Goal: Task Accomplishment & Management: Use online tool/utility

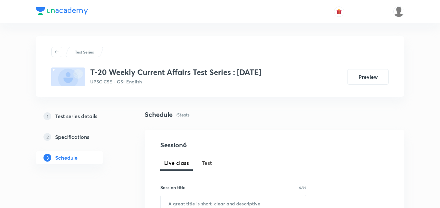
click at [211, 165] on span "Test" at bounding box center [207, 163] width 10 height 8
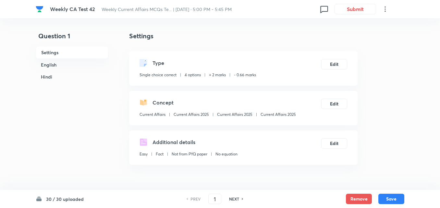
click at [79, 61] on h6 "English" at bounding box center [72, 65] width 73 height 12
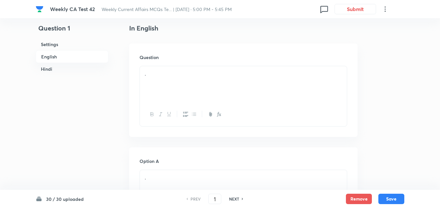
click at [76, 61] on h6 "English" at bounding box center [72, 56] width 73 height 13
click at [57, 56] on h6 "English" at bounding box center [72, 56] width 73 height 13
click at [194, 81] on div "." at bounding box center [243, 84] width 207 height 36
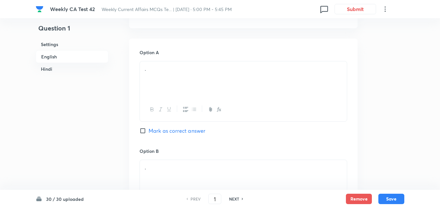
scroll to position [297, 0]
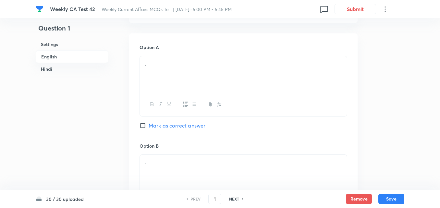
click at [181, 84] on div "." at bounding box center [243, 74] width 207 height 36
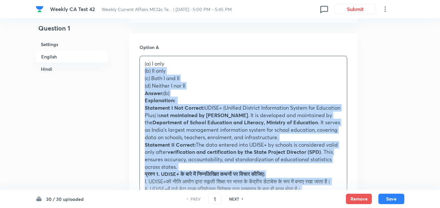
drag, startPoint x: 137, startPoint y: 70, endPoint x: 133, endPoint y: 70, distance: 4.2
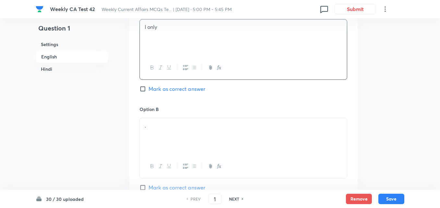
scroll to position [395, 0]
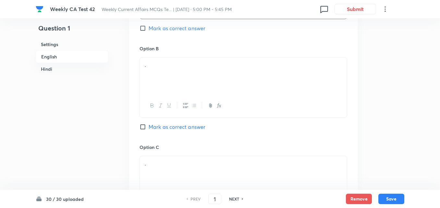
click at [164, 69] on div "." at bounding box center [243, 75] width 207 height 36
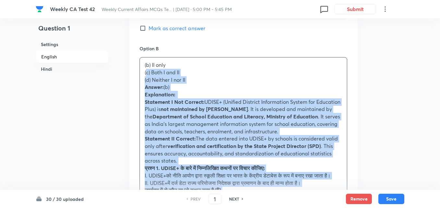
click at [147, 74] on span "(c) Both I and II" at bounding box center [162, 72] width 35 height 7
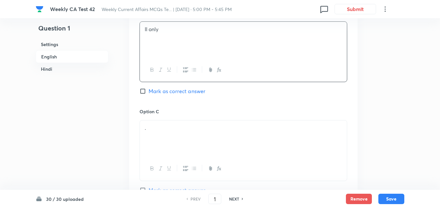
scroll to position [492, 0]
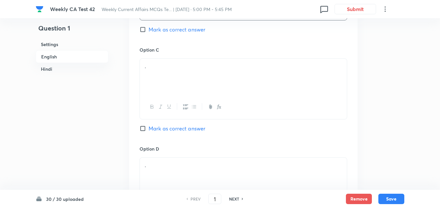
drag, startPoint x: 179, startPoint y: 31, endPoint x: 180, endPoint y: 40, distance: 8.8
click at [180, 31] on span "Mark as correct answer" at bounding box center [177, 30] width 57 height 8
click at [149, 31] on input "Mark as correct answer" at bounding box center [144, 29] width 9 height 6
checkbox input "true"
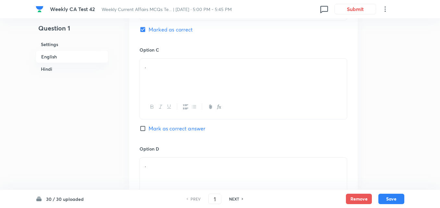
checkbox input "false"
checkbox input "true"
checkbox input "false"
click at [171, 93] on div "." at bounding box center [243, 77] width 207 height 36
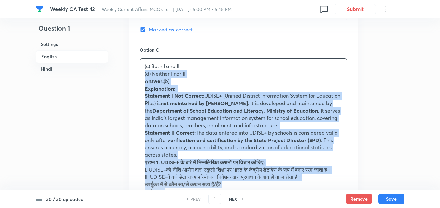
drag, startPoint x: 134, startPoint y: 77, endPoint x: 129, endPoint y: 76, distance: 5.6
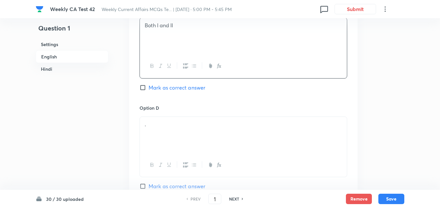
scroll to position [557, 0]
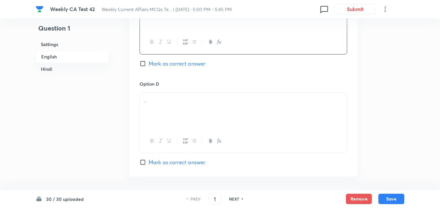
click at [173, 104] on p "." at bounding box center [243, 100] width 197 height 7
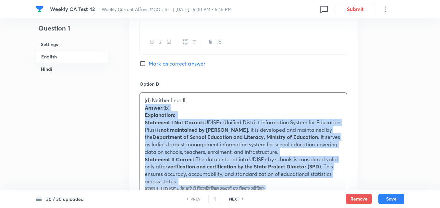
drag, startPoint x: 142, startPoint y: 108, endPoint x: 138, endPoint y: 109, distance: 4.0
click at [138, 109] on div "Option A I only Mark as correct answer Option B II only Marked as correct Optio…" at bounding box center [243, 68] width 229 height 588
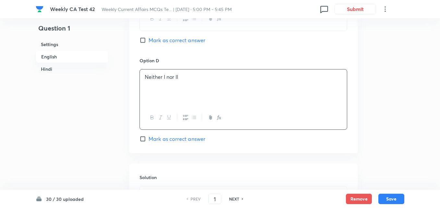
scroll to position [687, 0]
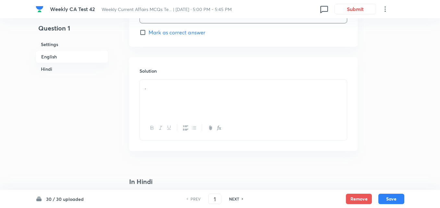
click at [188, 94] on div "." at bounding box center [243, 98] width 207 height 36
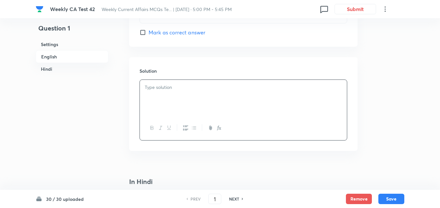
paste div
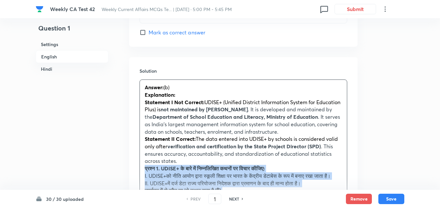
click at [140, 170] on div "Answer: (b) Explanation: Statement I Not Correct: UDISE+ (Unified District Info…" at bounding box center [243, 187] width 207 height 214
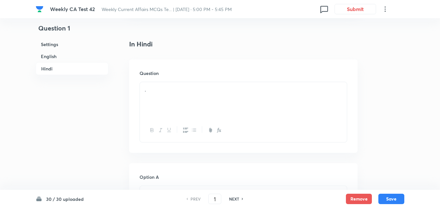
scroll to position [882, 0]
click at [171, 90] on div "." at bounding box center [243, 96] width 207 height 36
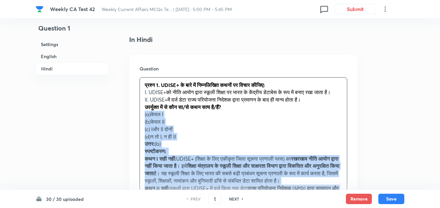
drag, startPoint x: 134, startPoint y: 123, endPoint x: 130, endPoint y: 123, distance: 4.5
click at [130, 123] on div "Question प्रश्न 1. UDISE+ के बारे में निम्नलिखित कथनों पर विचार कीजिए: I. UDISE…" at bounding box center [243, 150] width 229 height 191
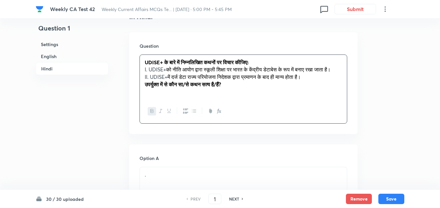
scroll to position [979, 0]
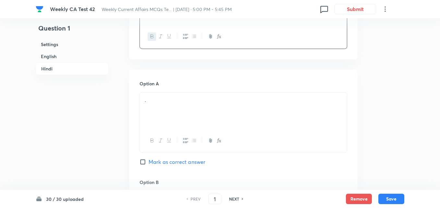
click at [146, 104] on p "." at bounding box center [243, 99] width 197 height 7
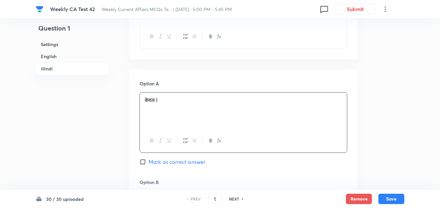
scroll to position [1077, 0]
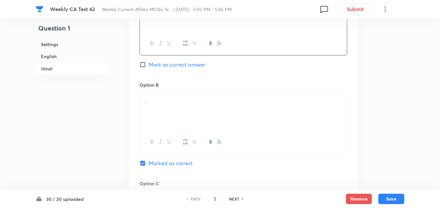
click at [182, 98] on div "Option B . Marked as correct" at bounding box center [244, 130] width 208 height 99
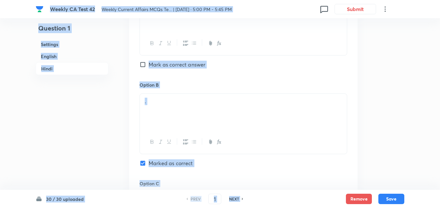
click at [191, 116] on div "." at bounding box center [243, 112] width 207 height 36
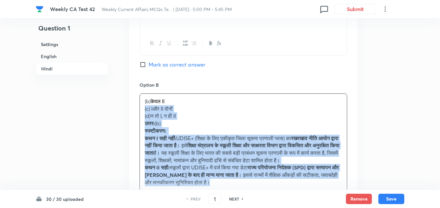
drag, startPoint x: 135, startPoint y: 115, endPoint x: 119, endPoint y: 116, distance: 16.3
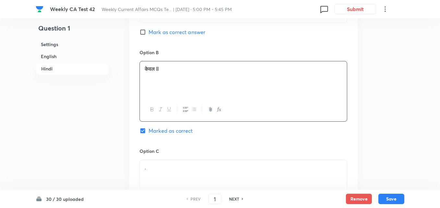
scroll to position [1174, 0]
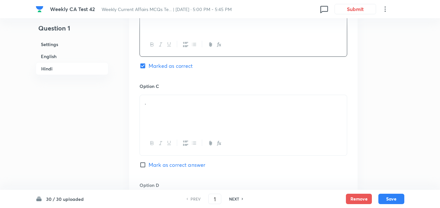
click at [186, 115] on div "." at bounding box center [243, 113] width 207 height 36
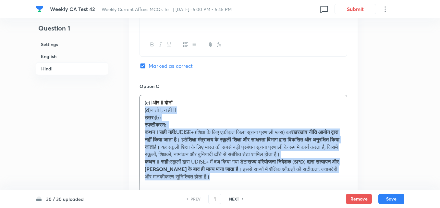
drag, startPoint x: 155, startPoint y: 120, endPoint x: 129, endPoint y: 117, distance: 25.9
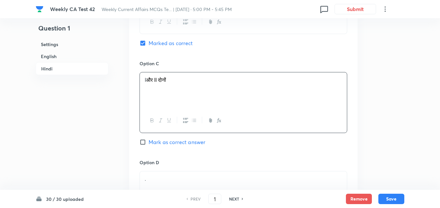
scroll to position [1271, 0]
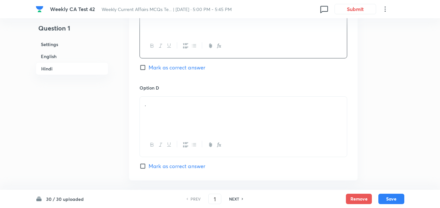
click at [161, 122] on div "." at bounding box center [243, 115] width 207 height 36
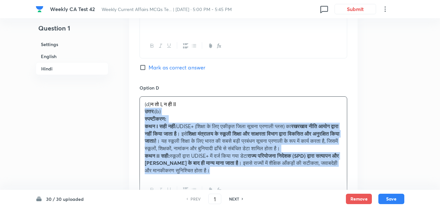
drag, startPoint x: 132, startPoint y: 121, endPoint x: 128, endPoint y: 120, distance: 4.6
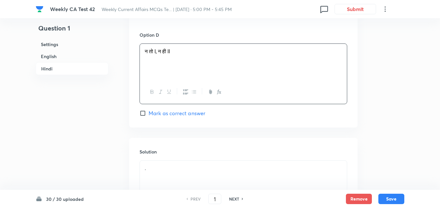
scroll to position [1412, 0]
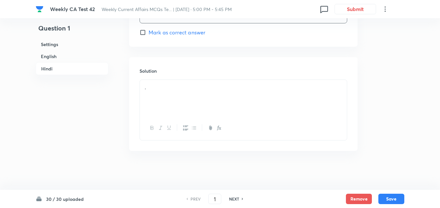
click at [175, 114] on div "." at bounding box center [243, 98] width 207 height 36
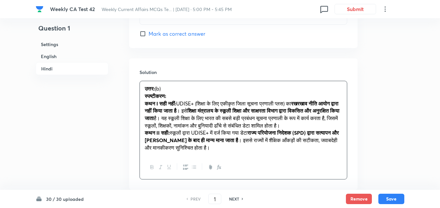
scroll to position [1445, 0]
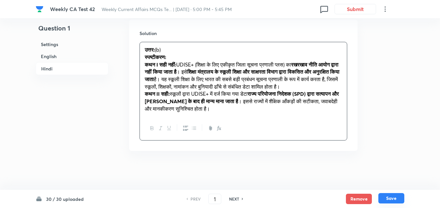
click at [389, 198] on button "Save" at bounding box center [392, 198] width 26 height 10
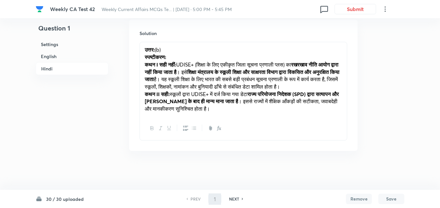
type input "2"
checkbox input "false"
checkbox input "true"
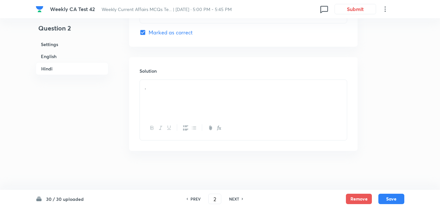
click at [50, 54] on h6 "English" at bounding box center [72, 56] width 73 height 12
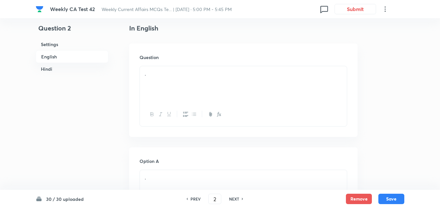
click at [176, 75] on p "." at bounding box center [243, 73] width 197 height 7
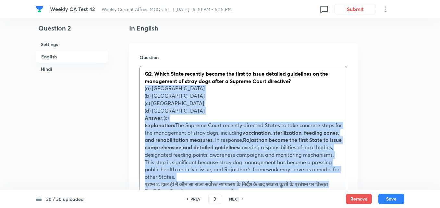
click at [131, 89] on div "Question Q2. Which State recently became the first to issue detailed guidelines…" at bounding box center [243, 187] width 229 height 286
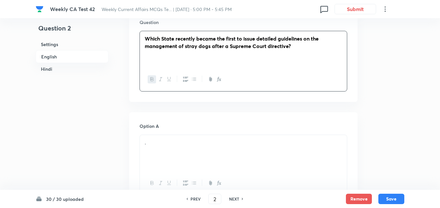
scroll to position [265, 0]
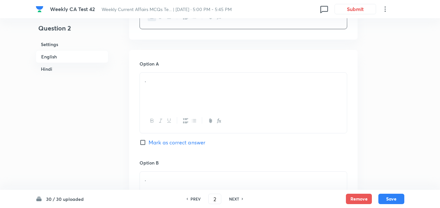
click at [182, 93] on div "." at bounding box center [243, 91] width 207 height 36
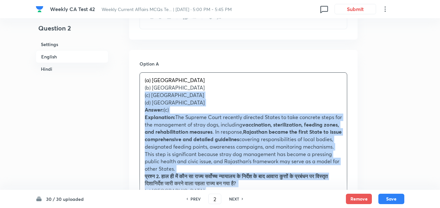
drag, startPoint x: 129, startPoint y: 93, endPoint x: 122, endPoint y: 93, distance: 6.8
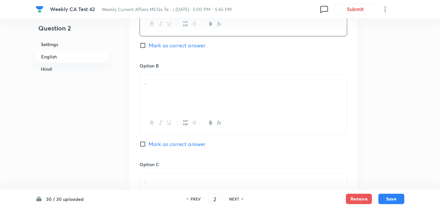
scroll to position [362, 0]
click at [173, 100] on div "." at bounding box center [243, 92] width 207 height 36
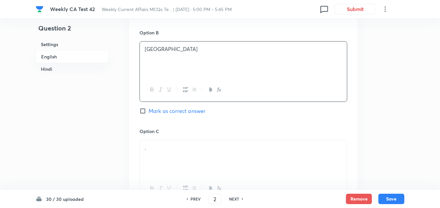
scroll to position [460, 0]
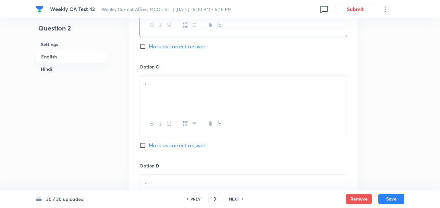
click at [164, 102] on div "." at bounding box center [243, 94] width 207 height 36
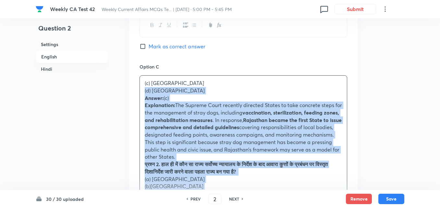
drag, startPoint x: 144, startPoint y: 101, endPoint x: 119, endPoint y: 88, distance: 27.3
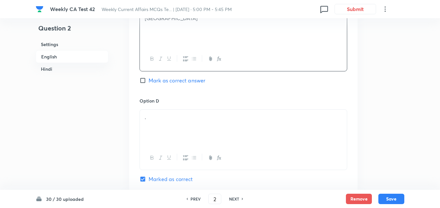
scroll to position [557, 0]
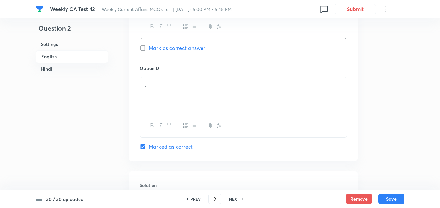
click at [188, 50] on span "Mark as correct answer" at bounding box center [177, 48] width 57 height 8
click at [149, 50] on input "Mark as correct answer" at bounding box center [144, 48] width 9 height 6
checkbox input "true"
checkbox input "false"
checkbox input "true"
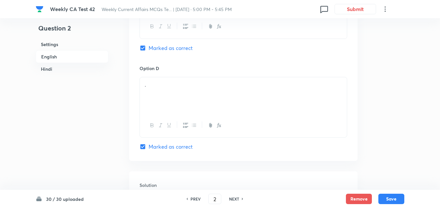
checkbox input "false"
click at [183, 89] on div "." at bounding box center [243, 95] width 207 height 36
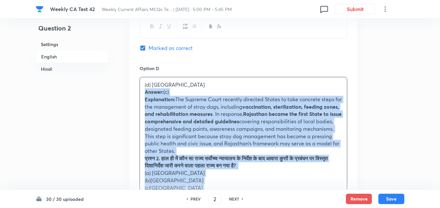
drag, startPoint x: 140, startPoint y: 92, endPoint x: 134, endPoint y: 92, distance: 5.6
click at [134, 92] on div "Option A Maharashtra Mark as correct answer Option B Kerala Mark as correct ans…" at bounding box center [243, 34] width 229 height 552
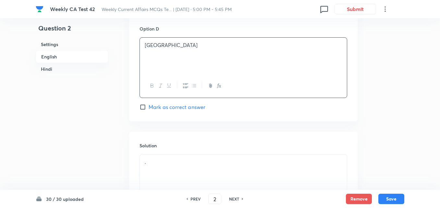
scroll to position [655, 0]
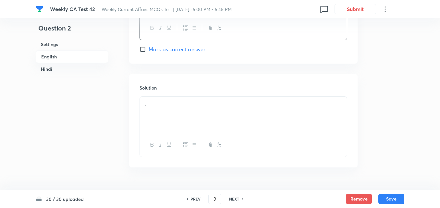
click at [182, 115] on div "." at bounding box center [243, 115] width 207 height 36
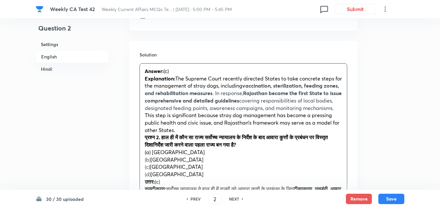
scroll to position [720, 0]
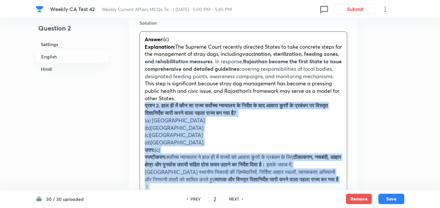
drag, startPoint x: 144, startPoint y: 119, endPoint x: 126, endPoint y: 111, distance: 19.8
click at [126, 111] on div "Question 2 Settings English Hindi Settings Type Single choice correct 4 options…" at bounding box center [220, 119] width 369 height 1615
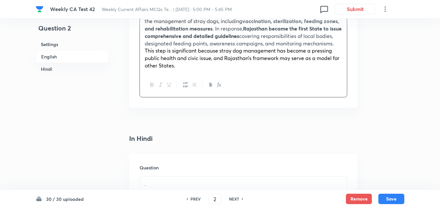
scroll to position [849, 0]
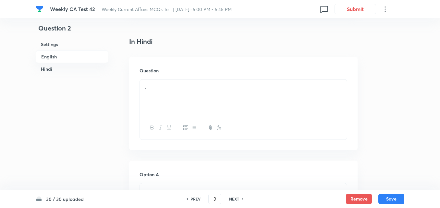
click at [184, 81] on div "Question ." at bounding box center [243, 104] width 229 height 94
click at [185, 100] on div "." at bounding box center [243, 98] width 207 height 36
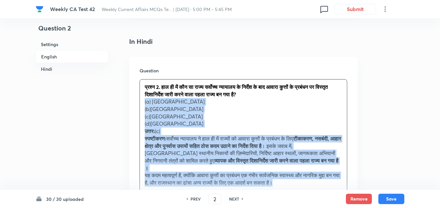
drag, startPoint x: 140, startPoint y: 109, endPoint x: 132, endPoint y: 107, distance: 7.6
click at [132, 107] on div "Question प्रश्न 2. हाल ही में कौन सा राज्य सर्वोच्च न्यायालय के निर्देश के बाद …" at bounding box center [243, 141] width 229 height 168
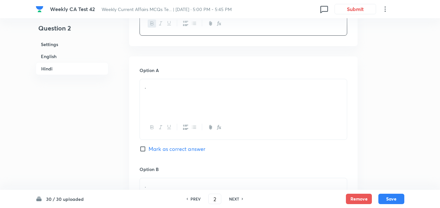
scroll to position [979, 0]
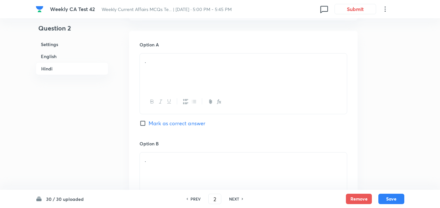
click at [179, 87] on div "." at bounding box center [243, 72] width 207 height 36
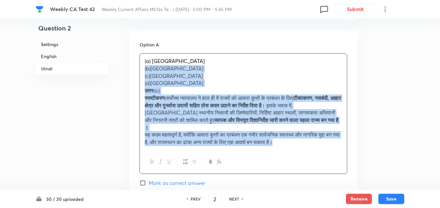
drag, startPoint x: 134, startPoint y: 78, endPoint x: 125, endPoint y: 77, distance: 9.2
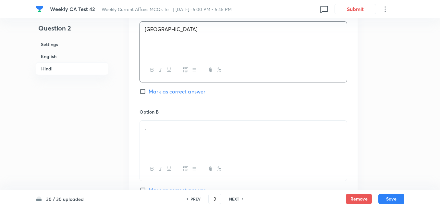
scroll to position [1077, 0]
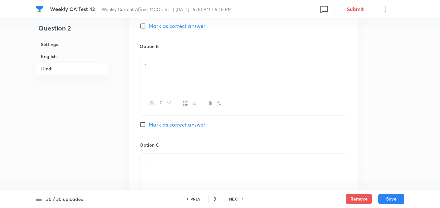
click at [162, 90] on div "." at bounding box center [243, 73] width 207 height 36
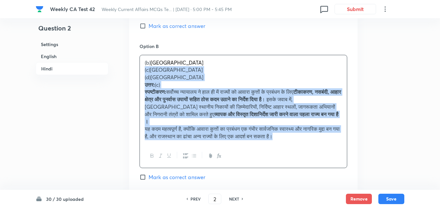
drag, startPoint x: 129, startPoint y: 75, endPoint x: 125, endPoint y: 74, distance: 4.1
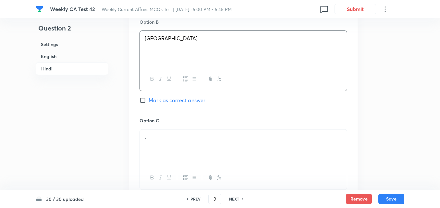
scroll to position [1142, 0]
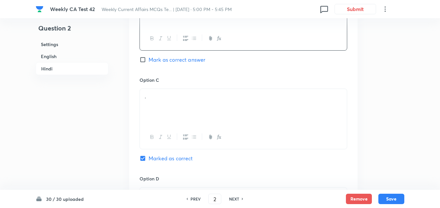
click at [181, 109] on div "." at bounding box center [243, 107] width 207 height 36
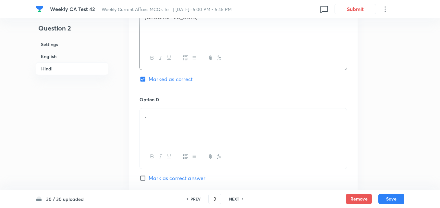
scroll to position [1271, 0]
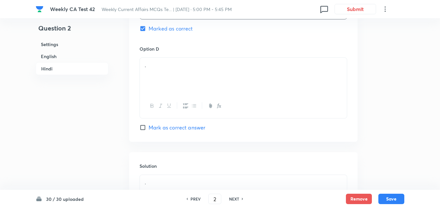
click at [178, 88] on div "." at bounding box center [243, 76] width 207 height 36
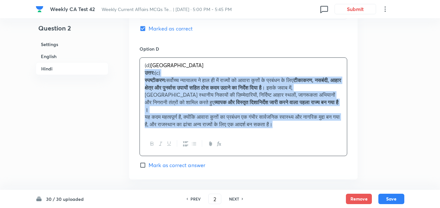
drag, startPoint x: 138, startPoint y: 81, endPoint x: 134, endPoint y: 79, distance: 5.1
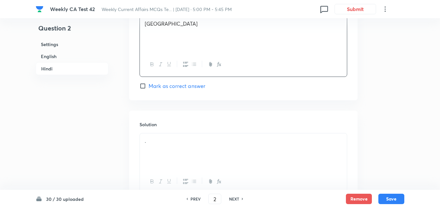
scroll to position [1374, 0]
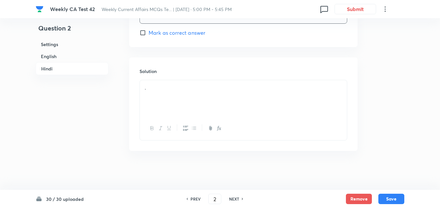
click at [192, 95] on div "." at bounding box center [243, 98] width 207 height 36
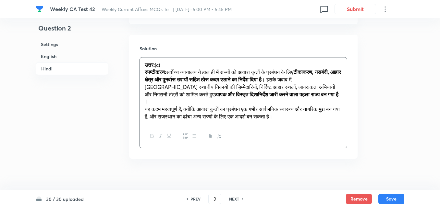
scroll to position [1404, 0]
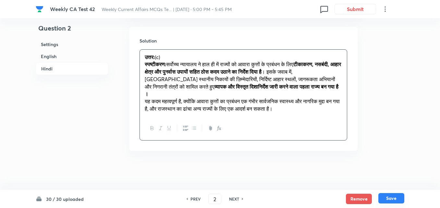
click at [395, 197] on button "Save" at bounding box center [392, 198] width 26 height 10
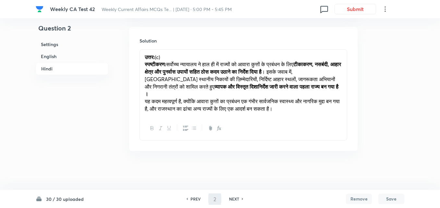
type input "3"
checkbox input "false"
checkbox input "true"
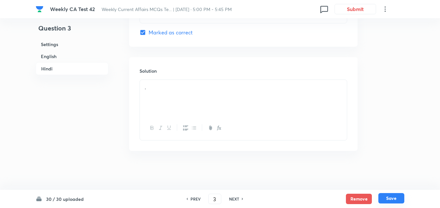
scroll to position [1329, 0]
click at [63, 57] on h6 "English" at bounding box center [72, 56] width 73 height 12
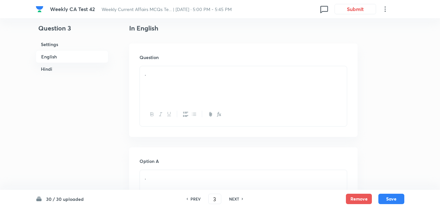
click at [174, 86] on div "." at bounding box center [243, 84] width 207 height 36
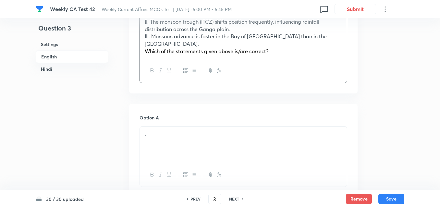
scroll to position [297, 0]
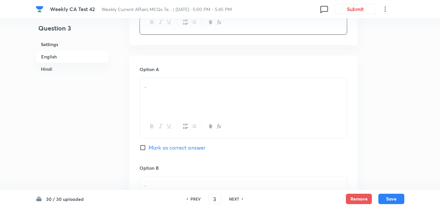
click at [174, 89] on div "." at bounding box center [243, 96] width 207 height 36
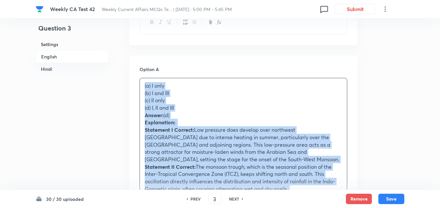
drag, startPoint x: 135, startPoint y: 66, endPoint x: 128, endPoint y: 66, distance: 6.8
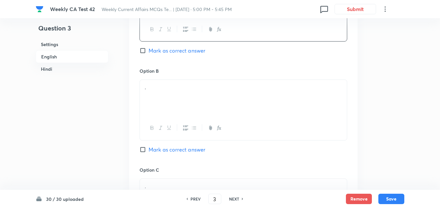
scroll to position [395, 0]
click at [173, 91] on div "." at bounding box center [243, 98] width 207 height 36
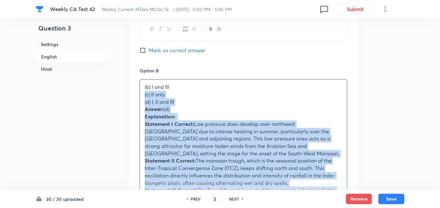
drag, startPoint x: 135, startPoint y: 76, endPoint x: 130, endPoint y: 75, distance: 5.4
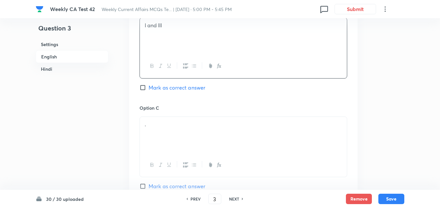
scroll to position [492, 0]
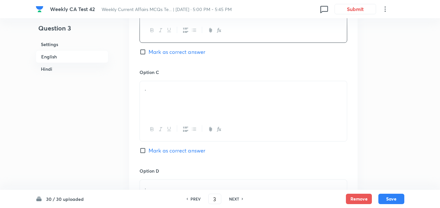
click at [182, 85] on div "." at bounding box center [243, 99] width 207 height 36
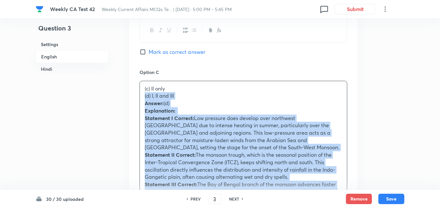
click at [132, 71] on div "Option A I only Mark as correct answer Option B I and III Mark as correct answe…" at bounding box center [243, 196] width 229 height 670
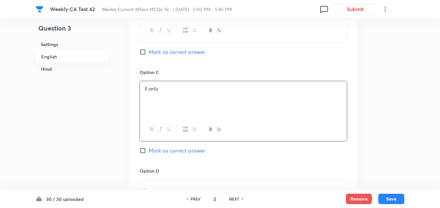
scroll to position [557, 0]
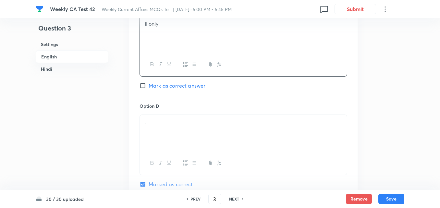
click at [166, 119] on p "." at bounding box center [243, 122] width 197 height 7
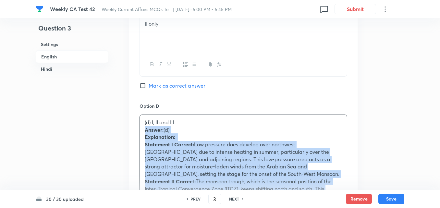
drag, startPoint x: 141, startPoint y: 108, endPoint x: 131, endPoint y: 107, distance: 10.1
click at [131, 107] on div "Option A I only Mark as correct answer Option B I and III Mark as correct answe…" at bounding box center [243, 127] width 229 height 662
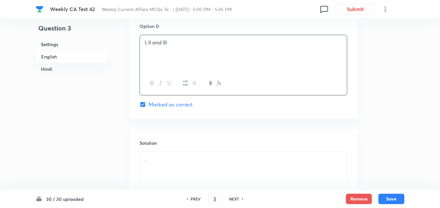
scroll to position [720, 0]
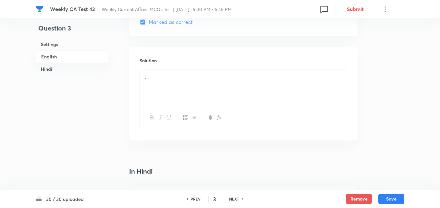
click at [168, 69] on div "." at bounding box center [243, 87] width 207 height 36
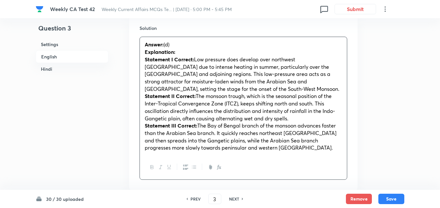
scroll to position [914, 0]
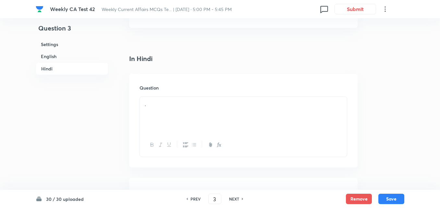
click at [194, 97] on div "." at bounding box center [243, 115] width 207 height 36
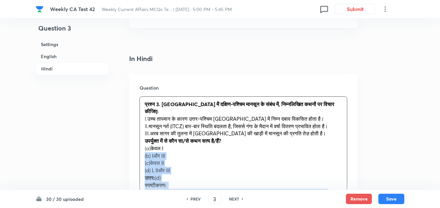
click at [136, 130] on div "Question प्रश्न 3. भारत में दक्षिण-पश्चिम मानसून के संबंध में, निम्नलिखित कथनों…" at bounding box center [243, 191] width 229 height 235
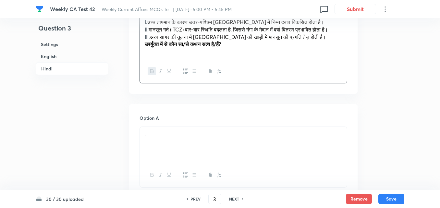
scroll to position [1012, 0]
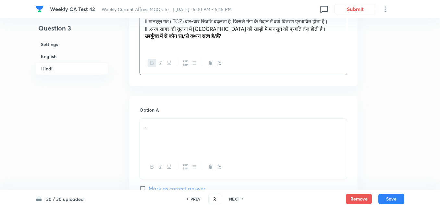
click at [160, 106] on div "Option A . Mark as correct answer" at bounding box center [244, 155] width 208 height 99
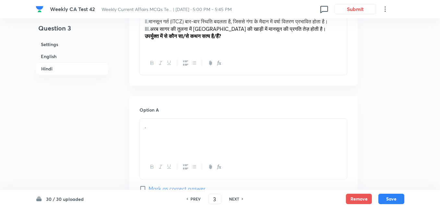
click at [163, 123] on p "." at bounding box center [243, 126] width 197 height 7
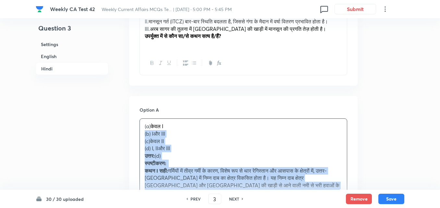
drag, startPoint x: 139, startPoint y: 120, endPoint x: 135, endPoint y: 121, distance: 3.9
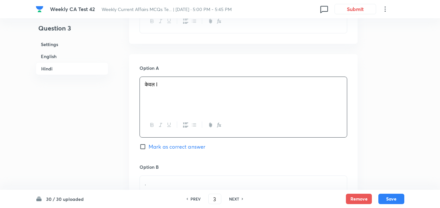
scroll to position [1109, 0]
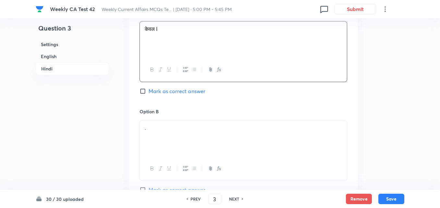
click at [171, 120] on div "." at bounding box center [243, 138] width 207 height 36
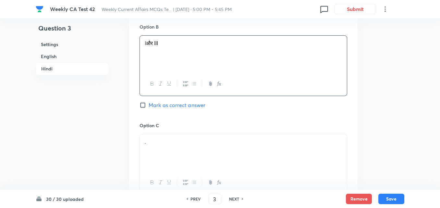
scroll to position [1239, 0]
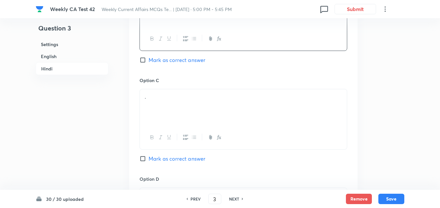
click at [176, 89] on div "." at bounding box center [243, 107] width 207 height 36
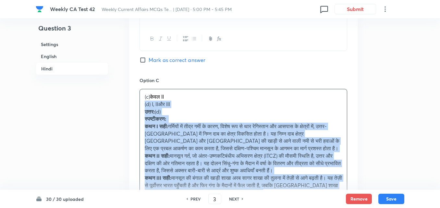
drag, startPoint x: 142, startPoint y: 88, endPoint x: 134, endPoint y: 88, distance: 8.4
click at [134, 88] on div "Option A केवल I Mark as correct answer Option B I और III Mark as correct answer…" at bounding box center [243, 111] width 229 height 485
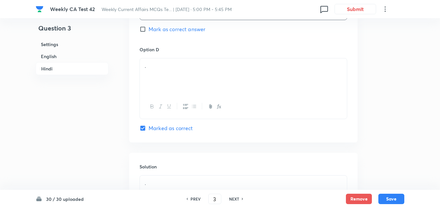
scroll to position [1369, 0]
click at [160, 71] on div "." at bounding box center [243, 76] width 207 height 36
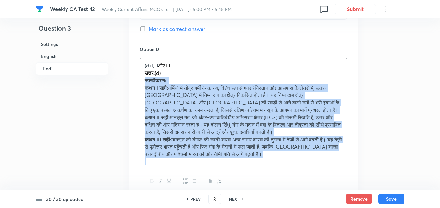
drag, startPoint x: 141, startPoint y: 64, endPoint x: 134, endPoint y: 63, distance: 6.6
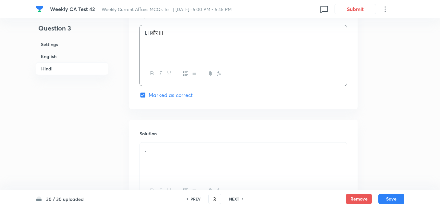
scroll to position [1449, 0]
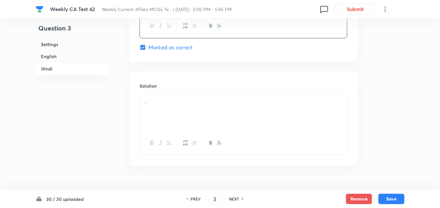
click at [180, 99] on p "." at bounding box center [243, 102] width 197 height 7
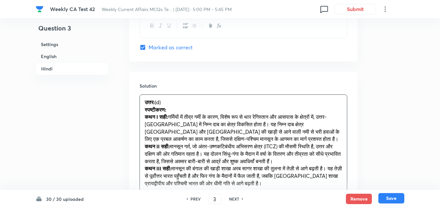
click at [394, 199] on button "Save" at bounding box center [392, 198] width 26 height 10
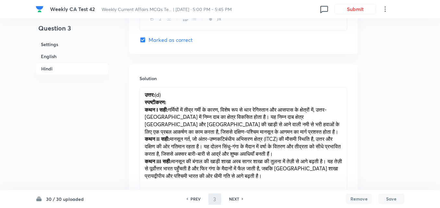
click at [58, 55] on h6 "English" at bounding box center [72, 56] width 73 height 12
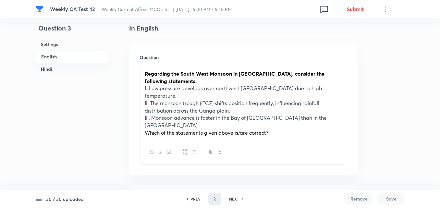
type input "4"
checkbox input "false"
checkbox input "true"
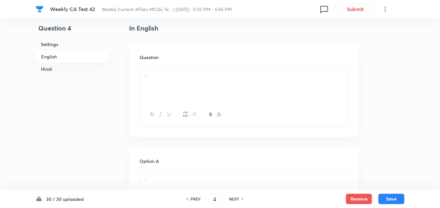
click at [232, 70] on div "." at bounding box center [243, 84] width 207 height 36
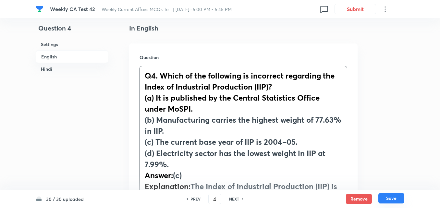
click at [390, 198] on button "Save" at bounding box center [392, 198] width 26 height 10
type input "5"
checkbox input "false"
checkbox input "true"
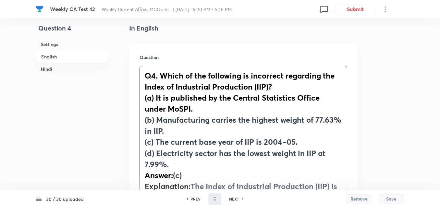
checkbox input "true"
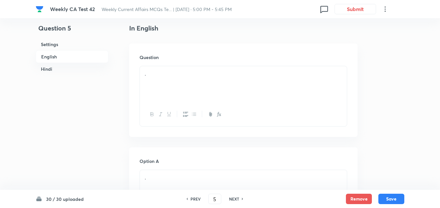
click at [195, 196] on h6 "PREV" at bounding box center [196, 199] width 10 height 6
type input "4"
checkbox input "false"
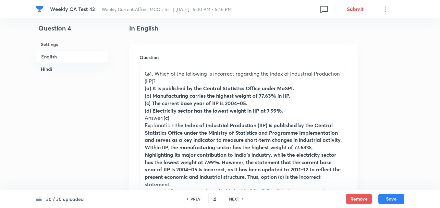
checkbox input "true"
click at [202, 114] on strong "(d) Electricity sector has the lowest weight in IIP at 7.99%." at bounding box center [214, 110] width 138 height 7
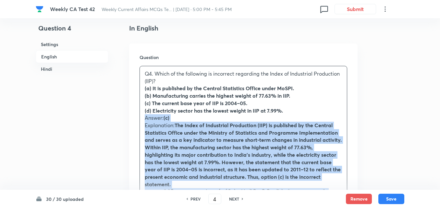
drag, startPoint x: 146, startPoint y: 119, endPoint x: 140, endPoint y: 118, distance: 5.9
click at [140, 118] on div "Q4. Which of the following is incorrect regarding the Index of Industrial Produ…" at bounding box center [243, 180] width 207 height 229
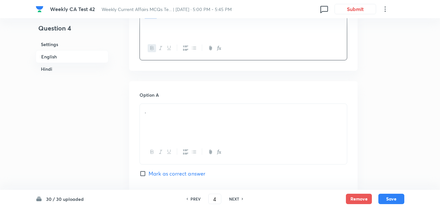
scroll to position [297, 0]
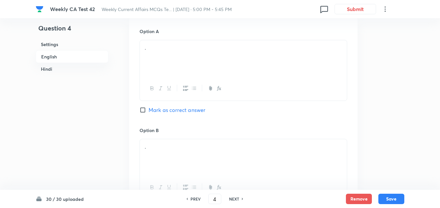
click at [183, 63] on div "." at bounding box center [243, 58] width 207 height 36
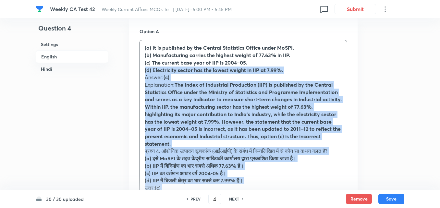
drag, startPoint x: 147, startPoint y: 74, endPoint x: 133, endPoint y: 73, distance: 13.4
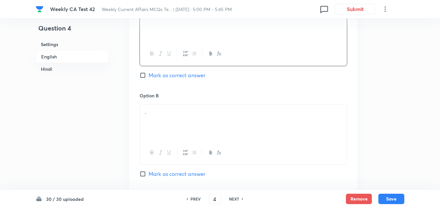
scroll to position [362, 0]
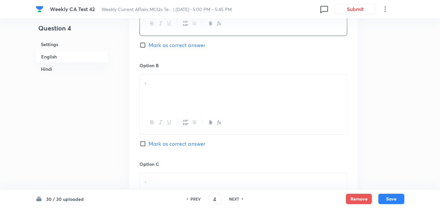
click at [167, 90] on div "." at bounding box center [243, 92] width 207 height 36
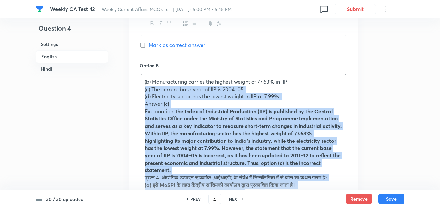
drag, startPoint x: 129, startPoint y: 89, endPoint x: 121, endPoint y: 88, distance: 7.5
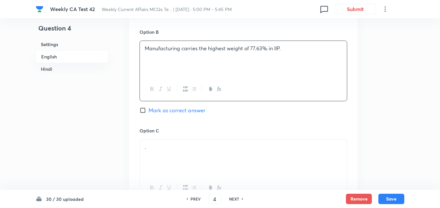
scroll to position [427, 0]
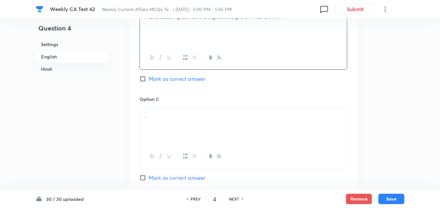
click at [172, 129] on div "." at bounding box center [243, 126] width 207 height 36
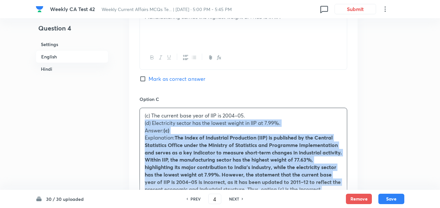
drag, startPoint x: 127, startPoint y: 120, endPoint x: 123, endPoint y: 120, distance: 3.6
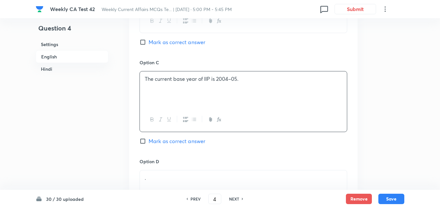
scroll to position [525, 0]
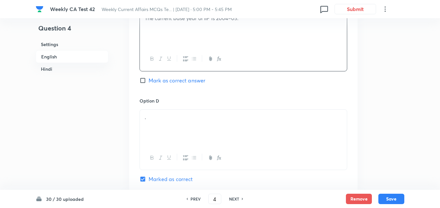
click at [186, 111] on div "." at bounding box center [243, 128] width 207 height 36
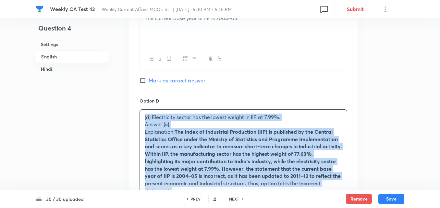
drag, startPoint x: 144, startPoint y: 121, endPoint x: 140, endPoint y: 121, distance: 3.3
click at [140, 121] on div "(d) Electricity sector has the lowest weight in IIP at 7.99%. Answer: (c) Expla…" at bounding box center [243, 206] width 207 height 192
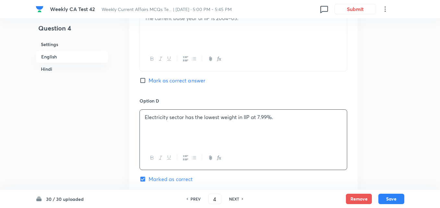
click at [186, 80] on span "Mark as correct answer" at bounding box center [177, 81] width 57 height 8
click at [149, 80] on input "Mark as correct answer" at bounding box center [144, 80] width 9 height 6
checkbox input "true"
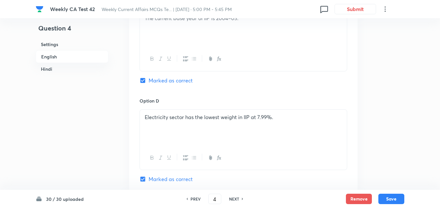
checkbox input "false"
checkbox input "true"
checkbox input "false"
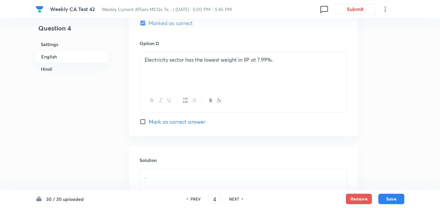
scroll to position [655, 0]
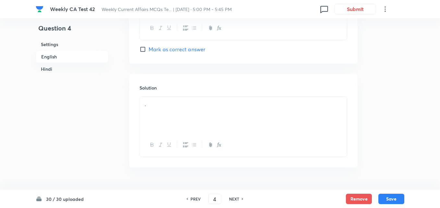
click at [183, 104] on p "." at bounding box center [243, 104] width 197 height 7
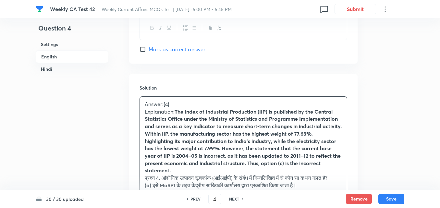
scroll to position [687, 0]
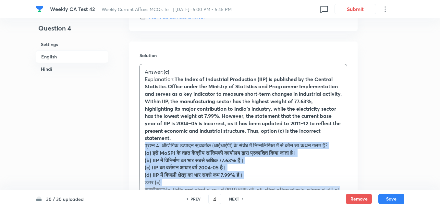
drag, startPoint x: 145, startPoint y: 145, endPoint x: 137, endPoint y: 145, distance: 8.4
click at [137, 145] on div "Solution Answer: (c) Explanation: The Index of Industrial Production (IIP) is p…" at bounding box center [243, 163] width 229 height 242
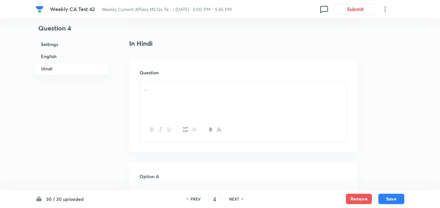
scroll to position [849, 0]
click at [181, 103] on div "." at bounding box center [243, 98] width 207 height 36
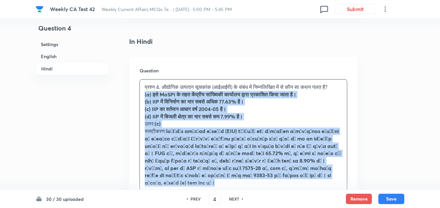
drag, startPoint x: 130, startPoint y: 110, endPoint x: 119, endPoint y: 103, distance: 13.3
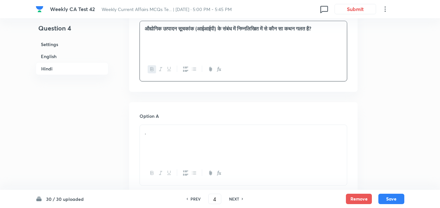
scroll to position [979, 0]
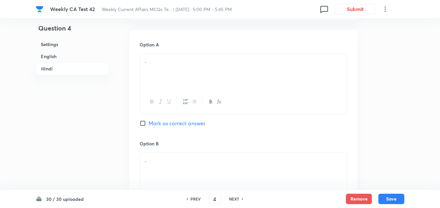
click at [182, 89] on div "." at bounding box center [243, 72] width 207 height 36
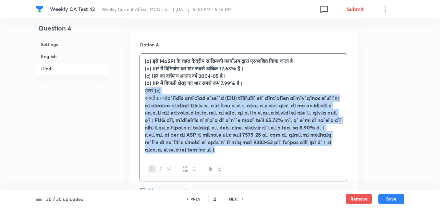
drag, startPoint x: 150, startPoint y: 89, endPoint x: 145, endPoint y: 88, distance: 5.3
click at [145, 88] on p "उत्तर: (c)" at bounding box center [243, 90] width 197 height 7
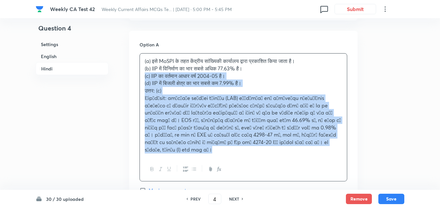
drag, startPoint x: 133, startPoint y: 78, endPoint x: 118, endPoint y: 73, distance: 15.9
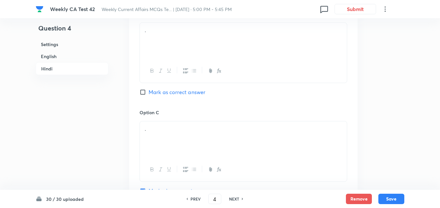
click at [166, 28] on p "." at bounding box center [243, 30] width 197 height 7
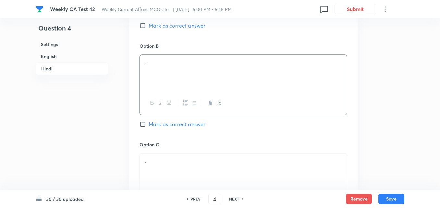
scroll to position [1077, 0]
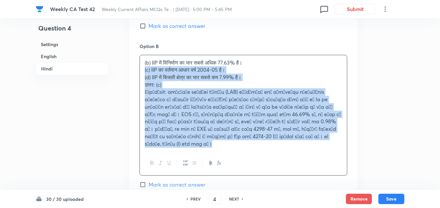
click at [132, 68] on div "Option A इसे MoSPI के तहत केंद्रीय सांख्यिकी कार्यालय द्वारा प्रकाशित किया जाता…" at bounding box center [243, 164] width 229 height 463
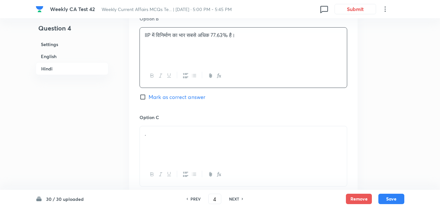
scroll to position [1142, 0]
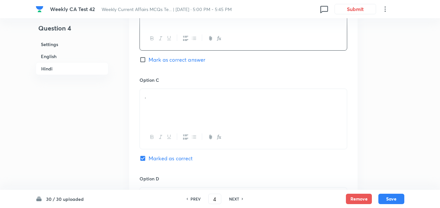
click at [171, 108] on div "." at bounding box center [243, 107] width 207 height 36
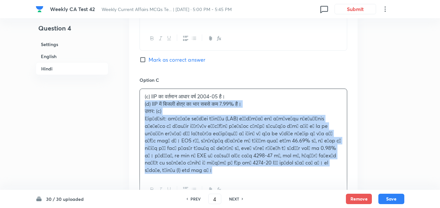
click at [130, 105] on div "Option A इसे MoSPI के तहत केंद्रीय सांख्यिकी कार्यालय द्वारा प्रकाशित किया जाता…" at bounding box center [243, 96] width 229 height 456
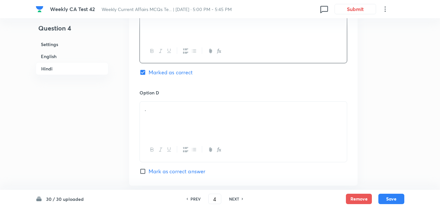
scroll to position [1239, 0]
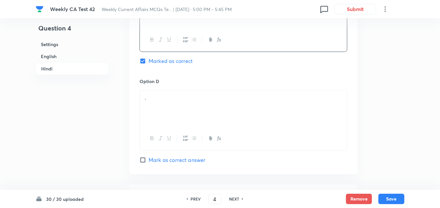
click at [166, 117] on div "." at bounding box center [243, 108] width 207 height 36
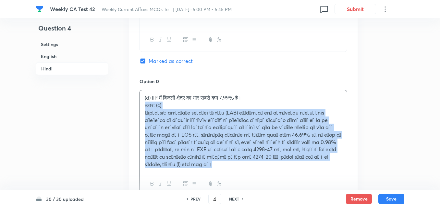
drag, startPoint x: 136, startPoint y: 110, endPoint x: 118, endPoint y: 106, distance: 18.2
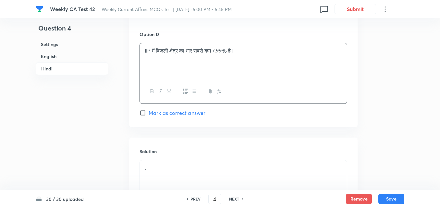
scroll to position [1336, 0]
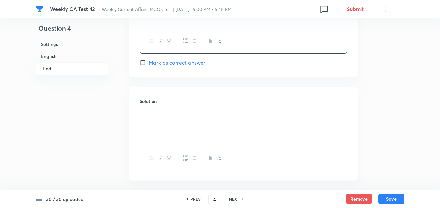
click at [190, 108] on div "Solution ." at bounding box center [243, 134] width 229 height 94
click at [190, 117] on p "." at bounding box center [243, 117] width 197 height 7
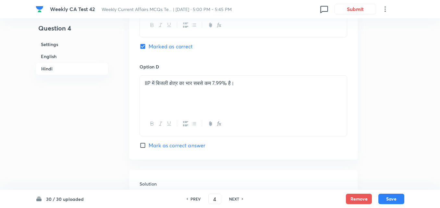
scroll to position [1207, 0]
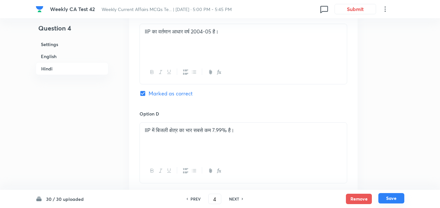
click at [400, 194] on button "Save" at bounding box center [392, 198] width 26 height 10
type input "5"
checkbox input "false"
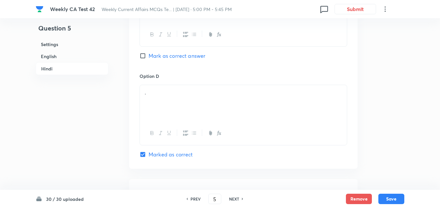
checkbox input "true"
click at [60, 55] on h6 "English" at bounding box center [72, 56] width 73 height 12
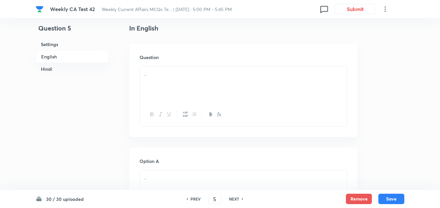
click at [199, 78] on div "." at bounding box center [243, 84] width 207 height 36
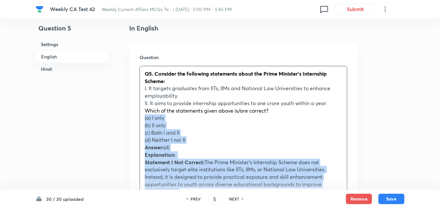
drag, startPoint x: 143, startPoint y: 120, endPoint x: 138, endPoint y: 119, distance: 5.5
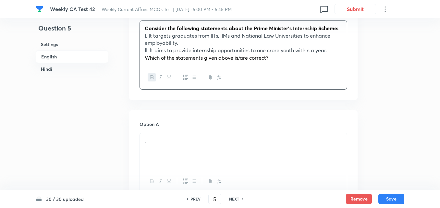
scroll to position [265, 0]
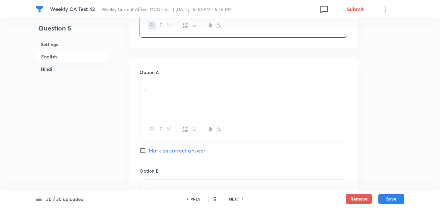
click at [176, 99] on div "." at bounding box center [243, 99] width 207 height 36
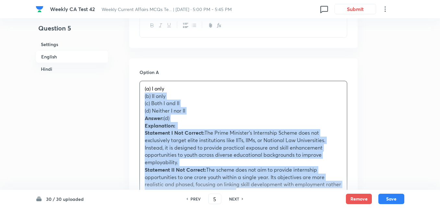
drag, startPoint x: 134, startPoint y: 94, endPoint x: 130, endPoint y: 94, distance: 3.6
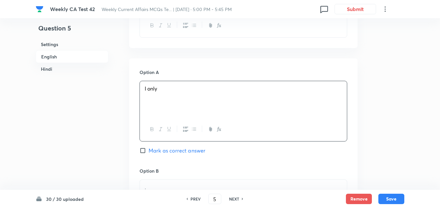
scroll to position [362, 0]
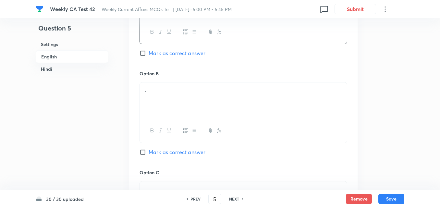
drag, startPoint x: 168, startPoint y: 112, endPoint x: 154, endPoint y: 114, distance: 13.8
click at [167, 112] on div "." at bounding box center [243, 100] width 207 height 36
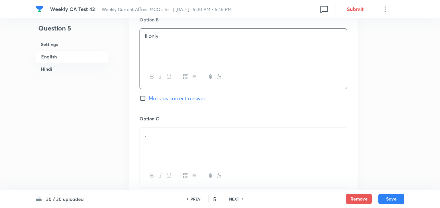
scroll to position [460, 0]
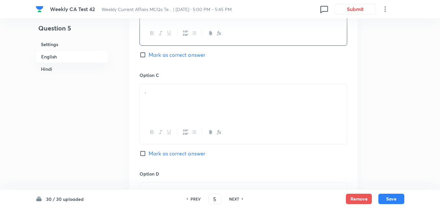
click at [173, 104] on div "." at bounding box center [243, 102] width 207 height 36
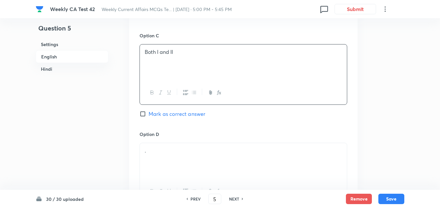
scroll to position [557, 0]
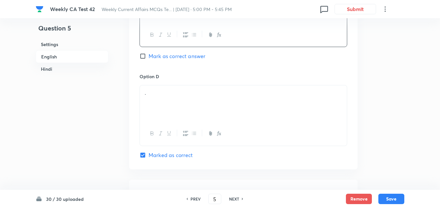
click at [170, 99] on div "." at bounding box center [243, 103] width 207 height 36
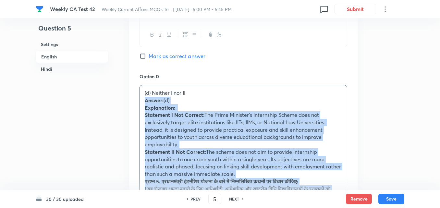
click at [131, 103] on div "Option A I only Mark as correct answer Option B II only Mark as correct answer …" at bounding box center [243, 64] width 229 height 596
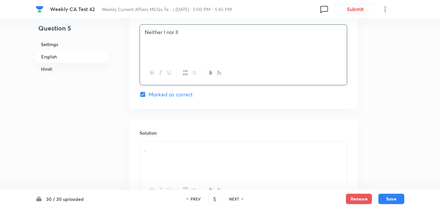
scroll to position [687, 0]
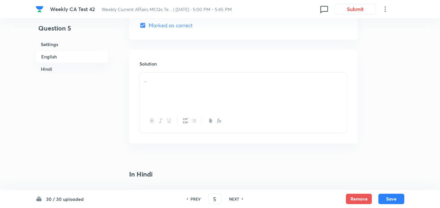
click at [163, 93] on div "." at bounding box center [243, 91] width 207 height 36
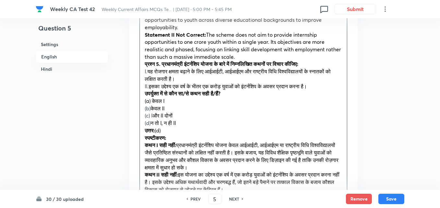
scroll to position [784, 0]
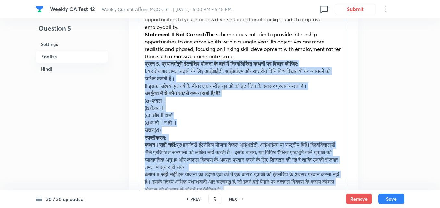
drag, startPoint x: 145, startPoint y: 72, endPoint x: 134, endPoint y: 66, distance: 12.6
click at [134, 66] on div "Solution Answer: (d) Explanation: Statement I Not Correct: The Prime Minister’s…" at bounding box center [243, 92] width 229 height 279
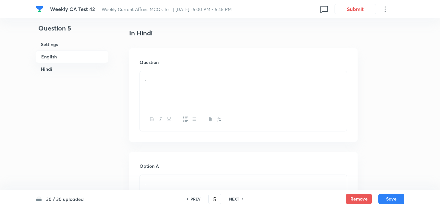
scroll to position [882, 0]
click at [181, 96] on div "." at bounding box center [243, 88] width 207 height 36
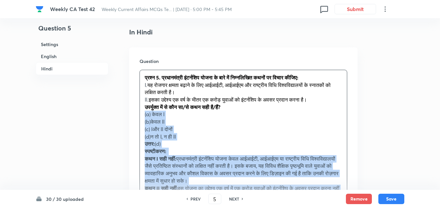
drag, startPoint x: 150, startPoint y: 115, endPoint x: 137, endPoint y: 112, distance: 13.6
click at [137, 112] on div "Question प्रश्न 5. प्रधानमंत्री इंटर्नशिप योजना के बारे में निम्नलिखित कथनों पर…" at bounding box center [243, 146] width 229 height 198
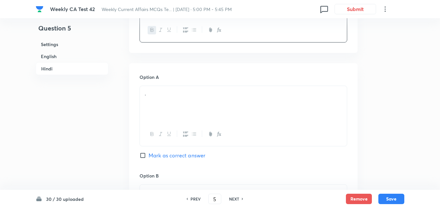
scroll to position [979, 0]
click at [172, 113] on div "." at bounding box center [243, 103] width 207 height 36
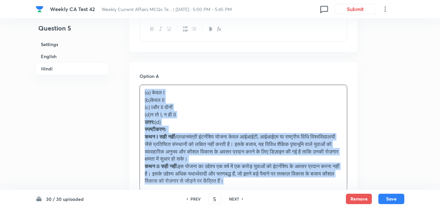
drag, startPoint x: 148, startPoint y: 102, endPoint x: 128, endPoint y: 96, distance: 21.6
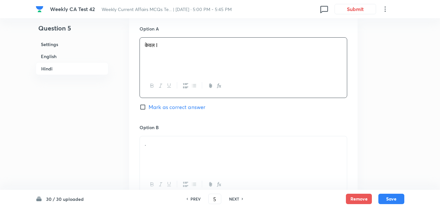
scroll to position [1077, 0]
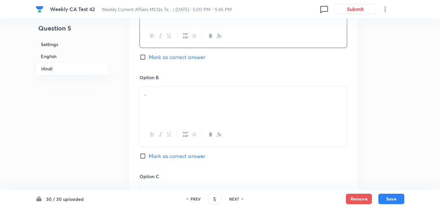
click at [177, 100] on div "." at bounding box center [243, 104] width 207 height 36
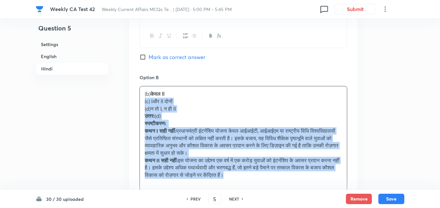
drag, startPoint x: 141, startPoint y: 101, endPoint x: 133, endPoint y: 101, distance: 7.8
click at [133, 101] on div "Option A केवल I Mark as correct answer Option B (b) केवल II (c) I और II दोनों (…" at bounding box center [243, 196] width 229 height 463
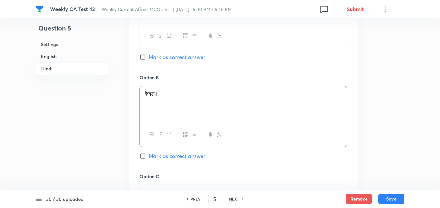
scroll to position [1174, 0]
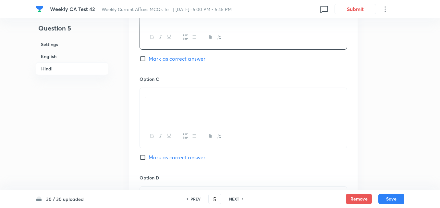
click at [161, 101] on div "." at bounding box center [243, 106] width 207 height 36
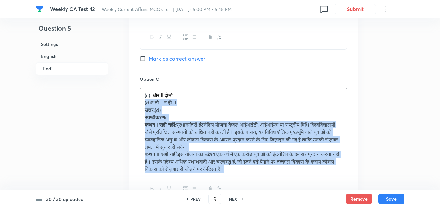
drag, startPoint x: 137, startPoint y: 104, endPoint x: 131, endPoint y: 101, distance: 6.9
click at [131, 101] on div "Option A केवल I Mark as correct answer Option B केवल II Mark as correct answer …" at bounding box center [243, 96] width 229 height 456
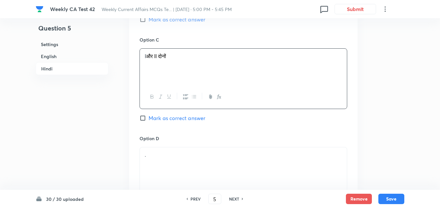
scroll to position [1271, 0]
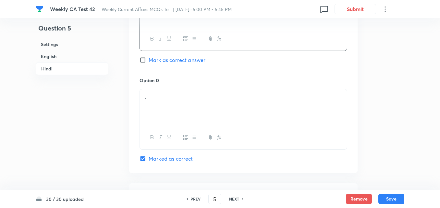
click at [183, 102] on div "." at bounding box center [243, 107] width 207 height 36
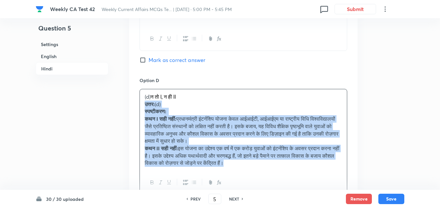
drag, startPoint x: 137, startPoint y: 106, endPoint x: 133, endPoint y: 106, distance: 4.2
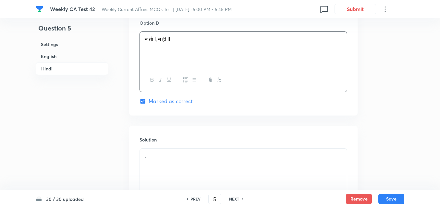
scroll to position [1398, 0]
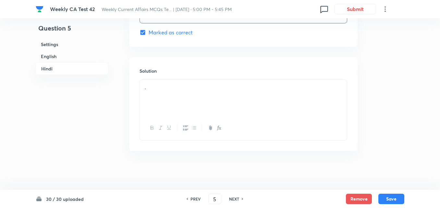
click at [160, 110] on div "." at bounding box center [243, 98] width 207 height 36
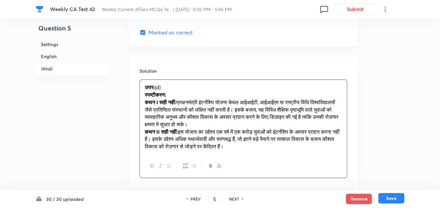
click at [395, 200] on button "Save" at bounding box center [392, 198] width 26 height 10
type input "6"
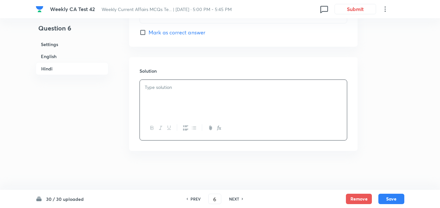
checkbox input "false"
checkbox input "true"
click at [64, 56] on h6 "English" at bounding box center [72, 56] width 73 height 12
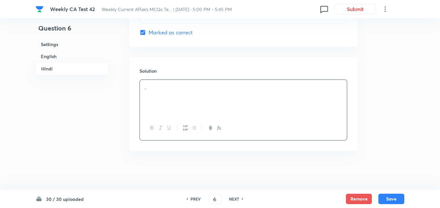
scroll to position [168, 0]
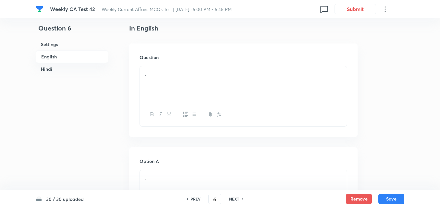
click at [171, 86] on div "." at bounding box center [243, 84] width 207 height 36
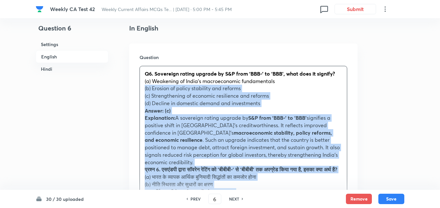
drag, startPoint x: 135, startPoint y: 87, endPoint x: 130, endPoint y: 86, distance: 5.7
click at [130, 86] on div "Question Q6. Sovereign rating upgrade by S&P from ‘BBB-’ to ‘BBB’, what does it…" at bounding box center [243, 168] width 229 height 249
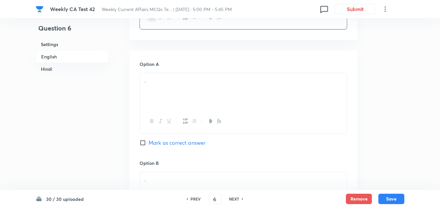
scroll to position [265, 0]
click at [164, 91] on div "." at bounding box center [243, 91] width 207 height 36
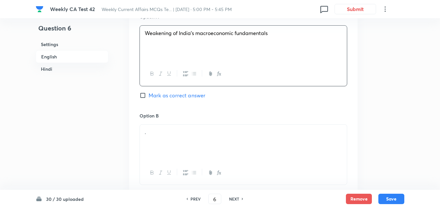
scroll to position [362, 0]
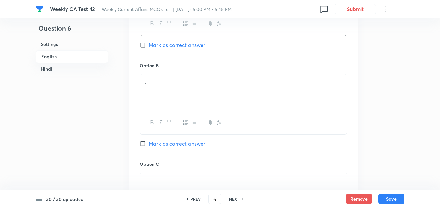
click at [177, 91] on div "." at bounding box center [243, 92] width 207 height 36
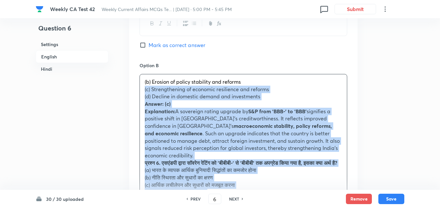
drag, startPoint x: 140, startPoint y: 89, endPoint x: 129, endPoint y: 89, distance: 11.0
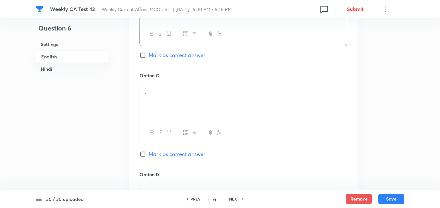
scroll to position [460, 0]
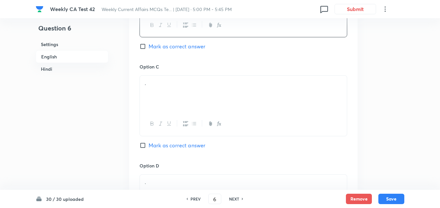
click at [161, 105] on div "." at bounding box center [243, 94] width 207 height 36
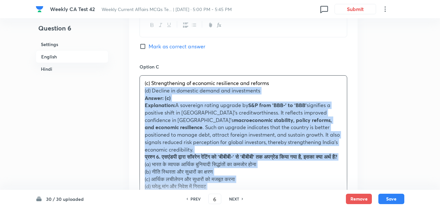
drag, startPoint x: 137, startPoint y: 96, endPoint x: 131, endPoint y: 94, distance: 6.9
click at [131, 94] on div "Option A Weakening of India’s macroeconomic fundamentals Mark as correct answer…" at bounding box center [243, 120] width 229 height 530
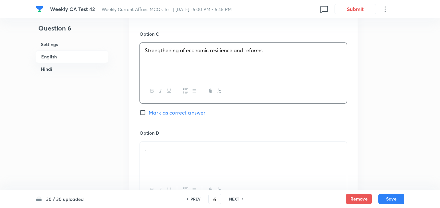
scroll to position [557, 0]
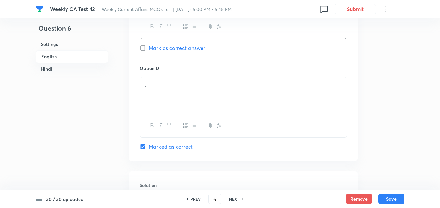
click at [174, 48] on span "Mark as correct answer" at bounding box center [177, 48] width 57 height 8
click at [149, 48] on input "Mark as correct answer" at bounding box center [144, 48] width 9 height 6
checkbox input "true"
checkbox input "false"
checkbox input "true"
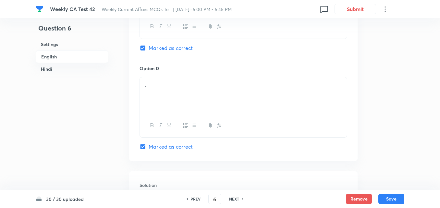
checkbox input "false"
click at [175, 100] on div "." at bounding box center [243, 95] width 207 height 36
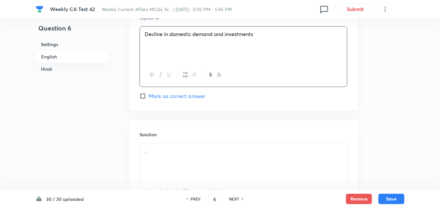
scroll to position [687, 0]
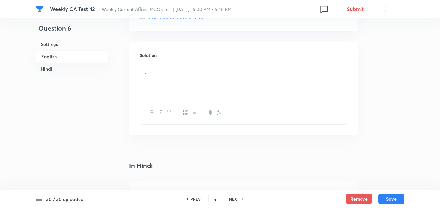
type button "bullet"
drag, startPoint x: 192, startPoint y: 107, endPoint x: 186, endPoint y: 99, distance: 9.7
click at [187, 101] on div at bounding box center [243, 113] width 207 height 24
click at [185, 94] on div "." at bounding box center [243, 82] width 207 height 36
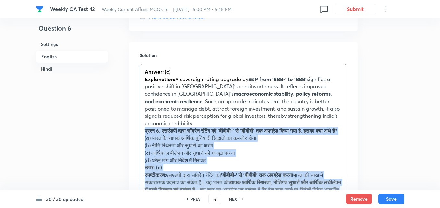
click at [135, 120] on div "Solution Answer: (c) Explanation: A sovereign rating upgrade by S&P from ‘BBB-’…" at bounding box center [243, 144] width 229 height 205
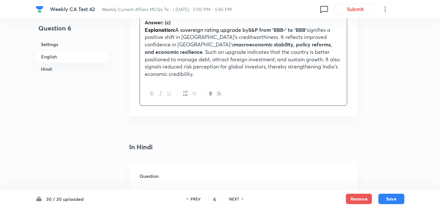
scroll to position [849, 0]
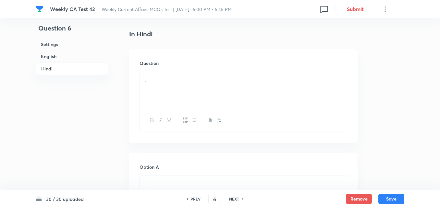
click at [184, 76] on p "." at bounding box center [243, 79] width 197 height 7
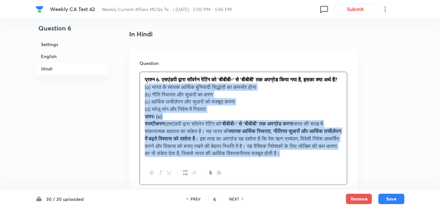
drag, startPoint x: 143, startPoint y: 89, endPoint x: 137, endPoint y: 89, distance: 5.8
click at [137, 89] on div "Question प्रश्न 6. एसएंडपी द्वारा सॉवरेन रेटिंग को 'बीबीबी-' से 'बीबीबी' तक अपग…" at bounding box center [243, 122] width 229 height 146
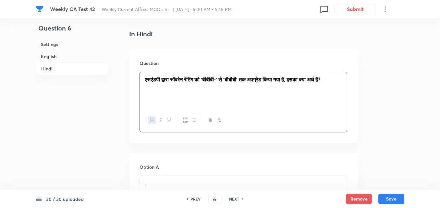
scroll to position [947, 0]
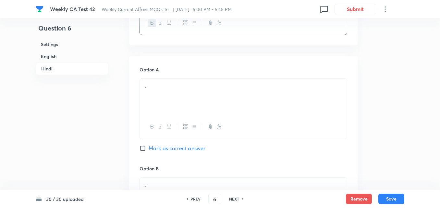
click at [169, 68] on div "Option A . Mark as correct answer" at bounding box center [244, 115] width 208 height 99
click at [165, 88] on div "." at bounding box center [243, 97] width 207 height 36
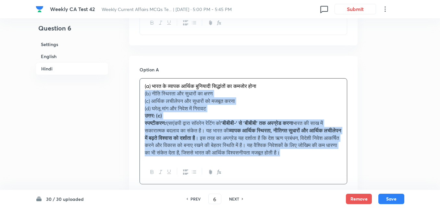
drag, startPoint x: 132, startPoint y: 87, endPoint x: 127, endPoint y: 87, distance: 4.9
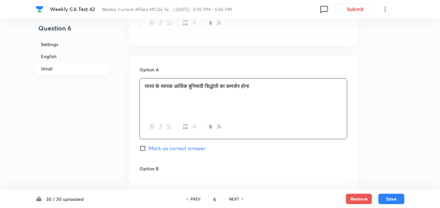
scroll to position [1044, 0]
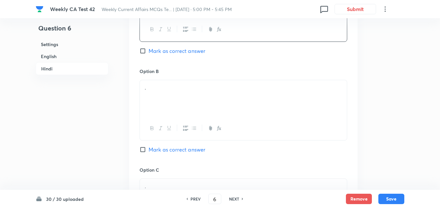
click at [170, 84] on div "." at bounding box center [243, 98] width 207 height 36
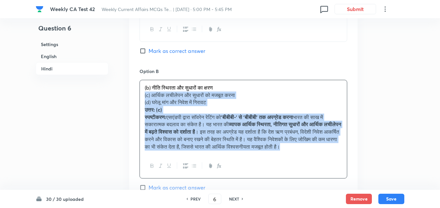
drag, startPoint x: 133, startPoint y: 87, endPoint x: 130, endPoint y: 87, distance: 3.9
click at [130, 87] on div "Option A भारत के व्यापक आर्थिक बुनियादी सिद्धांतों का कमजोर होना Mark as correc…" at bounding box center [243, 178] width 229 height 441
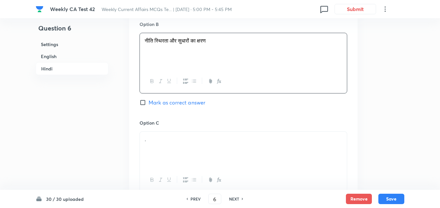
scroll to position [1142, 0]
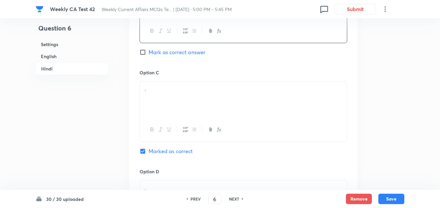
click at [173, 90] on div "." at bounding box center [243, 99] width 207 height 36
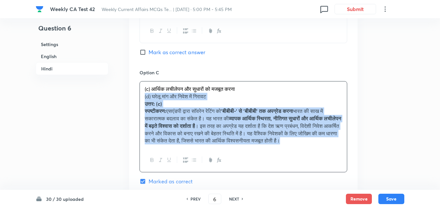
drag, startPoint x: 141, startPoint y: 86, endPoint x: 137, endPoint y: 88, distance: 3.8
click at [137, 88] on div "Option A भारत के व्यापक आर्थिक बुनियादी सिद्धांतों का कमजोर होना Mark as correc…" at bounding box center [243, 77] width 229 height 433
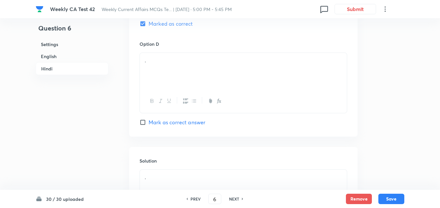
scroll to position [1271, 0]
click at [180, 68] on div "." at bounding box center [243, 69] width 207 height 36
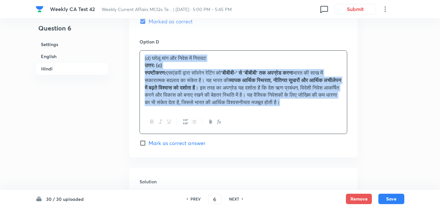
drag, startPoint x: 131, startPoint y: 54, endPoint x: 125, endPoint y: 51, distance: 6.1
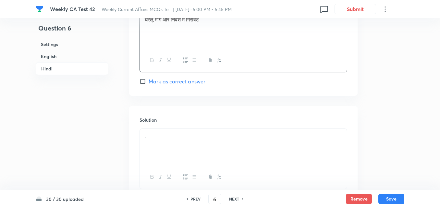
scroll to position [1352, 0]
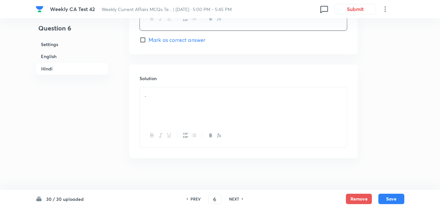
click at [173, 79] on div "Solution ." at bounding box center [243, 112] width 229 height 94
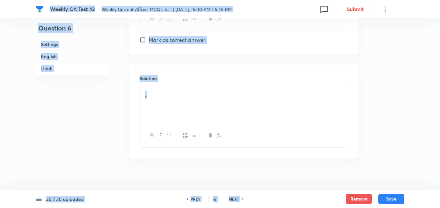
click at [194, 91] on p "." at bounding box center [243, 94] width 197 height 7
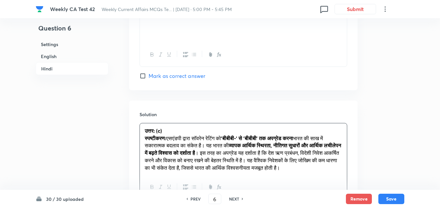
scroll to position [1375, 0]
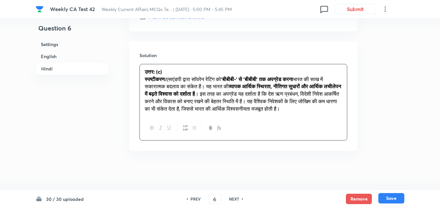
click at [394, 196] on button "Save" at bounding box center [392, 198] width 26 height 10
type input "7"
checkbox input "false"
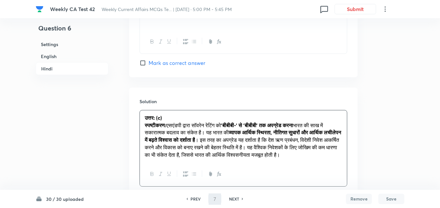
checkbox input "true"
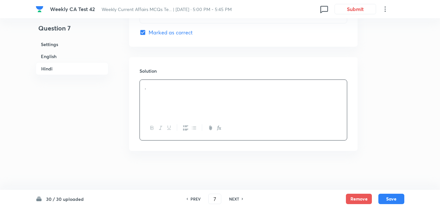
click at [57, 59] on h6 "English" at bounding box center [72, 56] width 73 height 12
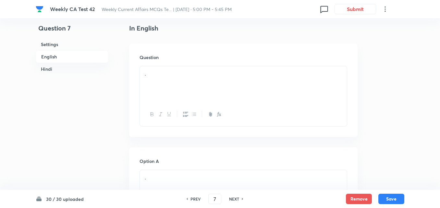
click at [189, 85] on div "." at bounding box center [243, 84] width 207 height 36
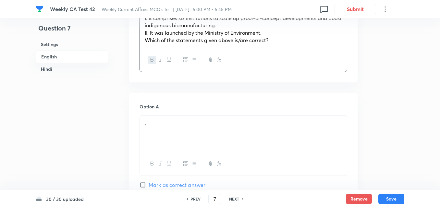
scroll to position [297, 0]
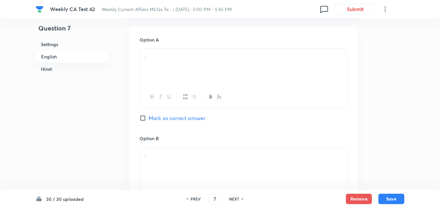
click at [165, 71] on div "." at bounding box center [243, 67] width 207 height 36
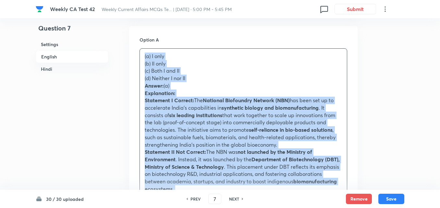
drag, startPoint x: 128, startPoint y: 60, endPoint x: 124, endPoint y: 60, distance: 3.6
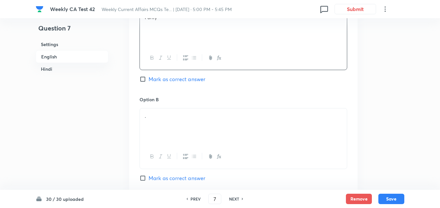
scroll to position [395, 0]
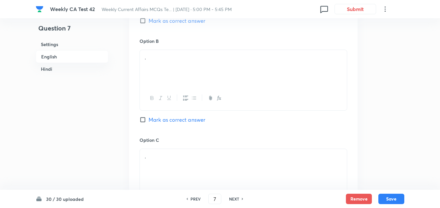
click at [177, 73] on div "." at bounding box center [243, 68] width 207 height 36
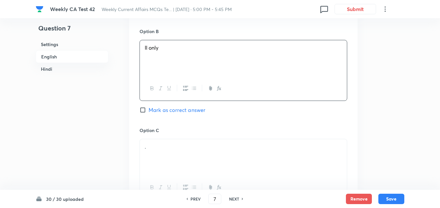
scroll to position [492, 0]
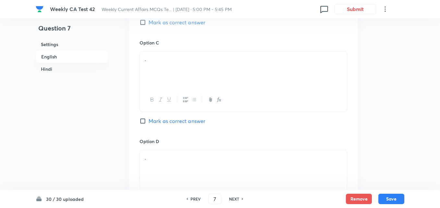
click at [179, 70] on div "." at bounding box center [243, 70] width 207 height 36
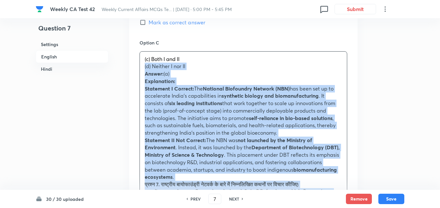
drag, startPoint x: 132, startPoint y: 65, endPoint x: 127, endPoint y: 65, distance: 4.5
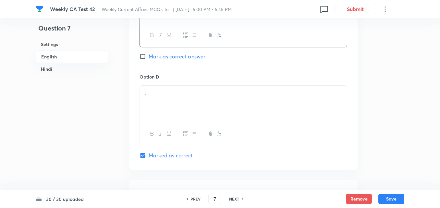
scroll to position [557, 0]
click at [175, 100] on div "." at bounding box center [243, 103] width 207 height 36
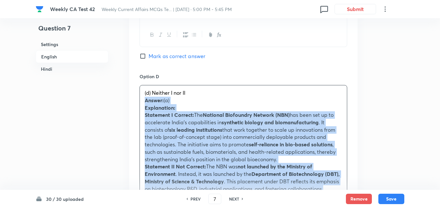
drag, startPoint x: 144, startPoint y: 102, endPoint x: 140, endPoint y: 102, distance: 3.9
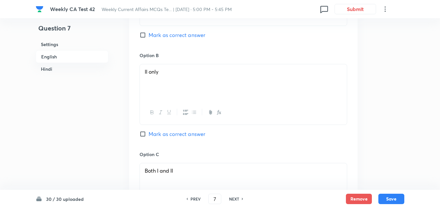
scroll to position [362, 0]
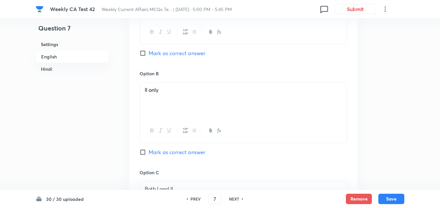
click at [179, 57] on span "Mark as correct answer" at bounding box center [177, 53] width 57 height 8
click at [149, 56] on input "Mark as correct answer" at bounding box center [144, 53] width 9 height 6
checkbox input "true"
checkbox input "false"
checkbox input "true"
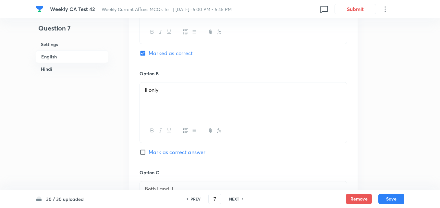
checkbox input "false"
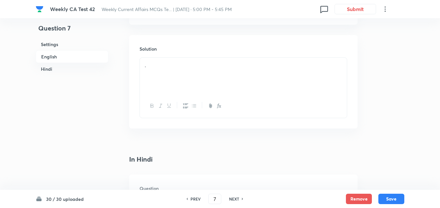
scroll to position [720, 0]
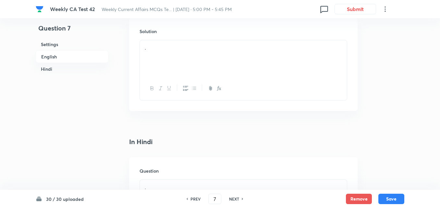
click at [181, 66] on div "." at bounding box center [243, 58] width 207 height 36
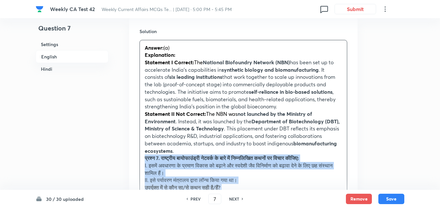
drag, startPoint x: 143, startPoint y: 158, endPoint x: 135, endPoint y: 161, distance: 8.2
click at [135, 161] on div "Solution Answer: (a) Explanation: Statement I Correct: The National Biofoundry …" at bounding box center [243, 183] width 229 height 331
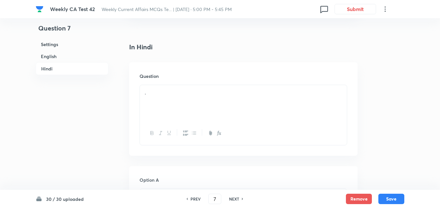
scroll to position [914, 0]
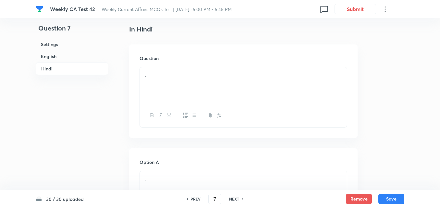
click at [185, 82] on div "." at bounding box center [243, 85] width 207 height 36
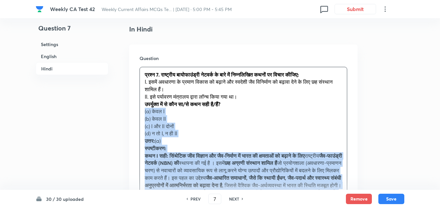
click at [135, 112] on div "Question प्रश्न 7. राष्ट्रीय बायोफाउंड्री नेटवर्क के बारे में निम्नलिखित कथनों …" at bounding box center [243, 154] width 229 height 220
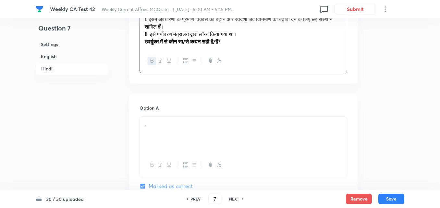
scroll to position [1012, 0]
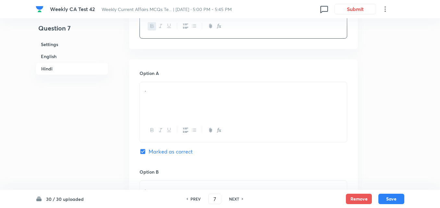
click at [161, 84] on div "." at bounding box center [243, 100] width 207 height 36
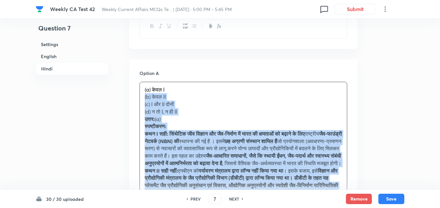
drag, startPoint x: 141, startPoint y: 96, endPoint x: 137, endPoint y: 96, distance: 3.6
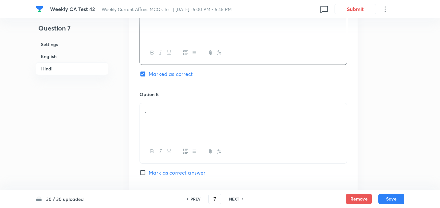
scroll to position [1109, 0]
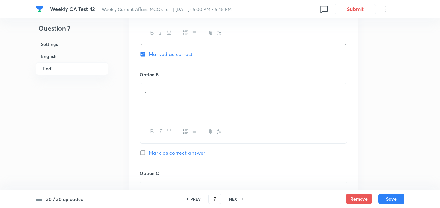
click at [170, 92] on p "." at bounding box center [243, 90] width 197 height 7
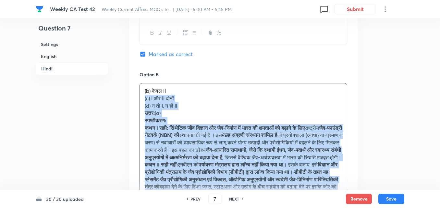
drag, startPoint x: 141, startPoint y: 95, endPoint x: 132, endPoint y: 95, distance: 8.8
click at [132, 95] on div "Option A केवल I Marked as correct Option B (b) केवल II (c) I और II दोनों (d) न …" at bounding box center [243, 204] width 229 height 485
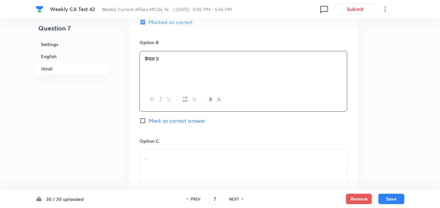
scroll to position [1207, 0]
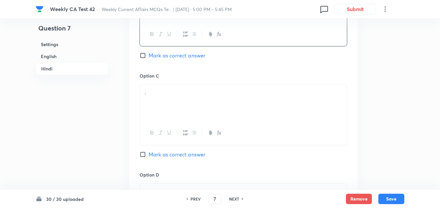
click at [169, 108] on div "." at bounding box center [243, 103] width 207 height 36
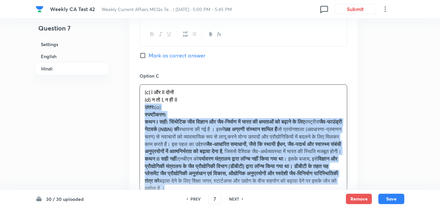
click at [131, 106] on div "Option A केवल I Marked as correct Option B केवल II Mark as correct answer Optio…" at bounding box center [243, 104] width 229 height 478
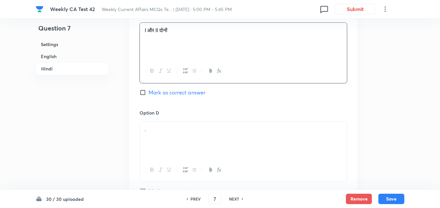
scroll to position [1304, 0]
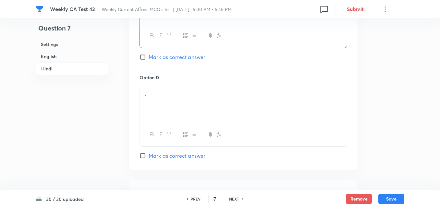
click at [182, 101] on div "." at bounding box center [243, 104] width 207 height 36
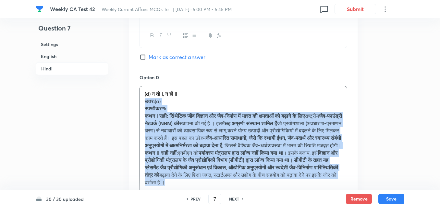
click at [136, 101] on div "Option A केवल I Marked as correct Option B केवल II Mark as correct answer Optio…" at bounding box center [243, 2] width 229 height 470
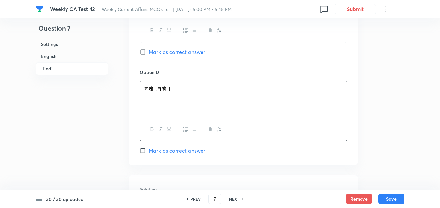
scroll to position [1401, 0]
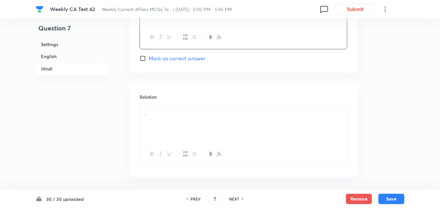
click at [166, 120] on div "." at bounding box center [243, 124] width 207 height 36
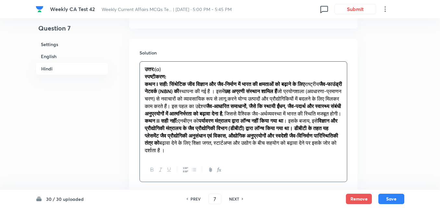
scroll to position [1466, 0]
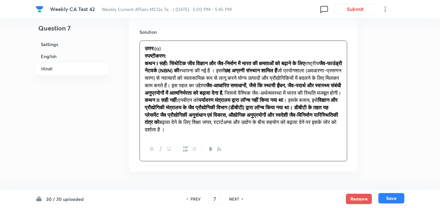
click at [390, 199] on button "Save" at bounding box center [392, 198] width 26 height 10
type input "8"
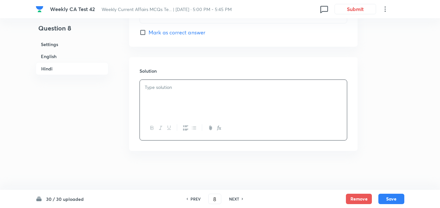
checkbox input "false"
checkbox input "true"
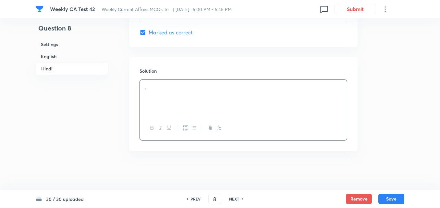
click at [56, 56] on h6 "English" at bounding box center [72, 56] width 73 height 12
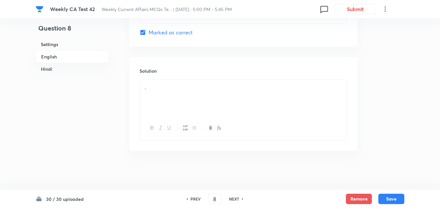
scroll to position [168, 0]
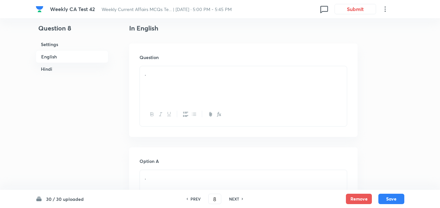
click at [198, 82] on div "." at bounding box center [243, 84] width 207 height 36
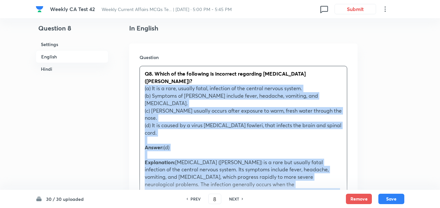
drag, startPoint x: 145, startPoint y: 90, endPoint x: 140, endPoint y: 89, distance: 4.9
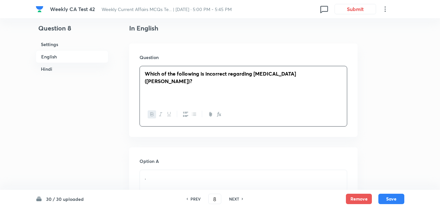
click at [216, 79] on p "Which of the following is incorrect regarding Primary Amoebic Meningoencephalit…" at bounding box center [243, 77] width 197 height 15
click at [218, 72] on strong "Which of the following is incorrect regarding Primary Amoebic Meningoencephalit…" at bounding box center [220, 77] width 151 height 14
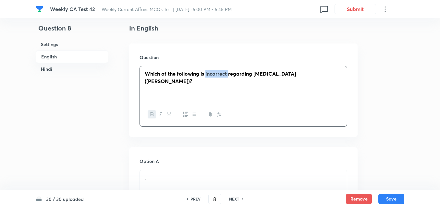
click at [157, 113] on button "button" at bounding box center [160, 114] width 8 height 8
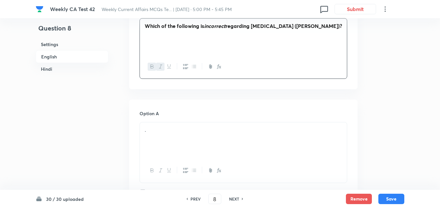
scroll to position [265, 0]
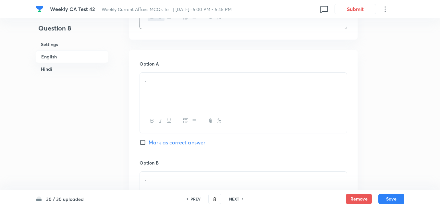
click at [173, 99] on div "." at bounding box center [243, 91] width 207 height 36
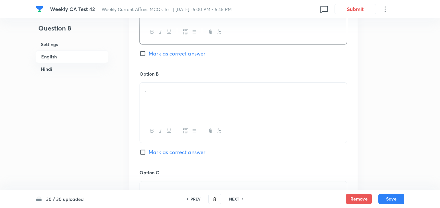
scroll to position [362, 0]
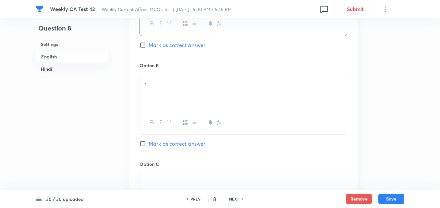
click at [165, 91] on div "." at bounding box center [243, 92] width 207 height 36
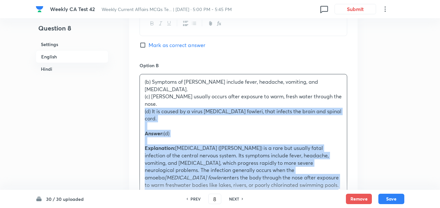
drag, startPoint x: 140, startPoint y: 94, endPoint x: 134, endPoint y: 94, distance: 5.5
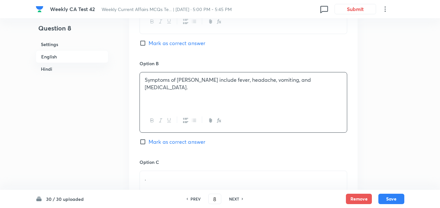
scroll to position [427, 0]
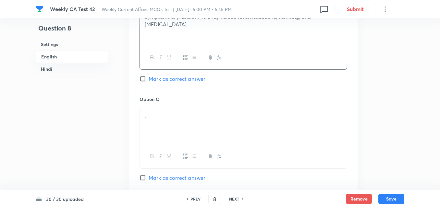
click at [181, 122] on div "." at bounding box center [243, 126] width 207 height 36
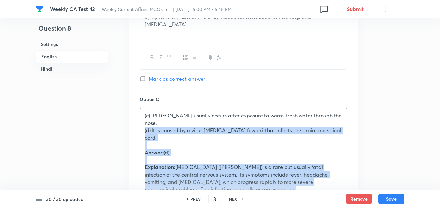
click at [139, 126] on div "Option A It is a rare, usually fatal, infection of the central nervous system. …" at bounding box center [243, 200] width 229 height 625
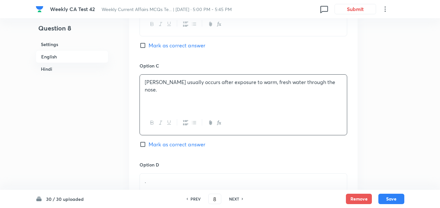
scroll to position [525, 0]
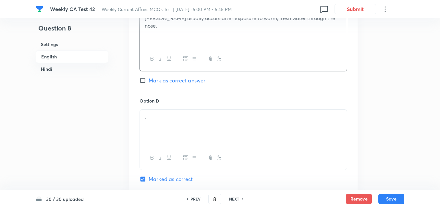
click at [197, 110] on div "." at bounding box center [243, 128] width 207 height 36
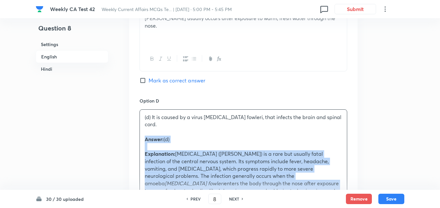
drag, startPoint x: 141, startPoint y: 134, endPoint x: 132, endPoint y: 135, distance: 8.9
click at [132, 135] on div "Option A It is a rare, usually fatal, infection of the central nervous system. …" at bounding box center [243, 95] width 229 height 611
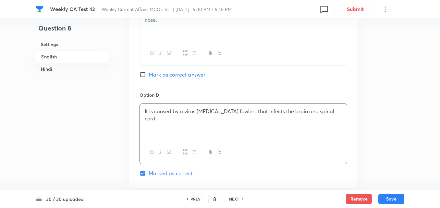
scroll to position [655, 0]
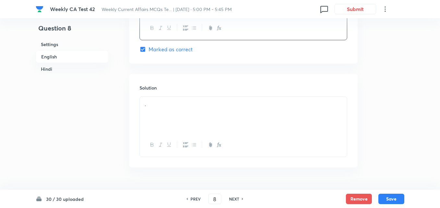
click at [169, 112] on div "." at bounding box center [243, 115] width 207 height 36
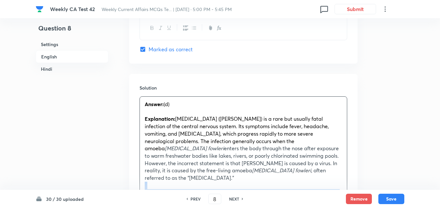
drag, startPoint x: 138, startPoint y: 182, endPoint x: 132, endPoint y: 181, distance: 6.3
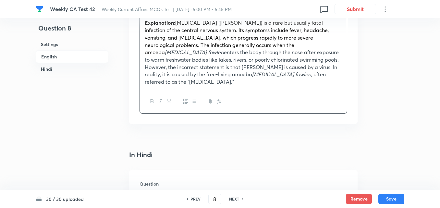
scroll to position [817, 0]
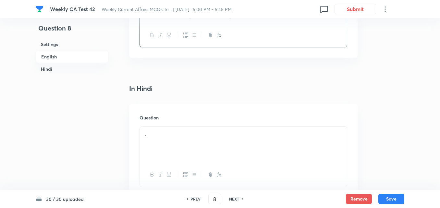
click at [168, 163] on div at bounding box center [243, 175] width 207 height 24
click at [185, 131] on p "." at bounding box center [243, 134] width 197 height 7
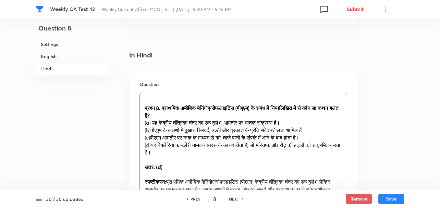
scroll to position [882, 0]
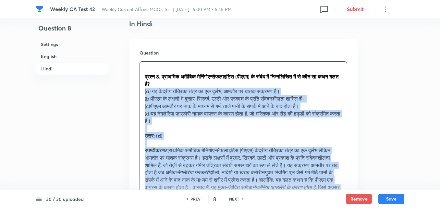
click at [139, 87] on div "Question प्रश्न 8. प्राथमिक अमीबिक मेनिंगोएन्सेफलाइटिस (पीएएम) के संबंध में निम…" at bounding box center [243, 138] width 229 height 198
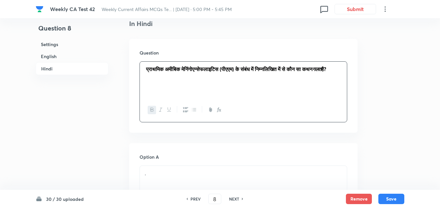
click at [69, 59] on h6 "English" at bounding box center [72, 56] width 73 height 12
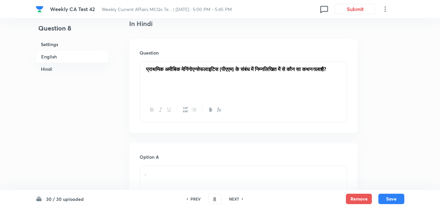
scroll to position [168, 0]
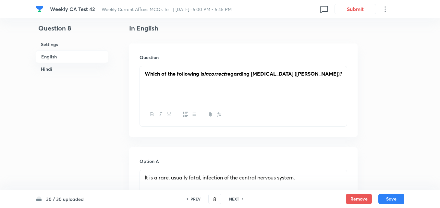
click at [82, 67] on h6 "Hindi" at bounding box center [72, 69] width 73 height 12
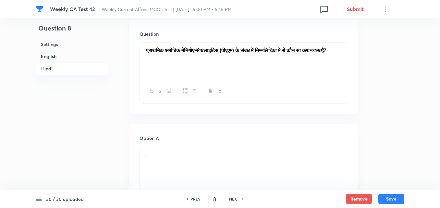
scroll to position [968, 0]
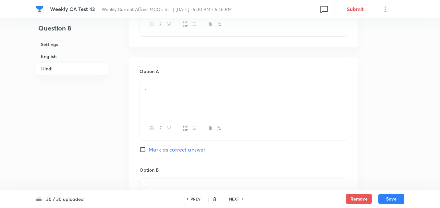
click at [166, 84] on p "." at bounding box center [243, 87] width 197 height 7
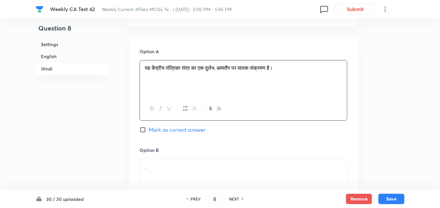
scroll to position [1065, 0]
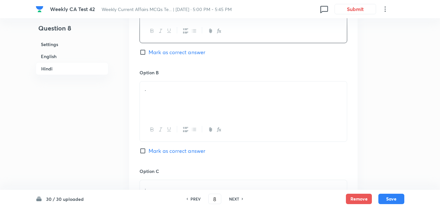
click at [185, 93] on div "." at bounding box center [243, 99] width 207 height 36
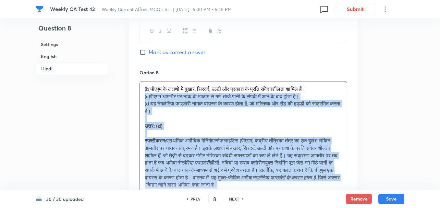
drag, startPoint x: 148, startPoint y: 92, endPoint x: 137, endPoint y: 91, distance: 11.1
click at [137, 91] on div "Option A यह केंद्रीय तंत्रिका तंत्र का एक दुर्लभ, आमतौर पर घातक संक्रमण है। Mar…" at bounding box center [243, 199] width 229 height 478
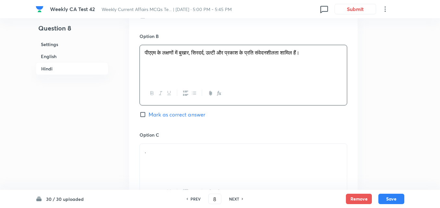
scroll to position [1162, 0]
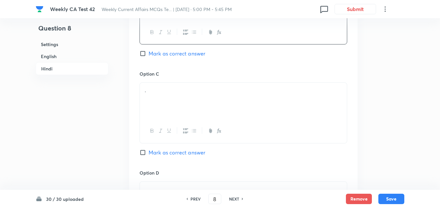
click at [172, 97] on div "." at bounding box center [243, 101] width 207 height 36
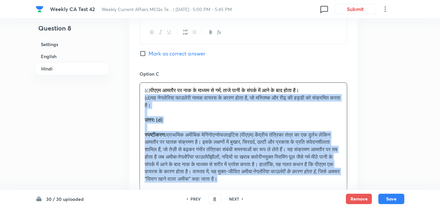
drag, startPoint x: 132, startPoint y: 92, endPoint x: 126, endPoint y: 92, distance: 6.2
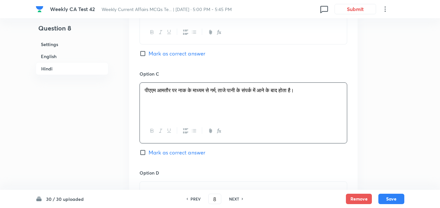
scroll to position [1227, 0]
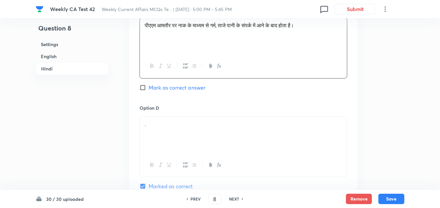
click at [188, 108] on div "Option D . Marked as correct" at bounding box center [244, 148] width 208 height 86
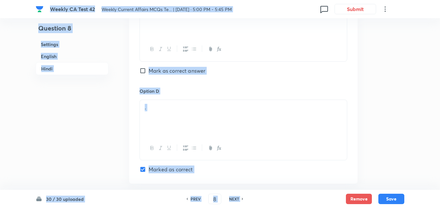
scroll to position [1260, 0]
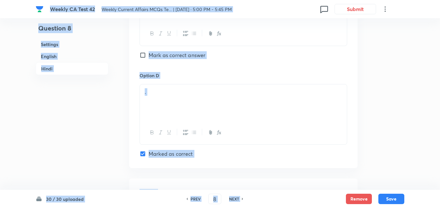
click at [181, 105] on div "." at bounding box center [243, 102] width 207 height 36
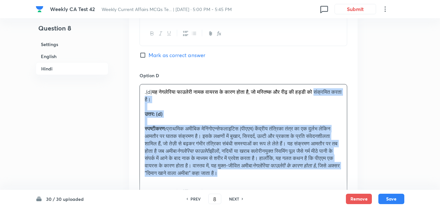
drag, startPoint x: 142, startPoint y: 94, endPoint x: 131, endPoint y: 93, distance: 11.1
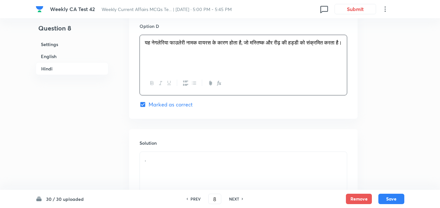
scroll to position [1357, 0]
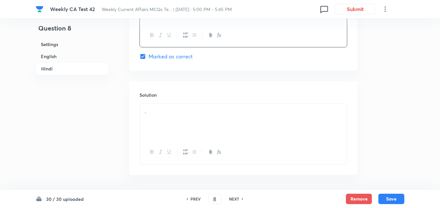
click at [182, 120] on div "." at bounding box center [243, 122] width 207 height 36
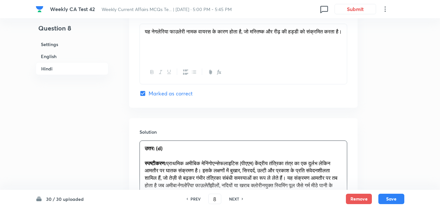
scroll to position [1390, 0]
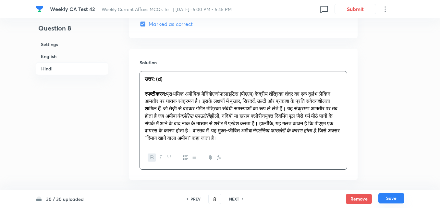
click at [387, 199] on button "Save" at bounding box center [392, 198] width 26 height 10
type input "9"
checkbox input "false"
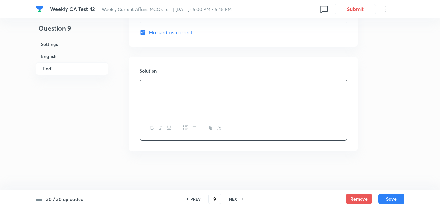
checkbox input "true"
click at [74, 61] on h6 "English" at bounding box center [72, 56] width 73 height 12
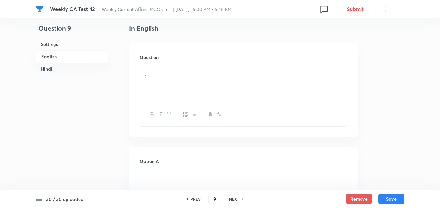
click at [188, 84] on div "." at bounding box center [243, 84] width 207 height 36
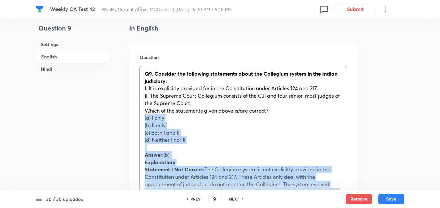
drag, startPoint x: 136, startPoint y: 130, endPoint x: 121, endPoint y: 118, distance: 19.4
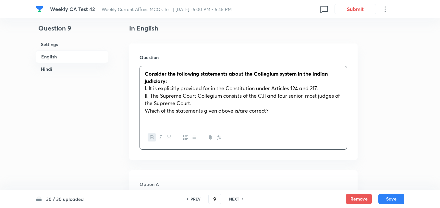
scroll to position [265, 0]
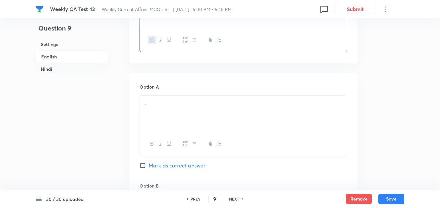
click at [172, 109] on div "." at bounding box center [243, 114] width 207 height 36
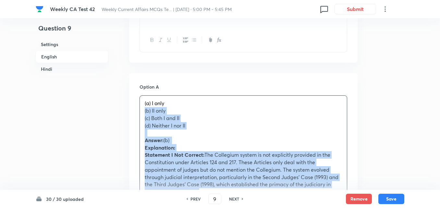
drag, startPoint x: 140, startPoint y: 112, endPoint x: 137, endPoint y: 113, distance: 3.4
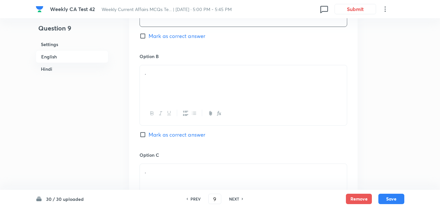
scroll to position [395, 0]
click at [177, 79] on div "." at bounding box center [243, 83] width 207 height 36
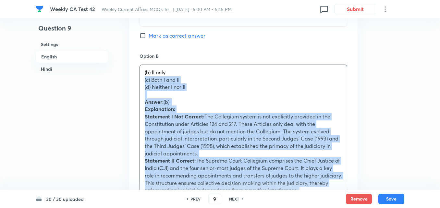
drag, startPoint x: 140, startPoint y: 79, endPoint x: 131, endPoint y: 79, distance: 9.7
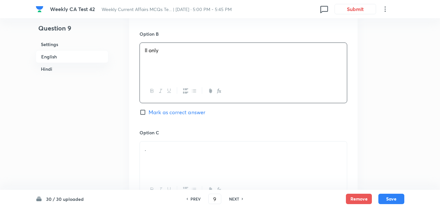
scroll to position [460, 0]
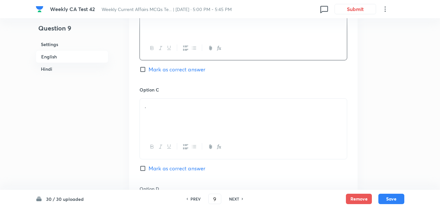
click at [188, 69] on span "Mark as correct answer" at bounding box center [177, 70] width 57 height 8
click at [149, 69] on input "Mark as correct answer" at bounding box center [144, 69] width 9 height 6
checkbox input "true"
checkbox input "false"
checkbox input "true"
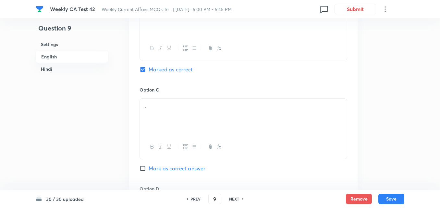
checkbox input "false"
click at [172, 110] on div "." at bounding box center [243, 117] width 207 height 36
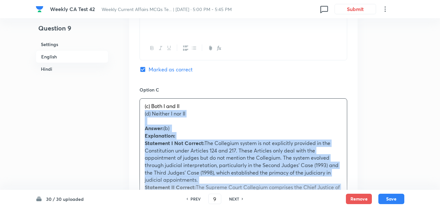
drag, startPoint x: 144, startPoint y: 115, endPoint x: 135, endPoint y: 115, distance: 9.1
click at [135, 115] on div "Option A I only Mark as correct answer Option B II only Marked as correct Optio…" at bounding box center [243, 194] width 229 height 633
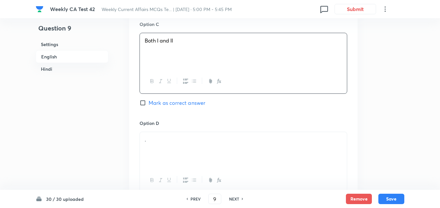
scroll to position [590, 0]
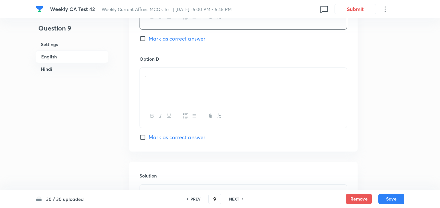
click at [168, 85] on div "." at bounding box center [243, 86] width 207 height 36
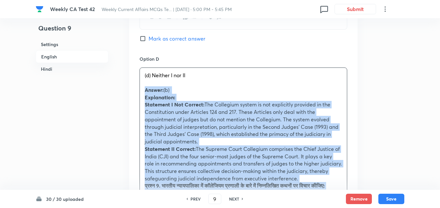
click at [133, 90] on div "Option A I only Mark as correct answer Option B II only Marked as correct Optio…" at bounding box center [243, 60] width 229 height 625
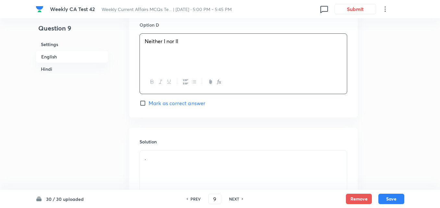
scroll to position [655, 0]
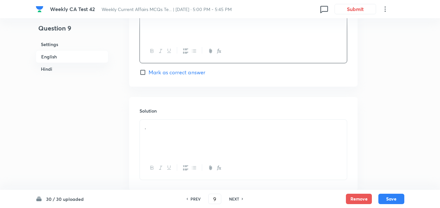
click at [173, 143] on div "." at bounding box center [243, 138] width 207 height 36
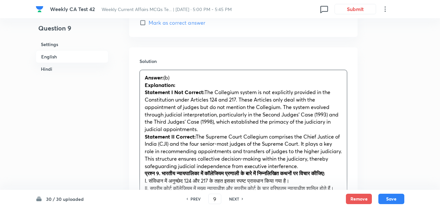
scroll to position [720, 0]
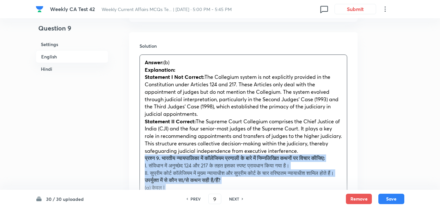
click at [138, 160] on div "Solution Answer: (b) Explanation: Statement I Not Correct: The Collegium system…" at bounding box center [243, 182] width 229 height 301
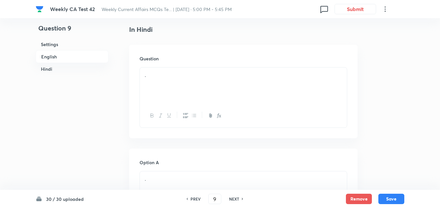
scroll to position [914, 0]
click at [169, 85] on div "." at bounding box center [243, 85] width 207 height 36
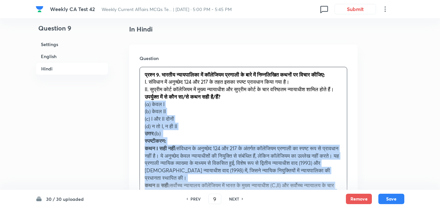
click at [130, 120] on div "Question प्रश्न 9. भारतीय न्यायपालिका में कॉलेजियम प्रणाली के बारे में निम्नलिख…" at bounding box center [243, 146] width 229 height 205
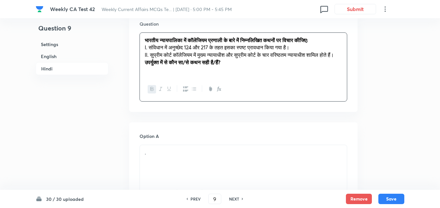
scroll to position [1044, 0]
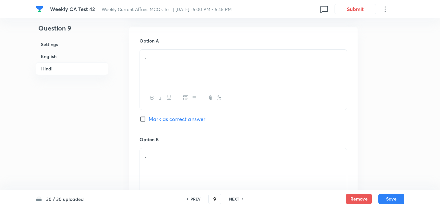
click at [154, 84] on div "." at bounding box center [243, 68] width 207 height 36
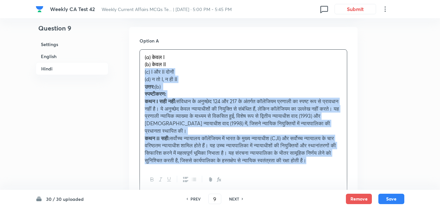
drag, startPoint x: 139, startPoint y: 79, endPoint x: 129, endPoint y: 76, distance: 10.6
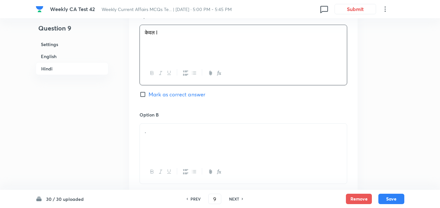
scroll to position [1109, 0]
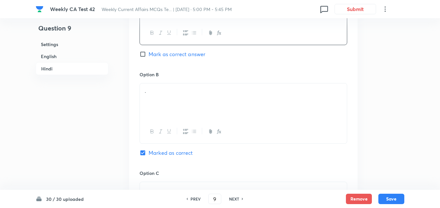
click at [178, 105] on div "." at bounding box center [243, 101] width 207 height 36
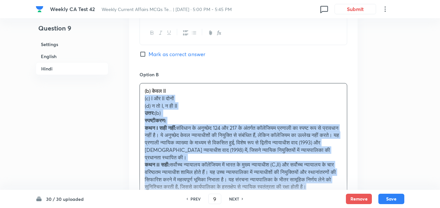
click at [133, 109] on div "Option A केवल I Mark as correct answer Option B (b) केवल II (c) I और II दोनों (…" at bounding box center [243, 201] width 229 height 478
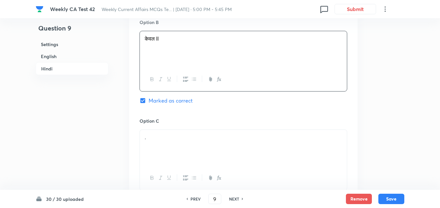
scroll to position [1207, 0]
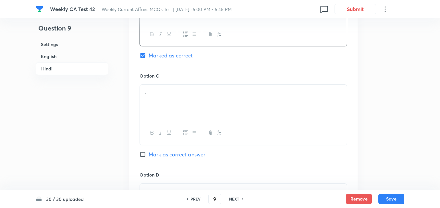
click at [163, 112] on div "." at bounding box center [243, 103] width 207 height 36
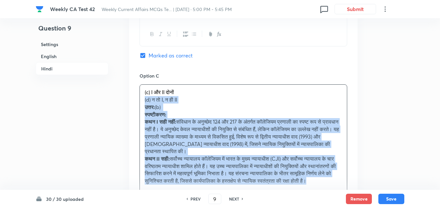
drag, startPoint x: 142, startPoint y: 110, endPoint x: 138, endPoint y: 110, distance: 3.9
click at [138, 110] on div "Option A केवल I Mark as correct answer Option B केवल II Marked as correct Optio…" at bounding box center [243, 100] width 229 height 470
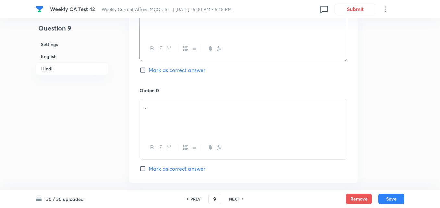
scroll to position [1336, 0]
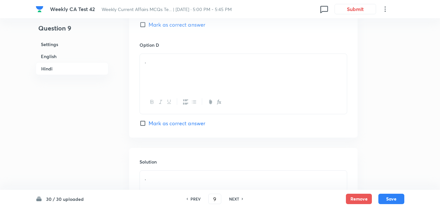
click at [150, 84] on div "." at bounding box center [243, 72] width 207 height 36
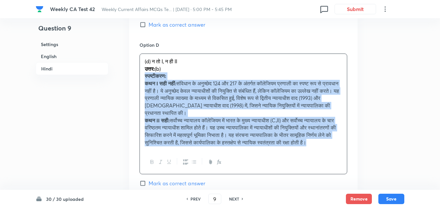
drag, startPoint x: 146, startPoint y: 84, endPoint x: 135, endPoint y: 81, distance: 11.6
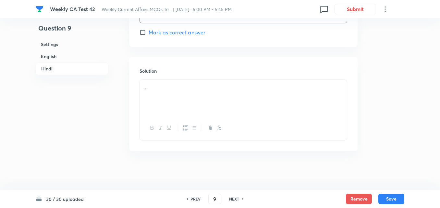
scroll to position [1434, 0]
click at [182, 108] on div "." at bounding box center [243, 98] width 207 height 36
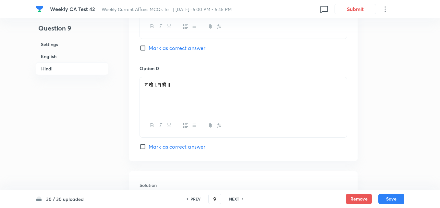
scroll to position [1402, 0]
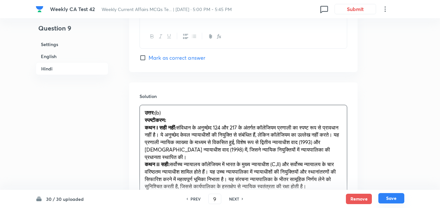
click at [398, 198] on button "Save" at bounding box center [392, 198] width 26 height 10
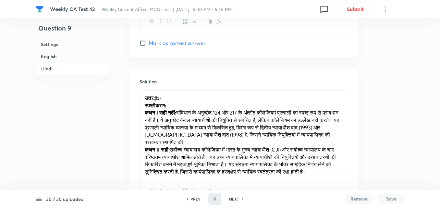
type input "10"
checkbox input "false"
checkbox input "true"
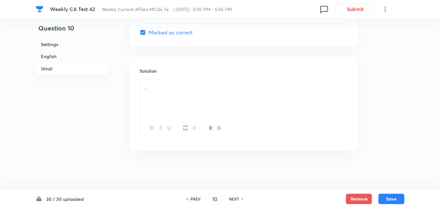
click at [57, 56] on h6 "English" at bounding box center [72, 56] width 73 height 12
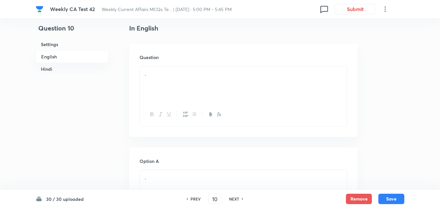
click at [186, 78] on div "." at bounding box center [243, 84] width 207 height 36
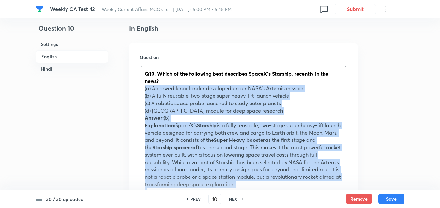
drag, startPoint x: 139, startPoint y: 93, endPoint x: 136, endPoint y: 92, distance: 3.6
click at [136, 92] on div "Question Q10. Which of the following best describes SpaceX’s Starship, recently…" at bounding box center [243, 202] width 229 height 316
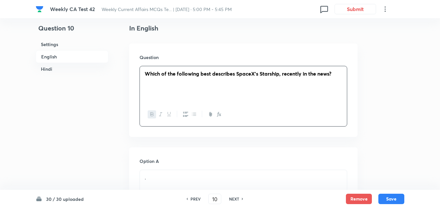
scroll to position [265, 0]
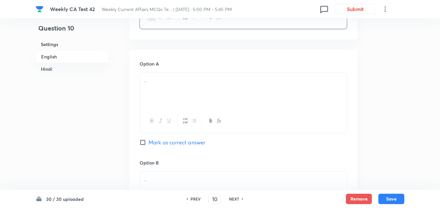
click at [153, 98] on div "." at bounding box center [243, 91] width 207 height 36
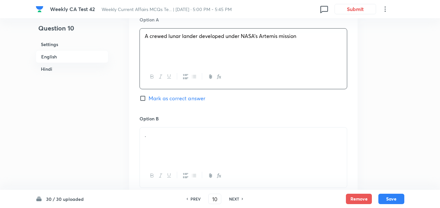
scroll to position [362, 0]
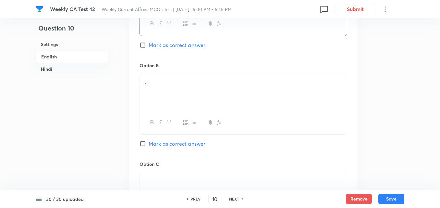
click at [152, 96] on div "." at bounding box center [243, 92] width 207 height 36
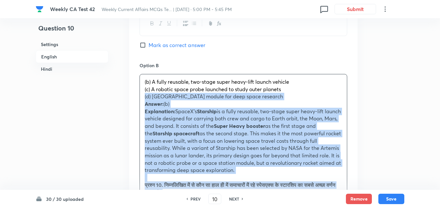
drag, startPoint x: 146, startPoint y: 95, endPoint x: 137, endPoint y: 94, distance: 9.8
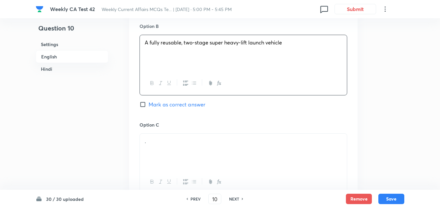
scroll to position [492, 0]
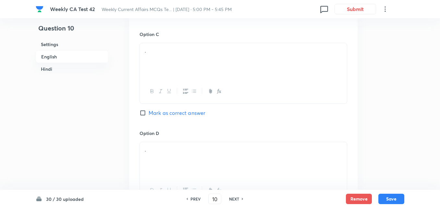
click at [160, 73] on div "." at bounding box center [243, 61] width 207 height 36
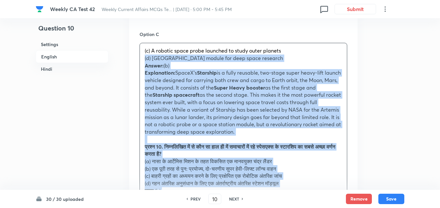
drag, startPoint x: 131, startPoint y: 62, endPoint x: 128, endPoint y: 60, distance: 4.1
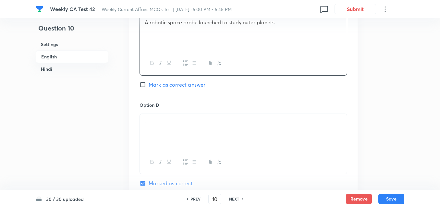
scroll to position [557, 0]
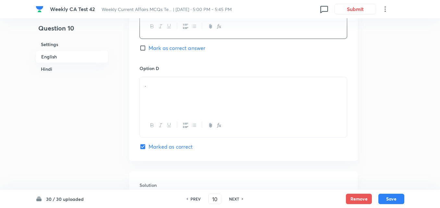
click at [172, 110] on div "." at bounding box center [243, 95] width 207 height 36
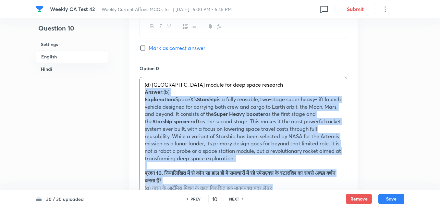
drag, startPoint x: 143, startPoint y: 96, endPoint x: 139, endPoint y: 94, distance: 4.2
click at [139, 94] on div "Option A A crewed lunar lander developed under NASA’s Artemis mission Mark as c…" at bounding box center [243, 48] width 229 height 581
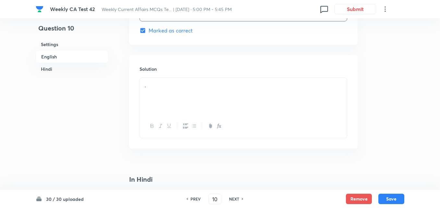
scroll to position [687, 0]
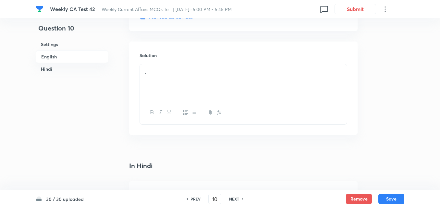
click at [149, 82] on div "." at bounding box center [243, 82] width 207 height 36
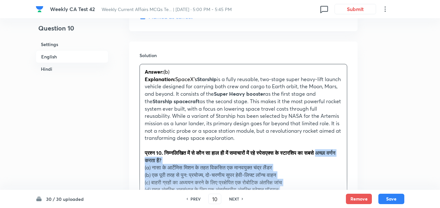
click at [139, 157] on div "Solution Answer: (b) Explanation: SpaceX’s Starship is a fully reusable, two-st…" at bounding box center [243, 174] width 229 height 264
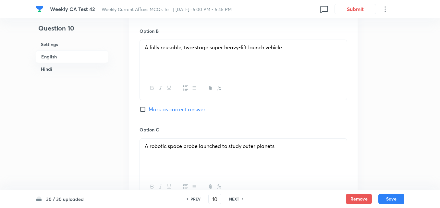
scroll to position [395, 0]
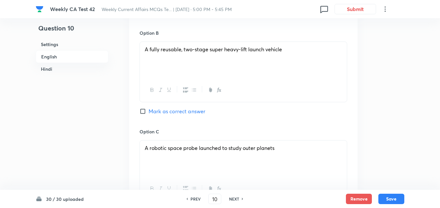
click at [171, 111] on span "Mark as correct answer" at bounding box center [177, 111] width 57 height 8
click at [149, 111] on input "Mark as correct answer" at bounding box center [144, 111] width 9 height 6
checkbox input "true"
checkbox input "false"
checkbox input "true"
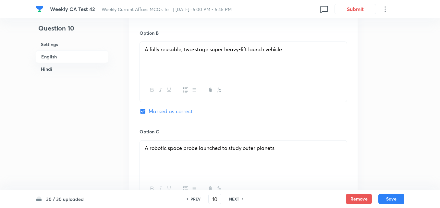
checkbox input "false"
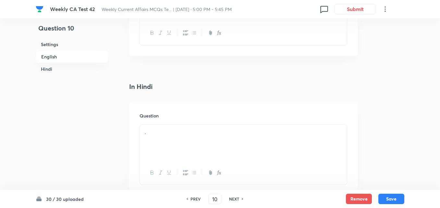
scroll to position [817, 0]
click at [177, 132] on div "." at bounding box center [243, 137] width 207 height 36
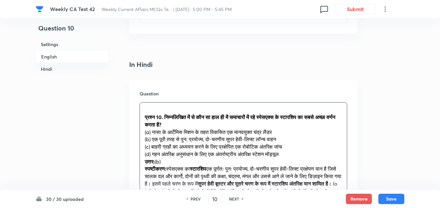
scroll to position [849, 0]
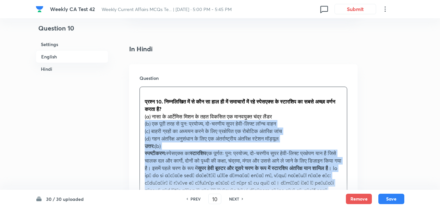
drag, startPoint x: 141, startPoint y: 122, endPoint x: 136, endPoint y: 121, distance: 5.2
click at [136, 121] on div "Question प्रश्न 10. निम्नलिखित में से कौन सा हाल ही में समाचारों में रहे स्पेसए…" at bounding box center [243, 159] width 229 height 191
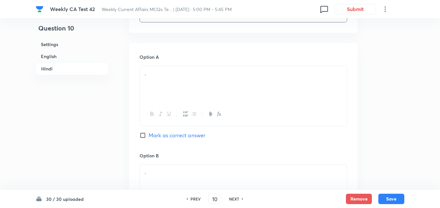
scroll to position [979, 0]
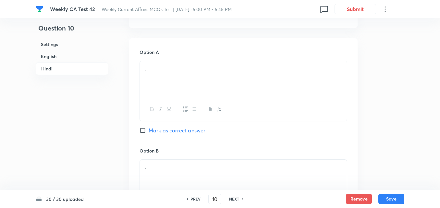
click at [181, 81] on div "." at bounding box center [243, 79] width 207 height 36
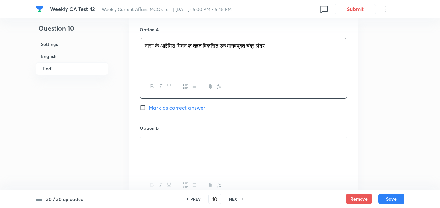
scroll to position [1044, 0]
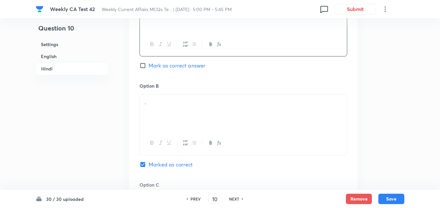
click at [193, 117] on div "." at bounding box center [243, 113] width 207 height 36
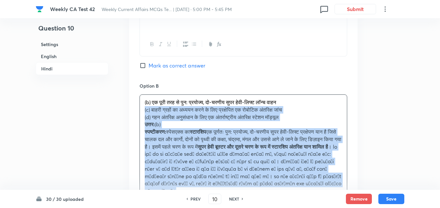
drag, startPoint x: 138, startPoint y: 111, endPoint x: 131, endPoint y: 110, distance: 6.8
click at [131, 110] on div "Option A नासा के आर्टेमिस मिशन के तहत विकसित एक मानवयुक्त चंद्र लैंडर Mark as c…" at bounding box center [243, 208] width 229 height 470
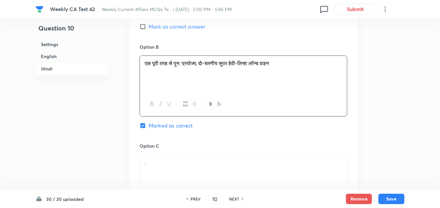
scroll to position [1142, 0]
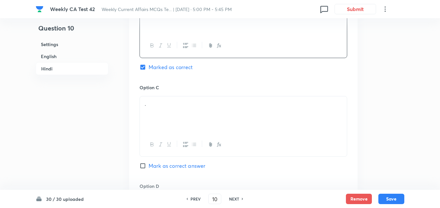
click at [169, 117] on div "." at bounding box center [243, 114] width 207 height 36
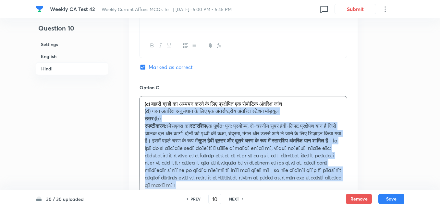
drag, startPoint x: 140, startPoint y: 114, endPoint x: 130, endPoint y: 113, distance: 10.7
click at [130, 113] on div "Option A नासा के आर्टेमिस मिशन के तहत विकसित एक मानवयुक्त चंद्र लैंडर Mark as c…" at bounding box center [243, 107] width 229 height 463
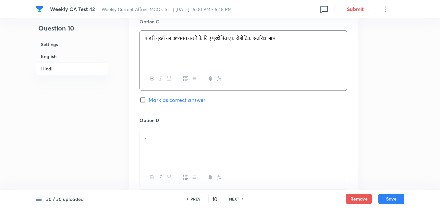
scroll to position [1271, 0]
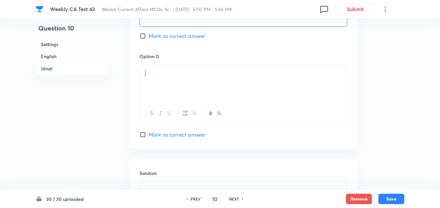
click at [186, 101] on div "." at bounding box center [244, 95] width 208 height 61
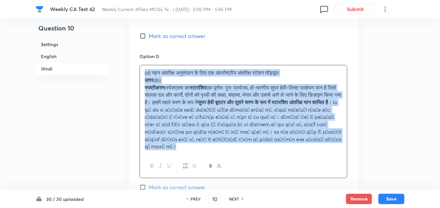
drag, startPoint x: 107, startPoint y: 79, endPoint x: 92, endPoint y: 74, distance: 16.3
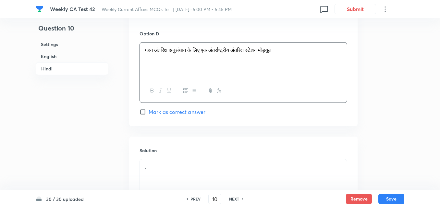
scroll to position [1374, 0]
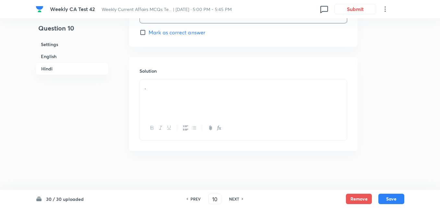
click at [159, 88] on p "." at bounding box center [243, 87] width 197 height 7
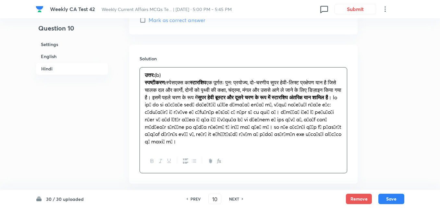
scroll to position [1419, 0]
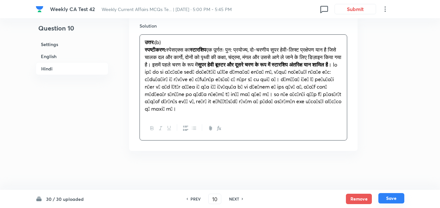
click at [396, 198] on button "Save" at bounding box center [392, 198] width 26 height 10
type input "11"
checkbox input "false"
checkbox input "true"
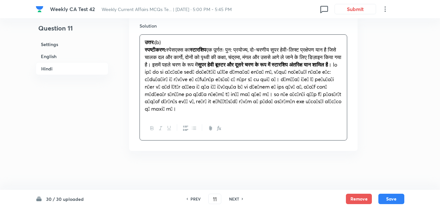
checkbox input "true"
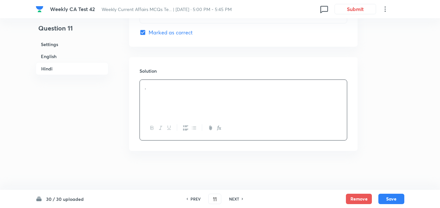
click at [65, 56] on h6 "English" at bounding box center [72, 56] width 73 height 12
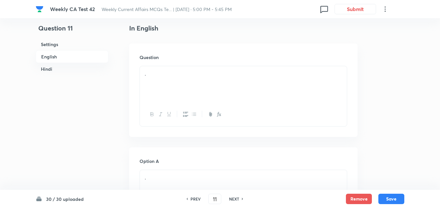
click at [185, 81] on div "." at bounding box center [243, 84] width 207 height 36
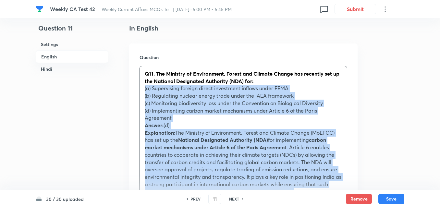
drag, startPoint x: 142, startPoint y: 90, endPoint x: 138, endPoint y: 90, distance: 3.6
click at [138, 90] on div "Question Q11. The Ministry of Environment, Forest and Climate Change has recent…" at bounding box center [243, 198] width 229 height 308
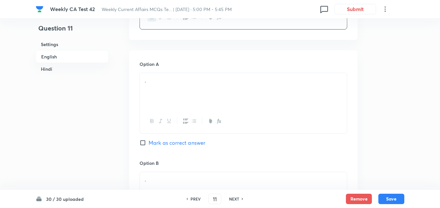
scroll to position [265, 0]
click at [194, 96] on div "." at bounding box center [243, 91] width 207 height 36
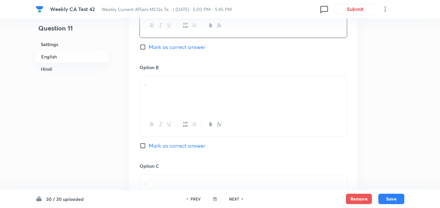
scroll to position [362, 0]
click at [175, 101] on div "." at bounding box center [243, 92] width 207 height 36
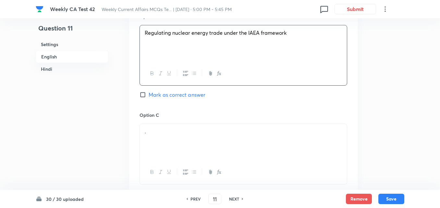
scroll to position [460, 0]
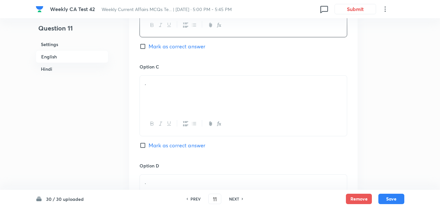
click at [197, 98] on div "." at bounding box center [243, 94] width 207 height 36
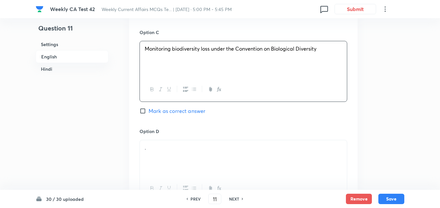
scroll to position [557, 0]
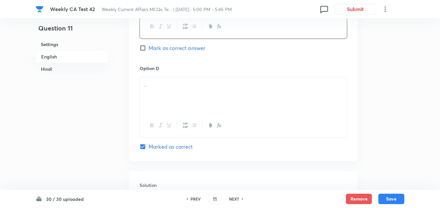
click at [181, 85] on p "." at bounding box center [243, 84] width 197 height 7
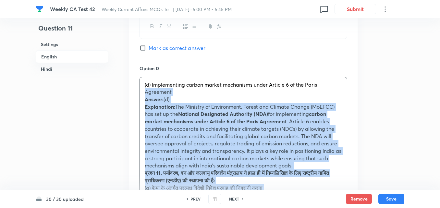
drag, startPoint x: 150, startPoint y: 88, endPoint x: 45, endPoint y: 124, distance: 110.9
click at [132, 92] on div "Option A Supervising foreign direct investment inflows under FEMA Mark as corre…" at bounding box center [243, 45] width 229 height 574
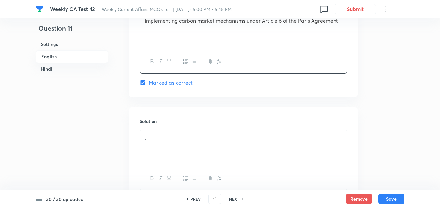
scroll to position [687, 0]
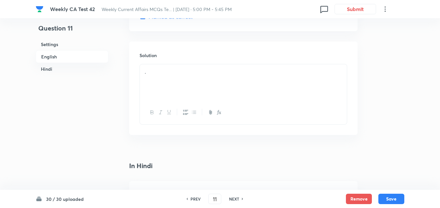
click at [201, 87] on div "." at bounding box center [243, 82] width 207 height 36
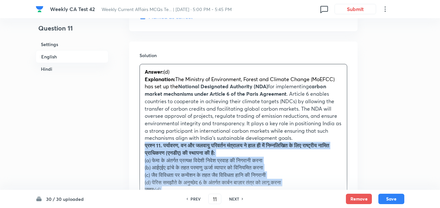
drag, startPoint x: 142, startPoint y: 148, endPoint x: 140, endPoint y: 144, distance: 4.2
click at [140, 144] on div "Answer: (d) Explanation: The Ministry of Environment, Forest and Climate Change…" at bounding box center [243, 160] width 207 height 192
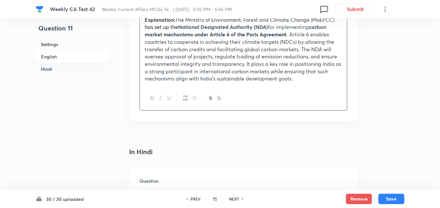
scroll to position [817, 0]
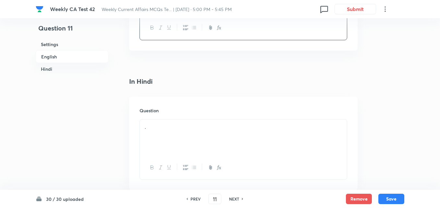
click at [173, 143] on div "." at bounding box center [243, 137] width 207 height 36
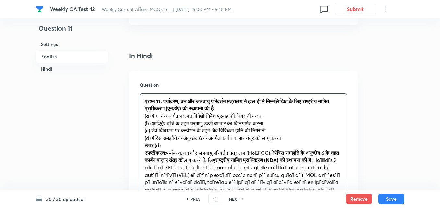
scroll to position [882, 0]
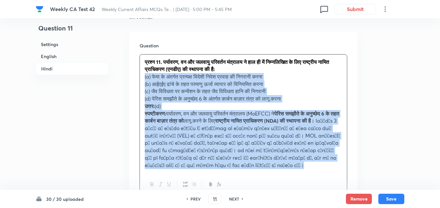
drag, startPoint x: 158, startPoint y: 85, endPoint x: 134, endPoint y: 78, distance: 24.4
click at [134, 78] on div "Question प्रश्न 11. पर्यावरण, वन और जलवायु परिवर्तन मंत्रालय ने हाल ही में निम्…" at bounding box center [243, 120] width 229 height 176
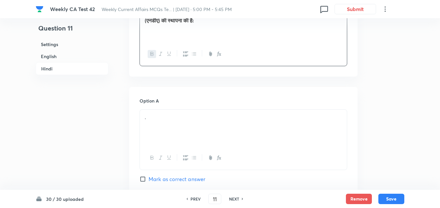
scroll to position [979, 0]
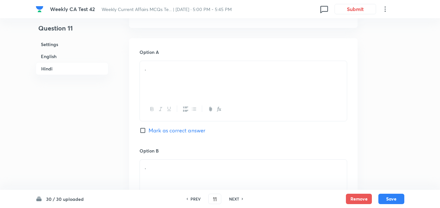
click at [183, 91] on div "." at bounding box center [243, 79] width 207 height 36
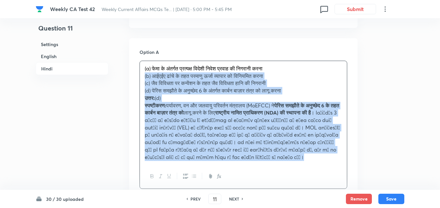
drag, startPoint x: 142, startPoint y: 78, endPoint x: 131, endPoint y: 75, distance: 11.5
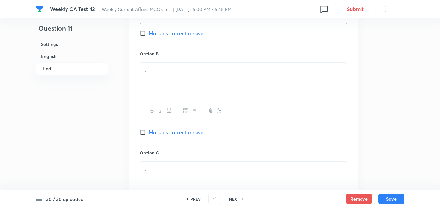
scroll to position [1077, 0]
click at [169, 101] on div at bounding box center [243, 111] width 207 height 24
click at [170, 84] on div "." at bounding box center [243, 80] width 207 height 36
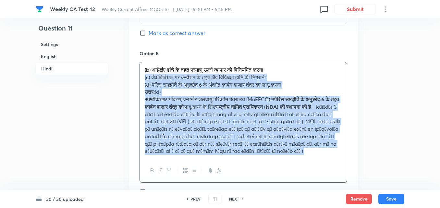
drag, startPoint x: 139, startPoint y: 76, endPoint x: 132, endPoint y: 76, distance: 7.1
click at [132, 76] on div "Option A फेमा के अंतर्गत प्रत्यक्ष विदेशी निवेश प्रवाह की निगरानी करना Mark as …" at bounding box center [243, 172] width 229 height 463
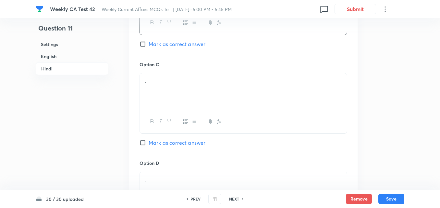
scroll to position [1174, 0]
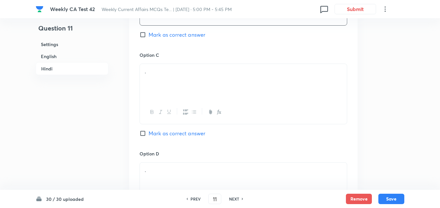
click at [196, 72] on p "." at bounding box center [243, 71] width 197 height 7
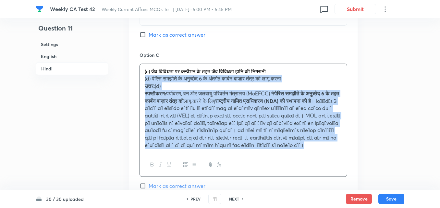
drag, startPoint x: 154, startPoint y: 79, endPoint x: 133, endPoint y: 79, distance: 20.8
click at [134, 79] on div "Option A फेमा के अंतर्गत प्रत्यक्ष विदेशी निवेश प्रवाह की निगरानी करना Mark as …" at bounding box center [243, 71] width 229 height 456
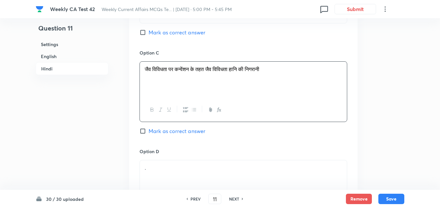
scroll to position [1271, 0]
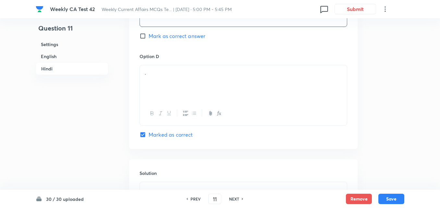
click at [193, 81] on div "." at bounding box center [243, 83] width 207 height 36
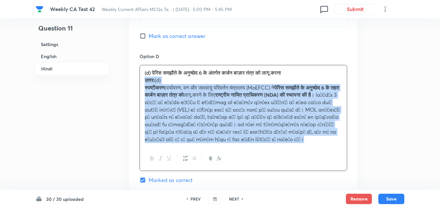
drag, startPoint x: 146, startPoint y: 81, endPoint x: 137, endPoint y: 81, distance: 9.1
click at [143, 80] on div "(d) पेरिस समझौते के अनुच्छेद 6 के अंतर्गत कार्बन बाज़ार तंत्र को लागू करना उत्त…" at bounding box center [243, 105] width 207 height 81
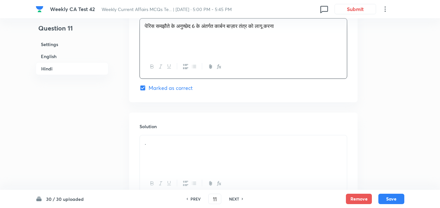
scroll to position [1369, 0]
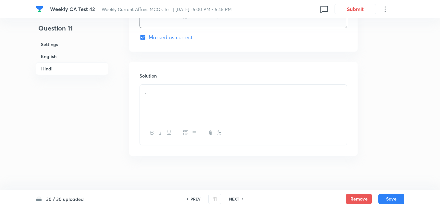
click at [170, 109] on div "." at bounding box center [243, 103] width 207 height 36
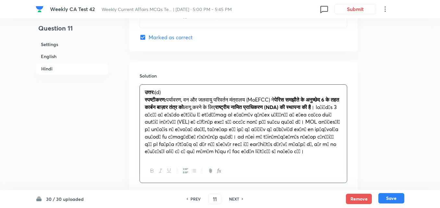
click at [395, 200] on button "Save" at bounding box center [392, 198] width 26 height 10
type input "12"
checkbox input "false"
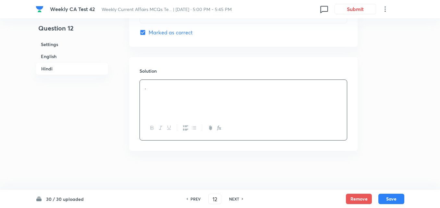
checkbox input "true"
click at [49, 56] on h6 "English" at bounding box center [72, 56] width 73 height 12
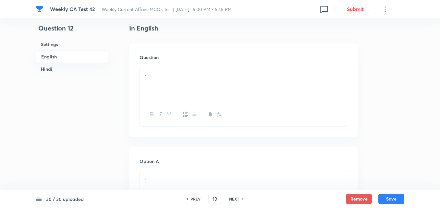
click at [214, 91] on div "." at bounding box center [243, 84] width 207 height 36
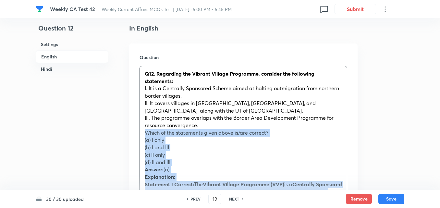
drag, startPoint x: 150, startPoint y: 136, endPoint x: 137, endPoint y: 136, distance: 13.3
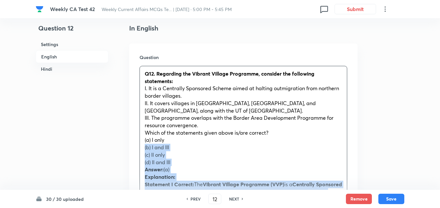
drag, startPoint x: 143, startPoint y: 143, endPoint x: 135, endPoint y: 144, distance: 7.9
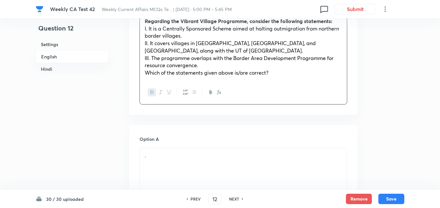
scroll to position [297, 0]
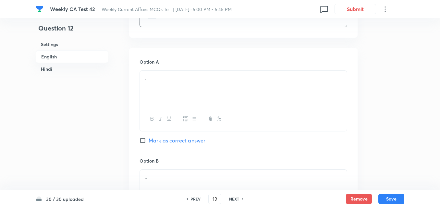
click at [165, 89] on div "." at bounding box center [243, 89] width 207 height 36
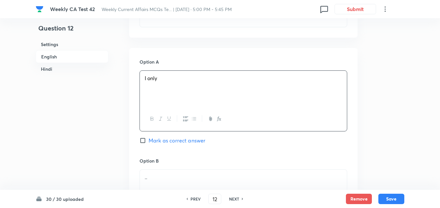
scroll to position [395, 0]
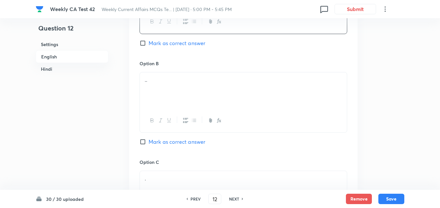
click at [162, 98] on div ".." at bounding box center [243, 90] width 207 height 36
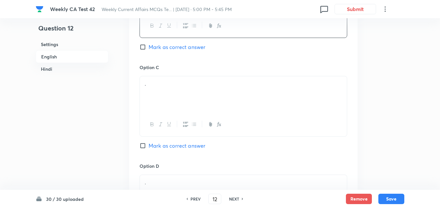
scroll to position [492, 0]
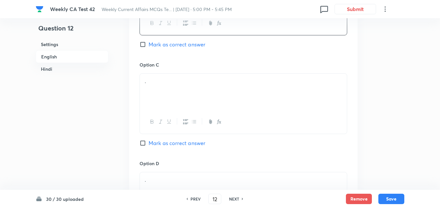
click at [169, 99] on div "." at bounding box center [243, 92] width 207 height 36
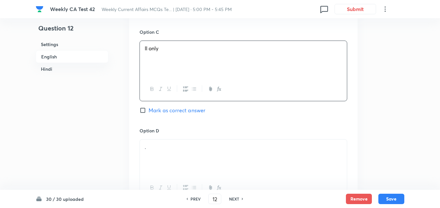
scroll to position [590, 0]
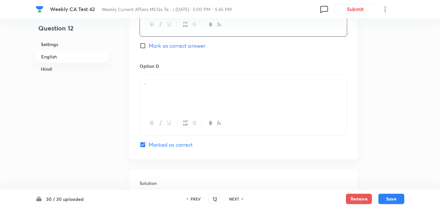
click at [187, 93] on div "." at bounding box center [243, 93] width 207 height 36
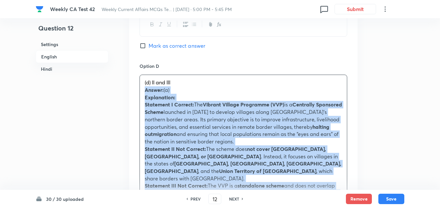
click at [138, 88] on div "Option A I only Mark as correct answer Option B I and III Mark as correct answe…" at bounding box center [243, 102] width 229 height 692
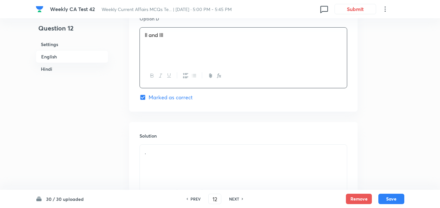
scroll to position [687, 0]
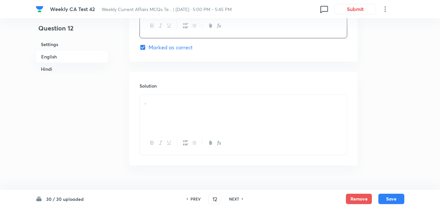
drag, startPoint x: 180, startPoint y: 132, endPoint x: 179, endPoint y: 125, distance: 7.5
click at [180, 131] on div at bounding box center [243, 143] width 207 height 24
click at [179, 120] on div "." at bounding box center [243, 113] width 207 height 36
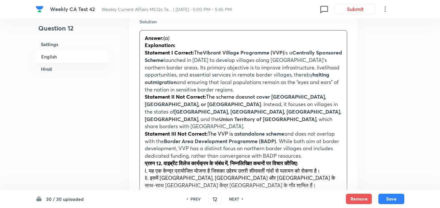
scroll to position [752, 0]
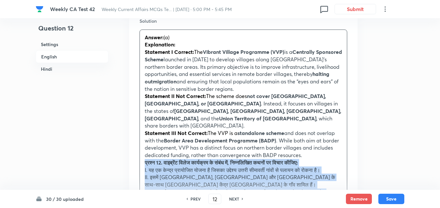
drag, startPoint x: 140, startPoint y: 154, endPoint x: 136, endPoint y: 155, distance: 3.6
click at [136, 155] on div "Solution Answer: (a) Explanation: Statement I Correct: The Vibrant Village Prog…" at bounding box center [243, 194] width 229 height 375
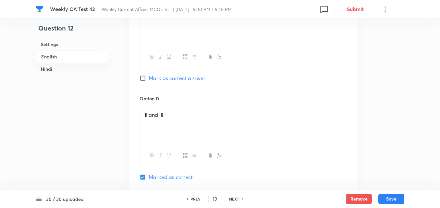
scroll to position [362, 0]
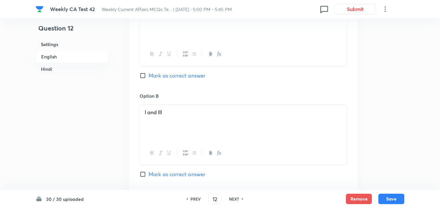
click at [161, 72] on span "Mark as correct answer" at bounding box center [177, 76] width 57 height 8
click at [149, 72] on input "Mark as correct answer" at bounding box center [144, 75] width 9 height 6
checkbox input "true"
checkbox input "false"
checkbox input "true"
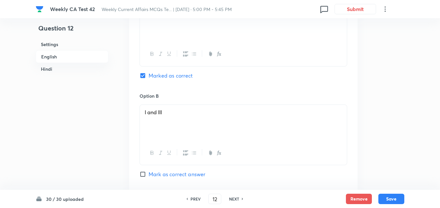
checkbox input "false"
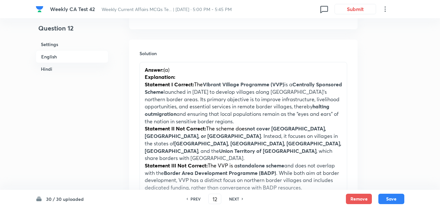
scroll to position [914, 0]
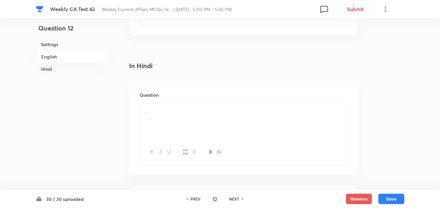
click at [174, 115] on div "." at bounding box center [243, 122] width 207 height 36
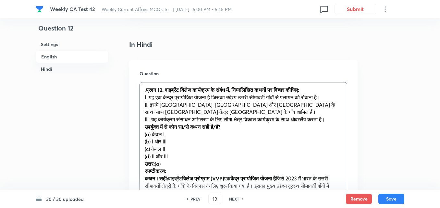
scroll to position [947, 0]
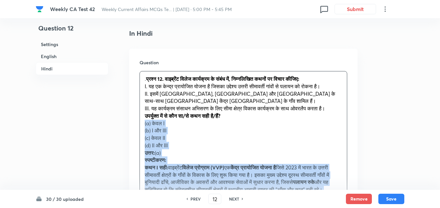
click at [141, 115] on div ". प्रश्न 12. वाइब्रेंट विलेज कार्यक्रम के संबंध में, निम्नलिखित कथनों पर विचार …" at bounding box center [243, 167] width 207 height 192
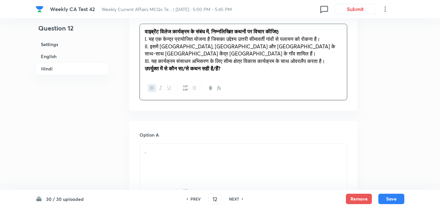
scroll to position [1044, 0]
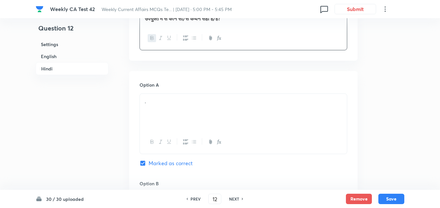
click at [169, 109] on div "." at bounding box center [243, 112] width 207 height 36
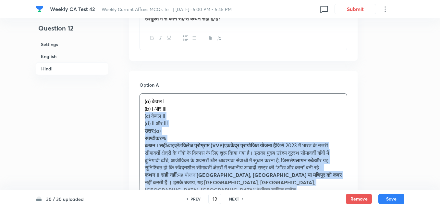
drag, startPoint x: 133, startPoint y: 109, endPoint x: 125, endPoint y: 107, distance: 8.9
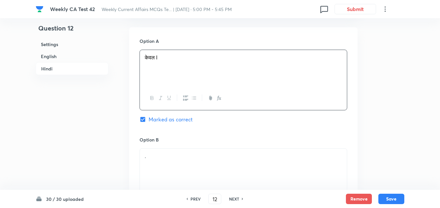
scroll to position [1142, 0]
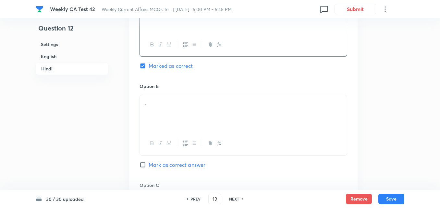
click at [183, 121] on div "." at bounding box center [243, 113] width 207 height 36
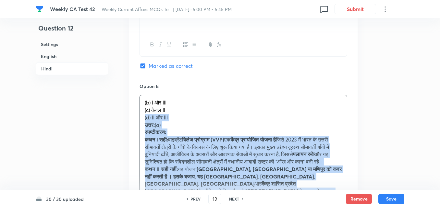
drag, startPoint x: 133, startPoint y: 110, endPoint x: 127, endPoint y: 109, distance: 6.7
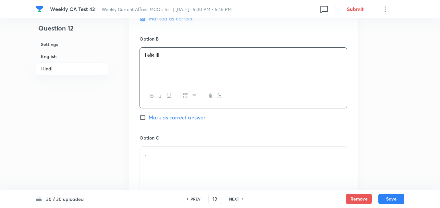
scroll to position [1271, 0]
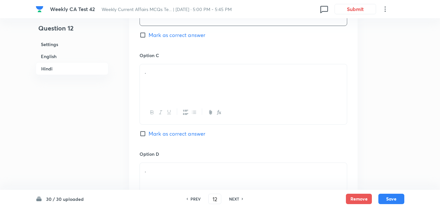
click at [208, 89] on div "." at bounding box center [243, 82] width 207 height 36
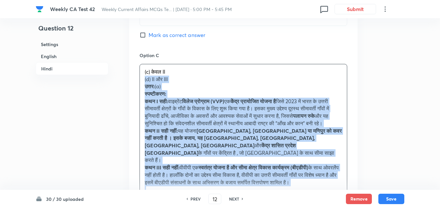
drag, startPoint x: 158, startPoint y: 80, endPoint x: 81, endPoint y: 75, distance: 77.7
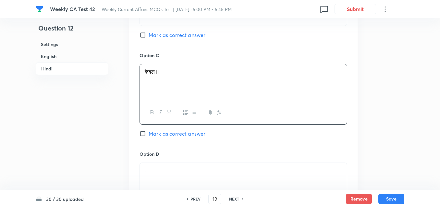
scroll to position [1336, 0]
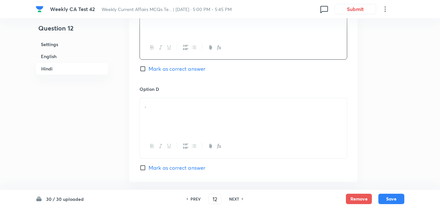
click at [169, 105] on div "." at bounding box center [243, 116] width 207 height 36
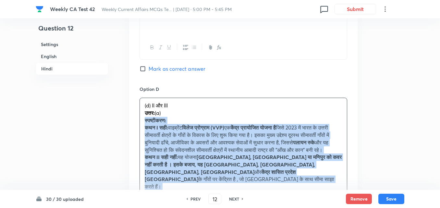
drag, startPoint x: 149, startPoint y: 107, endPoint x: 133, endPoint y: 109, distance: 16.8
click at [133, 109] on div "Option A केवल I Marked as correct Option B I और III Mark as correct answer Opti…" at bounding box center [243, 25] width 229 height 493
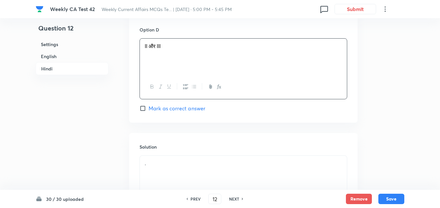
scroll to position [1464, 0]
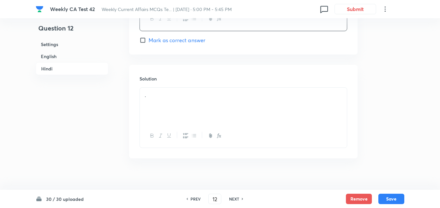
click at [190, 110] on div "." at bounding box center [243, 106] width 207 height 36
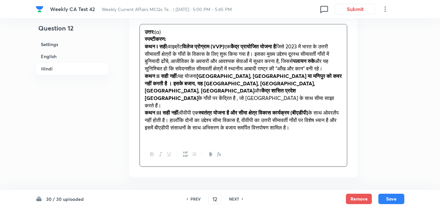
scroll to position [1529, 0]
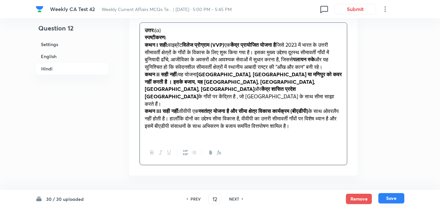
click at [395, 199] on button "Save" at bounding box center [392, 198] width 26 height 10
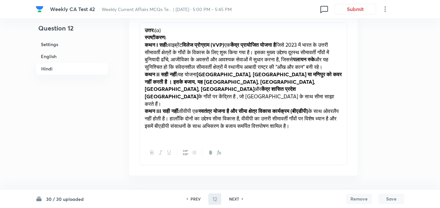
type input "13"
checkbox input "false"
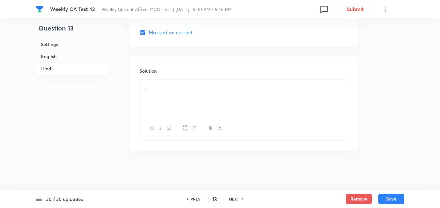
checkbox input "true"
click at [78, 55] on h6 "English" at bounding box center [72, 56] width 73 height 12
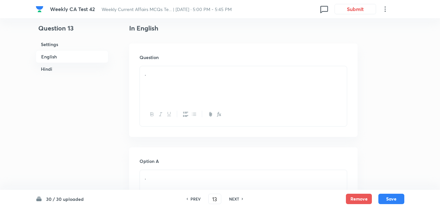
click at [190, 76] on p "." at bounding box center [243, 73] width 197 height 7
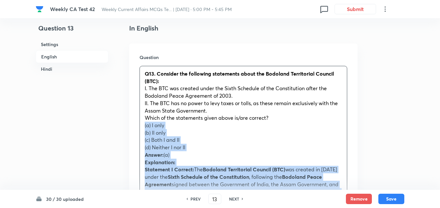
drag, startPoint x: 141, startPoint y: 127, endPoint x: 138, endPoint y: 126, distance: 3.3
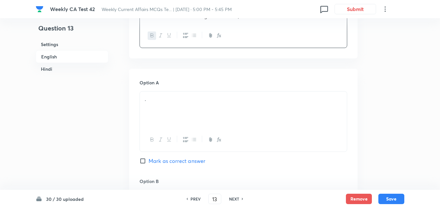
scroll to position [265, 0]
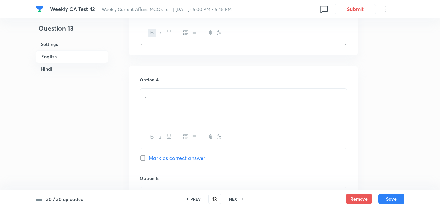
click at [178, 106] on div "." at bounding box center [243, 107] width 207 height 36
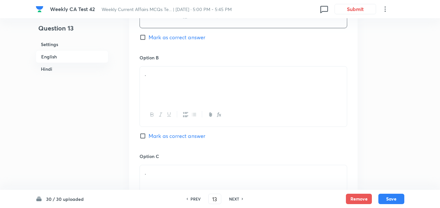
scroll to position [395, 0]
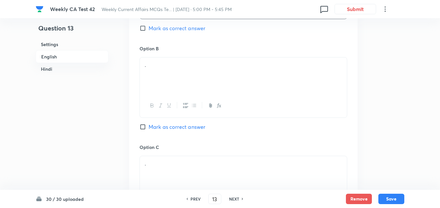
click at [182, 80] on div "." at bounding box center [243, 75] width 207 height 36
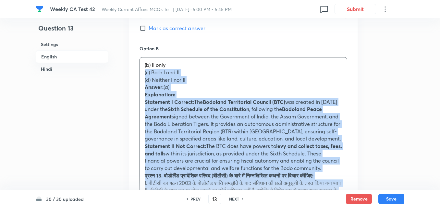
drag, startPoint x: 159, startPoint y: 77, endPoint x: 134, endPoint y: 73, distance: 25.7
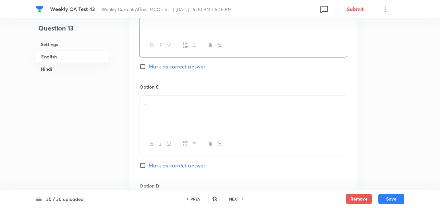
scroll to position [460, 0]
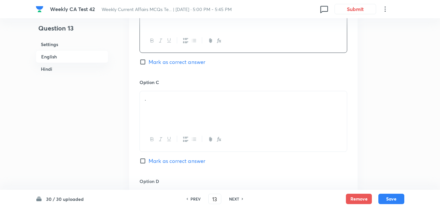
click at [172, 108] on div "." at bounding box center [243, 109] width 207 height 36
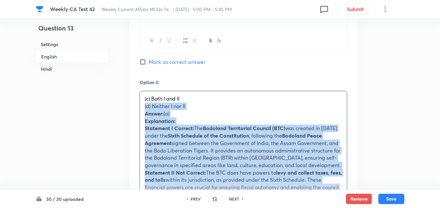
drag, startPoint x: 134, startPoint y: 110, endPoint x: 129, endPoint y: 107, distance: 6.2
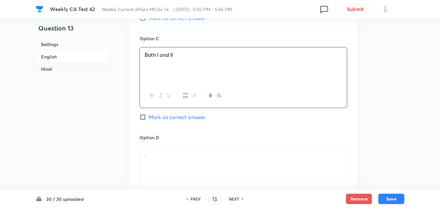
scroll to position [590, 0]
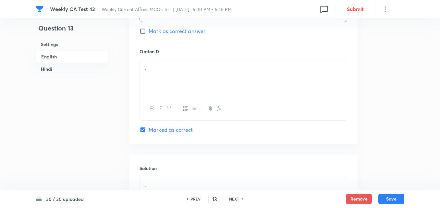
click at [164, 87] on div "." at bounding box center [243, 78] width 207 height 36
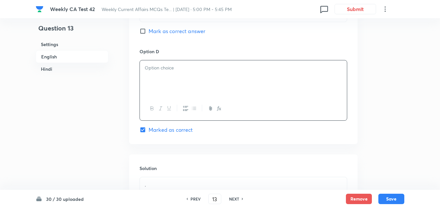
paste div
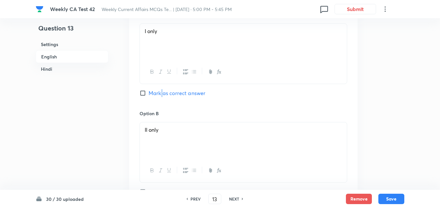
click at [162, 93] on span "Mark as correct answer" at bounding box center [177, 93] width 57 height 8
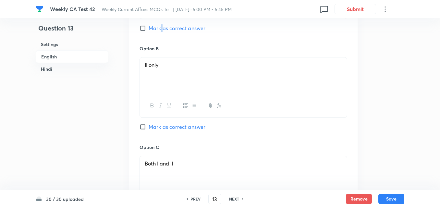
scroll to position [362, 0]
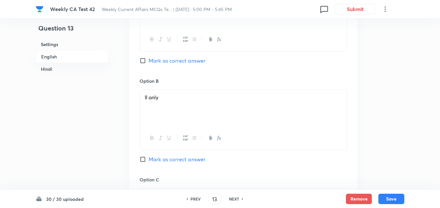
click at [167, 60] on span "Mark as correct answer" at bounding box center [177, 61] width 57 height 8
click at [149, 60] on input "Mark as correct answer" at bounding box center [144, 60] width 9 height 6
checkbox input "true"
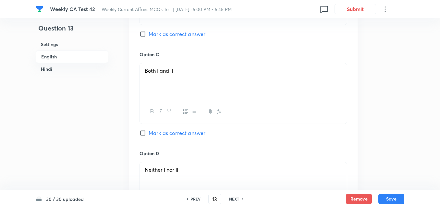
checkbox input "false"
checkbox input "true"
checkbox input "false"
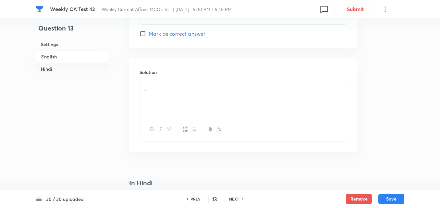
scroll to position [687, 0]
click at [181, 96] on div "." at bounding box center [243, 98] width 207 height 36
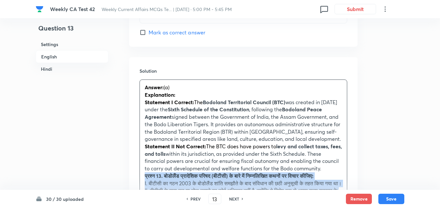
click at [138, 179] on div "Solution Answer: (a) Explanation: Statement I Correct: The Bodoland Territorial…" at bounding box center [243, 200] width 229 height 286
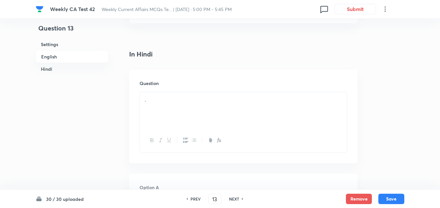
scroll to position [882, 0]
click at [165, 98] on div "." at bounding box center [243, 103] width 207 height 36
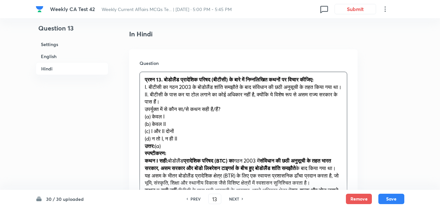
scroll to position [895, 0]
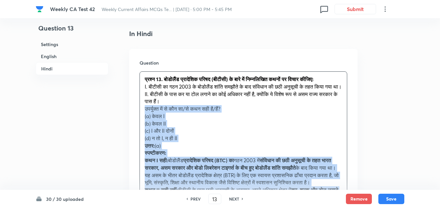
drag, startPoint x: 150, startPoint y: 120, endPoint x: 117, endPoint y: 116, distance: 33.7
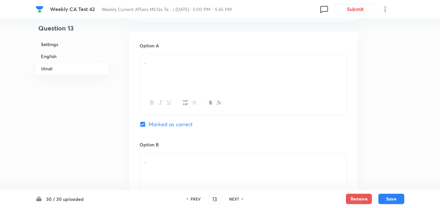
scroll to position [1025, 0]
click at [172, 87] on div "." at bounding box center [243, 72] width 207 height 36
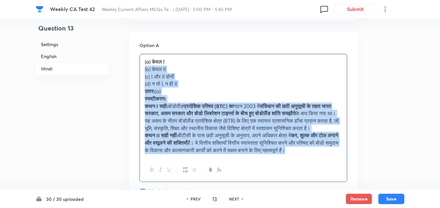
drag, startPoint x: 145, startPoint y: 82, endPoint x: 133, endPoint y: 79, distance: 12.1
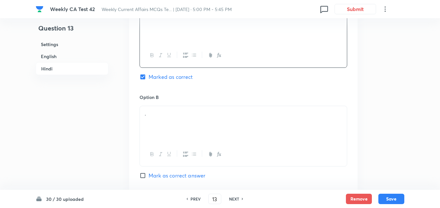
scroll to position [1122, 0]
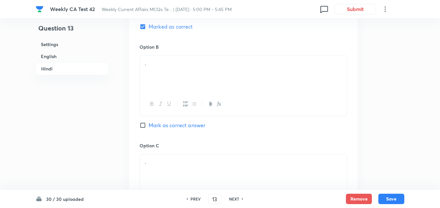
click at [171, 86] on div "." at bounding box center [243, 74] width 207 height 36
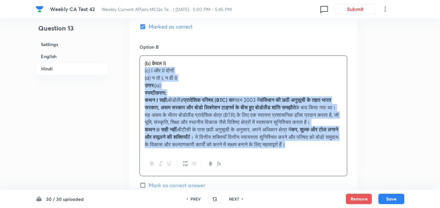
drag, startPoint x: 135, startPoint y: 81, endPoint x: 125, endPoint y: 78, distance: 10.0
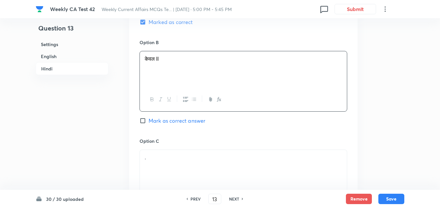
scroll to position [1187, 0]
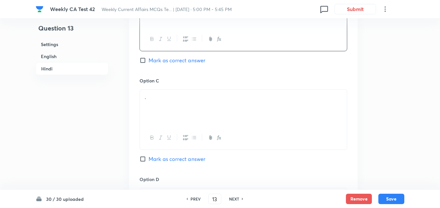
click at [173, 101] on p "." at bounding box center [243, 97] width 197 height 7
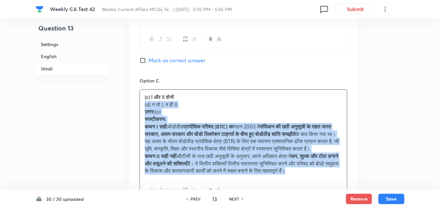
drag, startPoint x: 138, startPoint y: 110, endPoint x: 129, endPoint y: 110, distance: 8.8
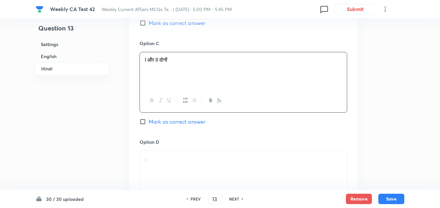
scroll to position [1317, 0]
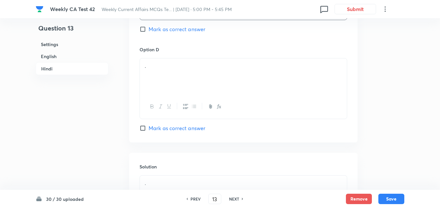
click at [165, 106] on div at bounding box center [243, 107] width 207 height 24
click at [170, 87] on div "." at bounding box center [243, 76] width 207 height 36
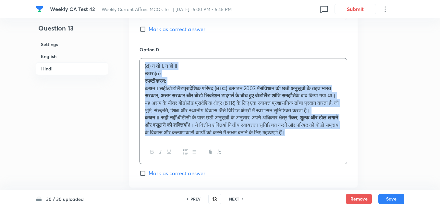
drag, startPoint x: 139, startPoint y: 81, endPoint x: 129, endPoint y: 77, distance: 11.1
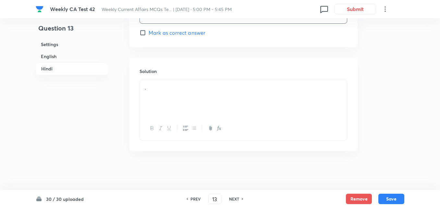
scroll to position [1414, 0]
click at [176, 108] on div "." at bounding box center [243, 98] width 207 height 36
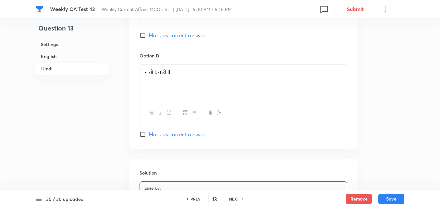
scroll to position [1349, 0]
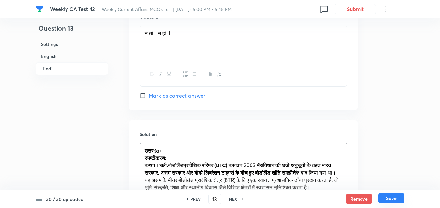
click at [395, 201] on button "Save" at bounding box center [392, 198] width 26 height 10
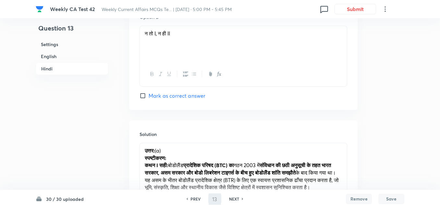
type input "14"
checkbox input "false"
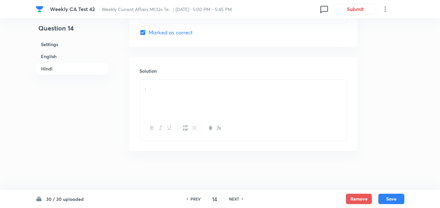
checkbox input "true"
click at [55, 58] on h6 "English" at bounding box center [72, 56] width 73 height 12
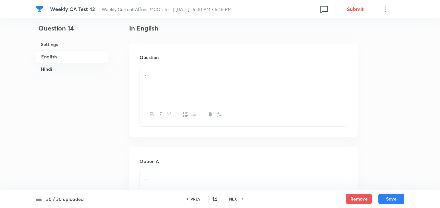
click at [186, 72] on p "." at bounding box center [243, 73] width 197 height 7
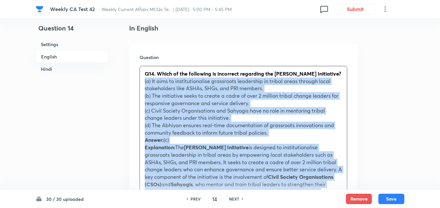
drag, startPoint x: 142, startPoint y: 89, endPoint x: 130, endPoint y: 82, distance: 13.7
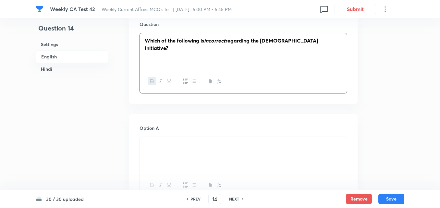
scroll to position [232, 0]
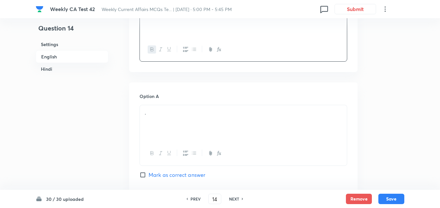
click at [162, 105] on div "Option A . Mark as correct answer" at bounding box center [244, 142] width 208 height 99
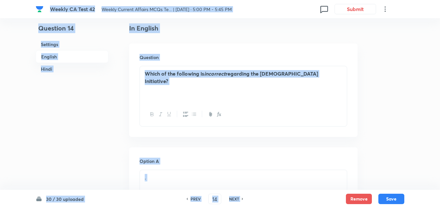
click at [182, 93] on div "Which of the following is incorrect regarding the Adi Karmayogi Initiative?" at bounding box center [243, 84] width 207 height 36
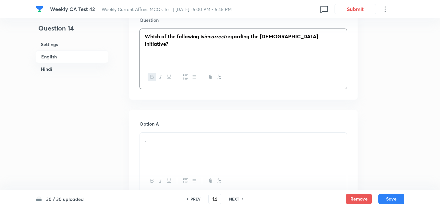
scroll to position [265, 0]
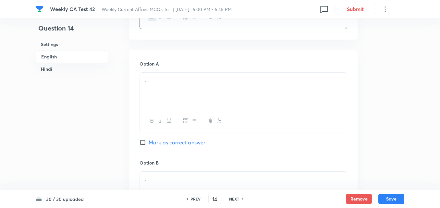
click at [173, 103] on div "." at bounding box center [243, 91] width 207 height 36
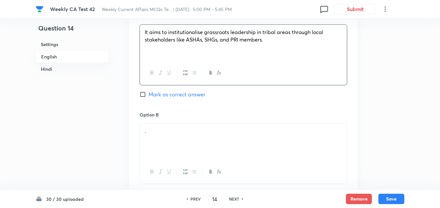
scroll to position [362, 0]
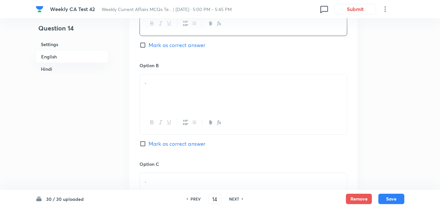
click at [161, 98] on div "." at bounding box center [243, 92] width 207 height 36
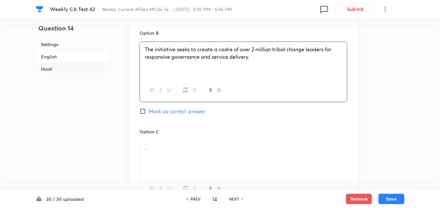
scroll to position [460, 0]
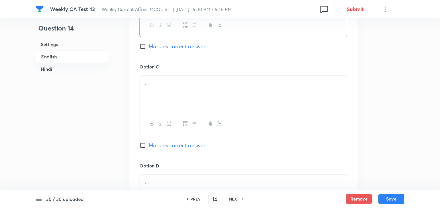
click at [167, 102] on div "." at bounding box center [243, 94] width 207 height 36
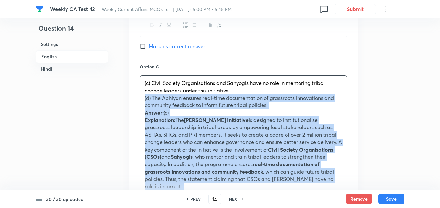
drag, startPoint x: 137, startPoint y: 96, endPoint x: 133, endPoint y: 96, distance: 3.6
click at [133, 96] on div "Option A It aims to institutionalise grassroots leadership in tribal areas thro…" at bounding box center [243, 164] width 229 height 618
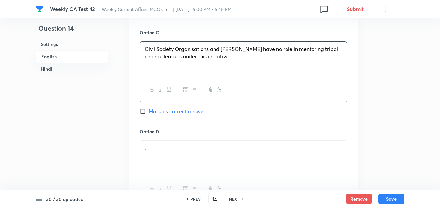
scroll to position [525, 0]
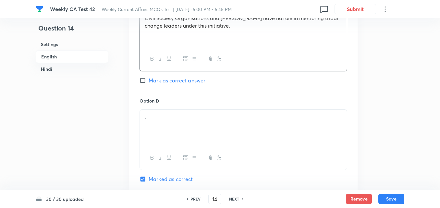
click at [194, 78] on span "Mark as correct answer" at bounding box center [177, 81] width 57 height 8
click at [149, 78] on input "Mark as correct answer" at bounding box center [144, 80] width 9 height 6
checkbox input "true"
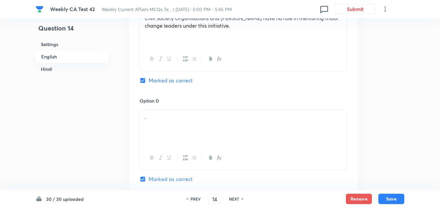
checkbox input "false"
checkbox input "true"
checkbox input "false"
click at [186, 118] on p "." at bounding box center [243, 117] width 197 height 7
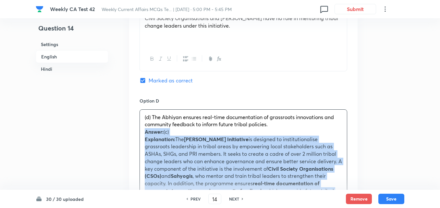
click at [134, 135] on div "Option A It aims to institutionalise grassroots leadership in tribal areas thro…" at bounding box center [243, 91] width 229 height 603
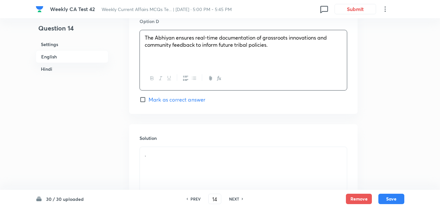
scroll to position [687, 0]
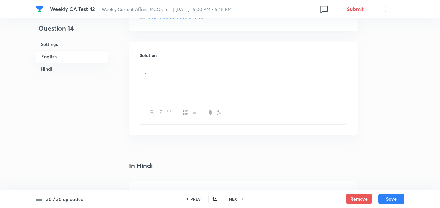
click at [169, 90] on div "." at bounding box center [243, 82] width 207 height 36
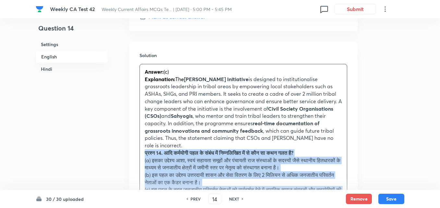
click at [137, 145] on div "Solution Answer: (c) Explanation: The Adi Karmayogi Initiative is designed to i…" at bounding box center [243, 181] width 229 height 279
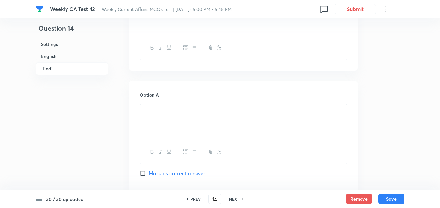
scroll to position [882, 0]
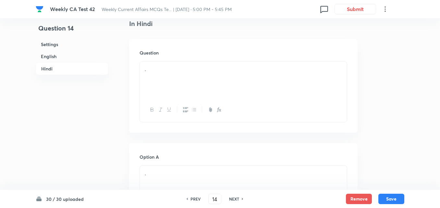
click at [175, 85] on div "." at bounding box center [243, 80] width 207 height 36
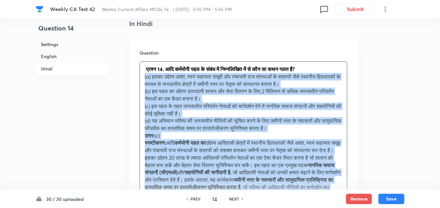
drag, startPoint x: 133, startPoint y: 75, endPoint x: 125, endPoint y: 68, distance: 10.6
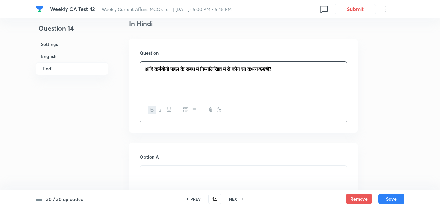
click at [91, 58] on h6 "English" at bounding box center [72, 56] width 73 height 12
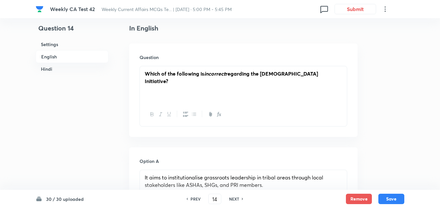
click at [61, 72] on h6 "Hindi" at bounding box center [72, 69] width 73 height 12
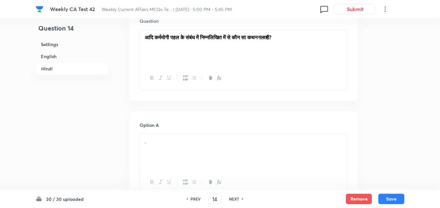
scroll to position [968, 0]
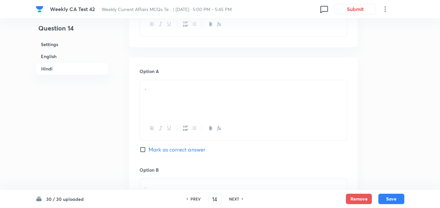
click at [176, 84] on p "." at bounding box center [243, 87] width 197 height 7
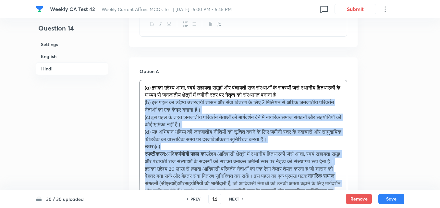
drag, startPoint x: 141, startPoint y: 96, endPoint x: 135, endPoint y: 96, distance: 5.5
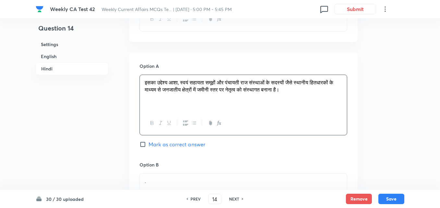
scroll to position [1033, 0]
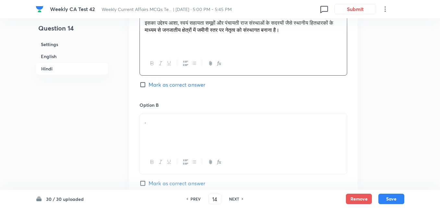
click at [168, 121] on div "." at bounding box center [243, 132] width 207 height 36
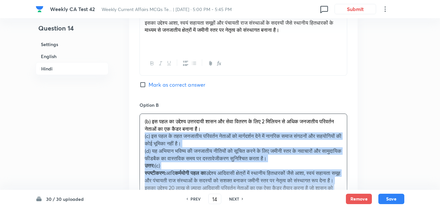
drag, startPoint x: 142, startPoint y: 130, endPoint x: 138, endPoint y: 130, distance: 3.6
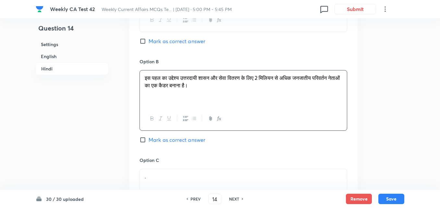
scroll to position [1162, 0]
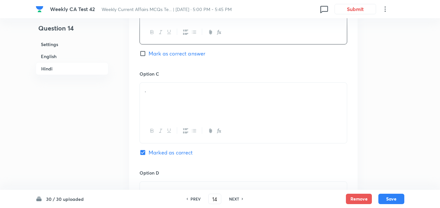
click at [191, 103] on div "." at bounding box center [243, 101] width 207 height 36
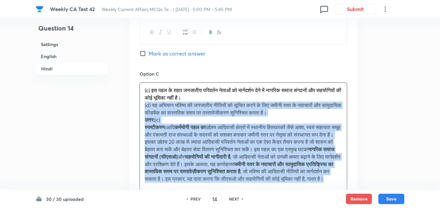
drag, startPoint x: 145, startPoint y: 98, endPoint x: 133, endPoint y: 98, distance: 12.0
click at [133, 98] on div "Option A इसका उद्देश्य आशा, स्वयं सहायता समूहों और पंचायती राज संस्थाओं के सदस्…" at bounding box center [243, 98] width 229 height 470
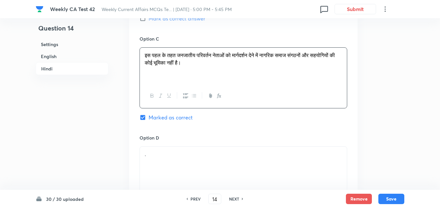
scroll to position [1260, 0]
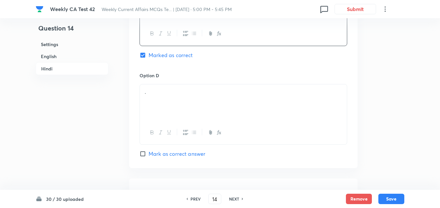
click at [169, 100] on div "." at bounding box center [243, 102] width 207 height 36
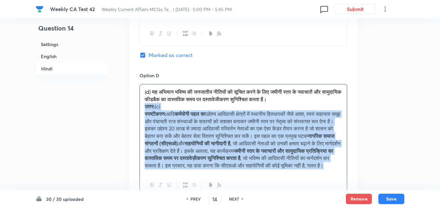
drag, startPoint x: 133, startPoint y: 100, endPoint x: 128, endPoint y: 100, distance: 5.5
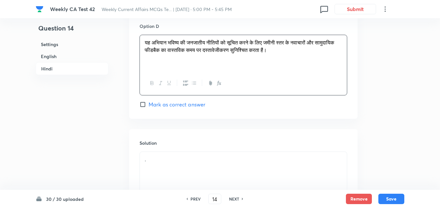
scroll to position [1374, 0]
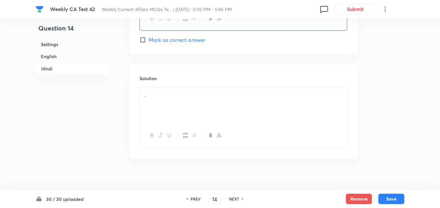
click at [188, 101] on div "." at bounding box center [243, 105] width 207 height 36
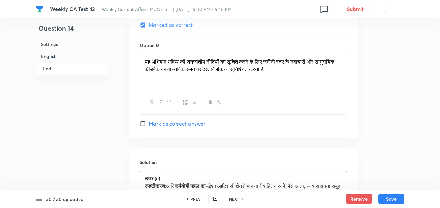
scroll to position [1406, 0]
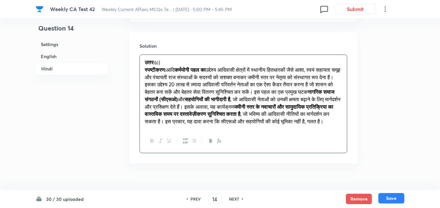
click at [389, 195] on button "Save" at bounding box center [392, 198] width 26 height 10
type input "15"
checkbox input "false"
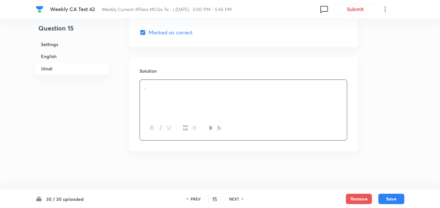
checkbox input "true"
click at [64, 61] on h6 "English" at bounding box center [72, 56] width 73 height 12
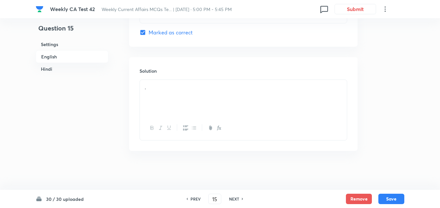
scroll to position [168, 0]
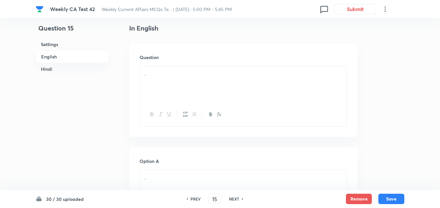
click at [60, 59] on h6 "English" at bounding box center [72, 56] width 73 height 13
click at [184, 79] on div "." at bounding box center [243, 84] width 207 height 36
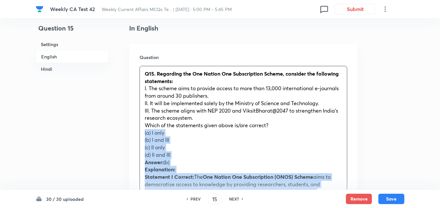
drag, startPoint x: 143, startPoint y: 131, endPoint x: 139, endPoint y: 132, distance: 4.0
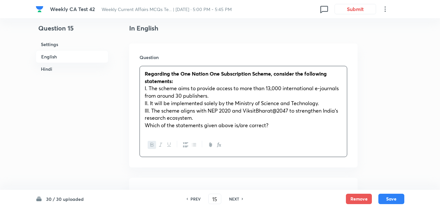
scroll to position [265, 0]
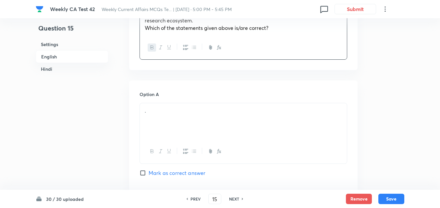
click at [185, 105] on div "." at bounding box center [243, 121] width 207 height 36
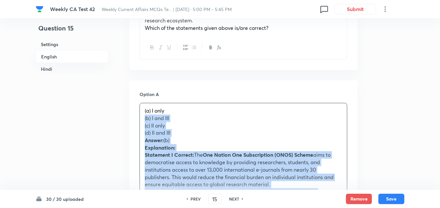
drag, startPoint x: 134, startPoint y: 120, endPoint x: 130, endPoint y: 120, distance: 3.9
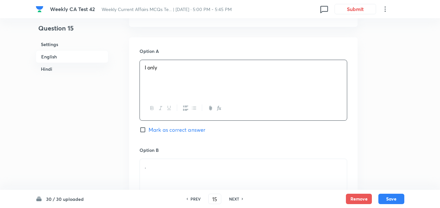
scroll to position [362, 0]
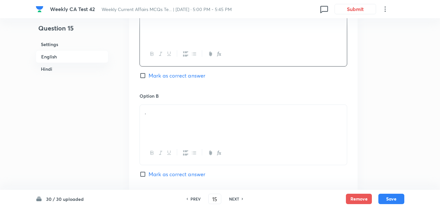
click at [169, 129] on div "." at bounding box center [243, 123] width 207 height 36
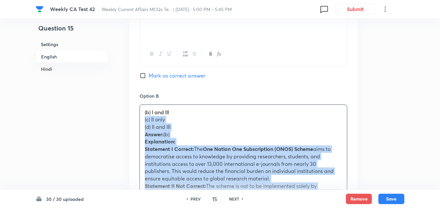
drag, startPoint x: 137, startPoint y: 120, endPoint x: 133, endPoint y: 119, distance: 4.7
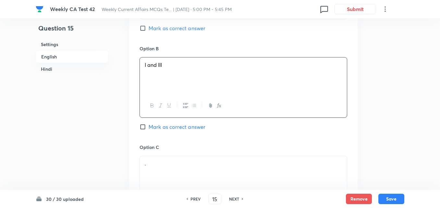
scroll to position [460, 0]
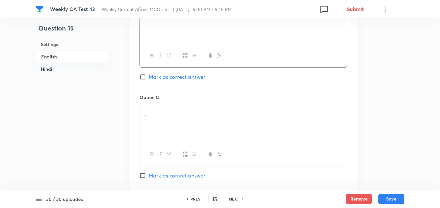
click at [176, 114] on p "." at bounding box center [243, 113] width 197 height 7
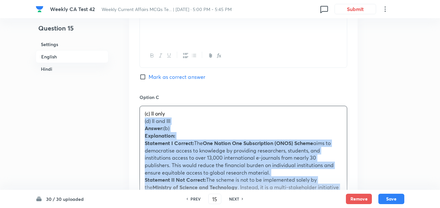
drag, startPoint x: 156, startPoint y: 121, endPoint x: 133, endPoint y: 122, distance: 22.8
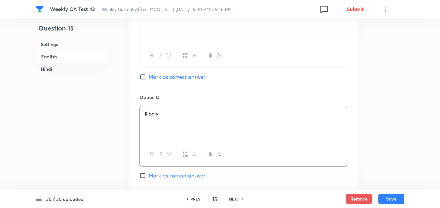
click at [182, 75] on span "Mark as correct answer" at bounding box center [177, 77] width 57 height 8
click at [149, 75] on input "Mark as correct answer" at bounding box center [144, 77] width 9 height 6
checkbox input "true"
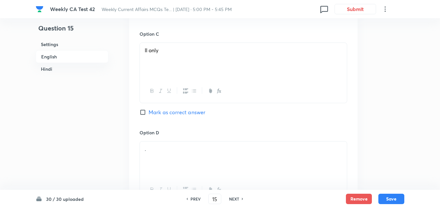
checkbox input "false"
checkbox input "true"
checkbox input "false"
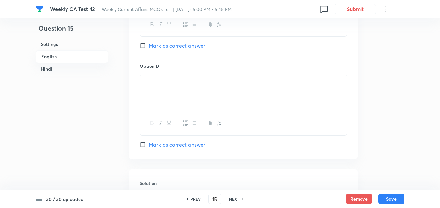
click at [181, 80] on p "." at bounding box center [243, 82] width 197 height 7
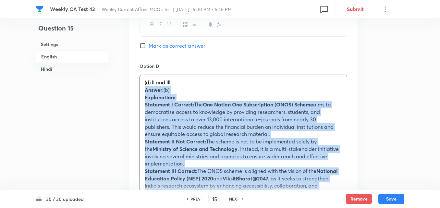
drag, startPoint x: 150, startPoint y: 86, endPoint x: 134, endPoint y: 88, distance: 15.7
click at [135, 88] on div "Option A I only Mark as correct answer Option B I and III Marked as correct Opt…" at bounding box center [243, 91] width 229 height 670
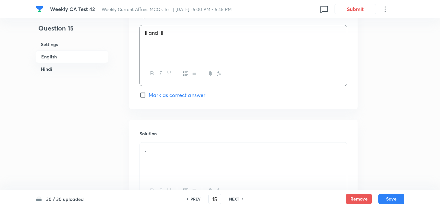
scroll to position [720, 0]
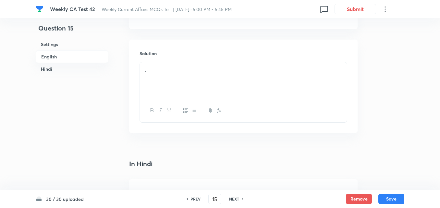
click at [170, 82] on div "." at bounding box center [243, 80] width 207 height 36
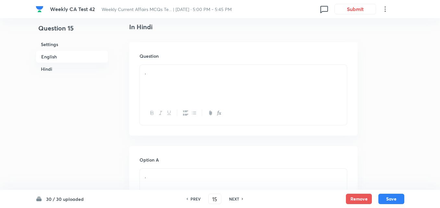
scroll to position [947, 0]
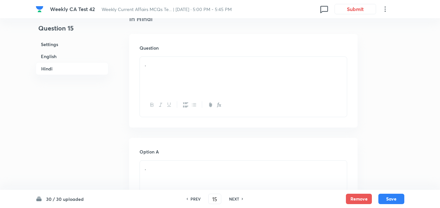
click at [177, 103] on div at bounding box center [243, 105] width 207 height 24
click at [176, 77] on div "." at bounding box center [243, 75] width 207 height 36
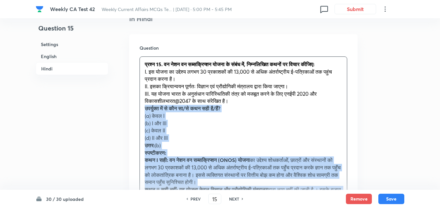
click at [134, 110] on div "Question प्रश्न 15. वन नेशन वन सब्सक्रिप्शन योजना के संबंध में, निम्नलिखित कथनो…" at bounding box center [243, 155] width 229 height 242
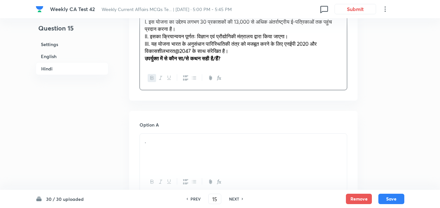
scroll to position [1044, 0]
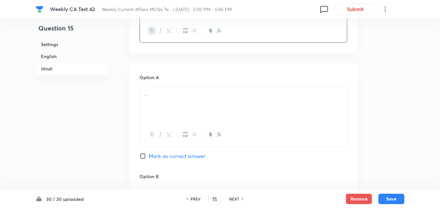
click at [165, 123] on div at bounding box center [243, 135] width 207 height 24
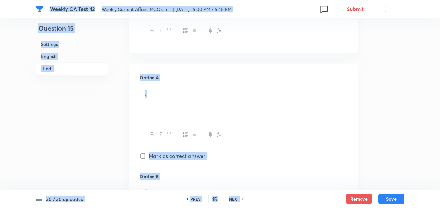
click at [181, 114] on div "." at bounding box center [243, 104] width 207 height 36
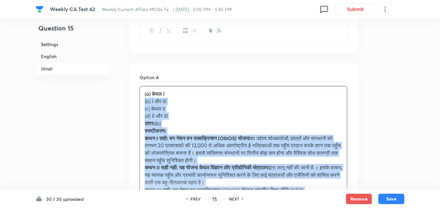
drag, startPoint x: 128, startPoint y: 101, endPoint x: 124, endPoint y: 101, distance: 3.9
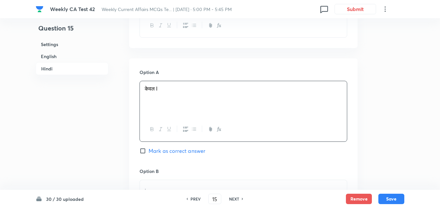
scroll to position [1142, 0]
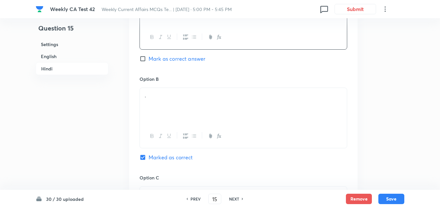
click at [158, 93] on p "." at bounding box center [243, 95] width 197 height 7
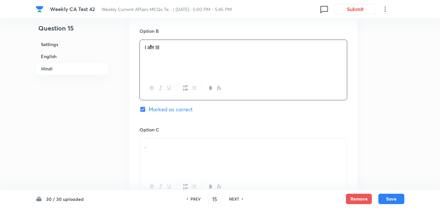
scroll to position [1239, 0]
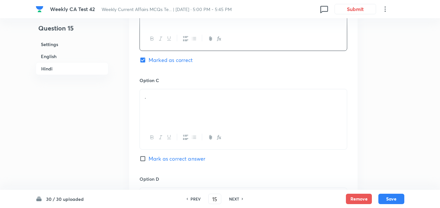
click at [197, 93] on p "." at bounding box center [243, 96] width 197 height 7
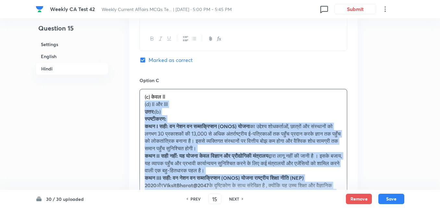
click at [139, 101] on div "Option A केवल I Mark as correct answer Option B I और III Marked as correct Opti…" at bounding box center [243, 111] width 229 height 485
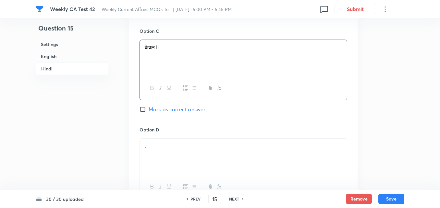
scroll to position [1336, 0]
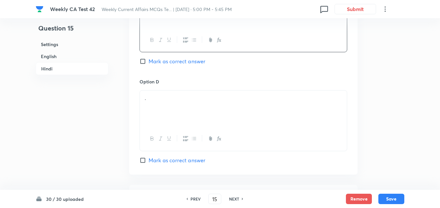
click at [183, 96] on p "." at bounding box center [243, 97] width 197 height 7
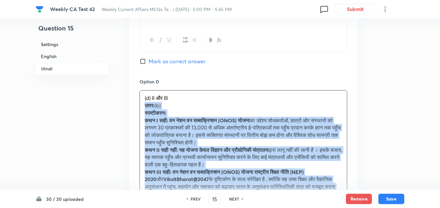
click at [137, 104] on div "Option A केवल I Mark as correct answer Option B I और III Marked as correct Opti…" at bounding box center [243, 10] width 229 height 478
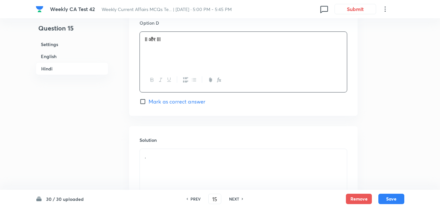
scroll to position [1464, 0]
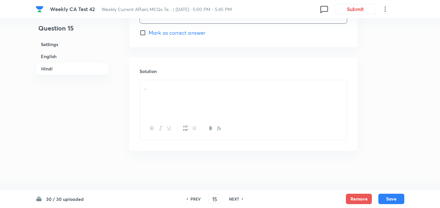
click at [185, 101] on div "." at bounding box center [243, 98] width 207 height 36
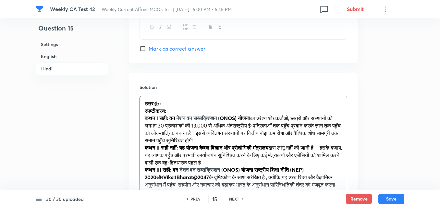
scroll to position [1497, 0]
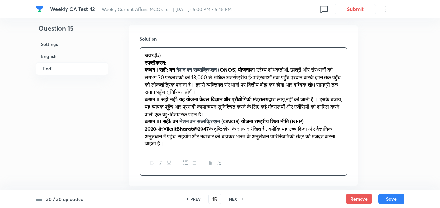
click at [395, 193] on div "30 / 30 uploaded PREV 15 ​ NEXT Remove Save" at bounding box center [220, 199] width 369 height 18
click at [394, 194] on div "30 / 30 uploaded PREV 15 ​ NEXT Remove Save" at bounding box center [220, 199] width 369 height 18
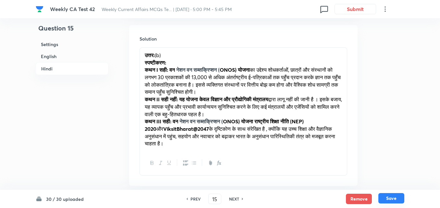
click at [394, 196] on button "Save" at bounding box center [392, 198] width 26 height 10
type input "16"
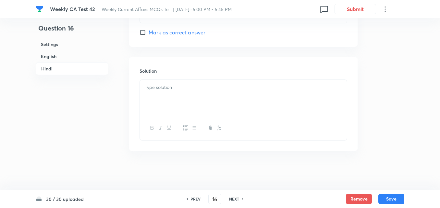
checkbox input "false"
checkbox input "true"
click at [69, 57] on h6 "English" at bounding box center [72, 56] width 73 height 12
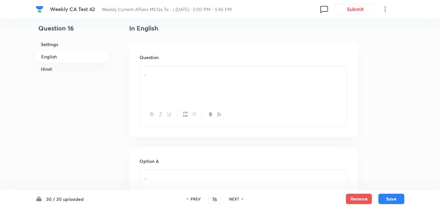
scroll to position [297, 0]
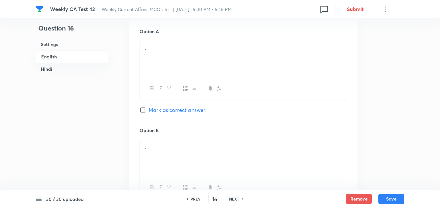
click at [56, 58] on h6 "English" at bounding box center [72, 56] width 73 height 13
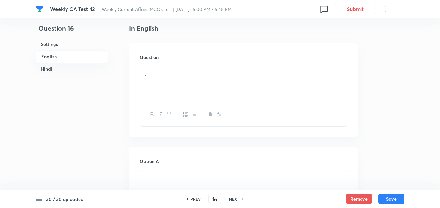
click at [223, 75] on p "." at bounding box center [243, 73] width 197 height 7
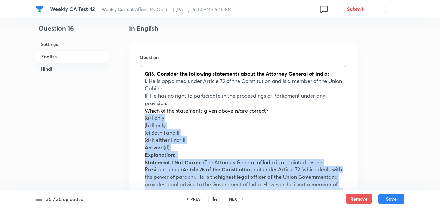
drag, startPoint x: 139, startPoint y: 119, endPoint x: 133, endPoint y: 118, distance: 5.3
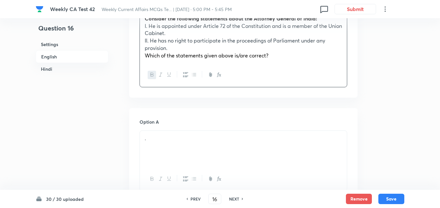
scroll to position [297, 0]
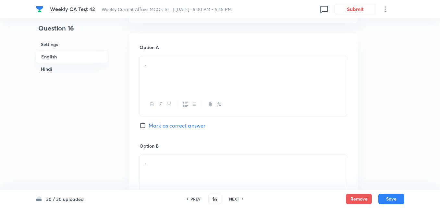
click at [174, 91] on div "." at bounding box center [243, 74] width 207 height 36
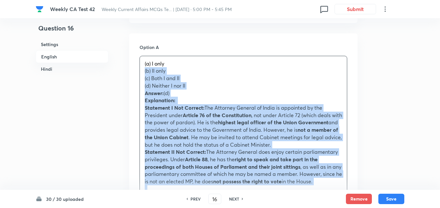
drag, startPoint x: 142, startPoint y: 77, endPoint x: 124, endPoint y: 71, distance: 19.2
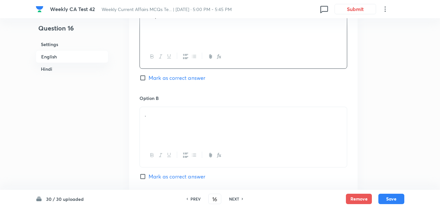
scroll to position [395, 0]
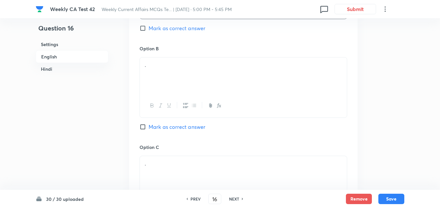
click at [172, 95] on div at bounding box center [243, 106] width 207 height 24
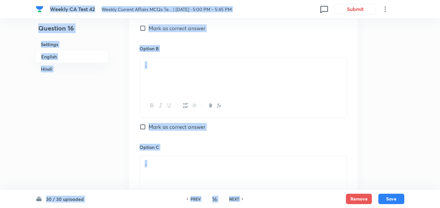
click at [175, 73] on div "." at bounding box center [243, 75] width 207 height 36
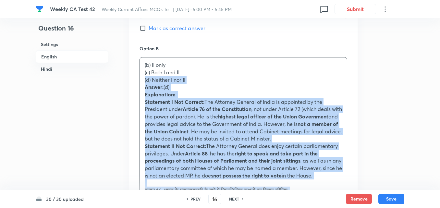
drag, startPoint x: 139, startPoint y: 77, endPoint x: 130, endPoint y: 76, distance: 9.1
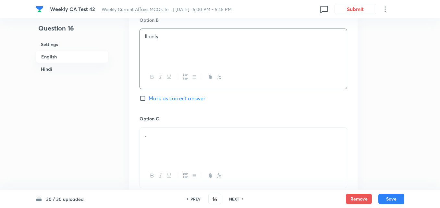
scroll to position [460, 0]
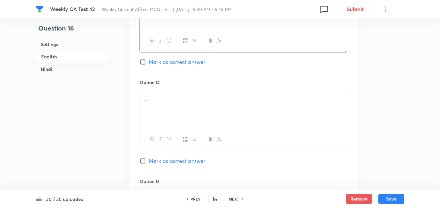
click at [185, 106] on div "." at bounding box center [243, 109] width 207 height 36
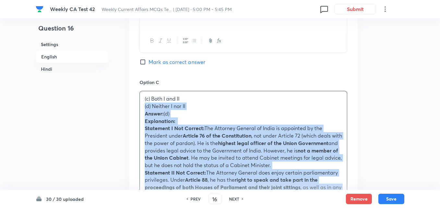
drag, startPoint x: 148, startPoint y: 106, endPoint x: 138, endPoint y: 105, distance: 10.5
click at [138, 105] on div "Option A I only Mark as correct answer Option B II only Mark as correct answer …" at bounding box center [243, 187] width 229 height 633
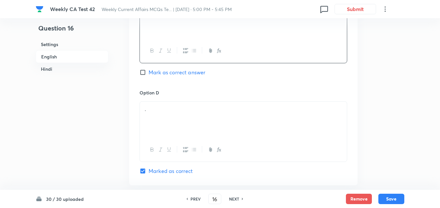
scroll to position [557, 0]
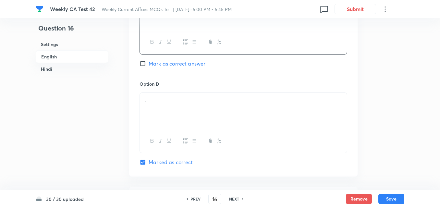
click at [171, 117] on div "." at bounding box center [243, 111] width 207 height 36
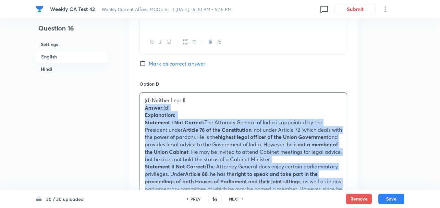
drag, startPoint x: 136, startPoint y: 109, endPoint x: 131, endPoint y: 109, distance: 4.6
click at [131, 109] on div "Option A I only Mark as correct answer Option B II only Mark as correct answer …" at bounding box center [243, 86] width 229 height 625
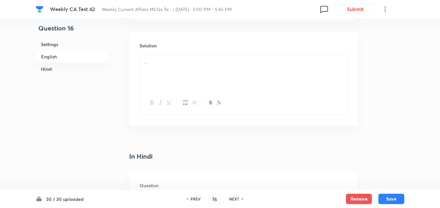
scroll to position [720, 0]
click at [176, 76] on div "." at bounding box center [243, 65] width 207 height 36
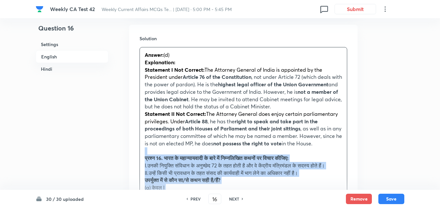
drag, startPoint x: 150, startPoint y: 152, endPoint x: 139, endPoint y: 155, distance: 11.2
click at [139, 155] on div "Solution Answer: (d) Explanation: Statement I Not Correct: The Attorney General…" at bounding box center [243, 179] width 229 height 308
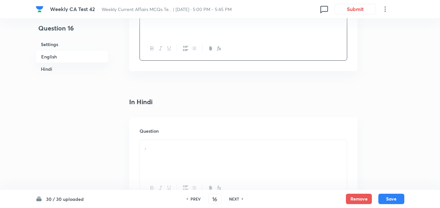
scroll to position [914, 0]
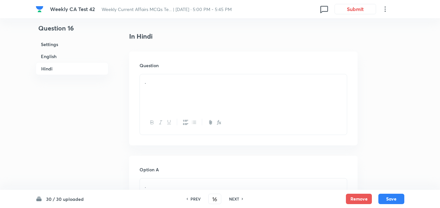
click at [176, 76] on div "." at bounding box center [243, 92] width 207 height 36
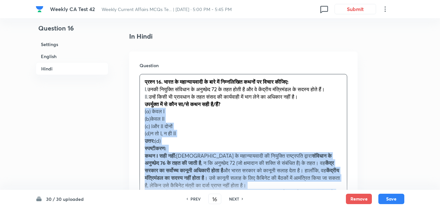
drag, startPoint x: 146, startPoint y: 117, endPoint x: 135, endPoint y: 114, distance: 11.8
click at [135, 114] on div "Question प्रश्न 16. भारत के महान्यायवादी के बारे में निम्नलिखित कथनों पर विचार …" at bounding box center [243, 154] width 229 height 205
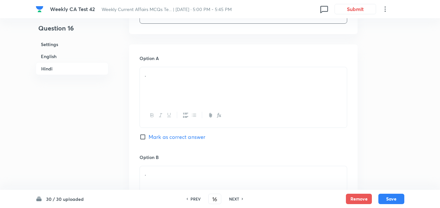
scroll to position [1044, 0]
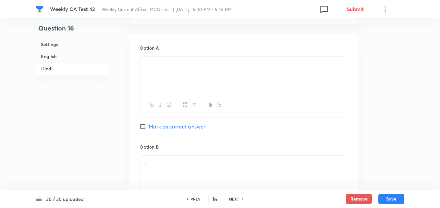
click at [190, 91] on div "." at bounding box center [243, 75] width 207 height 36
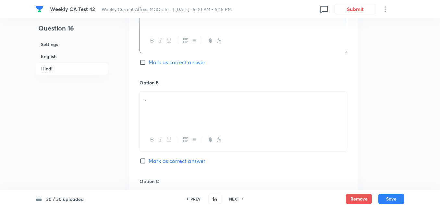
scroll to position [1109, 0]
click at [160, 111] on div "." at bounding box center [243, 109] width 207 height 36
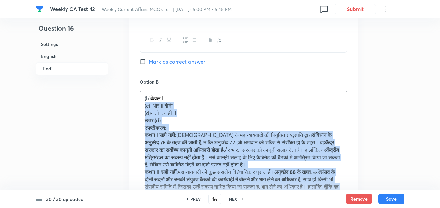
click at [135, 108] on div "Option A केवल I Mark as correct answer Option B (b) केवल II (c) I और II दोनों (…" at bounding box center [243, 208] width 229 height 478
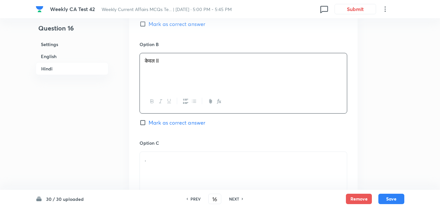
scroll to position [1207, 0]
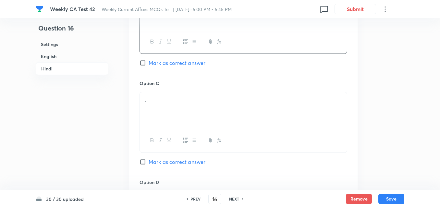
click at [178, 97] on p "." at bounding box center [243, 99] width 197 height 7
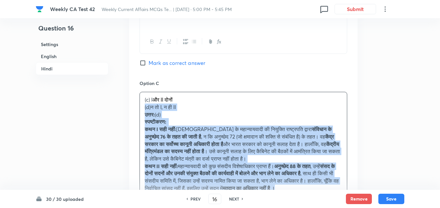
click at [133, 106] on div "Option A केवल I Mark as correct answer Option B केवल II Mark as correct answer …" at bounding box center [243, 107] width 229 height 470
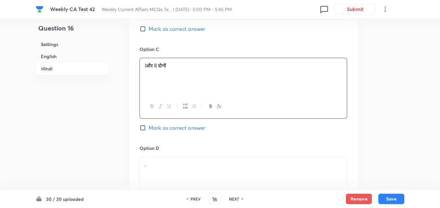
scroll to position [1304, 0]
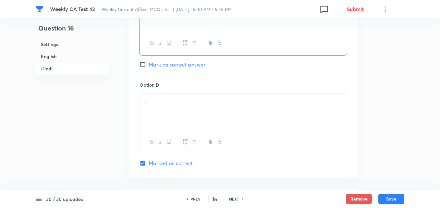
click at [167, 119] on div "." at bounding box center [243, 112] width 207 height 36
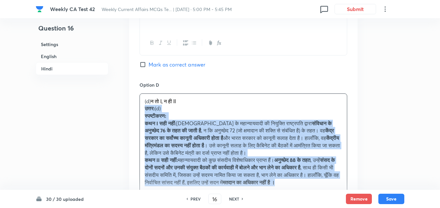
click at [132, 107] on div "Option A केवल I Mark as correct answer Option B केवल II Mark as correct answer …" at bounding box center [243, 5] width 229 height 463
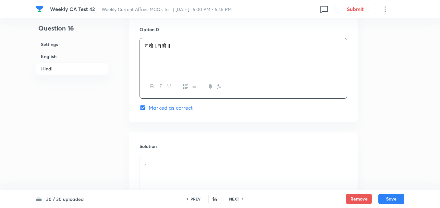
scroll to position [1434, 0]
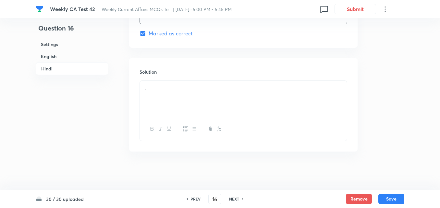
click at [172, 120] on div at bounding box center [243, 129] width 207 height 24
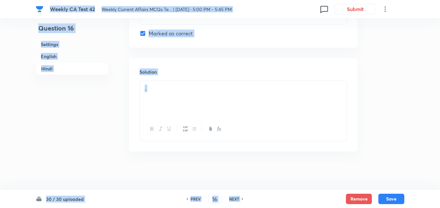
click at [172, 99] on div "." at bounding box center [243, 99] width 207 height 36
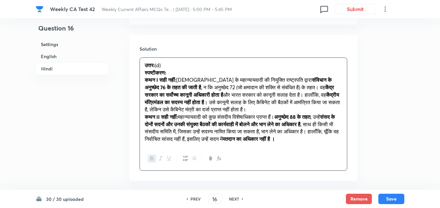
scroll to position [1495, 0]
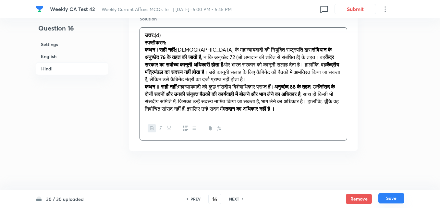
click at [402, 196] on button "Save" at bounding box center [392, 198] width 26 height 10
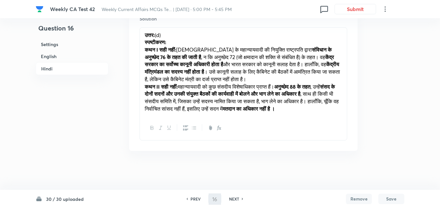
type input "17"
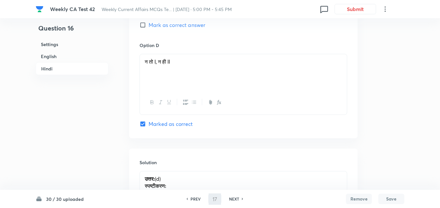
checkbox input "false"
checkbox input "true"
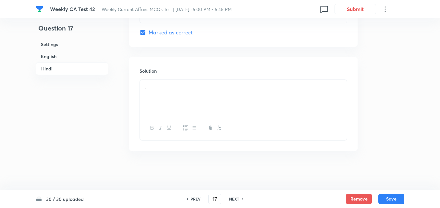
click at [61, 55] on h6 "English" at bounding box center [72, 56] width 73 height 12
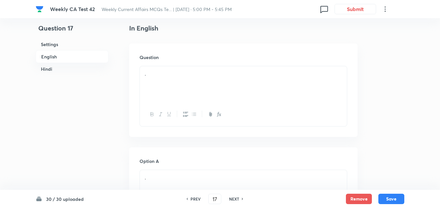
click at [160, 84] on div "." at bounding box center [243, 84] width 207 height 36
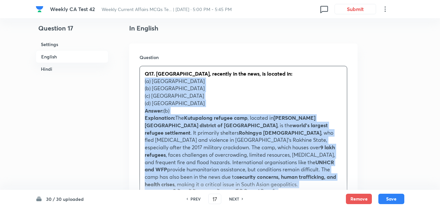
drag, startPoint x: 134, startPoint y: 84, endPoint x: 130, endPoint y: 82, distance: 4.8
click at [130, 82] on div "Question Q17. Kutupalong refugee camp, recently in the news, is located in: (a)…" at bounding box center [243, 187] width 229 height 286
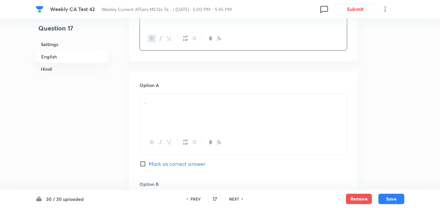
scroll to position [265, 0]
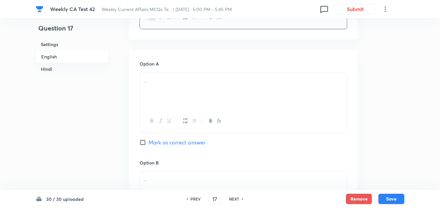
click at [187, 107] on div "." at bounding box center [243, 91] width 207 height 36
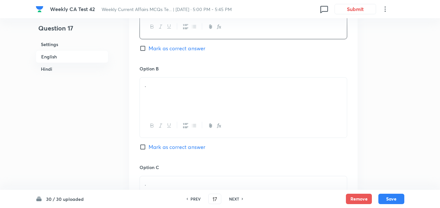
scroll to position [362, 0]
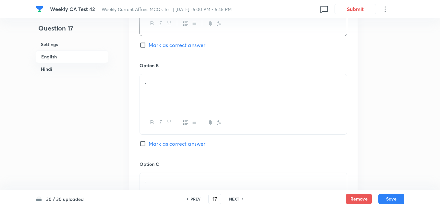
click at [171, 107] on div "." at bounding box center [243, 92] width 207 height 36
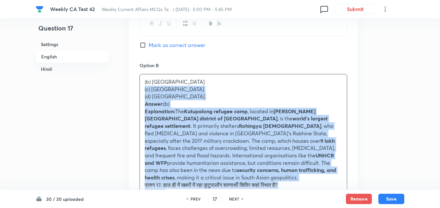
drag, startPoint x: 137, startPoint y: 95, endPoint x: 130, endPoint y: 92, distance: 7.7
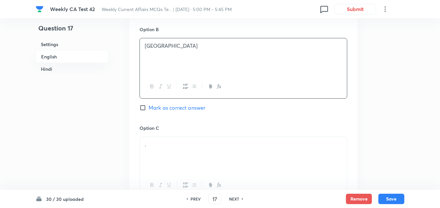
scroll to position [427, 0]
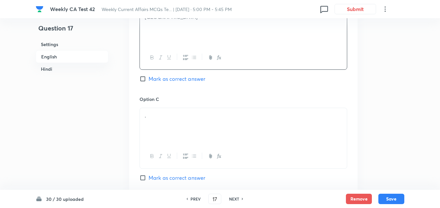
click at [159, 83] on span "Mark as correct answer" at bounding box center [177, 79] width 57 height 8
click at [149, 82] on input "Mark as correct answer" at bounding box center [144, 79] width 9 height 6
checkbox input "true"
checkbox input "false"
checkbox input "true"
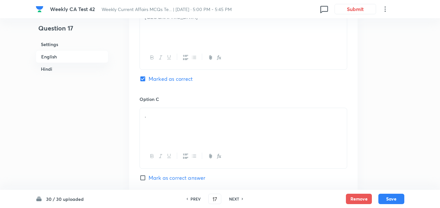
checkbox input "false"
click at [183, 122] on div "." at bounding box center [243, 126] width 207 height 36
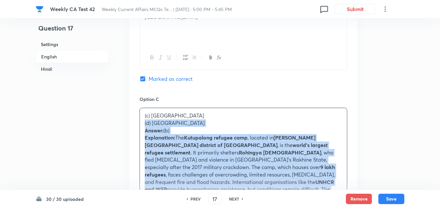
drag, startPoint x: 143, startPoint y: 125, endPoint x: 138, endPoint y: 125, distance: 5.2
click at [141, 125] on div "(c) Thailand (d) India Answer: (b) Explanation: The Kutupalong refugee camp , l…" at bounding box center [243, 208] width 207 height 200
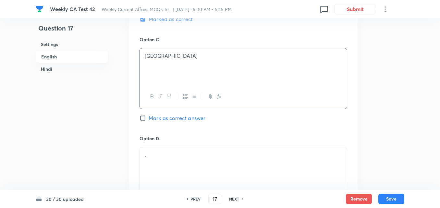
scroll to position [557, 0]
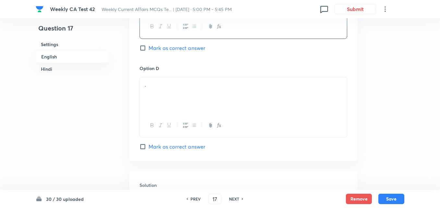
click at [192, 91] on div "." at bounding box center [243, 95] width 207 height 36
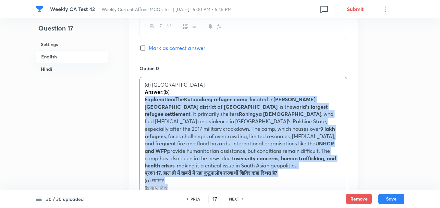
drag, startPoint x: 148, startPoint y: 96, endPoint x: 143, endPoint y: 97, distance: 5.9
click at [143, 97] on div "(d) India Answer: (b) Explanation: The Kutupalong refugee camp , located in Cox…" at bounding box center [243, 173] width 207 height 192
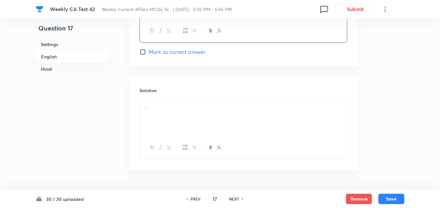
scroll to position [655, 0]
click at [179, 97] on div "." at bounding box center [243, 115] width 207 height 36
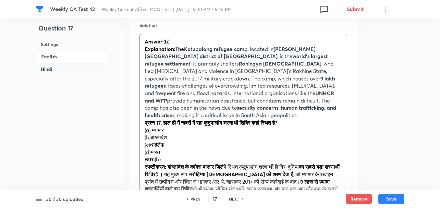
scroll to position [720, 0]
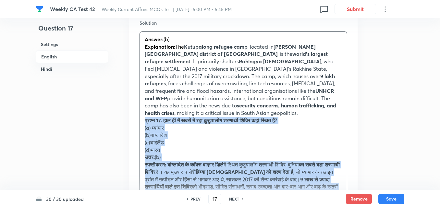
drag, startPoint x: 141, startPoint y: 115, endPoint x: 137, endPoint y: 114, distance: 4.0
click at [137, 114] on div "Solution Answer: (b) Explanation: The Kutupalong refugee camp , located in Cox’…" at bounding box center [243, 130] width 229 height 242
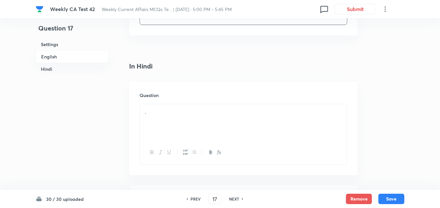
scroll to position [849, 0]
click at [172, 94] on div "." at bounding box center [243, 112] width 207 height 36
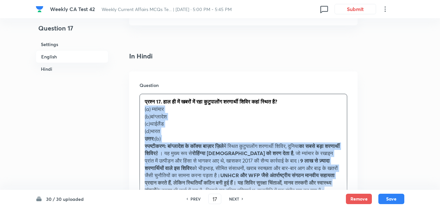
drag, startPoint x: 139, startPoint y: 101, endPoint x: 132, endPoint y: 100, distance: 6.8
click at [132, 100] on div "Question प्रश्न 17. हाल ही में खबरों में रहा कुटुपालोंग शरणार्थी शिविर कहां स्थ…" at bounding box center [243, 151] width 229 height 161
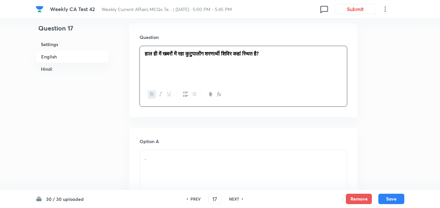
scroll to position [947, 0]
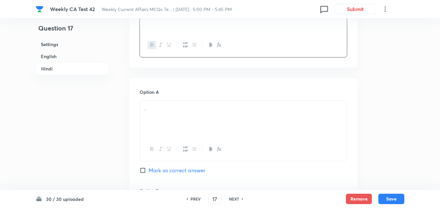
click at [176, 101] on div "." at bounding box center [243, 119] width 207 height 36
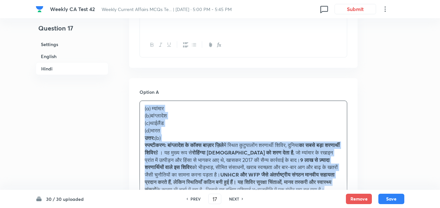
drag, startPoint x: 120, startPoint y: 106, endPoint x: 116, endPoint y: 171, distance: 65.7
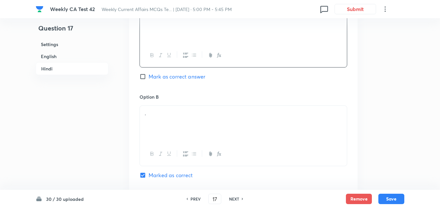
scroll to position [1044, 0]
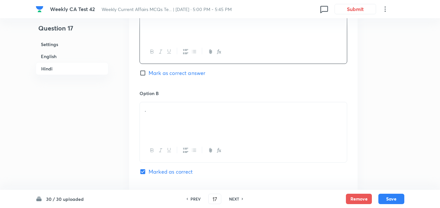
click at [175, 118] on div "." at bounding box center [243, 120] width 207 height 36
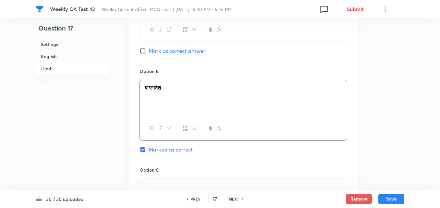
scroll to position [1109, 0]
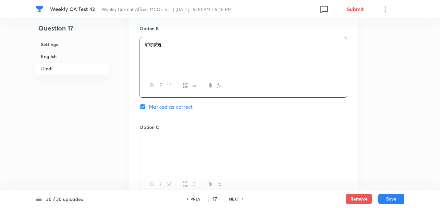
click at [184, 140] on p "." at bounding box center [243, 143] width 197 height 7
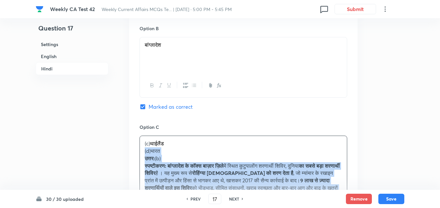
drag, startPoint x: 154, startPoint y: 143, endPoint x: 137, endPoint y: 143, distance: 16.9
click at [137, 143] on div "Option A म्यांमार Mark as correct answer Option B बांग्लादेश Marked as correct …" at bounding box center [243, 140] width 229 height 448
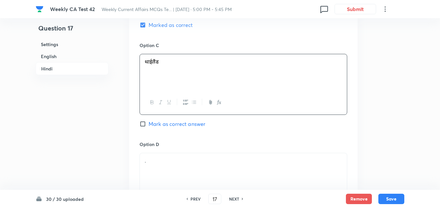
scroll to position [1239, 0]
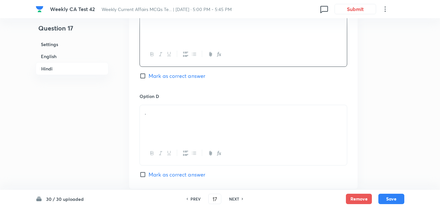
click at [179, 112] on div "." at bounding box center [243, 123] width 207 height 36
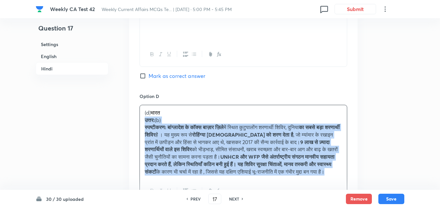
click at [138, 114] on div "Option A म्यांमार Mark as correct answer Option B बांग्लादेश Marked as correct …" at bounding box center [243, 6] width 229 height 441
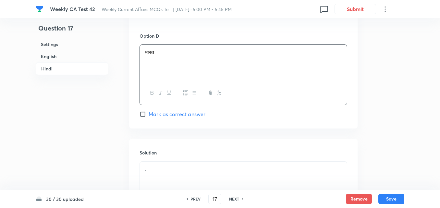
scroll to position [1369, 0]
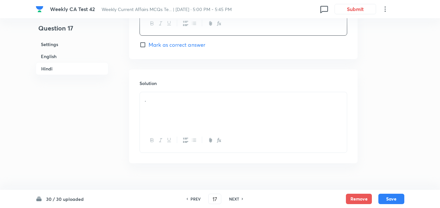
click at [169, 109] on div "." at bounding box center [243, 110] width 207 height 36
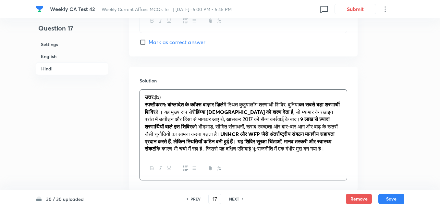
scroll to position [1411, 0]
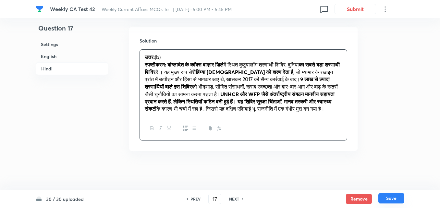
click at [394, 197] on button "Save" at bounding box center [392, 198] width 26 height 10
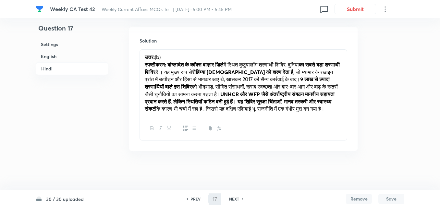
type input "18"
checkbox input "false"
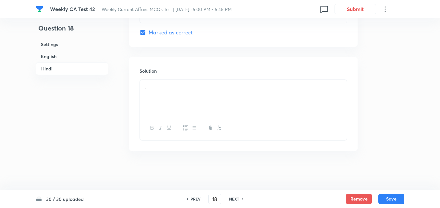
checkbox input "true"
click at [89, 52] on h6 "English" at bounding box center [72, 56] width 73 height 12
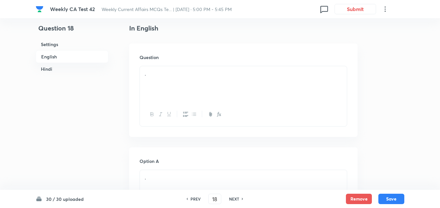
click at [191, 79] on div "." at bounding box center [243, 84] width 207 height 36
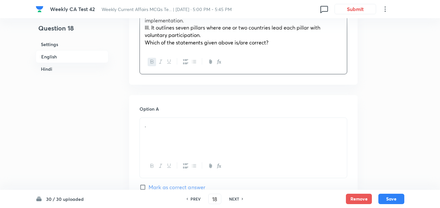
scroll to position [265, 0]
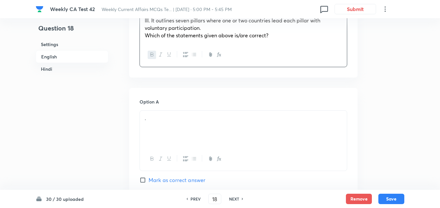
click at [192, 118] on p "." at bounding box center [243, 118] width 197 height 7
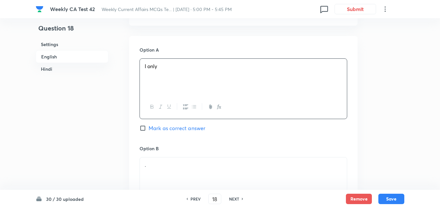
scroll to position [395, 0]
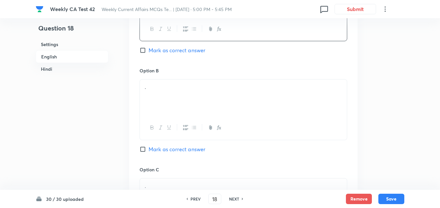
click at [172, 96] on div "." at bounding box center [243, 98] width 207 height 36
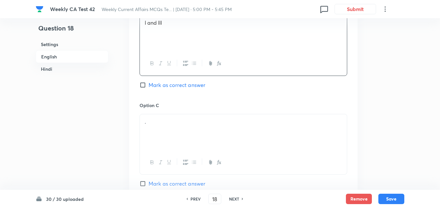
scroll to position [460, 0]
click at [175, 81] on span "Mark as correct answer" at bounding box center [177, 85] width 57 height 8
click at [149, 81] on input "Mark as correct answer" at bounding box center [144, 84] width 9 height 6
checkbox input "true"
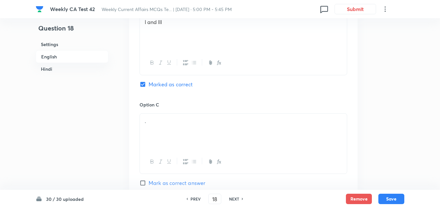
checkbox input "false"
checkbox input "true"
checkbox input "false"
click at [175, 131] on div "." at bounding box center [243, 132] width 207 height 36
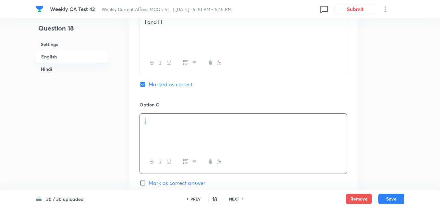
paste div
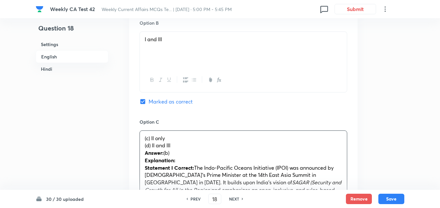
scroll to position [453, 0]
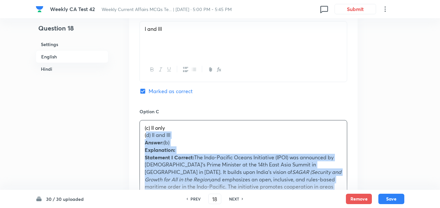
drag, startPoint x: 145, startPoint y: 134, endPoint x: 136, endPoint y: 134, distance: 8.8
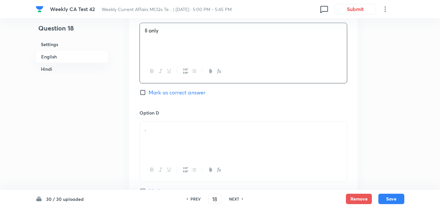
click at [167, 120] on div "Option D . Mark as correct answer" at bounding box center [244, 152] width 208 height 86
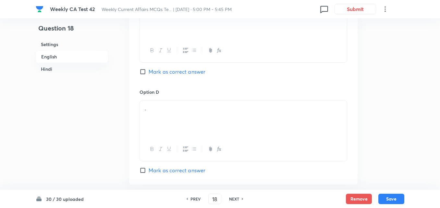
scroll to position [583, 0]
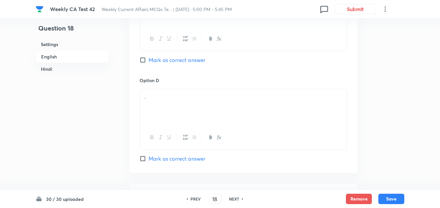
click at [170, 105] on div "." at bounding box center [243, 107] width 207 height 36
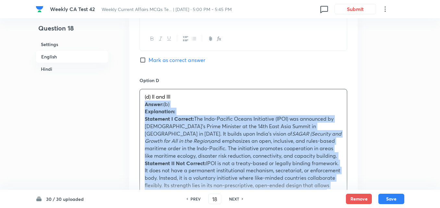
click at [131, 107] on div "Option A I only Mark as correct answer Option B I and III Marked as correct Opt…" at bounding box center [243, 153] width 229 height 766
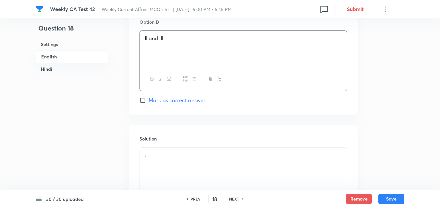
scroll to position [713, 0]
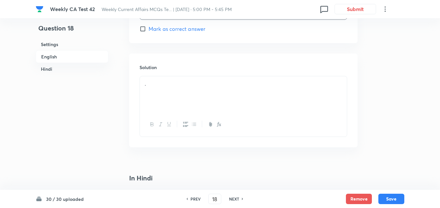
click at [156, 103] on div "." at bounding box center [243, 94] width 207 height 36
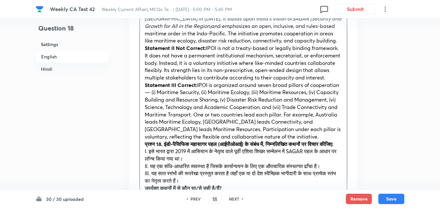
scroll to position [810, 0]
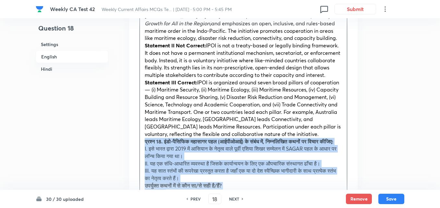
drag, startPoint x: 140, startPoint y: 142, endPoint x: 130, endPoint y: 139, distance: 10.7
click at [137, 142] on div "Solution Answer: (b) Explanation: Statement I Correct: The Indo-Pacific Oceans …" at bounding box center [243, 180] width 229 height 449
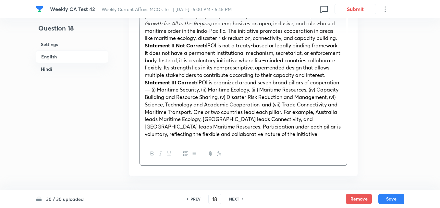
scroll to position [972, 0]
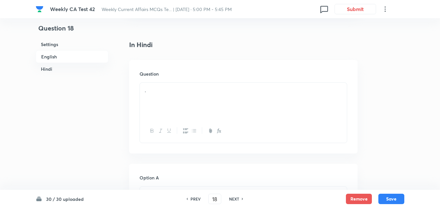
click at [183, 95] on div "." at bounding box center [243, 101] width 207 height 36
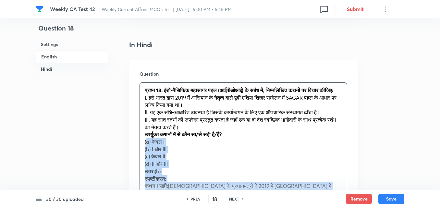
drag, startPoint x: 150, startPoint y: 149, endPoint x: 132, endPoint y: 148, distance: 18.6
click at [132, 148] on div "Question प्रश्न 18. इंडो-पैसिफिक महासागर पहल (आईपीओआई) के संबंध में, निम्नलिखित…" at bounding box center [243, 207] width 229 height 294
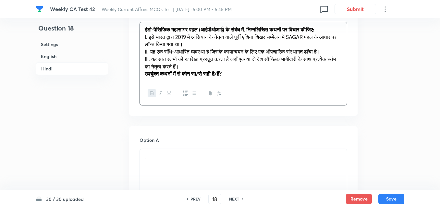
scroll to position [1102, 0]
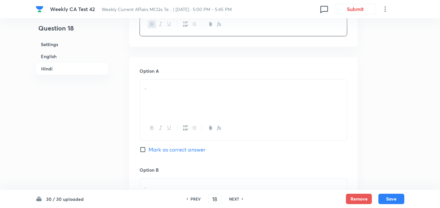
click at [181, 102] on div "." at bounding box center [243, 98] width 207 height 36
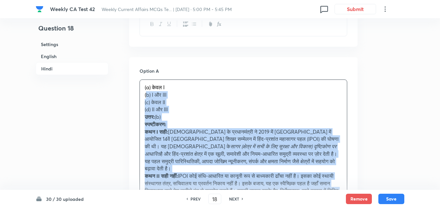
drag, startPoint x: 139, startPoint y: 104, endPoint x: 135, endPoint y: 104, distance: 3.9
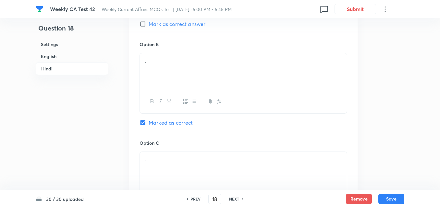
scroll to position [1232, 0]
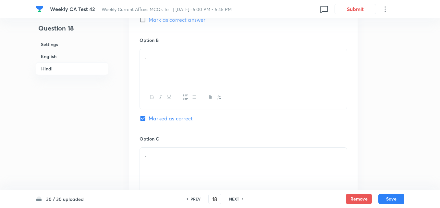
click at [180, 76] on div "." at bounding box center [243, 67] width 207 height 36
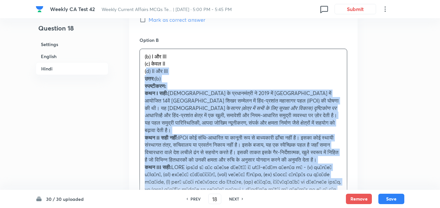
drag, startPoint x: 144, startPoint y: 76, endPoint x: 136, endPoint y: 76, distance: 7.1
click at [136, 76] on div "Option A केवल I Mark as correct answer Option B (b) I और III (c) केवल II (d) II…" at bounding box center [243, 199] width 229 height 544
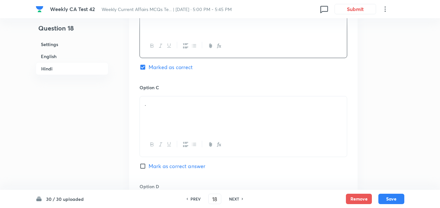
scroll to position [1297, 0]
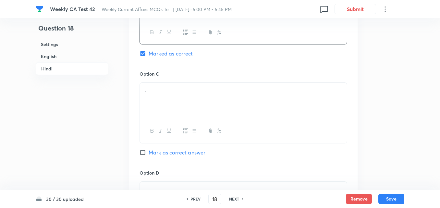
click at [168, 115] on div "." at bounding box center [243, 101] width 207 height 36
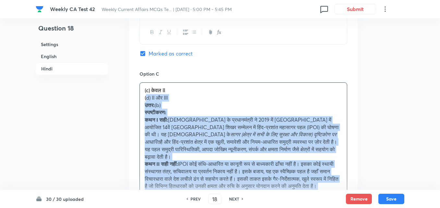
click at [132, 107] on div "Option A केवल I Mark as correct answer Option B I और III Marked as correct Opti…" at bounding box center [243, 130] width 229 height 537
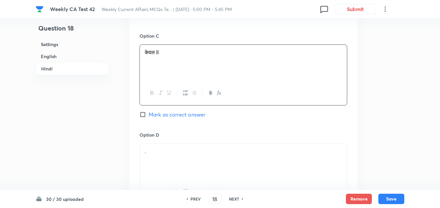
scroll to position [1395, 0]
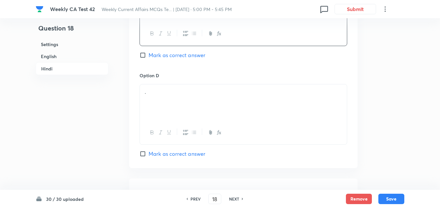
click at [168, 102] on div "." at bounding box center [243, 102] width 207 height 36
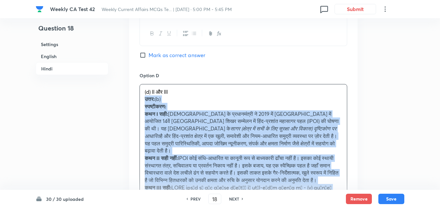
click at [132, 103] on div "Option A केवल I Mark as correct answer Option B I और III Marked as correct Opti…" at bounding box center [243, 30] width 229 height 530
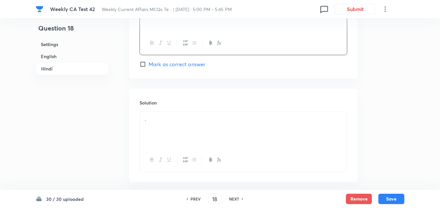
scroll to position [1492, 0]
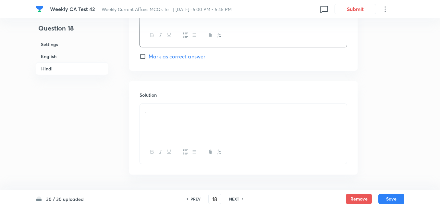
click at [172, 115] on p "." at bounding box center [243, 111] width 197 height 7
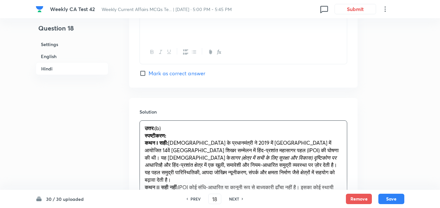
scroll to position [1524, 0]
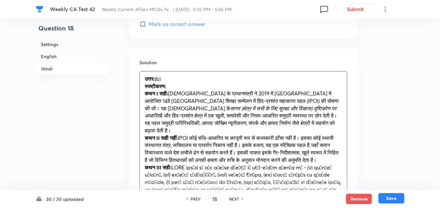
click at [396, 197] on button "Save" at bounding box center [392, 198] width 26 height 10
type input "19"
checkbox input "false"
checkbox input "true"
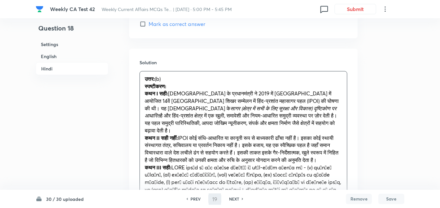
checkbox input "true"
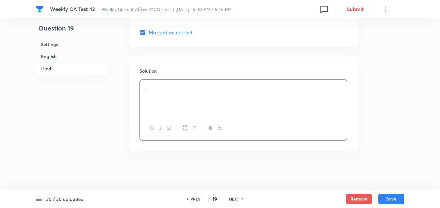
click at [71, 57] on h6 "English" at bounding box center [72, 56] width 73 height 12
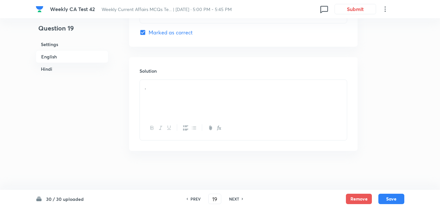
scroll to position [168, 0]
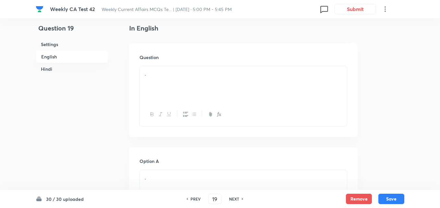
click at [207, 72] on p "." at bounding box center [243, 73] width 197 height 7
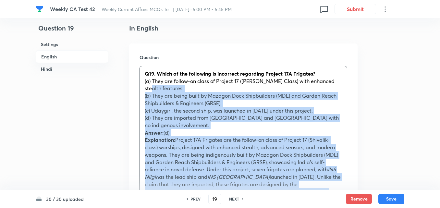
drag, startPoint x: 149, startPoint y: 87, endPoint x: 138, endPoint y: 86, distance: 11.7
click at [138, 86] on div "Question Q19. Which of the following is incorrect regarding Project 17A Frigate…" at bounding box center [243, 209] width 229 height 331
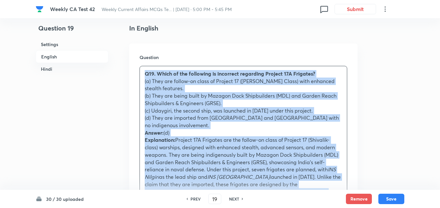
click at [130, 86] on div "Question Q19. Which of the following is incorrect regarding Project 17A Frigate…" at bounding box center [243, 205] width 229 height 323
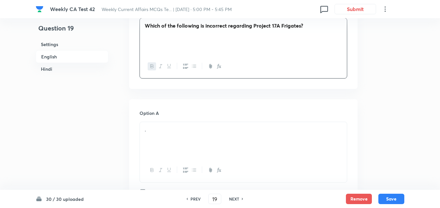
scroll to position [265, 0]
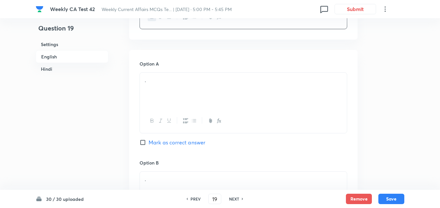
click at [180, 98] on div "." at bounding box center [243, 91] width 207 height 36
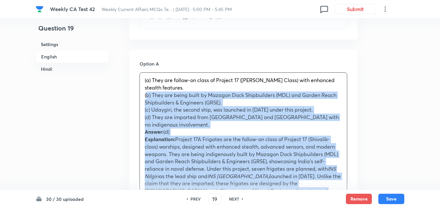
drag, startPoint x: 140, startPoint y: 97, endPoint x: 135, endPoint y: 96, distance: 5.6
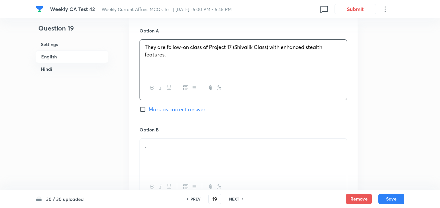
scroll to position [330, 0]
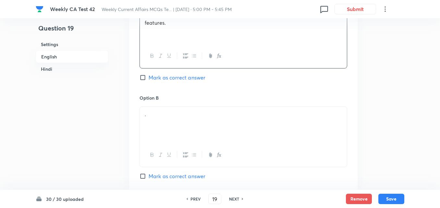
click at [198, 133] on div "." at bounding box center [243, 125] width 207 height 36
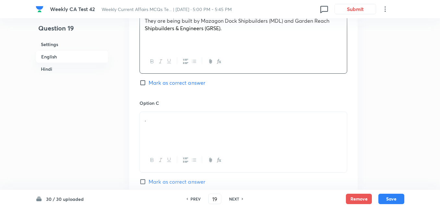
scroll to position [427, 0]
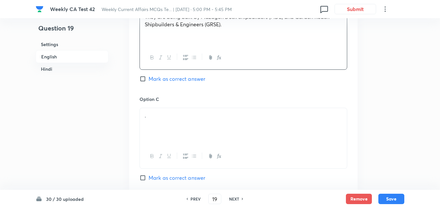
click at [183, 111] on div "." at bounding box center [243, 126] width 207 height 36
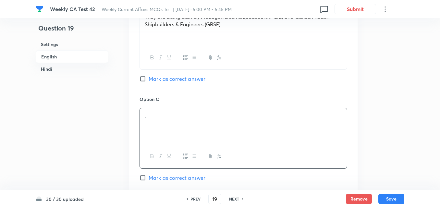
click at [183, 113] on p "." at bounding box center [243, 115] width 197 height 7
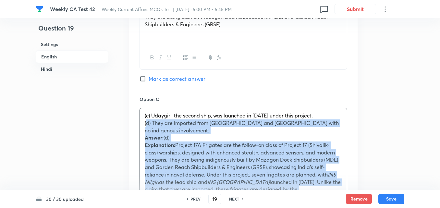
drag, startPoint x: 147, startPoint y: 126, endPoint x: 136, endPoint y: 123, distance: 11.6
click at [136, 123] on div "Option A They are follow-on class of Project 17 (Shivalik Class) with enhanced …" at bounding box center [243, 186] width 229 height 596
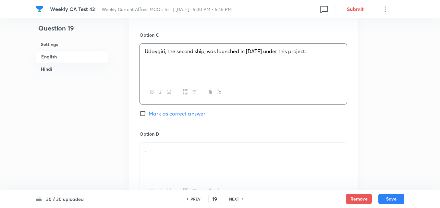
scroll to position [557, 0]
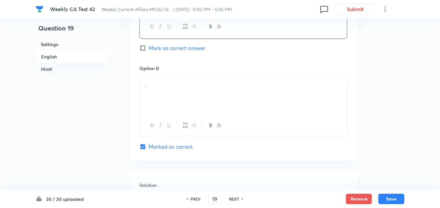
click at [172, 115] on div at bounding box center [243, 126] width 207 height 24
click at [170, 85] on p "." at bounding box center [243, 84] width 197 height 7
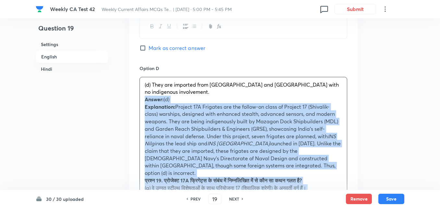
click at [132, 94] on div "Option A They are follow-on class of Project 17 (Shivalik Class) with enhanced …" at bounding box center [243, 52] width 229 height 588
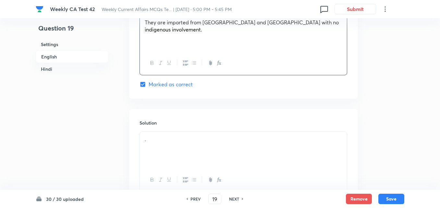
scroll to position [687, 0]
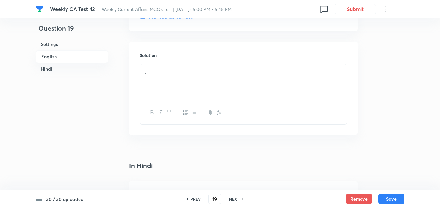
click at [177, 86] on div "." at bounding box center [243, 82] width 207 height 36
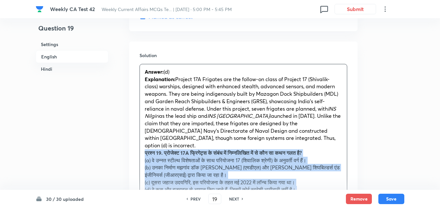
drag, startPoint x: 140, startPoint y: 146, endPoint x: 136, endPoint y: 147, distance: 4.0
click at [136, 147] on div "Solution Answer: (d) Explanation: Project 17A Frigates are the follow-on class …" at bounding box center [243, 174] width 229 height 264
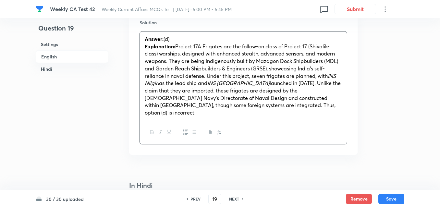
scroll to position [849, 0]
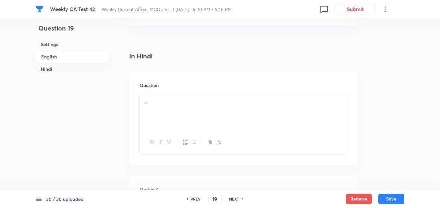
click at [192, 106] on div "." at bounding box center [243, 112] width 207 height 36
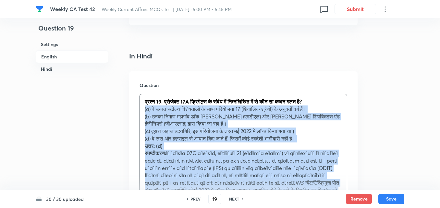
drag, startPoint x: 148, startPoint y: 113, endPoint x: 131, endPoint y: 101, distance: 20.8
click at [131, 101] on div "Question प्रश्न 19. प्रोजेक्ट 17A फ्रिगेट्स के संबंध में निम्नलिखित में से कौन …" at bounding box center [243, 162] width 229 height 183
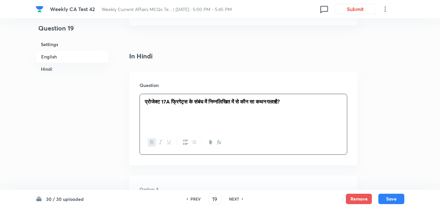
click at [62, 61] on h6 "English" at bounding box center [72, 56] width 73 height 13
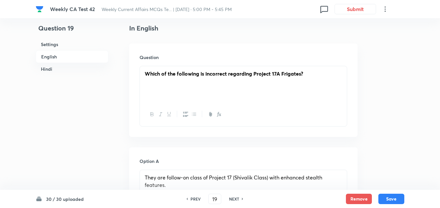
click at [221, 74] on strong "Which of the following is incorrect regarding Project 17A Frigates?" at bounding box center [224, 73] width 158 height 7
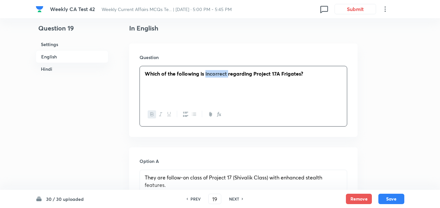
click at [221, 74] on strong "Which of the following is incorrect regarding Project 17A Frigates?" at bounding box center [224, 73] width 158 height 7
click at [158, 114] on icon "button" at bounding box center [160, 114] width 5 height 5
click at [59, 65] on h6 "Hindi" at bounding box center [72, 69] width 73 height 12
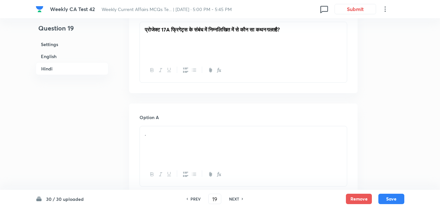
scroll to position [1000, 0]
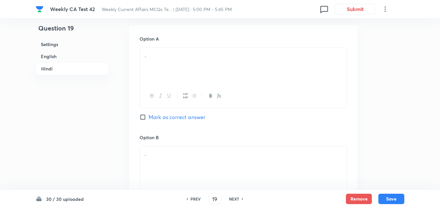
click at [185, 70] on div "." at bounding box center [243, 66] width 207 height 36
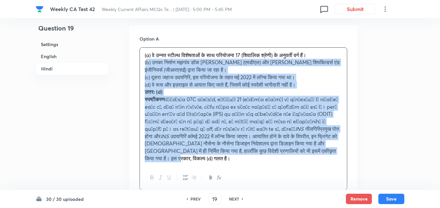
drag, startPoint x: 150, startPoint y: 64, endPoint x: 122, endPoint y: 52, distance: 30.0
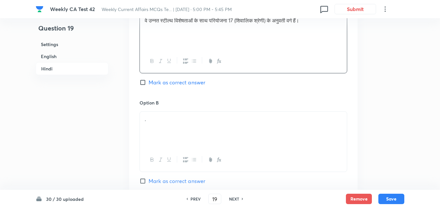
scroll to position [1065, 0]
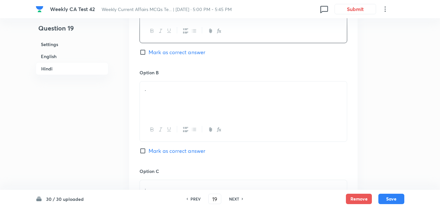
click at [156, 93] on div "." at bounding box center [243, 99] width 207 height 36
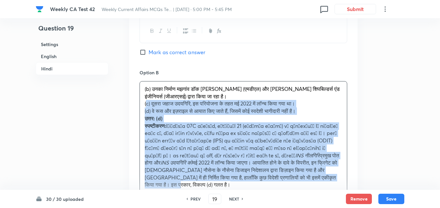
click at [133, 94] on div "Option A वे उन्नत स्टील्थ विशेषताओं के साथ परियोजना 17 (शिवालिक श्रेणी) के अनुव…" at bounding box center [243, 199] width 229 height 478
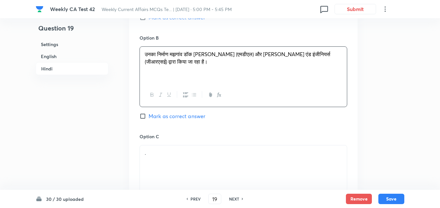
scroll to position [1130, 0]
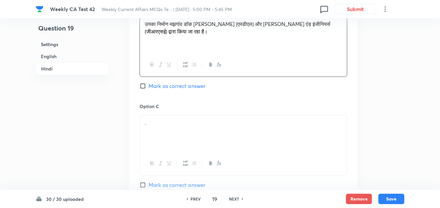
drag, startPoint x: 163, startPoint y: 107, endPoint x: 167, endPoint y: 107, distance: 4.0
click at [167, 107] on div "Option C . Mark as correct answer" at bounding box center [244, 152] width 208 height 99
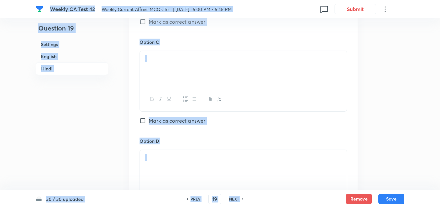
scroll to position [1195, 0]
click at [168, 66] on div "." at bounding box center [243, 68] width 207 height 36
click at [172, 67] on div "." at bounding box center [243, 68] width 207 height 36
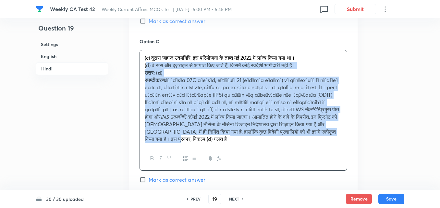
drag, startPoint x: 130, startPoint y: 61, endPoint x: 124, endPoint y: 60, distance: 6.1
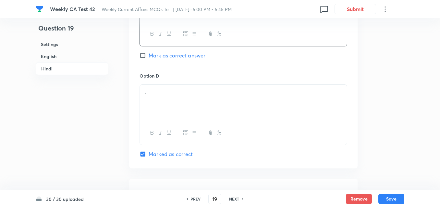
scroll to position [1260, 0]
click at [181, 97] on div "." at bounding box center [243, 102] width 207 height 36
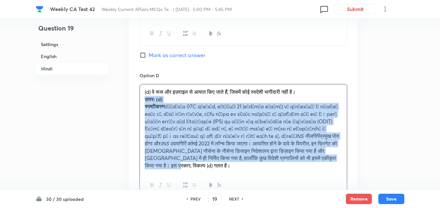
drag, startPoint x: 146, startPoint y: 98, endPoint x: 135, endPoint y: 95, distance: 11.0
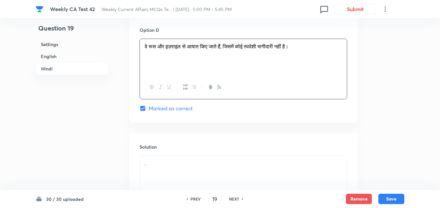
scroll to position [1374, 0]
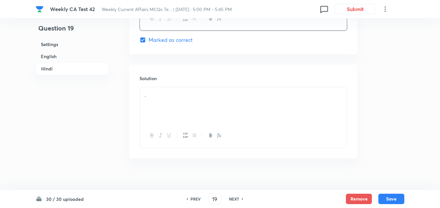
click at [180, 108] on div "." at bounding box center [243, 105] width 207 height 36
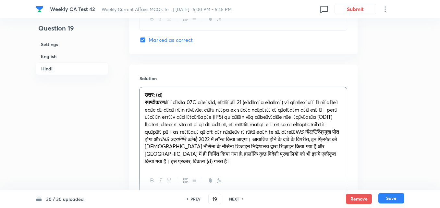
click at [396, 199] on button "Save" at bounding box center [392, 198] width 26 height 10
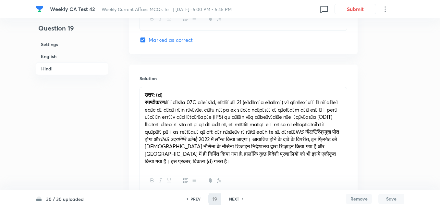
type input "20"
checkbox input "false"
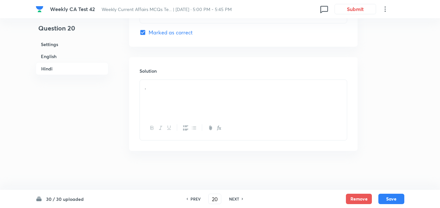
checkbox input "true"
click at [71, 57] on h6 "English" at bounding box center [72, 56] width 73 height 12
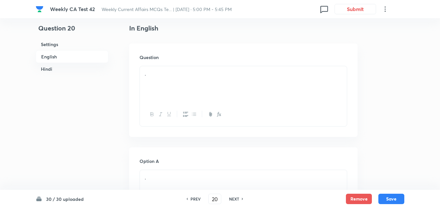
click at [175, 102] on div "." at bounding box center [243, 84] width 207 height 36
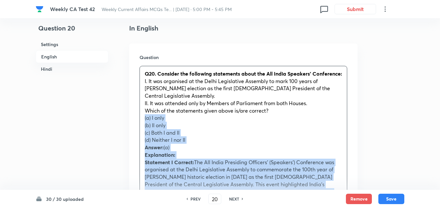
drag, startPoint x: 138, startPoint y: 127, endPoint x: 128, endPoint y: 121, distance: 12.1
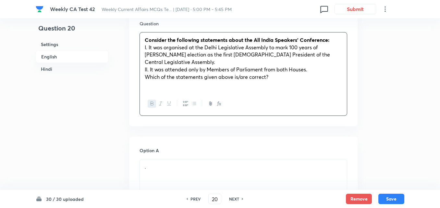
scroll to position [265, 0]
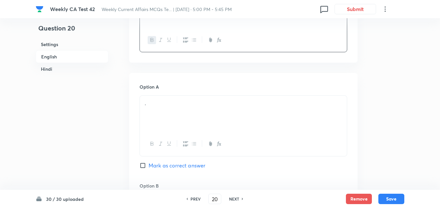
click at [174, 110] on div "." at bounding box center [243, 114] width 207 height 36
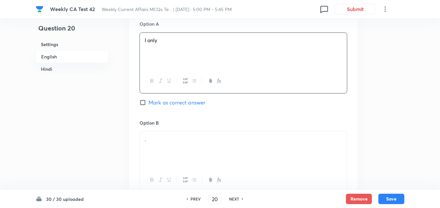
scroll to position [395, 0]
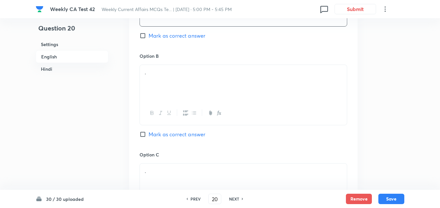
click at [175, 97] on div "." at bounding box center [243, 83] width 207 height 36
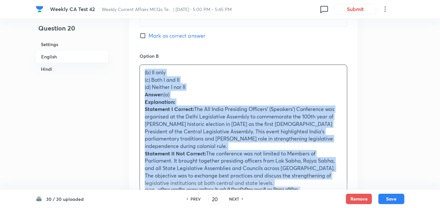
drag, startPoint x: 134, startPoint y: 84, endPoint x: 109, endPoint y: 75, distance: 26.4
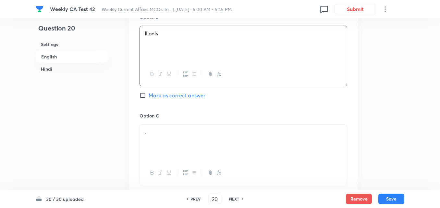
scroll to position [492, 0]
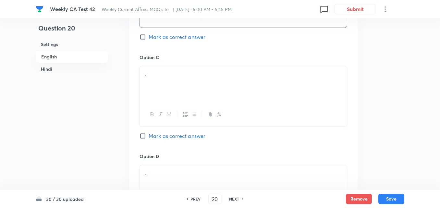
click at [164, 95] on div "." at bounding box center [243, 84] width 207 height 36
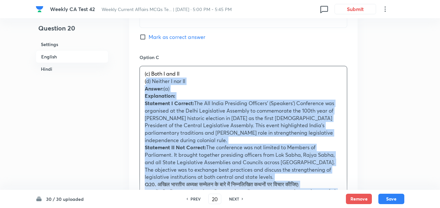
drag, startPoint x: 151, startPoint y: 90, endPoint x: 124, endPoint y: 82, distance: 27.7
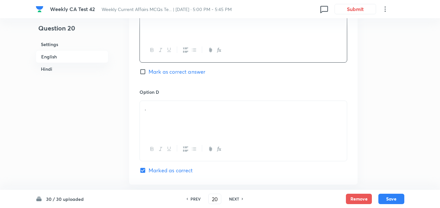
scroll to position [557, 0]
click at [177, 107] on p "." at bounding box center [243, 107] width 197 height 7
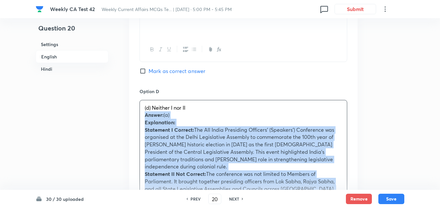
drag, startPoint x: 148, startPoint y: 115, endPoint x: 138, endPoint y: 115, distance: 10.7
click at [138, 115] on div "Option A I only Mark as correct answer Option B II only Mark as correct answer …" at bounding box center [243, 93] width 229 height 625
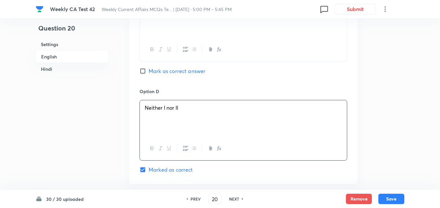
scroll to position [395, 0]
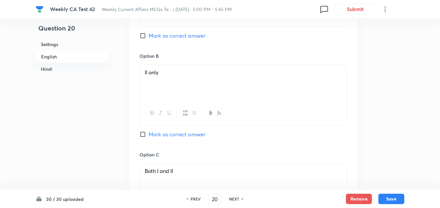
click at [188, 38] on span "Mark as correct answer" at bounding box center [177, 36] width 57 height 8
click at [149, 38] on input "Mark as correct answer" at bounding box center [144, 35] width 9 height 6
checkbox input "true"
checkbox input "false"
checkbox input "true"
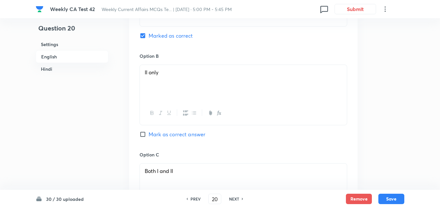
checkbox input "false"
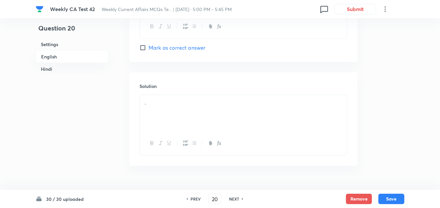
scroll to position [687, 0]
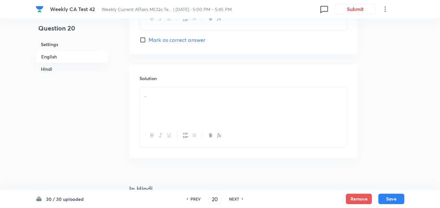
click at [183, 98] on p "." at bounding box center [243, 94] width 197 height 7
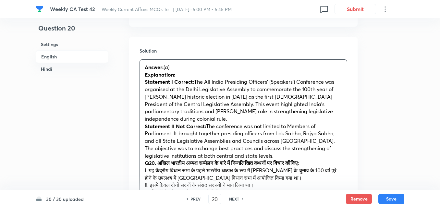
scroll to position [752, 0]
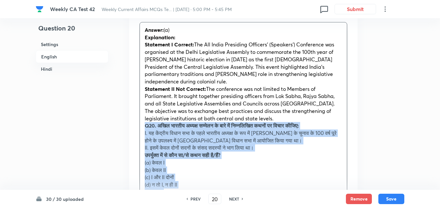
drag, startPoint x: 144, startPoint y: 131, endPoint x: 132, endPoint y: 126, distance: 12.8
click at [132, 126] on div "Solution Answer: (a) Explanation: Statement I Correct: The All India Presiding …" at bounding box center [243, 154] width 229 height 308
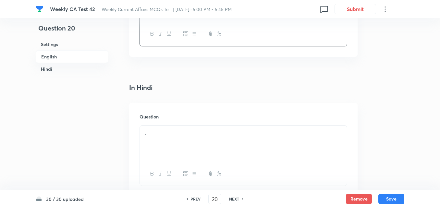
scroll to position [882, 0]
click at [184, 113] on div "." at bounding box center [243, 118] width 207 height 36
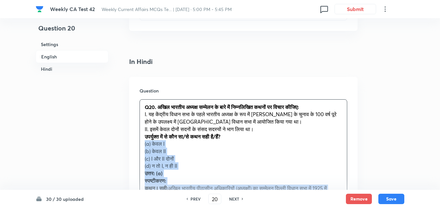
drag, startPoint x: 142, startPoint y: 142, endPoint x: 136, endPoint y: 142, distance: 5.8
click at [136, 142] on div "Question Q20. अखिल भारतीय अध्यक्ष सम्मेलन के बारे में निम्नलिखित कथनों पर विचार…" at bounding box center [243, 183] width 229 height 213
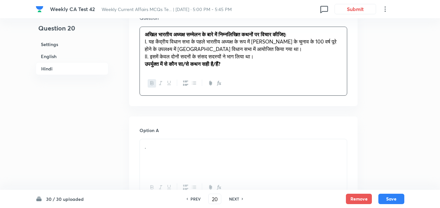
scroll to position [1012, 0]
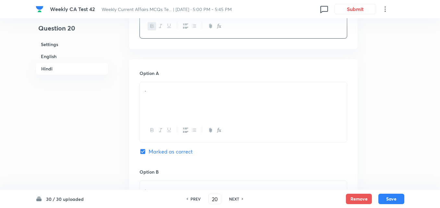
click at [156, 101] on div "." at bounding box center [243, 100] width 207 height 36
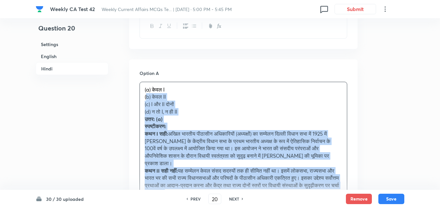
drag, startPoint x: 137, startPoint y: 95, endPoint x: 132, endPoint y: 95, distance: 5.2
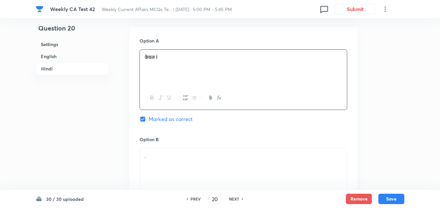
scroll to position [1109, 0]
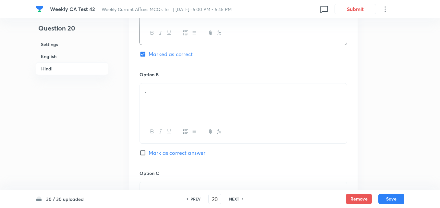
click at [180, 117] on div "." at bounding box center [243, 101] width 207 height 36
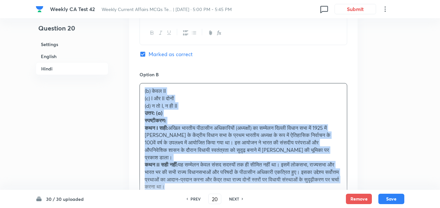
drag, startPoint x: 180, startPoint y: 117, endPoint x: 126, endPoint y: 93, distance: 58.6
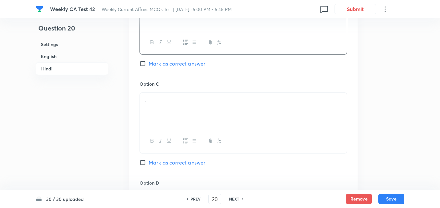
scroll to position [1207, 0]
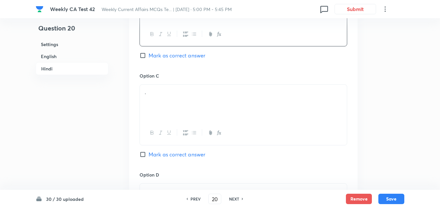
click at [181, 109] on div "." at bounding box center [243, 103] width 207 height 36
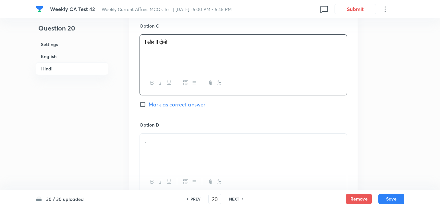
scroll to position [1304, 0]
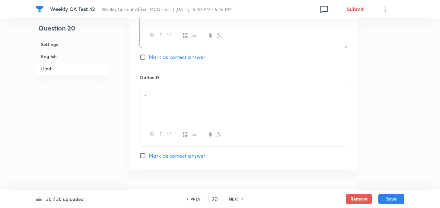
click at [178, 108] on div "." at bounding box center [243, 104] width 207 height 36
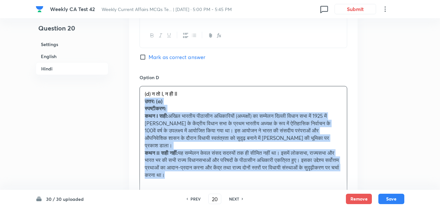
drag, startPoint x: 134, startPoint y: 104, endPoint x: 124, endPoint y: 101, distance: 10.9
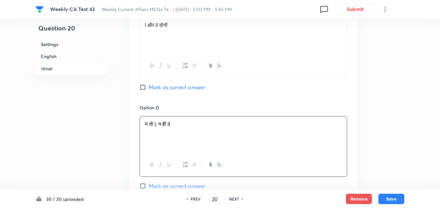
scroll to position [1382, 0]
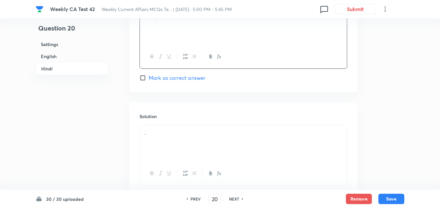
click at [195, 143] on div "." at bounding box center [243, 143] width 207 height 36
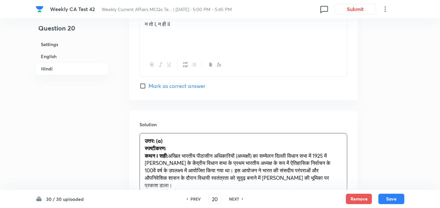
scroll to position [1447, 0]
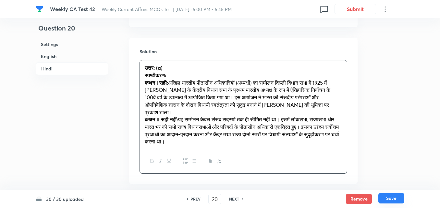
click at [398, 200] on button "Save" at bounding box center [392, 198] width 26 height 10
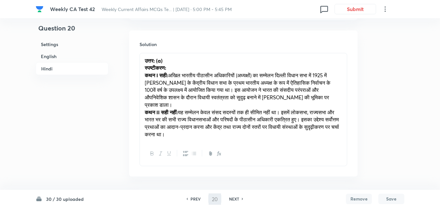
type input "21"
checkbox input "false"
checkbox input "true"
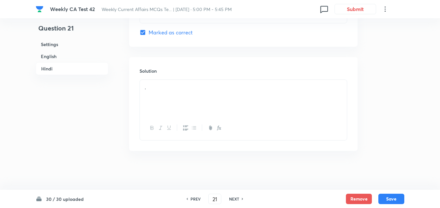
click at [48, 55] on h6 "English" at bounding box center [72, 56] width 73 height 12
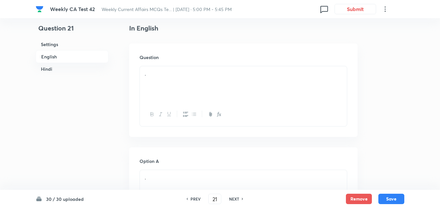
click at [38, 55] on h6 "English" at bounding box center [72, 56] width 73 height 13
click at [61, 55] on h6 "English" at bounding box center [72, 56] width 73 height 13
click at [182, 93] on div "." at bounding box center [243, 84] width 207 height 36
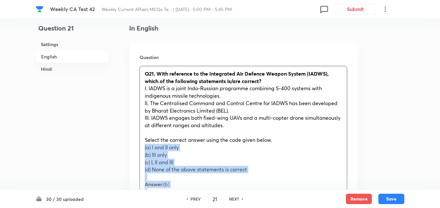
drag, startPoint x: 141, startPoint y: 151, endPoint x: 134, endPoint y: 151, distance: 6.5
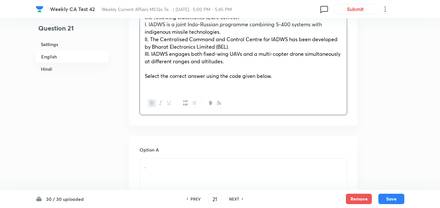
scroll to position [330, 0]
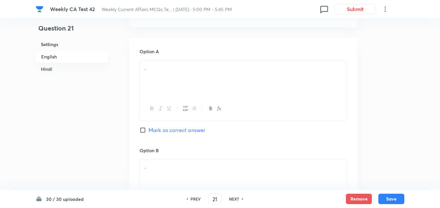
click at [188, 83] on div "." at bounding box center [243, 78] width 207 height 36
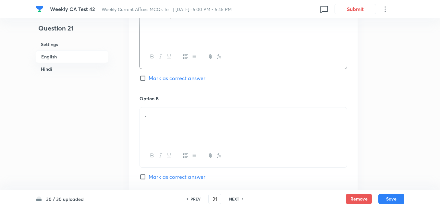
scroll to position [427, 0]
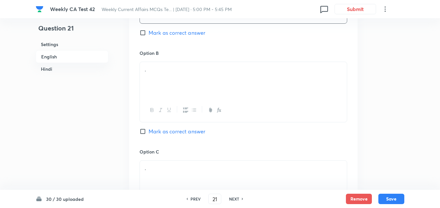
click at [178, 86] on div "." at bounding box center [243, 80] width 207 height 36
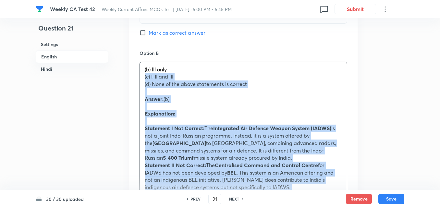
drag, startPoint x: 139, startPoint y: 80, endPoint x: 134, endPoint y: 79, distance: 5.0
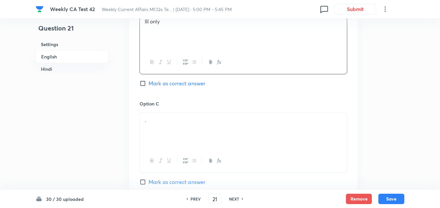
scroll to position [525, 0]
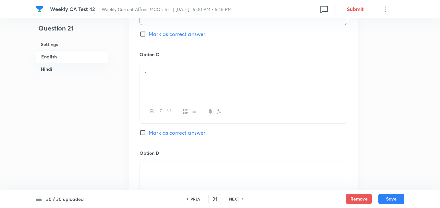
click at [176, 84] on div "." at bounding box center [243, 81] width 207 height 36
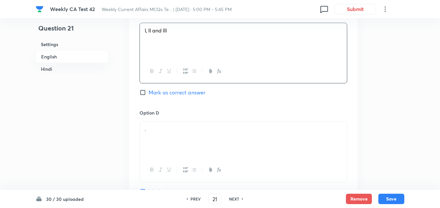
scroll to position [622, 0]
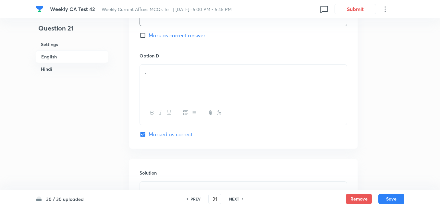
click at [173, 91] on div "." at bounding box center [243, 83] width 207 height 36
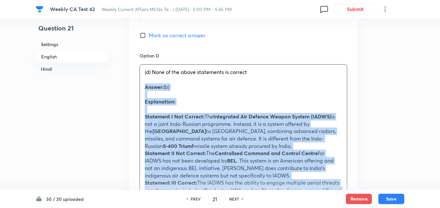
drag, startPoint x: 142, startPoint y: 106, endPoint x: 130, endPoint y: 91, distance: 19.4
click at [130, 91] on div "Option A I and II only Mark as correct answer Option B III only Mark as correct…" at bounding box center [243, 109] width 229 height 729
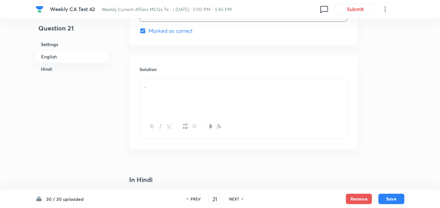
scroll to position [752, 0]
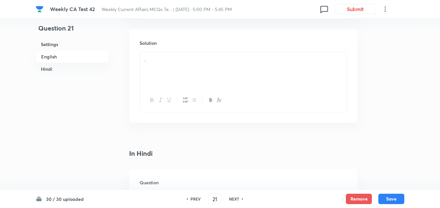
click at [185, 74] on div "." at bounding box center [243, 70] width 207 height 36
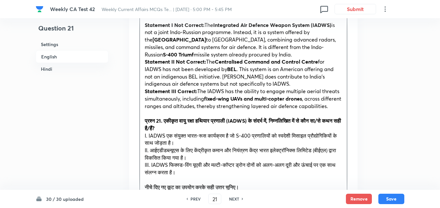
scroll to position [817, 0]
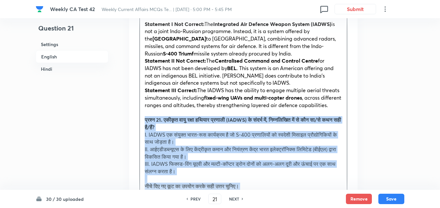
drag, startPoint x: 145, startPoint y: 126, endPoint x: 140, endPoint y: 126, distance: 5.5
click at [140, 126] on div "Answer: (b) Explanation: Statement I Not Correct: The Integrated Air Defence We…" at bounding box center [244, 172] width 208 height 371
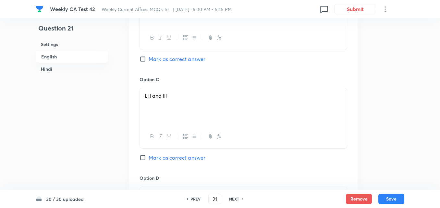
scroll to position [460, 0]
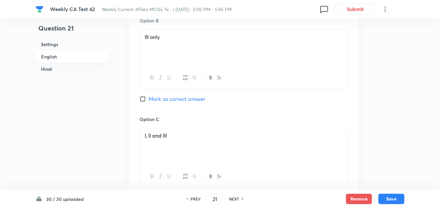
click at [158, 97] on span "Mark as correct answer" at bounding box center [177, 99] width 57 height 8
click at [149, 97] on input "Mark as correct answer" at bounding box center [144, 99] width 9 height 6
checkbox input "true"
checkbox input "false"
checkbox input "true"
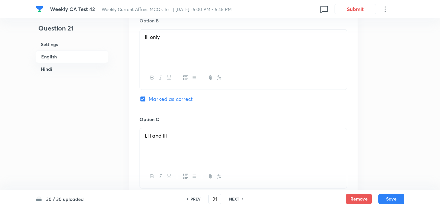
checkbox input "false"
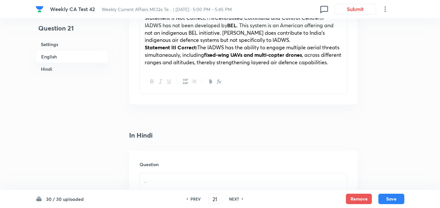
scroll to position [947, 0]
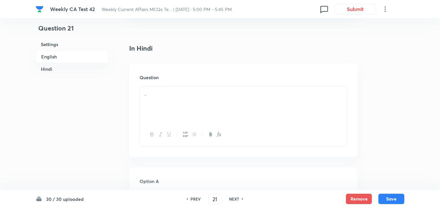
click at [175, 108] on div "." at bounding box center [243, 104] width 207 height 36
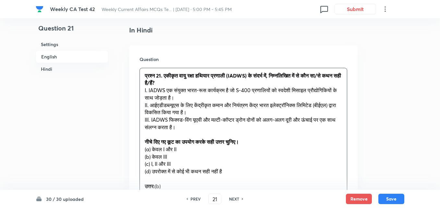
scroll to position [979, 0]
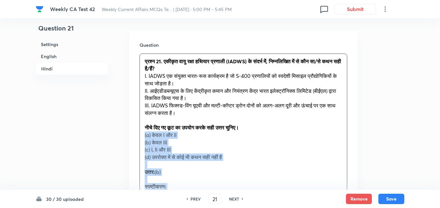
drag, startPoint x: 140, startPoint y: 149, endPoint x: 132, endPoint y: 146, distance: 8.5
click at [132, 146] on div "Question प्रश्न 21. एकीकृत वायु रक्षा हथियार प्रणाली (IADWS) के संदर्भ में, निम…" at bounding box center [243, 170] width 229 height 279
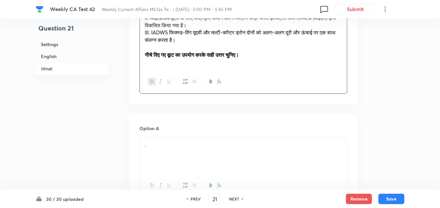
scroll to position [1109, 0]
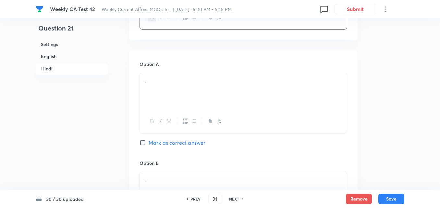
click at [166, 109] on div "." at bounding box center [243, 91] width 207 height 36
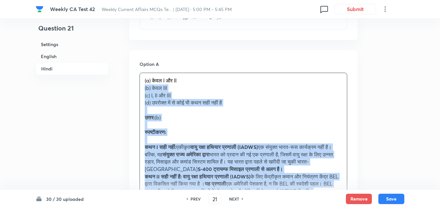
drag, startPoint x: 131, startPoint y: 108, endPoint x: 125, endPoint y: 105, distance: 7.0
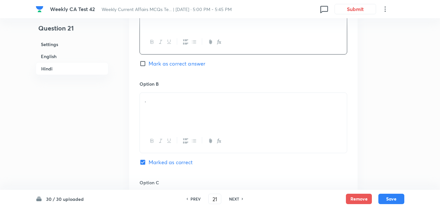
scroll to position [1207, 0]
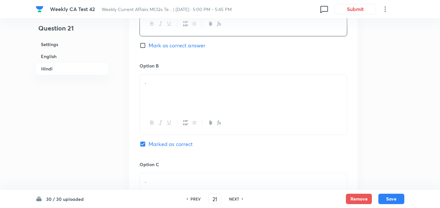
click at [183, 102] on div "." at bounding box center [243, 93] width 207 height 36
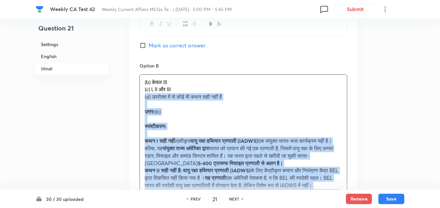
drag, startPoint x: 138, startPoint y: 109, endPoint x: 132, endPoint y: 108, distance: 5.6
click at [132, 108] on div "Option A केवल I और II Mark as correct answer Option B (b) केवल III (c) I, II और…" at bounding box center [243, 206] width 229 height 507
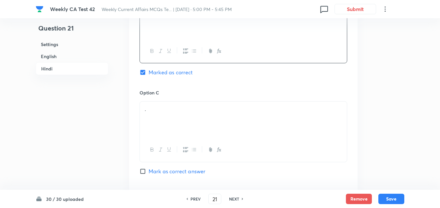
scroll to position [1336, 0]
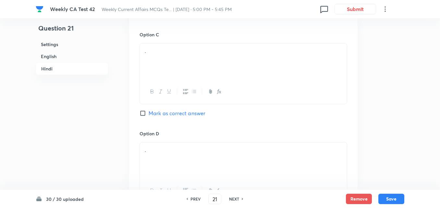
click at [160, 100] on div at bounding box center [243, 92] width 207 height 24
click at [169, 79] on div "." at bounding box center [243, 62] width 207 height 36
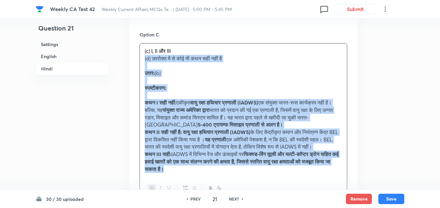
drag, startPoint x: 131, startPoint y: 78, endPoint x: 123, endPoint y: 75, distance: 7.8
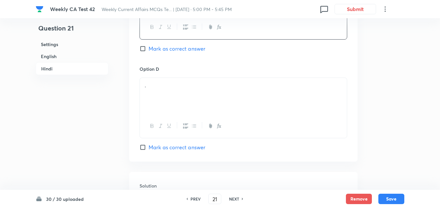
scroll to position [1401, 0]
click at [178, 89] on p "." at bounding box center [243, 84] width 197 height 7
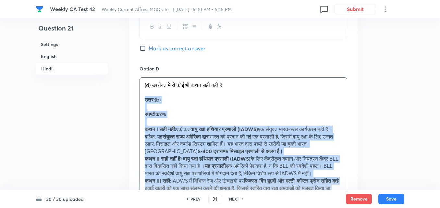
drag, startPoint x: 134, startPoint y: 113, endPoint x: 118, endPoint y: 113, distance: 16.6
click at [132, 113] on div "Option A केवल I और II Mark as correct answer Option B केवल III Marked as correc…" at bounding box center [243, 4] width 229 height 493
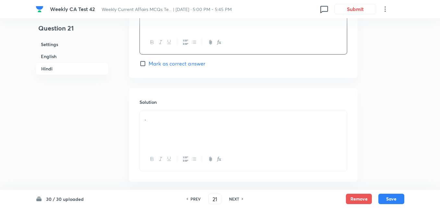
scroll to position [1531, 0]
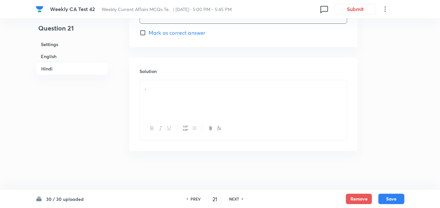
click at [162, 114] on div "." at bounding box center [243, 98] width 207 height 36
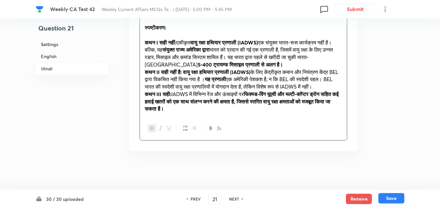
click at [398, 196] on button "Save" at bounding box center [392, 198] width 26 height 10
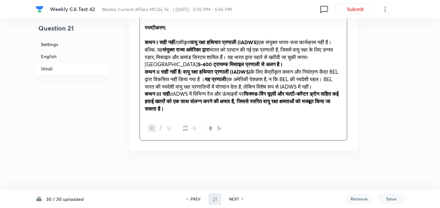
scroll to position [1598, 0]
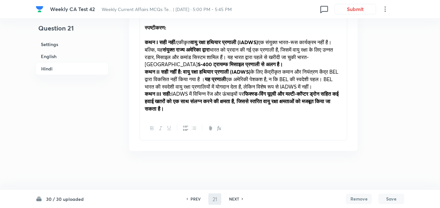
type input "22"
checkbox input "false"
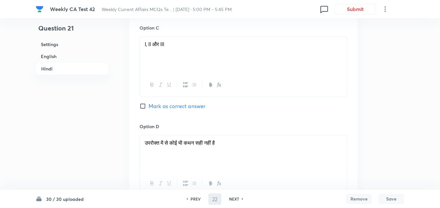
checkbox input "true"
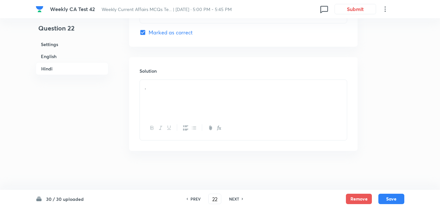
click at [74, 56] on h6 "English" at bounding box center [72, 56] width 73 height 12
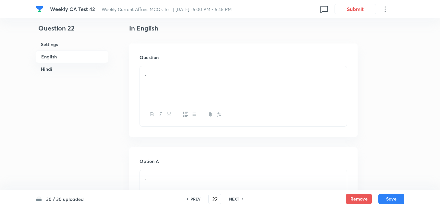
click at [201, 95] on div "." at bounding box center [243, 84] width 207 height 36
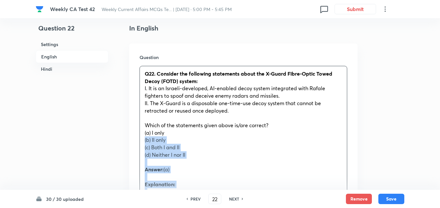
drag, startPoint x: 145, startPoint y: 140, endPoint x: 140, endPoint y: 138, distance: 5.5
drag, startPoint x: 137, startPoint y: 138, endPoint x: 133, endPoint y: 138, distance: 3.9
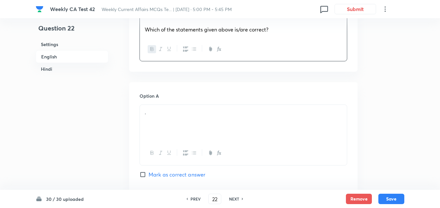
scroll to position [265, 0]
click at [187, 96] on h6 "Option A" at bounding box center [244, 94] width 208 height 7
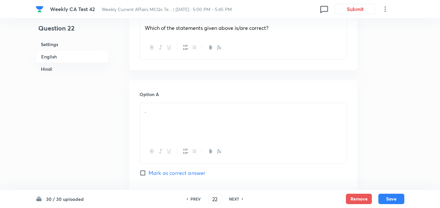
click at [186, 113] on p "." at bounding box center [243, 110] width 197 height 7
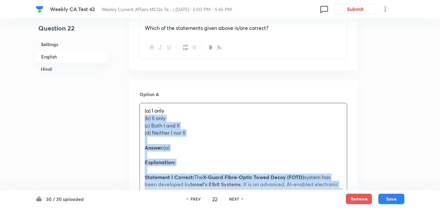
drag, startPoint x: 141, startPoint y: 120, endPoint x: 133, endPoint y: 119, distance: 7.6
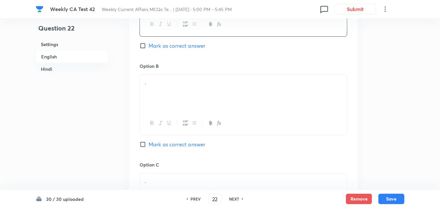
scroll to position [395, 0]
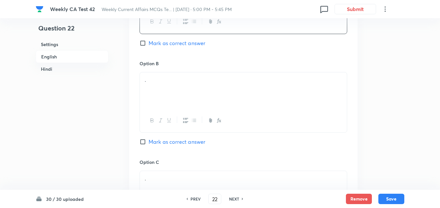
click at [180, 93] on div "." at bounding box center [243, 90] width 207 height 36
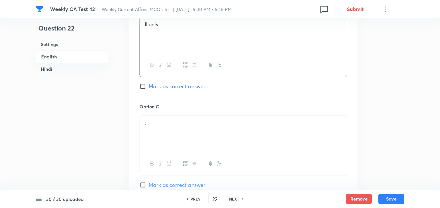
scroll to position [492, 0]
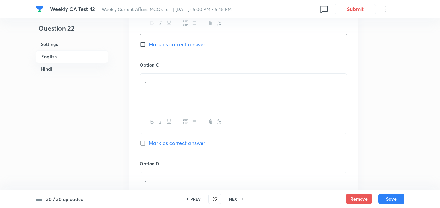
click at [178, 92] on div "." at bounding box center [243, 92] width 207 height 36
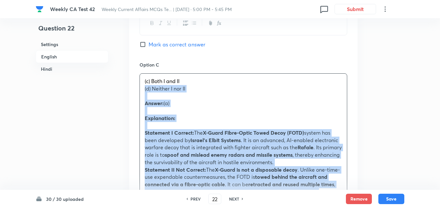
drag, startPoint x: 145, startPoint y: 90, endPoint x: 133, endPoint y: 88, distance: 11.4
click at [133, 88] on div "Option A I only Mark as correct answer Option B II only Mark as correct answer …" at bounding box center [243, 188] width 229 height 670
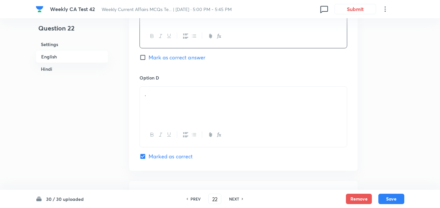
scroll to position [590, 0]
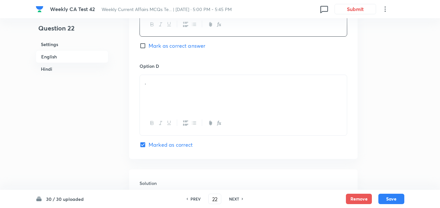
click at [174, 100] on div "." at bounding box center [243, 93] width 207 height 36
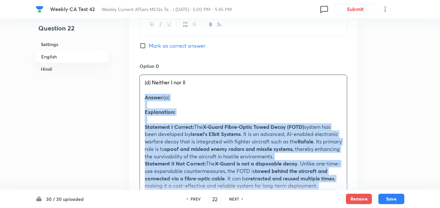
drag, startPoint x: 142, startPoint y: 97, endPoint x: 133, endPoint y: 98, distance: 8.5
click at [133, 98] on div "Option A I only Mark as correct answer Option B II only Mark as correct answer …" at bounding box center [243, 87] width 229 height 662
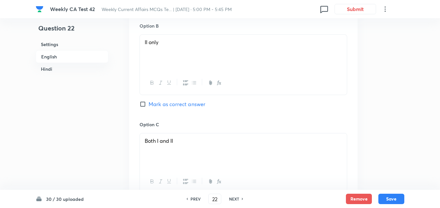
scroll to position [395, 0]
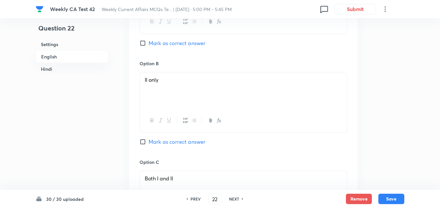
click at [169, 44] on span "Mark as correct answer" at bounding box center [177, 43] width 57 height 8
click at [149, 44] on input "Mark as correct answer" at bounding box center [144, 43] width 9 height 6
checkbox input "true"
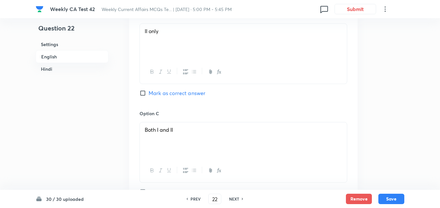
checkbox input "false"
checkbox input "true"
checkbox input "false"
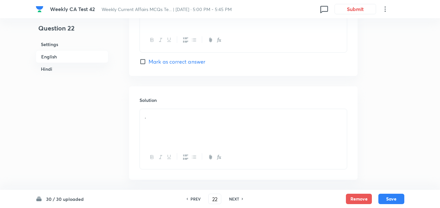
scroll to position [687, 0]
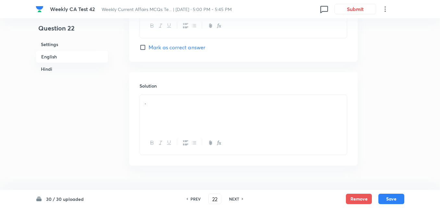
click at [173, 102] on p "." at bounding box center [243, 102] width 197 height 7
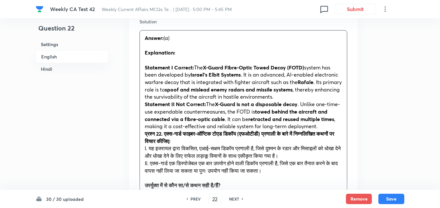
scroll to position [752, 0]
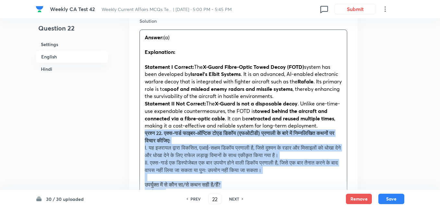
drag, startPoint x: 143, startPoint y: 137, endPoint x: 131, endPoint y: 134, distance: 11.7
click at [131, 134] on div "Solution Answer: (a) Explanation: Statement I Correct: The X-Guard Fibre-Optic …" at bounding box center [243, 176] width 229 height 338
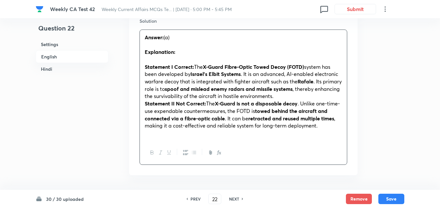
scroll to position [914, 0]
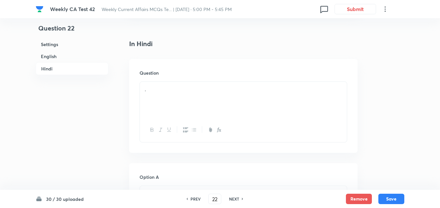
click at [175, 98] on div "." at bounding box center [243, 100] width 207 height 36
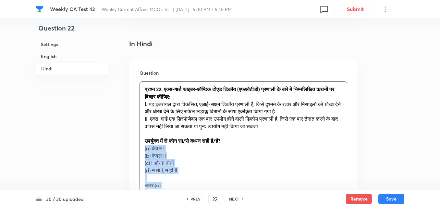
drag, startPoint x: 144, startPoint y: 159, endPoint x: 124, endPoint y: 149, distance: 22.2
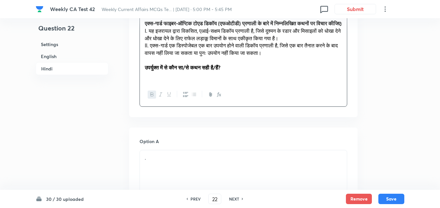
scroll to position [1044, 0]
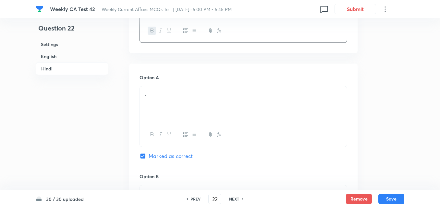
click at [173, 123] on div "." at bounding box center [243, 104] width 207 height 36
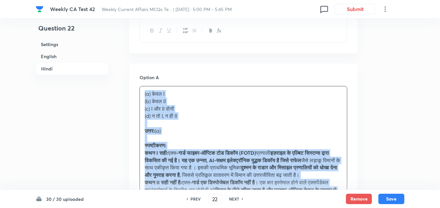
drag, startPoint x: 133, startPoint y: 105, endPoint x: 130, endPoint y: 104, distance: 3.3
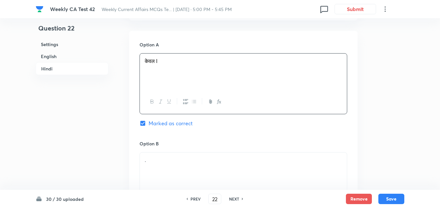
scroll to position [1142, 0]
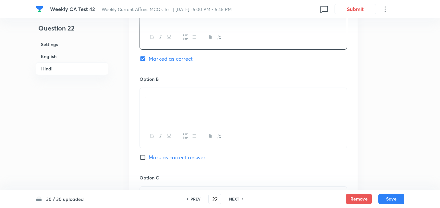
click at [178, 99] on p "." at bounding box center [243, 95] width 197 height 7
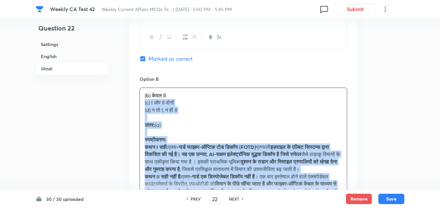
drag, startPoint x: 141, startPoint y: 107, endPoint x: 133, endPoint y: 107, distance: 8.5
click at [133, 107] on div "Option A केवल I Marked as correct Option B (b) केवल II (c) I और II दोनों (d) न …" at bounding box center [243, 208] width 229 height 485
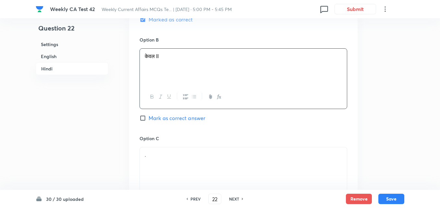
scroll to position [1271, 0]
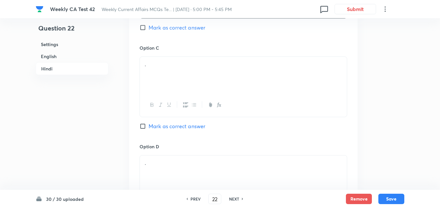
click at [178, 104] on div at bounding box center [243, 105] width 207 height 24
click at [175, 84] on div "." at bounding box center [243, 75] width 207 height 36
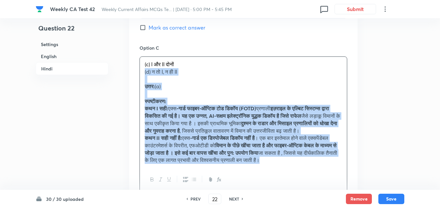
drag, startPoint x: 134, startPoint y: 78, endPoint x: 125, endPoint y: 81, distance: 9.9
click at [133, 78] on div "Option A केवल I Marked as correct Option B केवल II Mark as correct answer Optio…" at bounding box center [243, 75] width 229 height 478
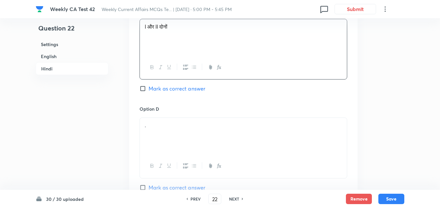
scroll to position [1369, 0]
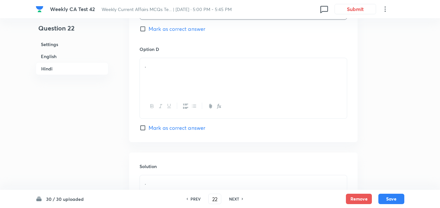
click at [169, 88] on div "." at bounding box center [243, 76] width 207 height 36
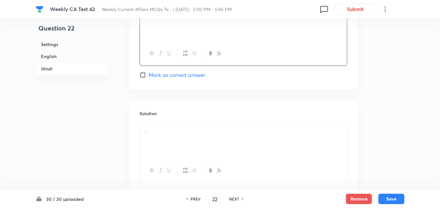
scroll to position [1472, 0]
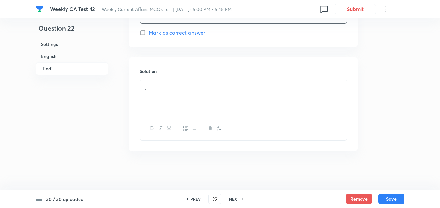
click at [173, 91] on div "." at bounding box center [243, 98] width 207 height 36
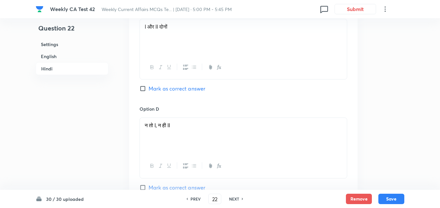
scroll to position [1504, 0]
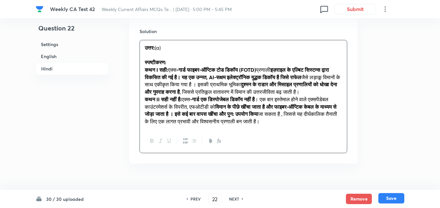
click at [402, 197] on button "Save" at bounding box center [392, 198] width 26 height 10
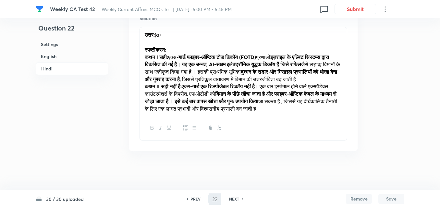
type input "23"
checkbox input "false"
checkbox input "true"
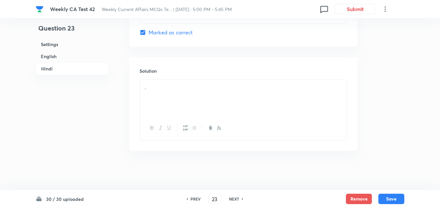
click at [56, 58] on h6 "English" at bounding box center [72, 56] width 73 height 12
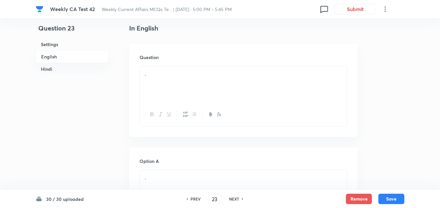
click at [183, 84] on div "." at bounding box center [243, 84] width 207 height 36
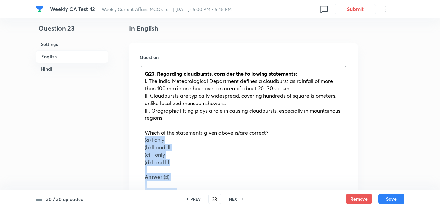
drag, startPoint x: 145, startPoint y: 142, endPoint x: 136, endPoint y: 141, distance: 8.8
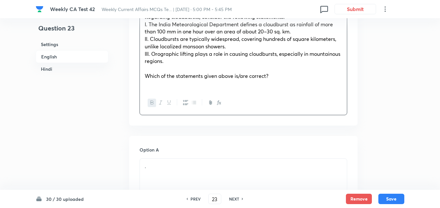
scroll to position [297, 0]
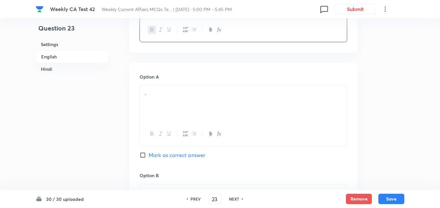
click at [171, 103] on div "." at bounding box center [243, 104] width 207 height 36
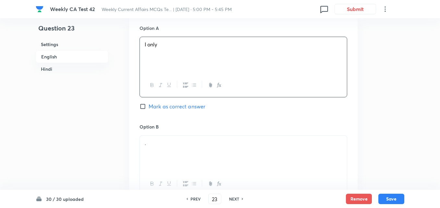
scroll to position [395, 0]
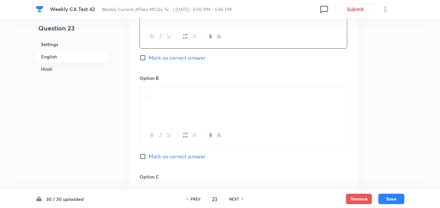
click at [156, 108] on div "." at bounding box center [243, 105] width 207 height 36
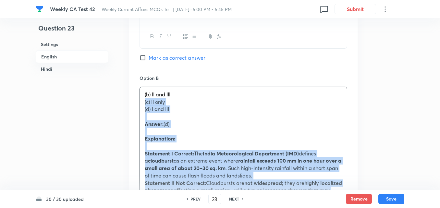
drag, startPoint x: 144, startPoint y: 106, endPoint x: 137, endPoint y: 104, distance: 7.0
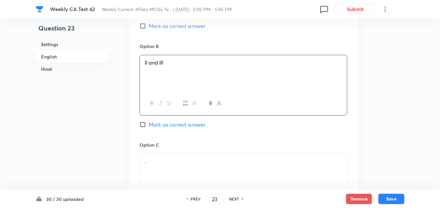
scroll to position [492, 0]
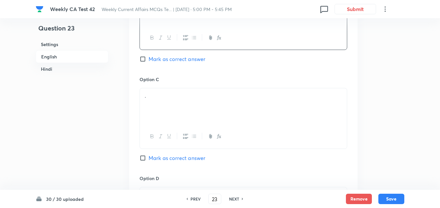
click at [176, 105] on div "." at bounding box center [243, 106] width 207 height 36
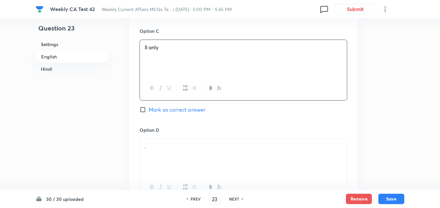
scroll to position [590, 0]
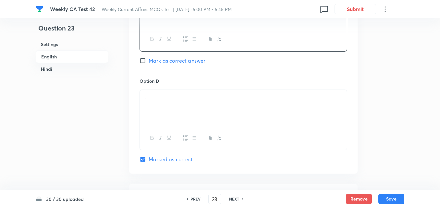
click at [179, 96] on p "." at bounding box center [243, 97] width 197 height 7
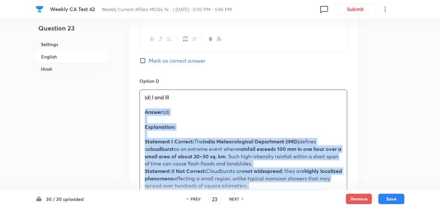
drag, startPoint x: 140, startPoint y: 109, endPoint x: 134, endPoint y: 110, distance: 5.9
click at [134, 110] on div "Option A I only Mark as correct answer Option B II and III Mark as correct answ…" at bounding box center [243, 113] width 229 height 684
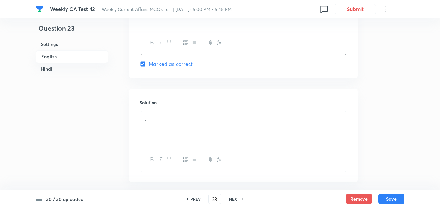
scroll to position [687, 0]
drag, startPoint x: 184, startPoint y: 108, endPoint x: 180, endPoint y: 129, distance: 20.9
click at [182, 109] on div "Solution ." at bounding box center [243, 134] width 229 height 94
click at [180, 129] on div "." at bounding box center [243, 127] width 207 height 36
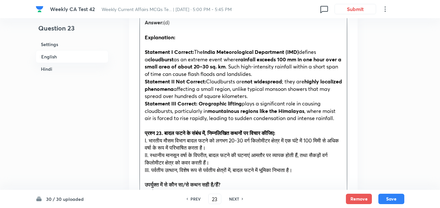
scroll to position [784, 0]
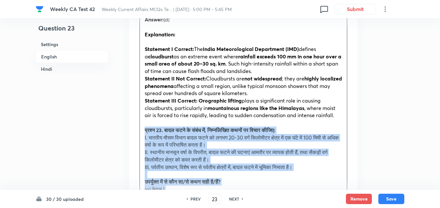
click at [137, 127] on div "Solution Answer: (d) Explanation: Statement I Correct: The India Meteorological…" at bounding box center [243, 169] width 229 height 360
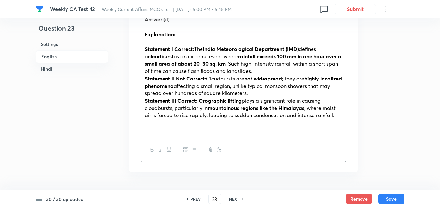
scroll to position [914, 0]
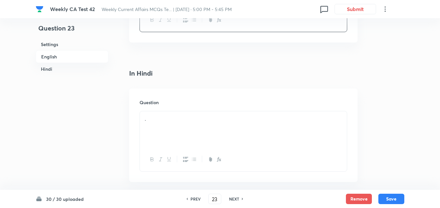
click at [173, 110] on div "Question ." at bounding box center [243, 136] width 229 height 94
click at [171, 120] on p "." at bounding box center [243, 118] width 197 height 7
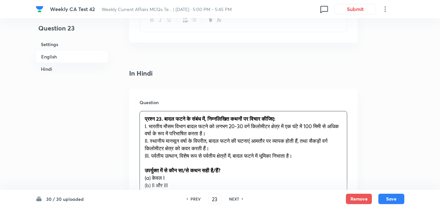
scroll to position [947, 0]
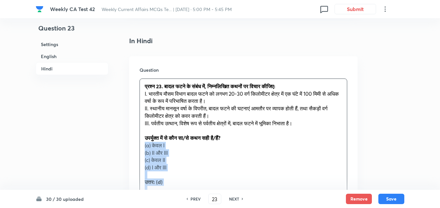
drag, startPoint x: 145, startPoint y: 147, endPoint x: 141, endPoint y: 147, distance: 3.9
click at [141, 147] on div "प्रश्न 23. बादल फटने के संबंध में, निम्नलिखित कथनों पर विचार कीजिए: I. भारतीय म…" at bounding box center [243, 175] width 207 height 192
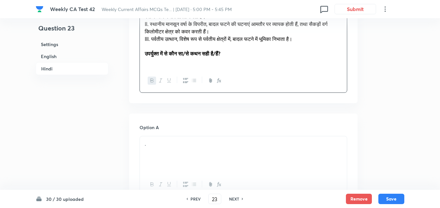
scroll to position [1077, 0]
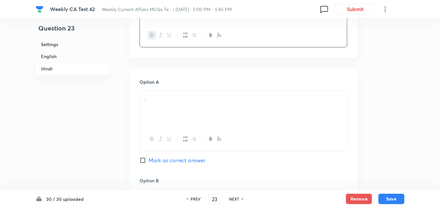
click at [176, 119] on div "." at bounding box center [243, 109] width 207 height 36
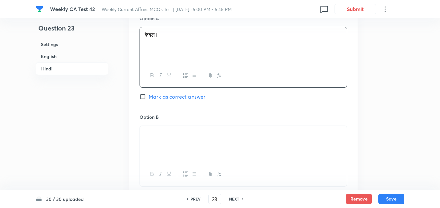
scroll to position [1174, 0]
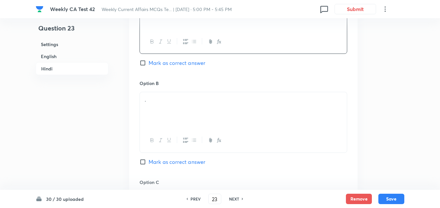
click at [164, 101] on p "." at bounding box center [243, 99] width 197 height 7
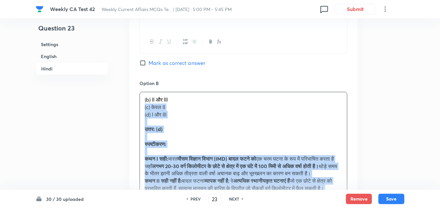
drag, startPoint x: 141, startPoint y: 106, endPoint x: 137, endPoint y: 107, distance: 3.8
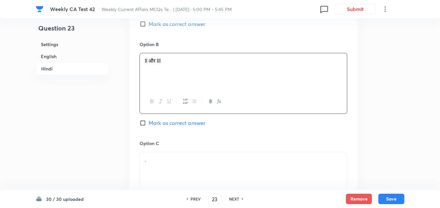
scroll to position [1304, 0]
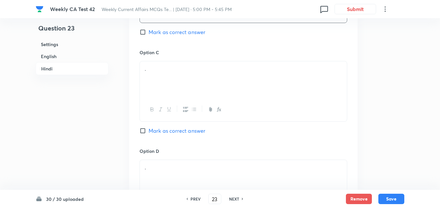
type button "ordered"
click at [187, 111] on button "button" at bounding box center [185, 110] width 8 height 8
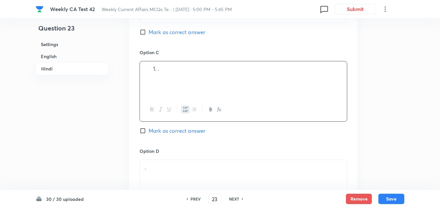
click at [172, 73] on div "." at bounding box center [243, 79] width 207 height 36
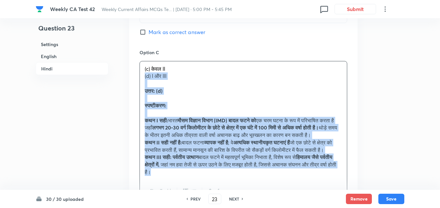
click at [131, 77] on div "Option A केवल I Mark as correct answer Option B II और III Mark as correct answe…" at bounding box center [243, 83] width 229 height 485
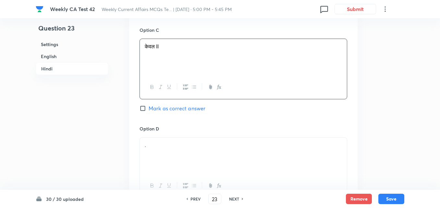
scroll to position [1369, 0]
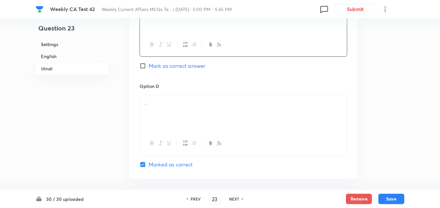
click at [171, 107] on div "." at bounding box center [243, 113] width 207 height 36
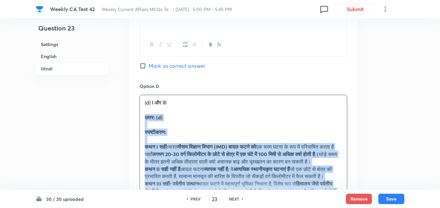
drag, startPoint x: 141, startPoint y: 118, endPoint x: 133, endPoint y: 118, distance: 7.8
click at [137, 118] on div "Option A केवल I Mark as correct answer Option B II और III Mark as correct answe…" at bounding box center [243, 15] width 229 height 478
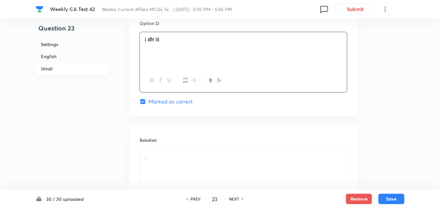
scroll to position [1466, 0]
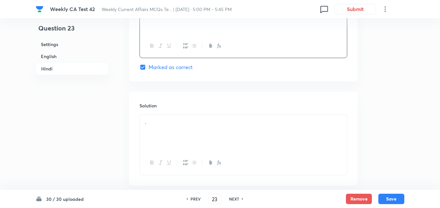
click at [157, 121] on p "." at bounding box center [243, 122] width 197 height 7
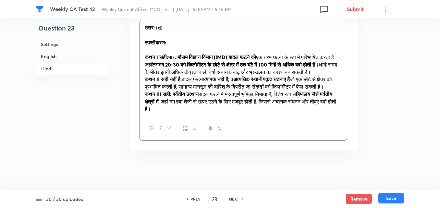
click at [396, 201] on button "Save" at bounding box center [392, 198] width 26 height 10
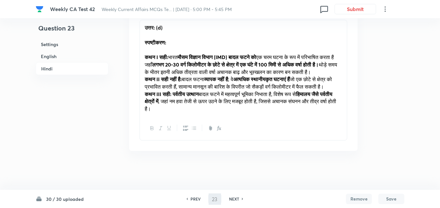
type input "24"
checkbox input "false"
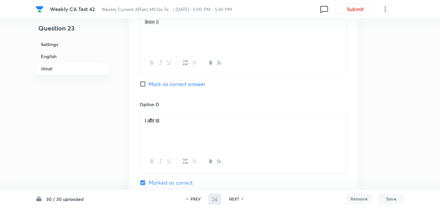
checkbox input "true"
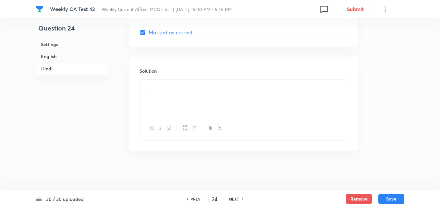
click at [66, 59] on h6 "English" at bounding box center [72, 56] width 73 height 12
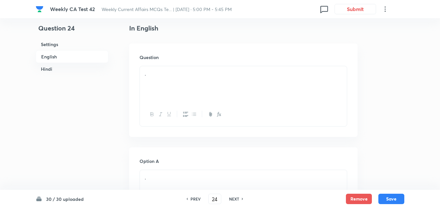
click at [168, 94] on div "." at bounding box center [243, 84] width 207 height 36
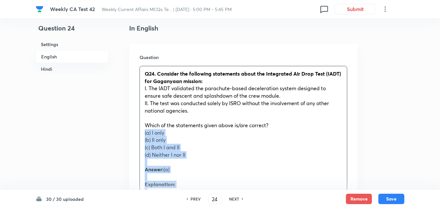
drag, startPoint x: 142, startPoint y: 131, endPoint x: 128, endPoint y: 132, distance: 14.6
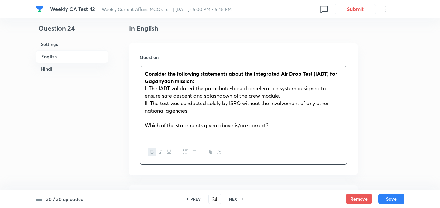
scroll to position [297, 0]
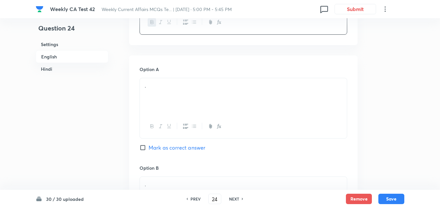
click at [157, 117] on div at bounding box center [243, 127] width 207 height 24
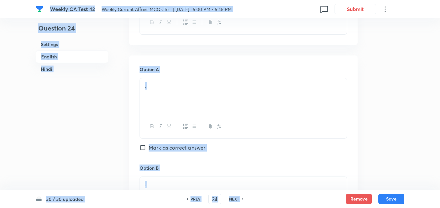
click at [168, 92] on div "." at bounding box center [243, 96] width 207 height 36
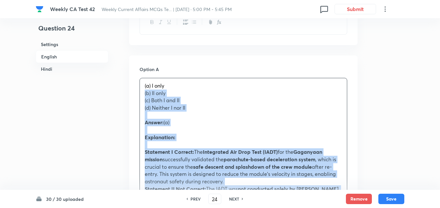
drag, startPoint x: 142, startPoint y: 93, endPoint x: 138, endPoint y: 93, distance: 3.6
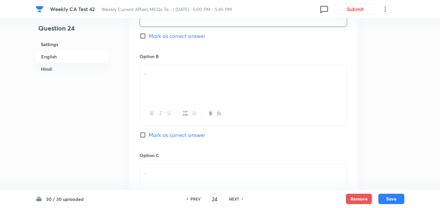
scroll to position [427, 0]
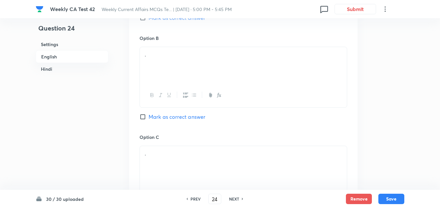
click at [167, 80] on div "." at bounding box center [243, 65] width 207 height 36
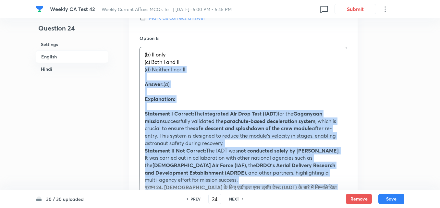
drag, startPoint x: 143, startPoint y: 71, endPoint x: 132, endPoint y: 67, distance: 11.8
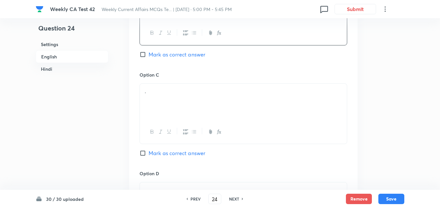
scroll to position [492, 0]
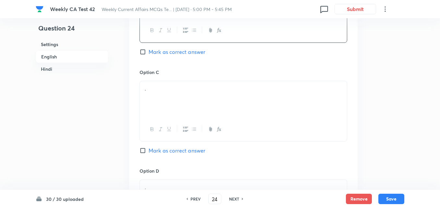
click at [179, 106] on div "." at bounding box center [243, 99] width 207 height 36
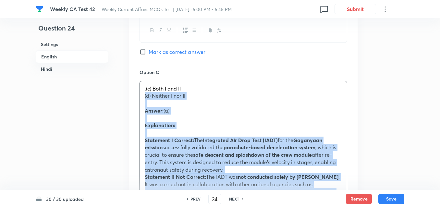
drag, startPoint x: 140, startPoint y: 98, endPoint x: 136, endPoint y: 96, distance: 4.2
click at [136, 96] on div "Option A I only Mark as correct answer Option B II only Mark as correct answer …" at bounding box center [243, 196] width 229 height 670
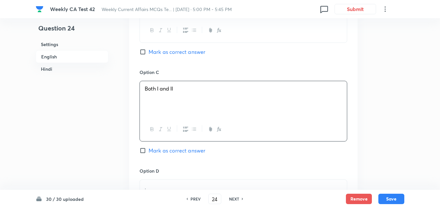
scroll to position [590, 0]
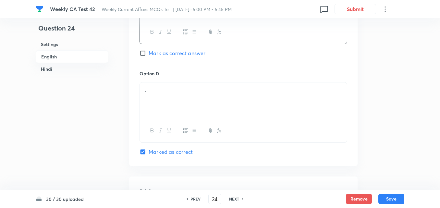
click at [172, 91] on p "." at bounding box center [243, 89] width 197 height 7
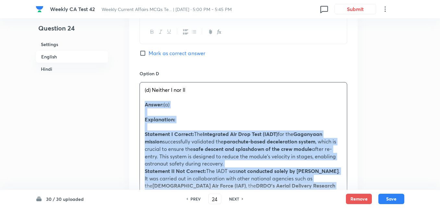
drag, startPoint x: 144, startPoint y: 104, endPoint x: 130, endPoint y: 103, distance: 13.7
click at [130, 103] on div "Option A I only Mark as correct answer Option B II only Mark as correct answer …" at bounding box center [243, 94] width 229 height 662
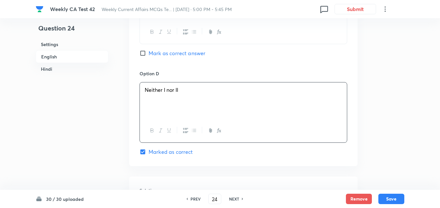
scroll to position [395, 0]
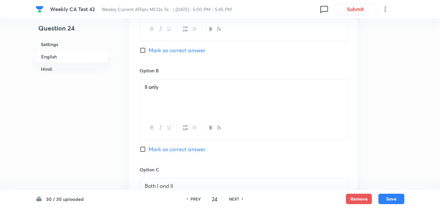
click at [163, 50] on span "Mark as correct answer" at bounding box center [177, 50] width 57 height 8
click at [149, 50] on input "Mark as correct answer" at bounding box center [144, 50] width 9 height 6
checkbox input "true"
checkbox input "false"
checkbox input "true"
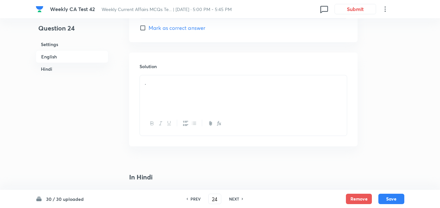
scroll to position [720, 0]
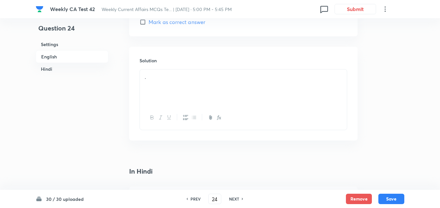
click at [184, 83] on div "." at bounding box center [243, 87] width 207 height 36
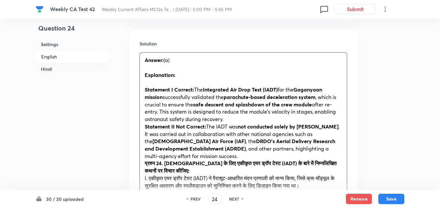
scroll to position [784, 0]
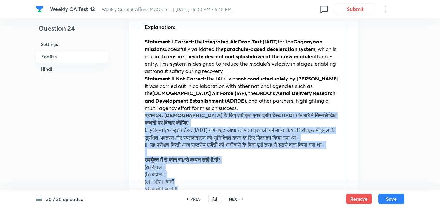
drag, startPoint x: 143, startPoint y: 124, endPoint x: 132, endPoint y: 117, distance: 12.7
click at [132, 117] on div "Solution Answer: (a) Explanation: Statement I Correct: The Integrated Air Drop …" at bounding box center [243, 151] width 229 height 338
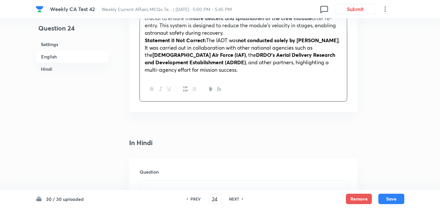
scroll to position [947, 0]
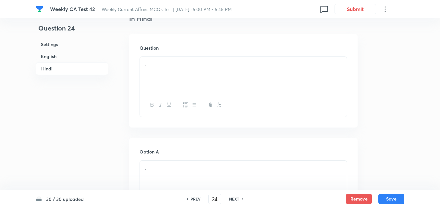
click at [174, 72] on div "." at bounding box center [243, 75] width 207 height 36
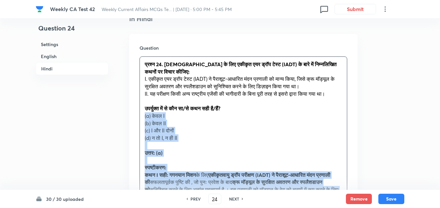
click at [137, 117] on div "Question प्रश्न 24. गगनयान मिशन के लिए एकीकृत एयर ड्रॉप टेस्ट (IADT) के बारे मे…" at bounding box center [243, 151] width 229 height 235
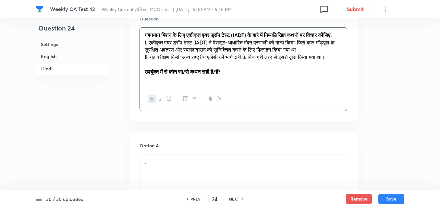
scroll to position [1044, 0]
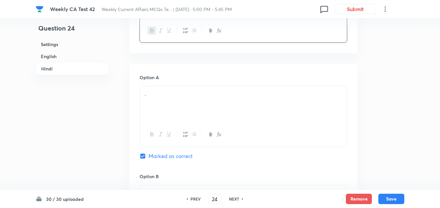
click at [166, 120] on div "." at bounding box center [243, 104] width 207 height 36
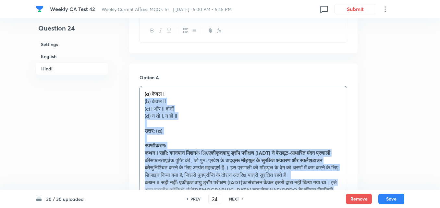
drag, startPoint x: 132, startPoint y: 113, endPoint x: 127, endPoint y: 112, distance: 4.6
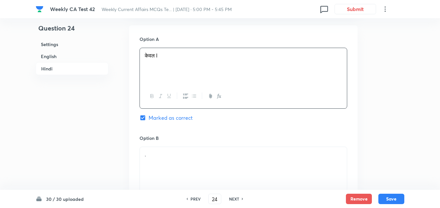
scroll to position [1174, 0]
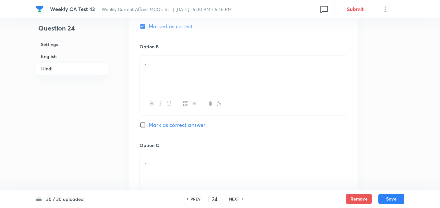
click at [155, 92] on div "." at bounding box center [243, 74] width 207 height 36
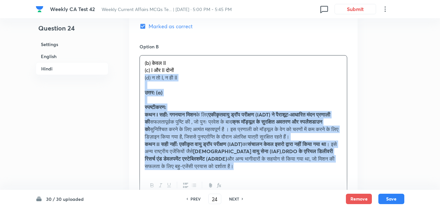
click at [135, 82] on div "Option A केवल I Marked as correct Option B (b) केवल II (c) I और II दोनों (d) न …" at bounding box center [243, 176] width 229 height 485
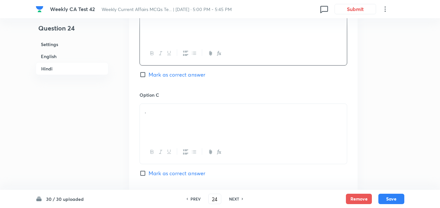
scroll to position [1271, 0]
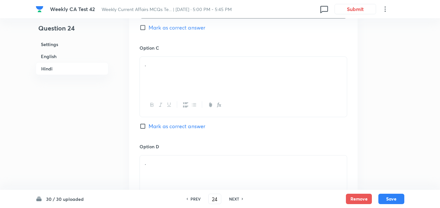
click at [179, 83] on div "." at bounding box center [243, 75] width 207 height 36
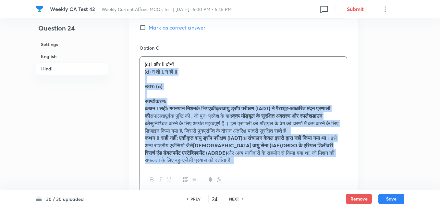
drag, startPoint x: 144, startPoint y: 81, endPoint x: 137, endPoint y: 81, distance: 6.5
click at [137, 81] on div "Option A केवल I Marked as correct Option B केवल II Mark as correct answer Optio…" at bounding box center [243, 75] width 229 height 478
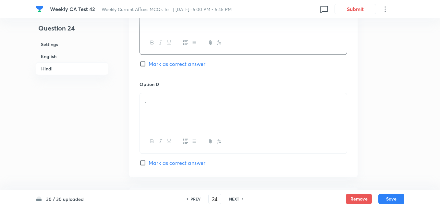
scroll to position [1336, 0]
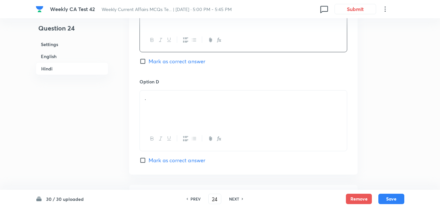
click at [172, 102] on p "." at bounding box center [243, 97] width 197 height 7
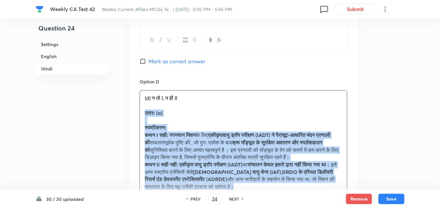
click at [136, 118] on div "Option A केवल I Marked as correct Option B केवल II Mark as correct answer Optio…" at bounding box center [243, 6] width 229 height 470
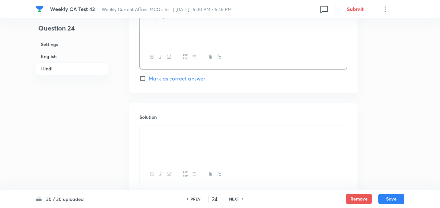
scroll to position [1466, 0]
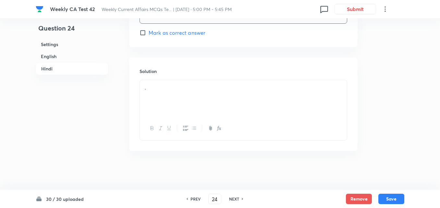
click at [171, 117] on div "." at bounding box center [243, 98] width 207 height 36
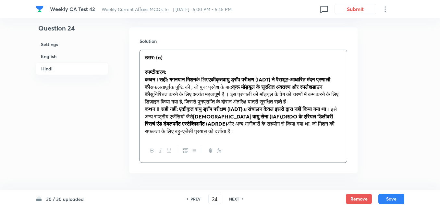
scroll to position [1531, 0]
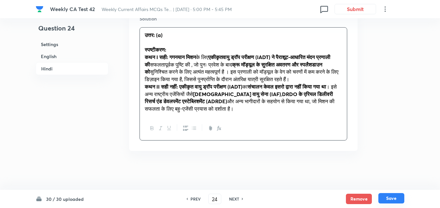
click at [398, 196] on button "Save" at bounding box center [392, 198] width 26 height 10
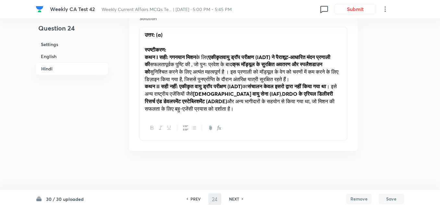
scroll to position [1517, 0]
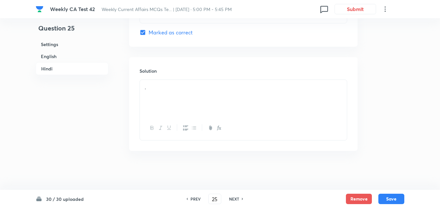
click at [63, 57] on h6 "English" at bounding box center [72, 56] width 73 height 12
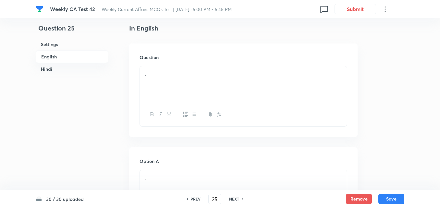
click at [171, 88] on div "." at bounding box center [243, 84] width 207 height 36
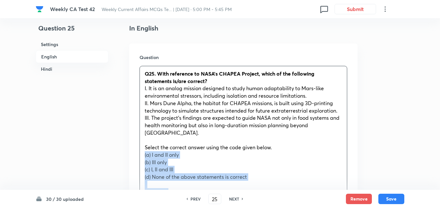
drag, startPoint x: 137, startPoint y: 148, endPoint x: 133, endPoint y: 149, distance: 3.6
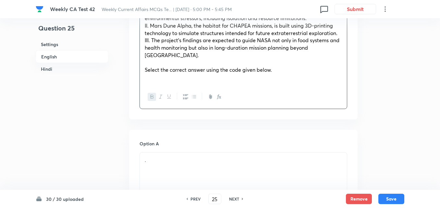
scroll to position [330, 0]
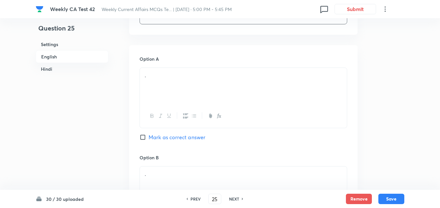
click at [173, 104] on div at bounding box center [243, 116] width 207 height 24
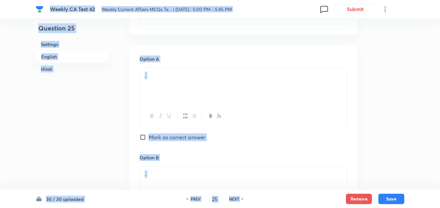
click at [173, 83] on div "." at bounding box center [243, 86] width 207 height 36
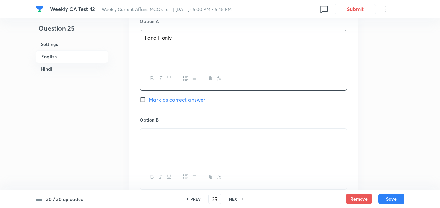
scroll to position [427, 0]
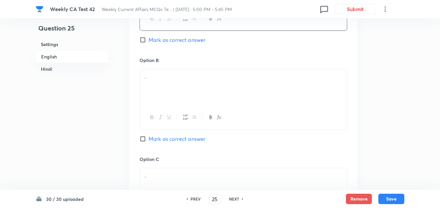
click at [171, 57] on div "Option B . Mark as correct answer" at bounding box center [244, 106] width 208 height 99
click at [176, 73] on p "." at bounding box center [243, 76] width 197 height 7
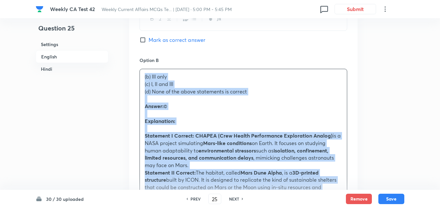
drag, startPoint x: 132, startPoint y: 75, endPoint x: 122, endPoint y: 69, distance: 11.8
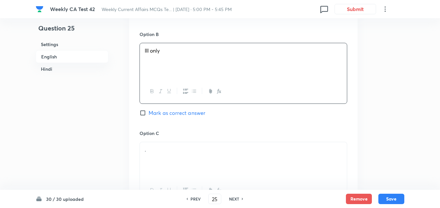
scroll to position [492, 0]
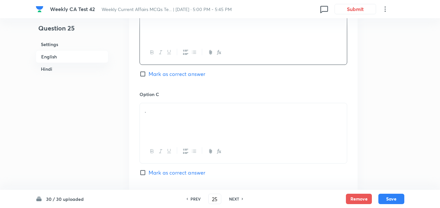
drag, startPoint x: 180, startPoint y: 95, endPoint x: 180, endPoint y: 104, distance: 9.4
click at [180, 98] on div "Option C . Mark as correct answer" at bounding box center [244, 140] width 208 height 99
click at [178, 119] on div "." at bounding box center [243, 121] width 207 height 36
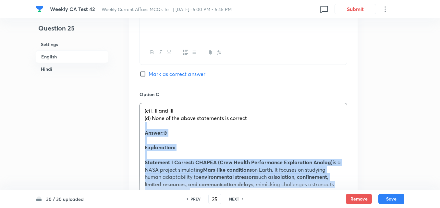
drag, startPoint x: 142, startPoint y: 118, endPoint x: 135, endPoint y: 116, distance: 7.8
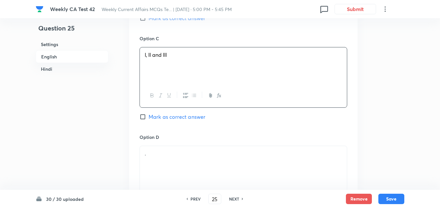
scroll to position [622, 0]
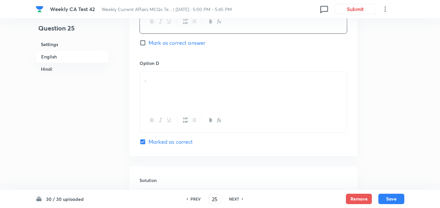
click at [176, 39] on span "Mark as correct answer" at bounding box center [177, 43] width 57 height 8
click at [149, 40] on input "Mark as correct answer" at bounding box center [144, 43] width 9 height 6
click at [171, 85] on div "." at bounding box center [243, 90] width 207 height 36
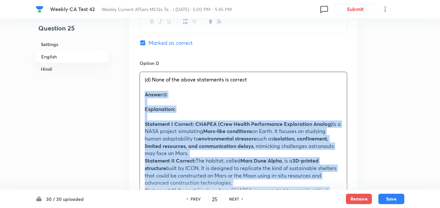
drag, startPoint x: 138, startPoint y: 86, endPoint x: 133, endPoint y: 84, distance: 5.5
click at [133, 84] on div "Option A I and II only Mark as correct answer Option B III only Mark as correct…" at bounding box center [243, 117] width 229 height 729
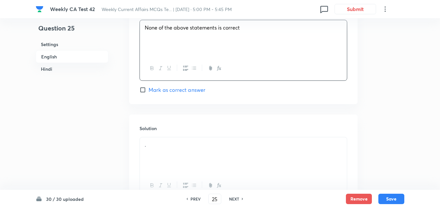
scroll to position [720, 0]
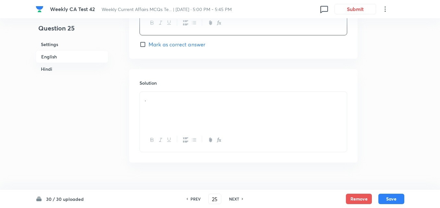
click at [174, 98] on div "." at bounding box center [243, 110] width 207 height 36
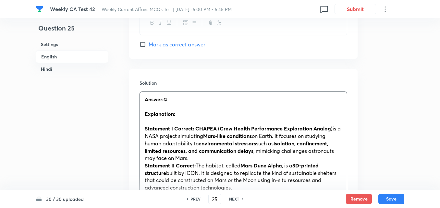
scroll to position [817, 0]
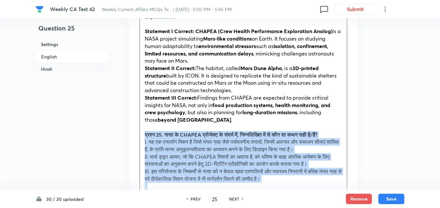
click at [142, 124] on div "Answer: © Explanation: Statement I Correct: CHAPEA (Crew Health Performance Exp…" at bounding box center [243, 167] width 207 height 347
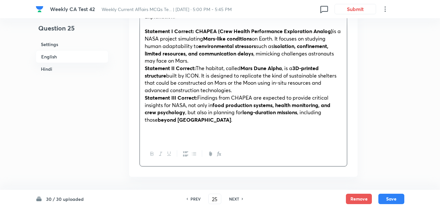
scroll to position [687, 0]
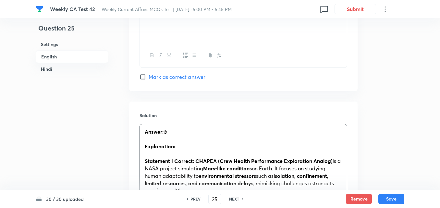
click at [181, 135] on p at bounding box center [243, 138] width 197 height 7
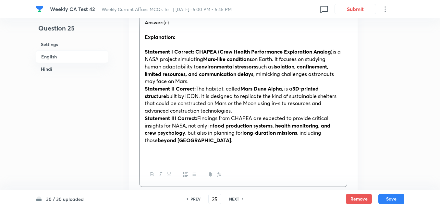
scroll to position [914, 0]
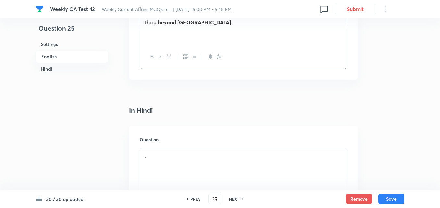
click at [190, 152] on p "." at bounding box center [243, 155] width 197 height 7
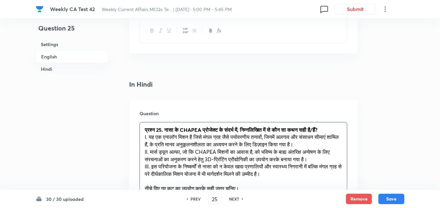
scroll to position [979, 0]
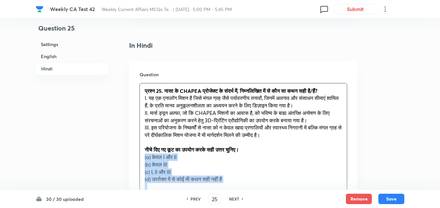
click at [139, 151] on div "Question प्रश्न 25. नासा के CHAPEA प्रोजेक्ट के संदर्भ में, निम्नलिखित में से क…" at bounding box center [243, 197] width 229 height 272
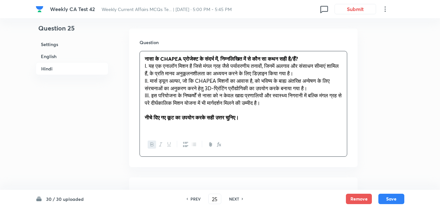
scroll to position [1077, 0]
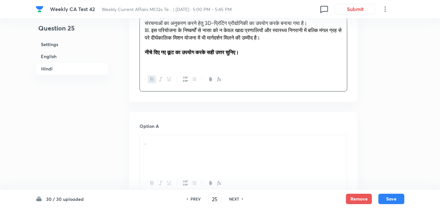
drag, startPoint x: 167, startPoint y: 135, endPoint x: 175, endPoint y: 136, distance: 8.1
click at [167, 139] on p "." at bounding box center [243, 142] width 197 height 7
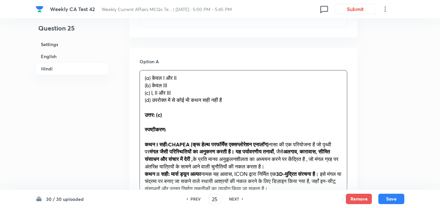
scroll to position [1142, 0]
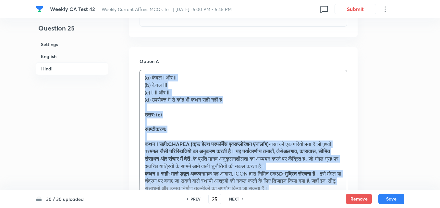
drag, startPoint x: 148, startPoint y: 82, endPoint x: 125, endPoint y: 73, distance: 24.3
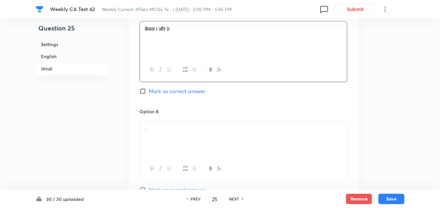
scroll to position [1239, 0]
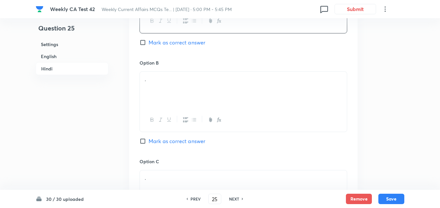
click at [179, 92] on div "." at bounding box center [243, 90] width 207 height 36
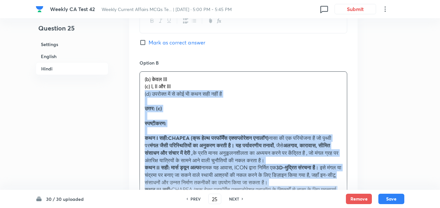
drag, startPoint x: 135, startPoint y: 89, endPoint x: 124, endPoint y: 83, distance: 11.9
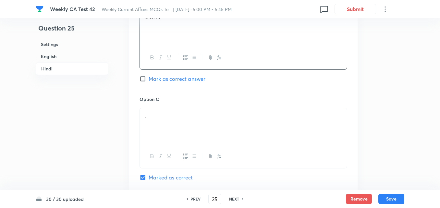
scroll to position [1304, 0]
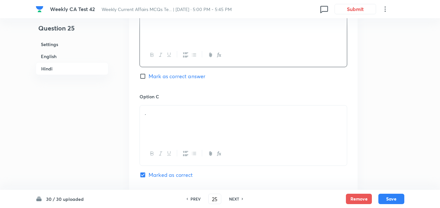
click at [182, 115] on div "." at bounding box center [243, 124] width 207 height 36
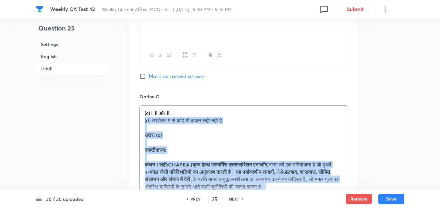
drag, startPoint x: 156, startPoint y: 120, endPoint x: 135, endPoint y: 116, distance: 20.9
click at [135, 116] on div "Option A केवल I और II Mark as correct answer Option B केवल III Mark as correct …" at bounding box center [243, 135] width 229 height 500
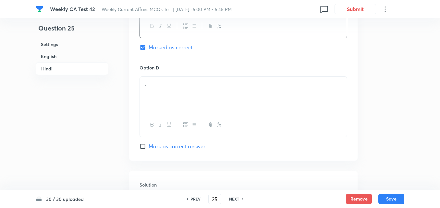
scroll to position [1434, 0]
click at [183, 89] on div "." at bounding box center [243, 92] width 207 height 36
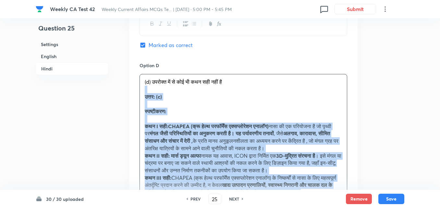
drag, startPoint x: 146, startPoint y: 84, endPoint x: 139, endPoint y: 84, distance: 7.2
click at [141, 84] on div "(d) उपरोक्त में से कोई भी कथन सही नहीं है उत्तर: (c) स्पष्टीकरण: कथन I सही:CHAP…" at bounding box center [243, 137] width 207 height 126
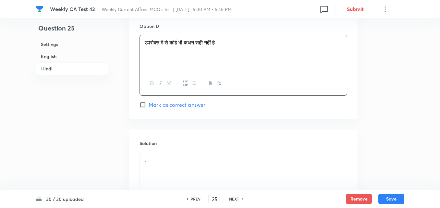
scroll to position [1531, 0]
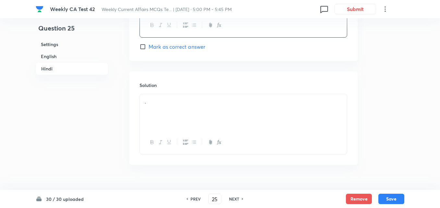
click at [174, 114] on div "." at bounding box center [243, 112] width 207 height 36
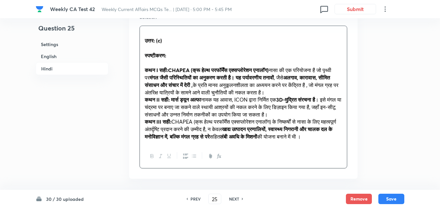
scroll to position [1627, 0]
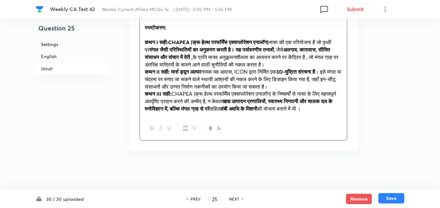
click at [396, 197] on button "Save" at bounding box center [392, 198] width 26 height 10
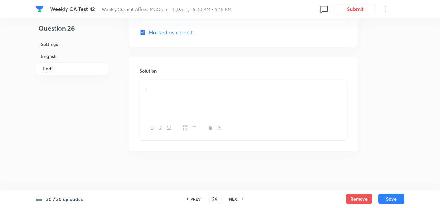
click at [65, 57] on h6 "English" at bounding box center [72, 56] width 73 height 12
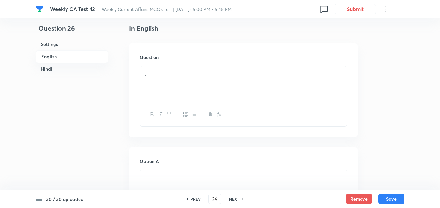
click at [176, 94] on div "." at bounding box center [243, 84] width 207 height 36
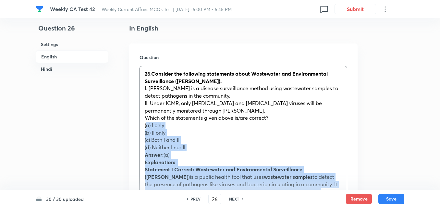
drag, startPoint x: 135, startPoint y: 124, endPoint x: 127, endPoint y: 124, distance: 7.8
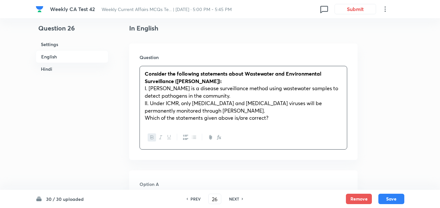
scroll to position [297, 0]
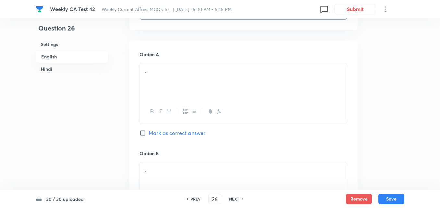
click at [169, 86] on div "." at bounding box center [243, 81] width 207 height 36
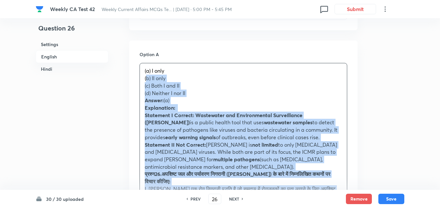
drag, startPoint x: 144, startPoint y: 78, endPoint x: 140, endPoint y: 77, distance: 4.6
click at [140, 77] on div "(a) I only (b) II only (c) Both I and II (d) Neither I nor II Answer: (a) Expla…" at bounding box center [244, 208] width 208 height 291
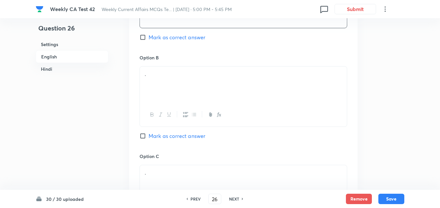
scroll to position [395, 0]
click at [167, 77] on div "." at bounding box center [243, 83] width 207 height 36
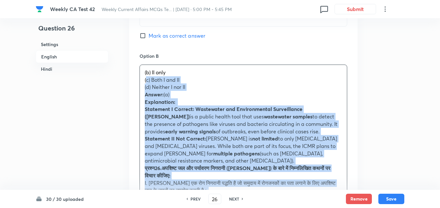
drag, startPoint x: 140, startPoint y: 79, endPoint x: 132, endPoint y: 79, distance: 7.1
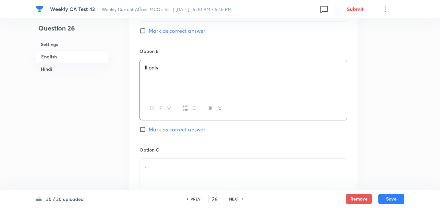
scroll to position [492, 0]
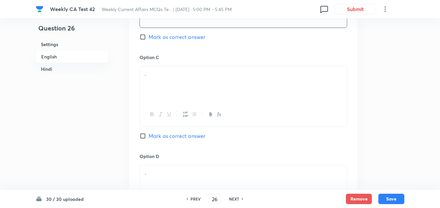
click at [154, 104] on div at bounding box center [243, 115] width 207 height 24
click at [165, 75] on p "." at bounding box center [243, 73] width 197 height 7
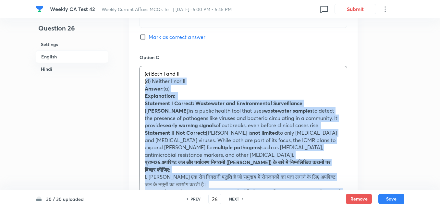
click at [132, 82] on div "Option A I only Mark as correct answer Option B II only Mark as correct answer …" at bounding box center [243, 155] width 229 height 618
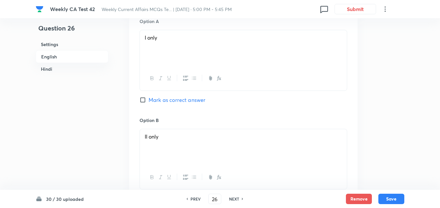
scroll to position [330, 0]
click at [176, 99] on span "Mark as correct answer" at bounding box center [177, 101] width 57 height 8
click at [149, 99] on input "Mark as correct answer" at bounding box center [144, 100] width 9 height 6
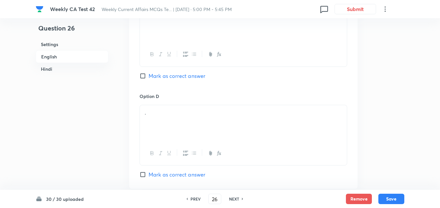
scroll to position [590, 0]
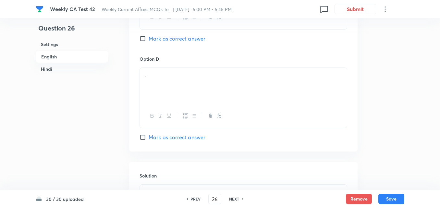
click at [172, 85] on div "." at bounding box center [243, 86] width 207 height 36
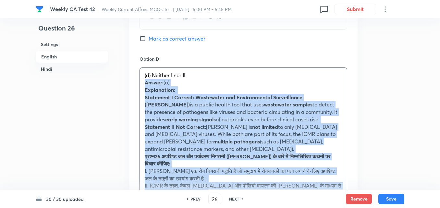
drag, startPoint x: 148, startPoint y: 89, endPoint x: 132, endPoint y: 84, distance: 16.3
click at [132, 84] on div "Option A I only Marked as correct Option B II only Mark as correct answer Optio…" at bounding box center [243, 53] width 229 height 611
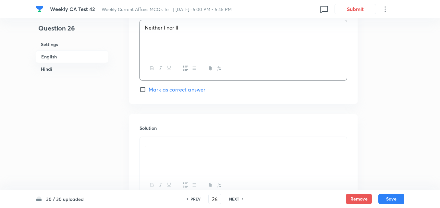
scroll to position [687, 0]
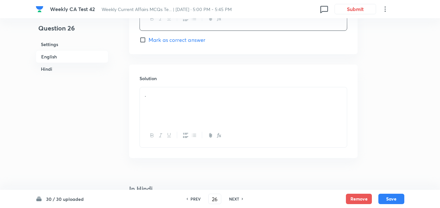
drag, startPoint x: 175, startPoint y: 98, endPoint x: 169, endPoint y: 106, distance: 9.0
click at [173, 98] on p "." at bounding box center [243, 94] width 197 height 7
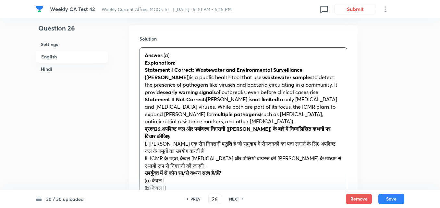
scroll to position [784, 0]
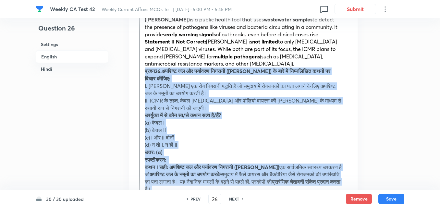
drag, startPoint x: 140, startPoint y: 70, endPoint x: 134, endPoint y: 69, distance: 5.9
click
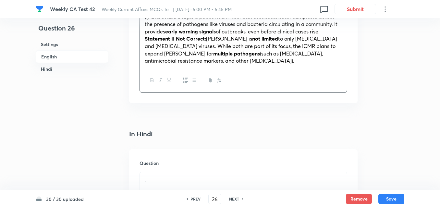
scroll to position [882, 0]
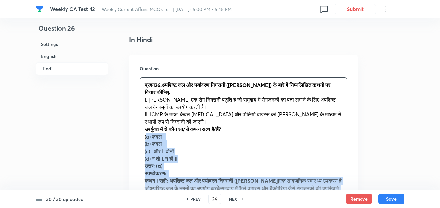
drag, startPoint x: 146, startPoint y: 139, endPoint x: 143, endPoint y: 139, distance: 3.6
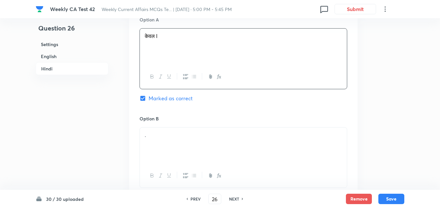
scroll to position [1109, 0]
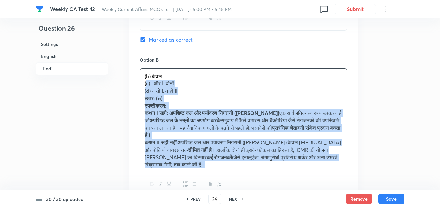
drag, startPoint x: 140, startPoint y: 87, endPoint x: 131, endPoint y: 85, distance: 9.6
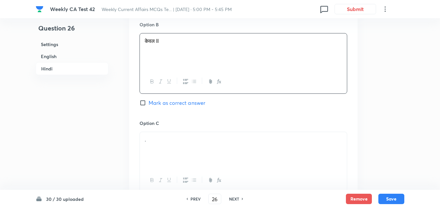
scroll to position [1207, 0]
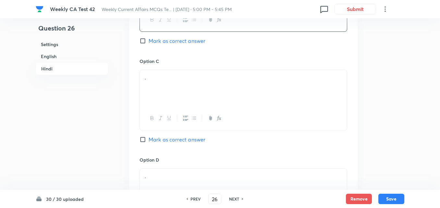
drag, startPoint x: 182, startPoint y: 81, endPoint x: 175, endPoint y: 81, distance: 6.2
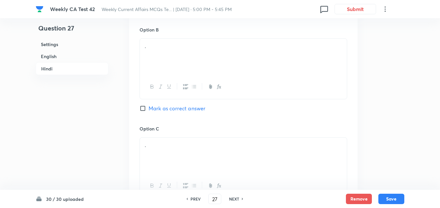
scroll to position [168, 0]
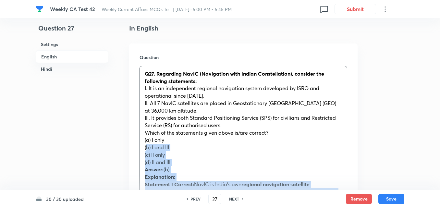
drag, startPoint x: 143, startPoint y: 144, endPoint x: 139, endPoint y: 144, distance: 4.3
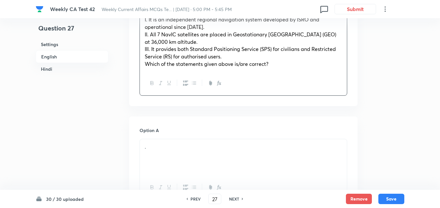
scroll to position [297, 0]
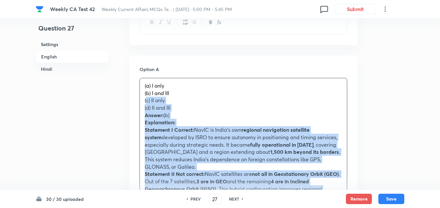
drag, startPoint x: 146, startPoint y: 100, endPoint x: 136, endPoint y: 100, distance: 9.4
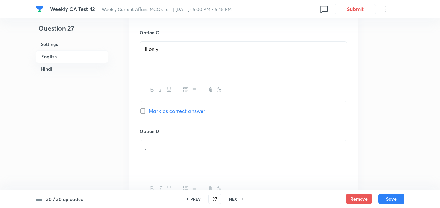
scroll to position [590, 0]
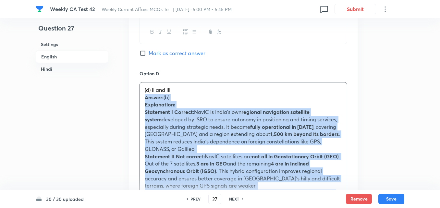
drag, startPoint x: 142, startPoint y: 98, endPoint x: 138, endPoint y: 99, distance: 3.4
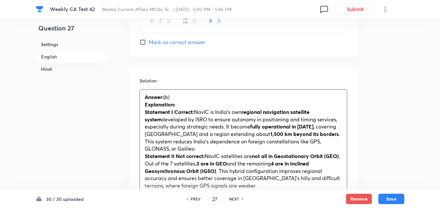
scroll to position [817, 0]
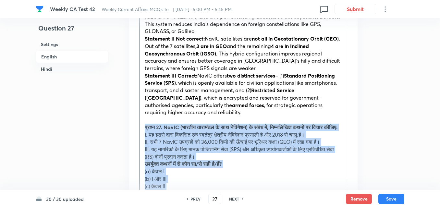
drag, startPoint x: 147, startPoint y: 117, endPoint x: 137, endPoint y: 118, distance: 10.8
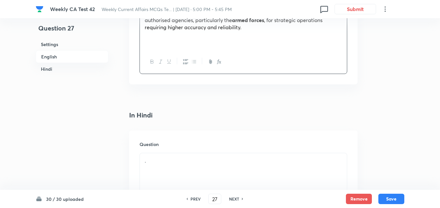
scroll to position [979, 0]
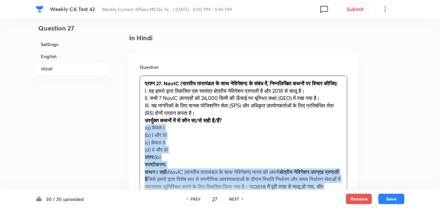
drag, startPoint x: 142, startPoint y: 139, endPoint x: 130, endPoint y: 129, distance: 15.9
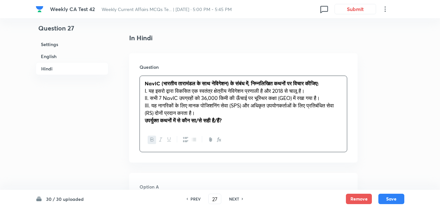
scroll to position [1077, 0]
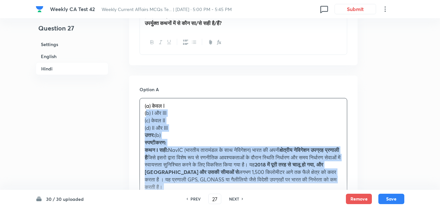
drag, startPoint x: 132, startPoint y: 113, endPoint x: 122, endPoint y: 116, distance: 9.7
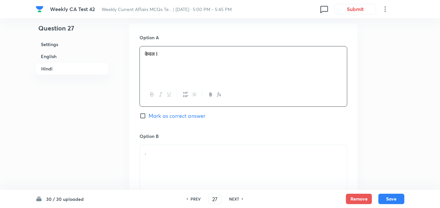
scroll to position [1207, 0]
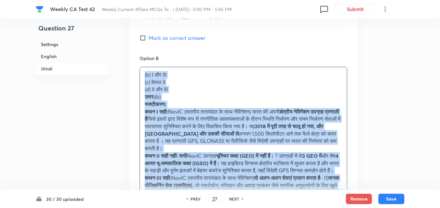
drag, startPoint x: 151, startPoint y: 80, endPoint x: 136, endPoint y: 78, distance: 15.3
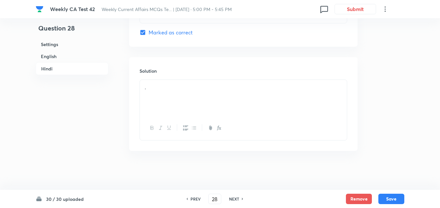
scroll to position [168, 0]
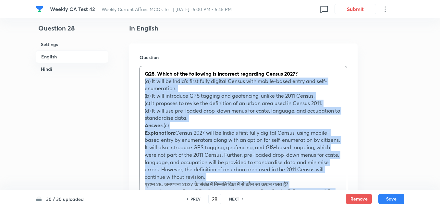
drag, startPoint x: 146, startPoint y: 89, endPoint x: 132, endPoint y: 85, distance: 15.5
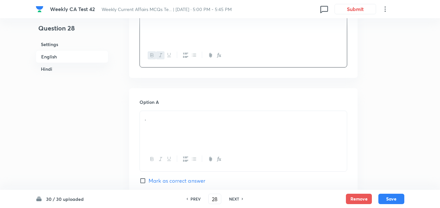
scroll to position [265, 0]
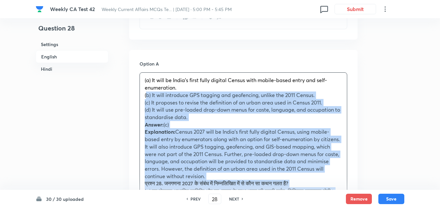
drag, startPoint x: 140, startPoint y: 93, endPoint x: 136, endPoint y: 94, distance: 4.4
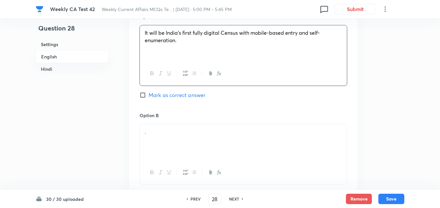
scroll to position [362, 0]
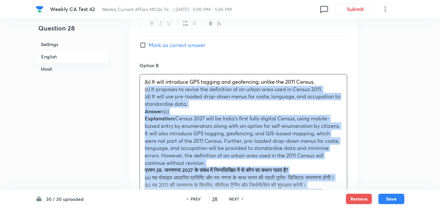
drag, startPoint x: 132, startPoint y: 91, endPoint x: 129, endPoint y: 91, distance: 3.9
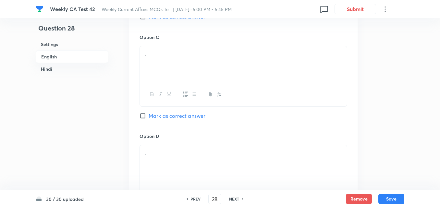
scroll to position [492, 0]
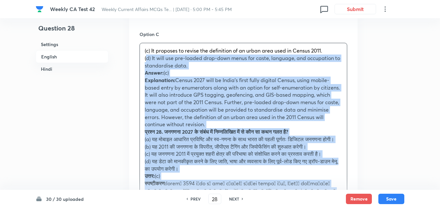
drag, startPoint x: 140, startPoint y: 62, endPoint x: 122, endPoint y: 57, distance: 18.4
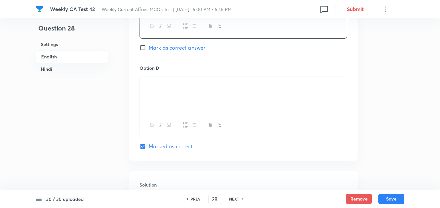
scroll to position [557, 0]
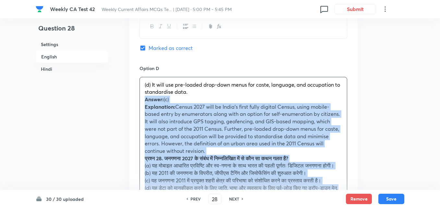
drag, startPoint x: 140, startPoint y: 100, endPoint x: 136, endPoint y: 101, distance: 3.7
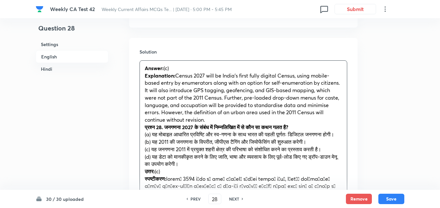
scroll to position [752, 0]
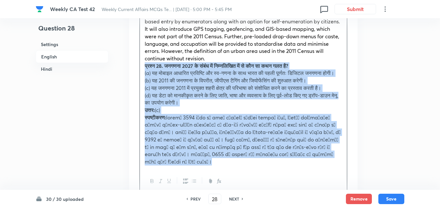
drag, startPoint x: 142, startPoint y: 65, endPoint x: 137, endPoint y: 66, distance: 4.9
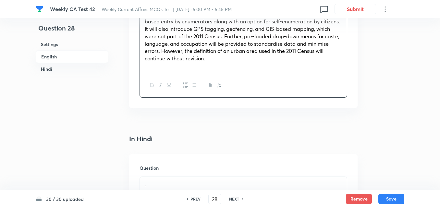
scroll to position [849, 0]
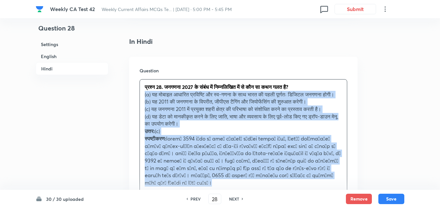
drag, startPoint x: 134, startPoint y: 100, endPoint x: 127, endPoint y: 97, distance: 8.0
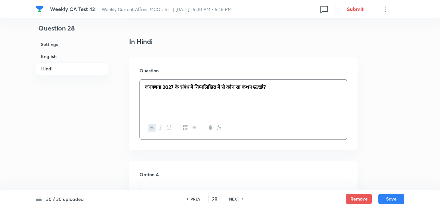
scroll to position [168, 0]
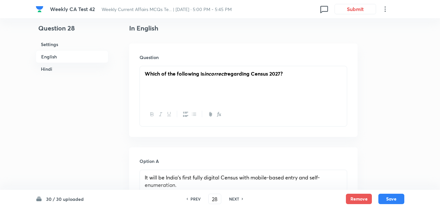
drag, startPoint x: 78, startPoint y: 72, endPoint x: 132, endPoint y: 75, distance: 54.3
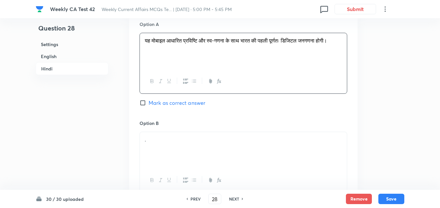
scroll to position [1058, 0]
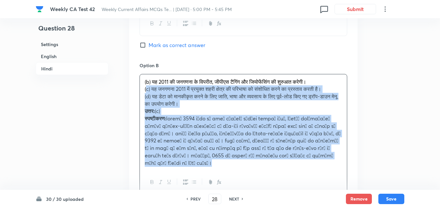
drag, startPoint x: 135, startPoint y: 90, endPoint x: 129, endPoint y: 90, distance: 6.5
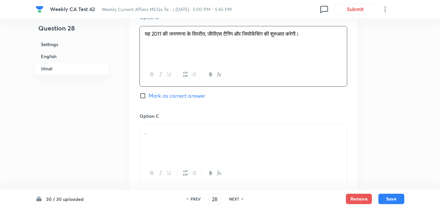
scroll to position [1155, 0]
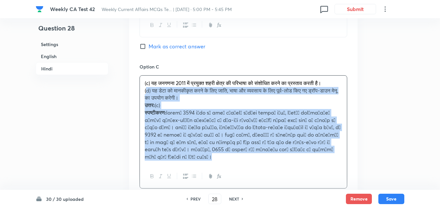
drag, startPoint x: 142, startPoint y: 92, endPoint x: 137, endPoint y: 92, distance: 4.5
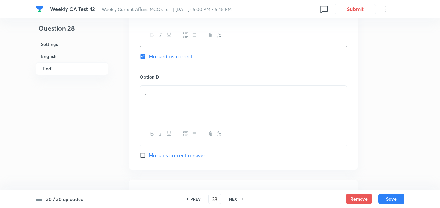
scroll to position [1252, 0]
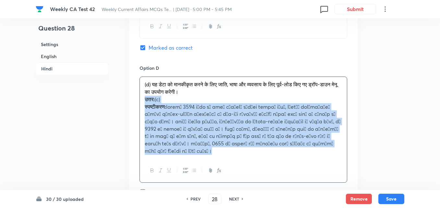
drag, startPoint x: 151, startPoint y: 97, endPoint x: 134, endPoint y: 102, distance: 17.7
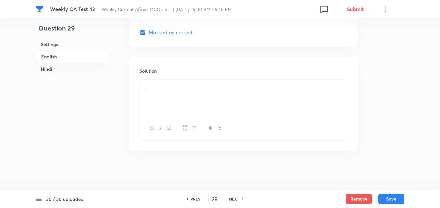
scroll to position [168, 0]
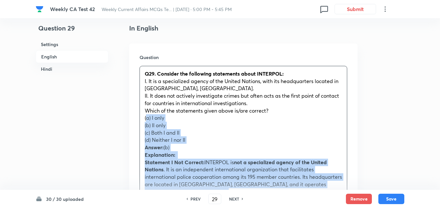
drag, startPoint x: 148, startPoint y: 125, endPoint x: 125, endPoint y: 118, distance: 24.0
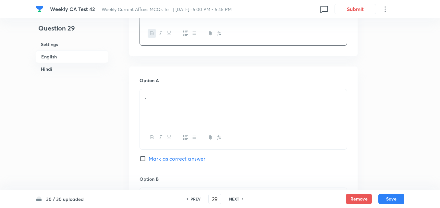
scroll to position [265, 0]
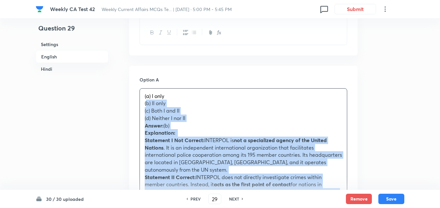
drag, startPoint x: 126, startPoint y: 108, endPoint x: 119, endPoint y: 105, distance: 8.0
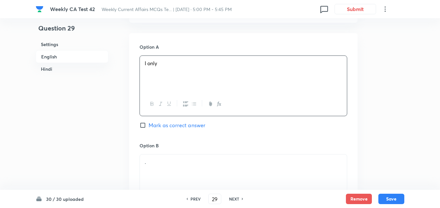
scroll to position [362, 0]
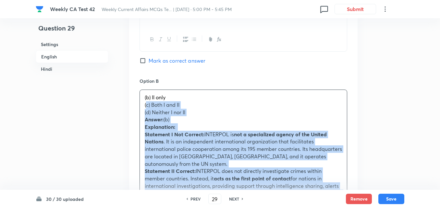
drag, startPoint x: 139, startPoint y: 105, endPoint x: 132, endPoint y: 106, distance: 7.3
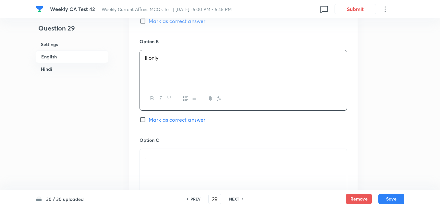
scroll to position [460, 0]
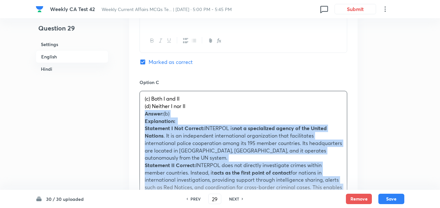
drag, startPoint x: 152, startPoint y: 117, endPoint x: 136, endPoint y: 110, distance: 17.8
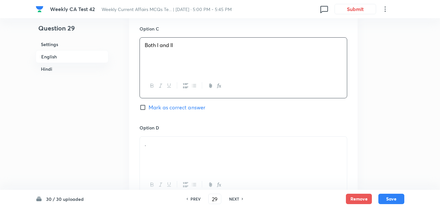
scroll to position [590, 0]
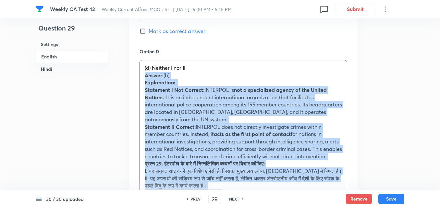
drag, startPoint x: 146, startPoint y: 79, endPoint x: 135, endPoint y: 77, distance: 11.9
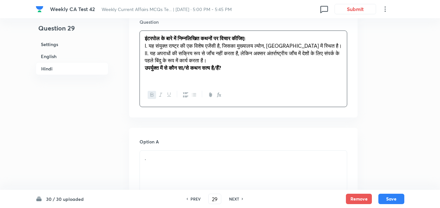
scroll to position [979, 0]
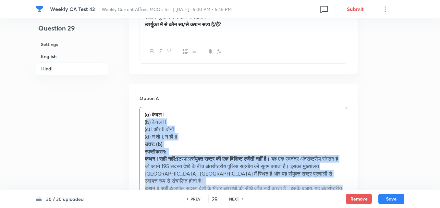
drag, startPoint x: 145, startPoint y: 121, endPoint x: 140, endPoint y: 120, distance: 5.9
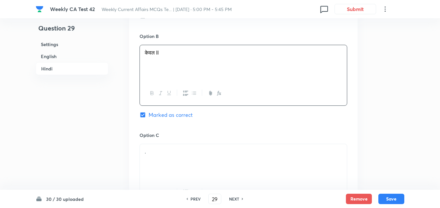
scroll to position [1174, 0]
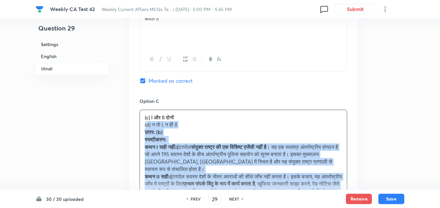
drag, startPoint x: 141, startPoint y: 129, endPoint x: 137, endPoint y: 127, distance: 4.5
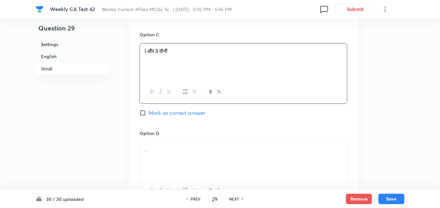
scroll to position [1304, 0]
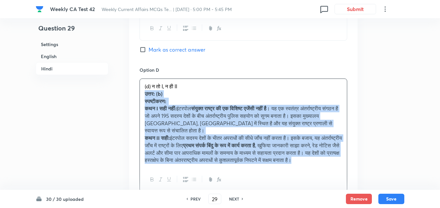
drag, startPoint x: 154, startPoint y: 94, endPoint x: 146, endPoint y: 92, distance: 8.0
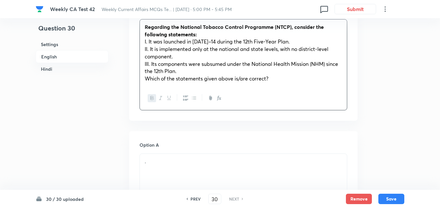
scroll to position [265, 0]
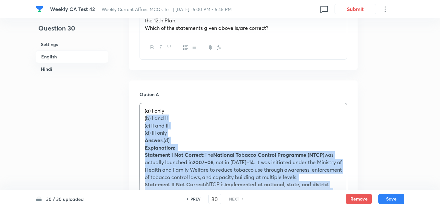
drag, startPoint x: 143, startPoint y: 119, endPoint x: 133, endPoint y: 120, distance: 9.7
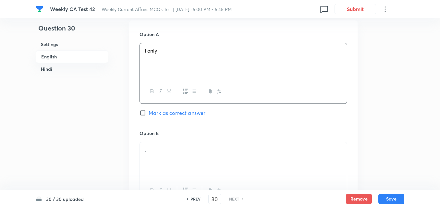
scroll to position [395, 0]
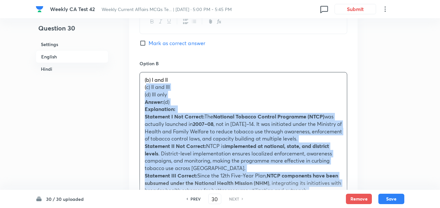
drag, startPoint x: 139, startPoint y: 88, endPoint x: 128, endPoint y: 87, distance: 10.4
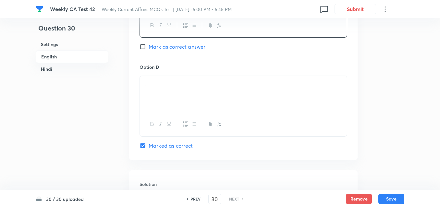
scroll to position [590, 0]
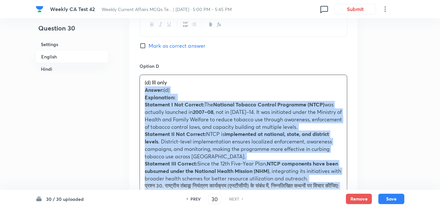
drag, startPoint x: 152, startPoint y: 99, endPoint x: 131, endPoint y: 89, distance: 23.8
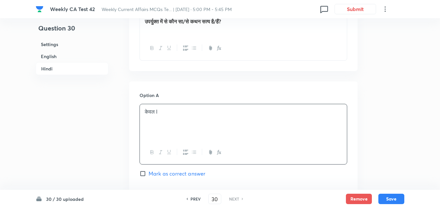
scroll to position [1109, 0]
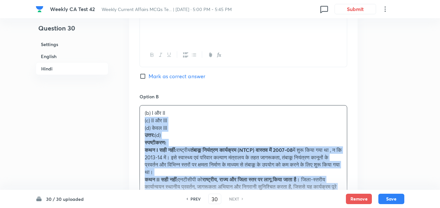
drag, startPoint x: 143, startPoint y: 122, endPoint x: 136, endPoint y: 119, distance: 7.3
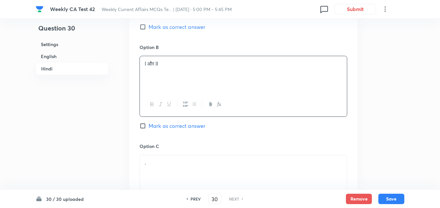
scroll to position [1207, 0]
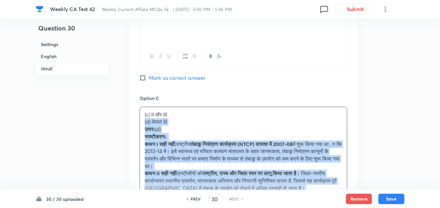
drag, startPoint x: 134, startPoint y: 120, endPoint x: 130, endPoint y: 120, distance: 4.3
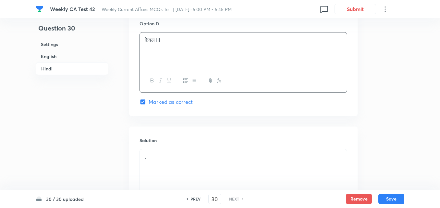
scroll to position [1434, 0]
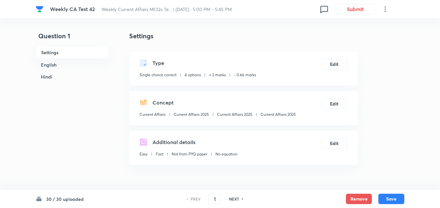
click at [54, 67] on h6 "English" at bounding box center [72, 65] width 73 height 12
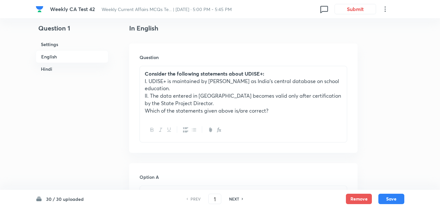
click at [54, 69] on h6 "Hindi" at bounding box center [72, 69] width 73 height 12
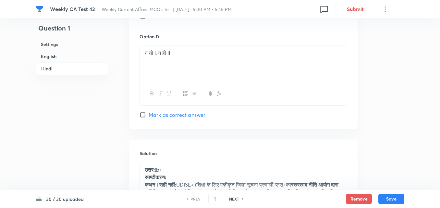
scroll to position [1380, 0]
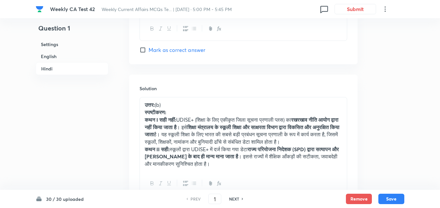
click at [236, 198] on h6 "NEXT" at bounding box center [234, 199] width 10 height 6
type input "2"
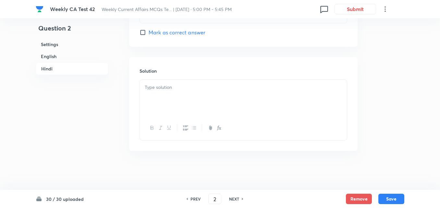
checkbox input "false"
checkbox input "true"
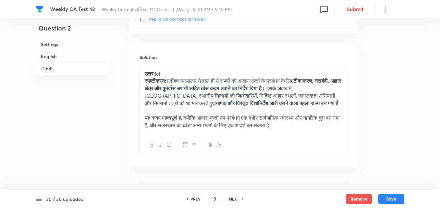
click at [236, 198] on h6 "NEXT" at bounding box center [234, 199] width 10 height 6
type input "3"
checkbox input "false"
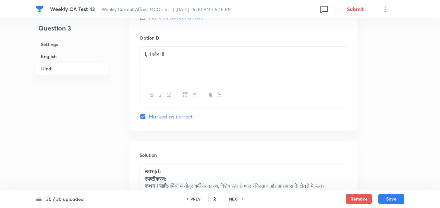
checkbox input "true"
click at [236, 198] on h6 "NEXT" at bounding box center [234, 199] width 10 height 6
type input "4"
checkbox input "false"
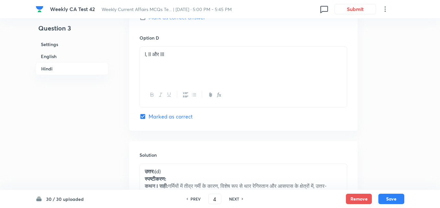
checkbox input "false"
checkbox input "true"
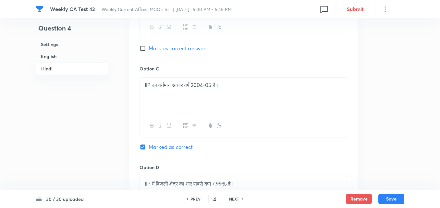
scroll to position [1348, 0]
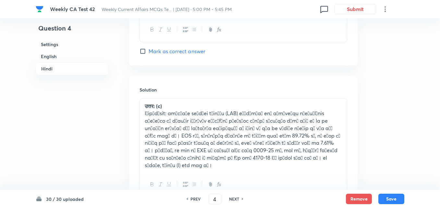
click at [236, 198] on h6 "NEXT" at bounding box center [234, 199] width 10 height 6
type input "5"
checkbox input "false"
checkbox input "true"
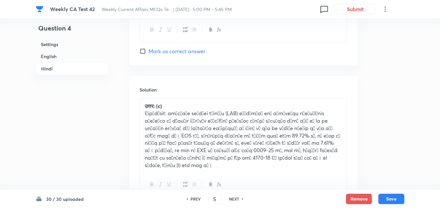
checkbox input "true"
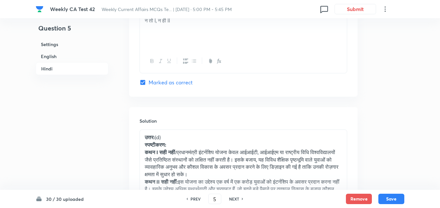
click at [236, 198] on h6 "NEXT" at bounding box center [234, 199] width 10 height 6
type input "6"
checkbox input "false"
checkbox input "true"
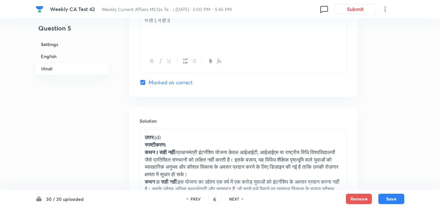
checkbox input "true"
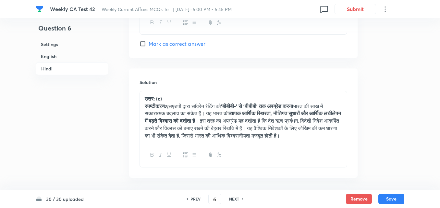
click at [236, 198] on h6 "NEXT" at bounding box center [234, 199] width 10 height 6
type input "7"
checkbox input "false"
checkbox input "true"
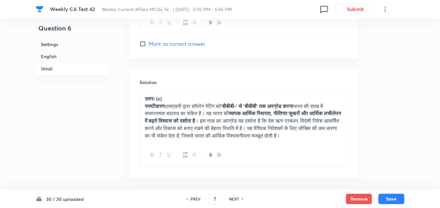
checkbox input "true"
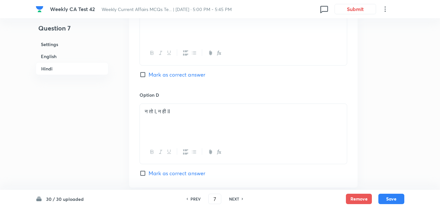
scroll to position [1380, 0]
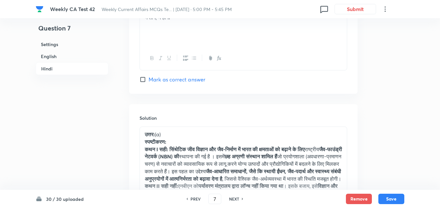
click at [236, 198] on h6 "NEXT" at bounding box center [234, 199] width 10 height 6
type input "8"
checkbox input "false"
checkbox input "true"
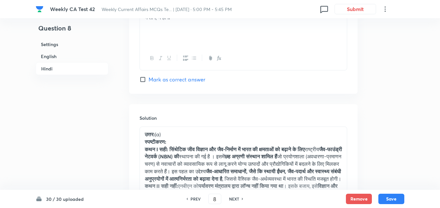
checkbox input "true"
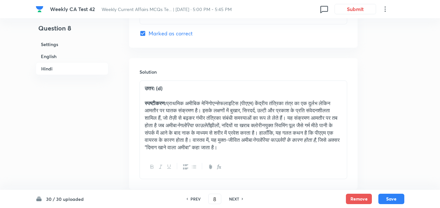
click at [236, 198] on h6 "NEXT" at bounding box center [234, 199] width 10 height 6
type input "9"
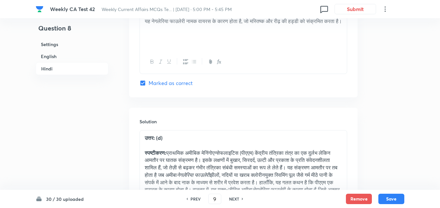
checkbox input "false"
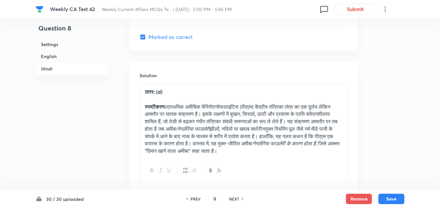
checkbox input "true"
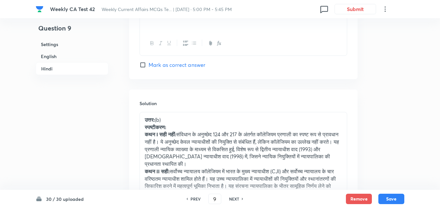
click at [236, 198] on h6 "NEXT" at bounding box center [234, 199] width 10 height 6
type input "10"
checkbox input "false"
checkbox input "true"
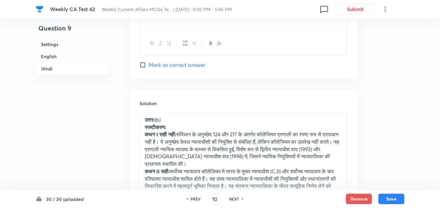
checkbox input "true"
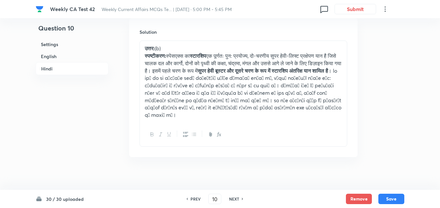
click at [236, 198] on h6 "NEXT" at bounding box center [234, 199] width 10 height 6
type input "11"
checkbox input "false"
checkbox input "true"
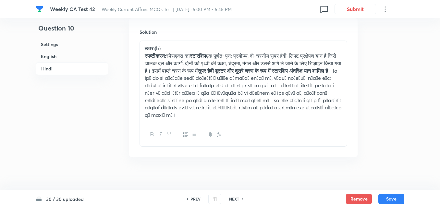
checkbox input "true"
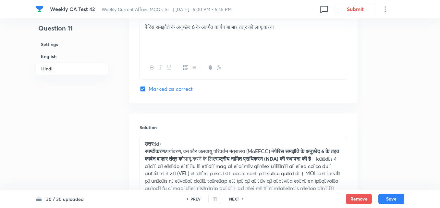
scroll to position [1411, 0]
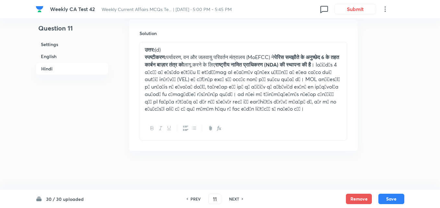
click at [236, 198] on h6 "NEXT" at bounding box center [234, 199] width 10 height 6
type input "12"
checkbox input "false"
checkbox input "true"
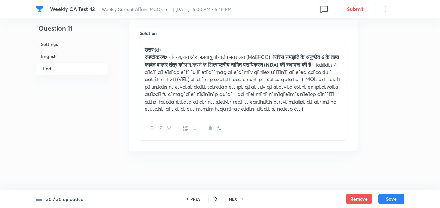
checkbox input "true"
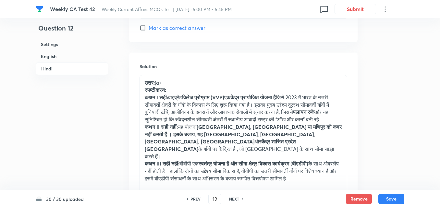
click at [236, 198] on h6 "NEXT" at bounding box center [234, 199] width 10 height 6
type input "13"
checkbox input "false"
checkbox input "true"
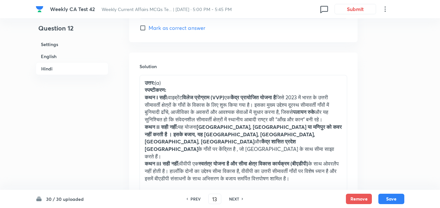
checkbox input "true"
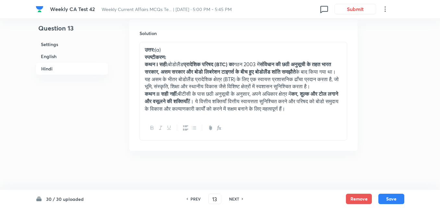
click at [236, 198] on h6 "NEXT" at bounding box center [234, 199] width 10 height 6
type input "14"
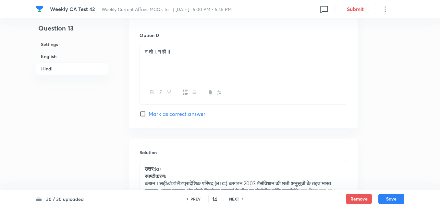
checkbox input "false"
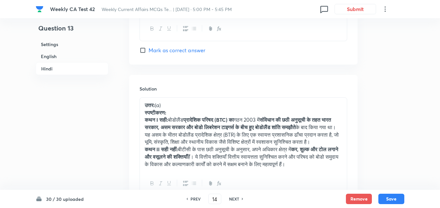
checkbox input "true"
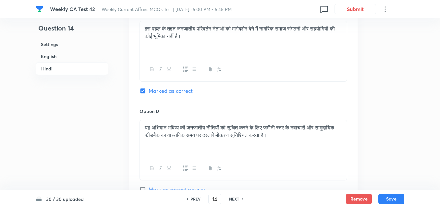
scroll to position [1419, 0]
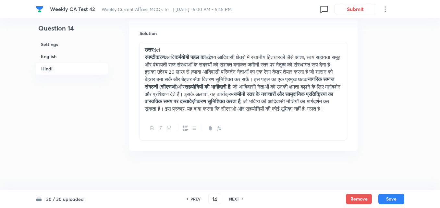
click at [236, 198] on h6 "NEXT" at bounding box center [234, 199] width 10 height 6
type input "15"
checkbox input "false"
checkbox input "true"
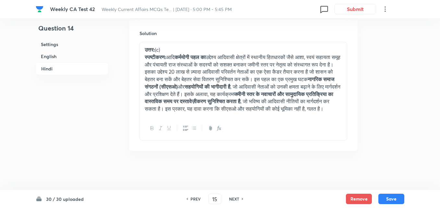
checkbox input "true"
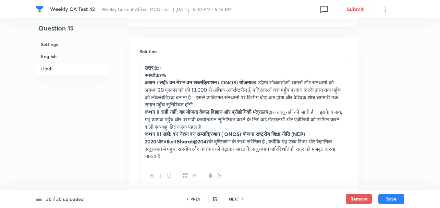
click at [236, 198] on h6 "NEXT" at bounding box center [234, 199] width 10 height 6
type input "16"
checkbox input "false"
checkbox input "true"
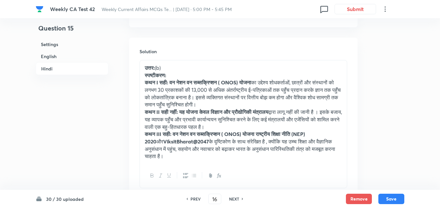
checkbox input "true"
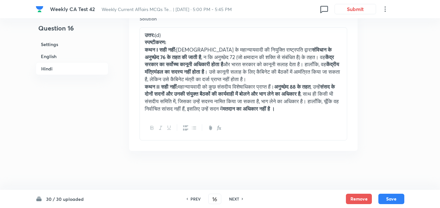
click at [236, 198] on h6 "NEXT" at bounding box center [234, 199] width 10 height 6
type input "17"
checkbox input "false"
checkbox input "true"
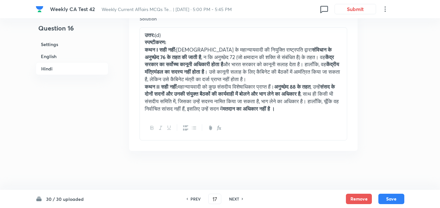
checkbox input "true"
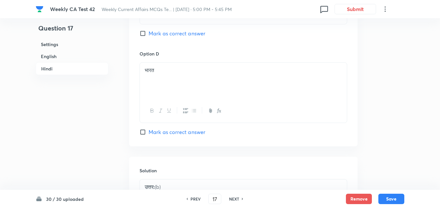
scroll to position [1411, 0]
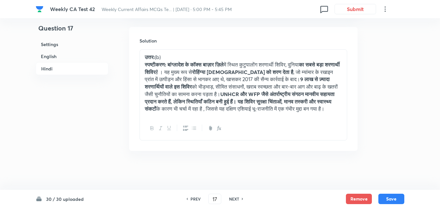
click at [236, 198] on h6 "NEXT" at bounding box center [234, 199] width 10 height 6
type input "18"
checkbox input "false"
checkbox input "true"
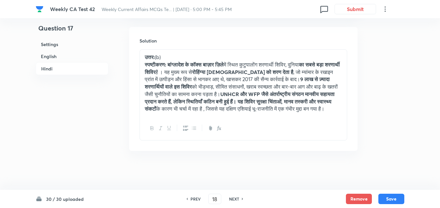
checkbox input "true"
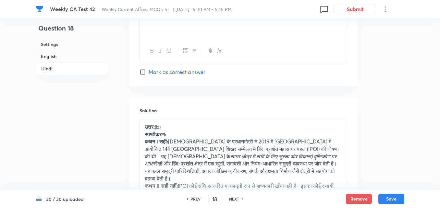
click at [236, 198] on h6 "NEXT" at bounding box center [234, 199] width 10 height 6
type input "19"
checkbox input "false"
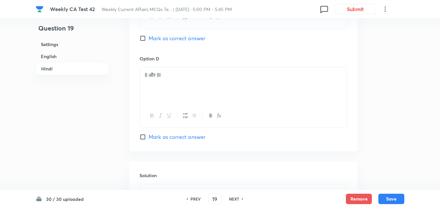
checkbox input "true"
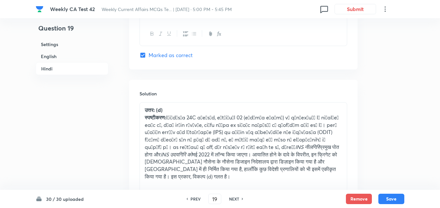
scroll to position [1379, 0]
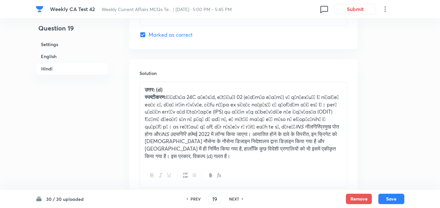
click at [236, 198] on h6 "NEXT" at bounding box center [234, 199] width 10 height 6
type input "20"
checkbox input "false"
checkbox input "true"
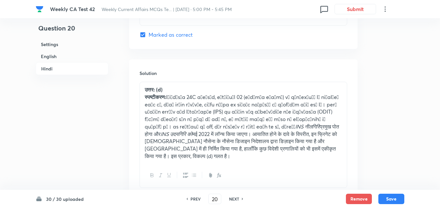
checkbox input "true"
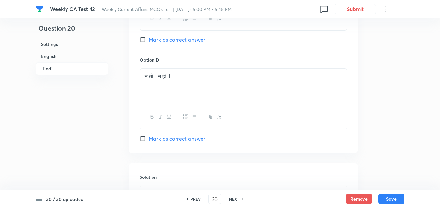
click at [236, 198] on h6 "NEXT" at bounding box center [234, 199] width 10 height 6
type input "21"
checkbox input "false"
checkbox input "true"
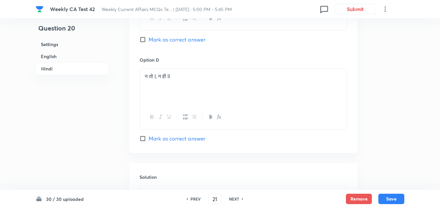
checkbox input "true"
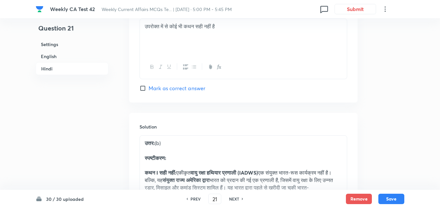
scroll to position [1509, 0]
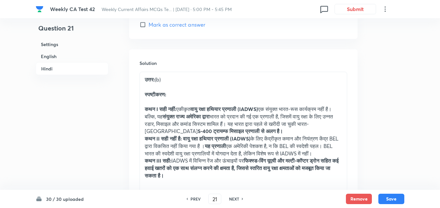
click at [236, 198] on h6 "NEXT" at bounding box center [234, 199] width 10 height 6
type input "22"
checkbox input "false"
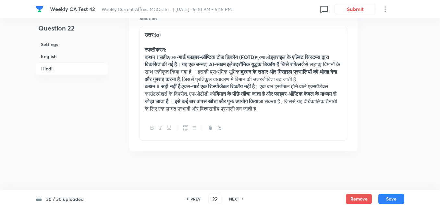
checkbox input "true"
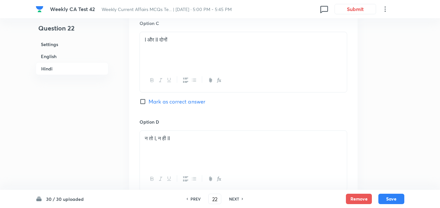
scroll to position [1444, 0]
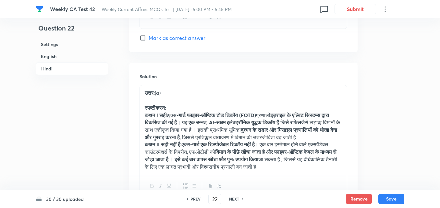
click at [236, 198] on h6 "NEXT" at bounding box center [234, 199] width 10 height 6
type input "23"
checkbox input "false"
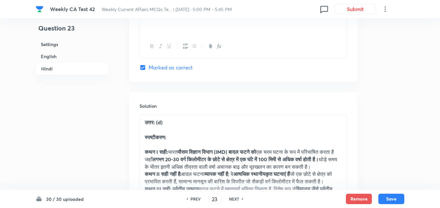
checkbox input "true"
click at [236, 198] on h6 "NEXT" at bounding box center [234, 199] width 10 height 6
type input "24"
checkbox input "false"
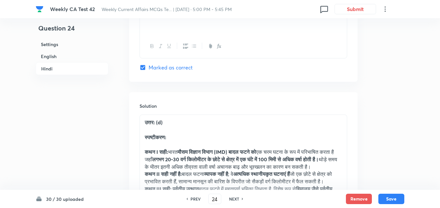
checkbox input "false"
checkbox input "true"
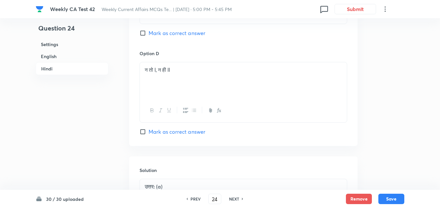
scroll to position [1411, 0]
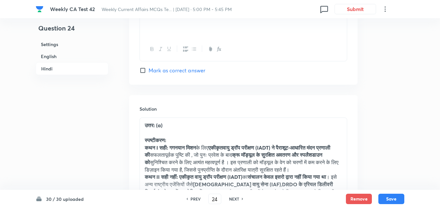
click at [236, 198] on h6 "NEXT" at bounding box center [234, 199] width 10 height 6
type input "25"
checkbox input "false"
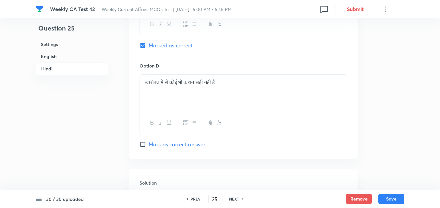
checkbox input "true"
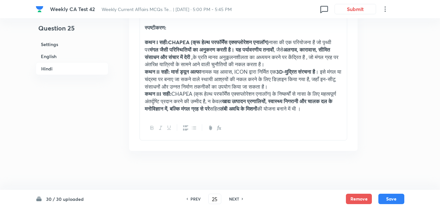
click at [236, 198] on h6 "NEXT" at bounding box center [234, 199] width 10 height 6
type input "26"
checkbox input "false"
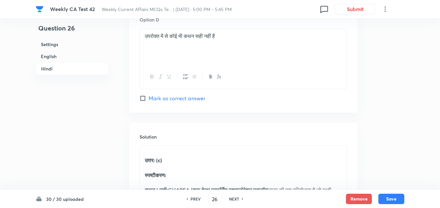
checkbox input "true"
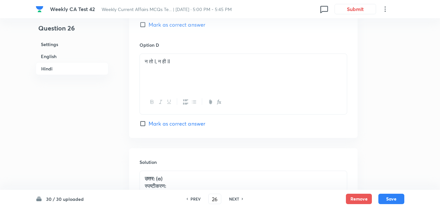
scroll to position [1425, 0]
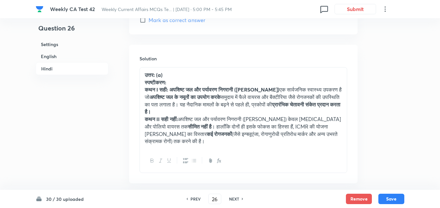
click at [236, 198] on h6 "NEXT" at bounding box center [234, 199] width 10 height 6
type input "27"
checkbox input "false"
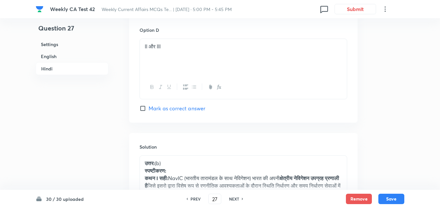
checkbox input "true"
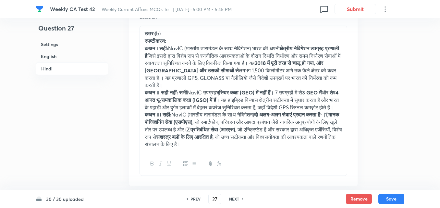
click at [236, 198] on h6 "NEXT" at bounding box center [234, 199] width 10 height 6
type input "28"
checkbox input "false"
checkbox input "true"
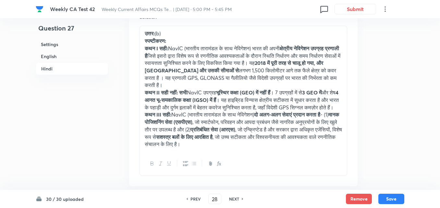
checkbox input "true"
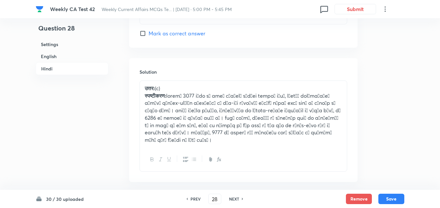
scroll to position [1389, 0]
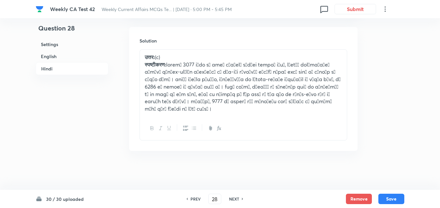
click at [236, 198] on h6 "NEXT" at bounding box center [234, 199] width 10 height 6
type input "29"
checkbox input "false"
checkbox input "true"
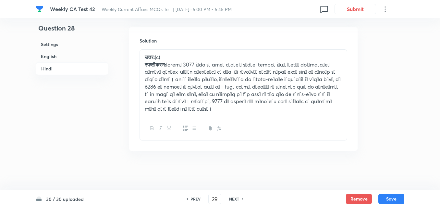
checkbox input "true"
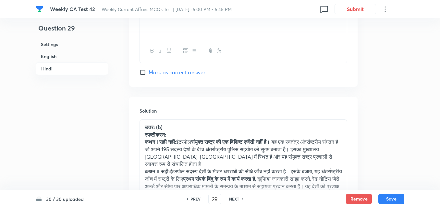
scroll to position [1454, 0]
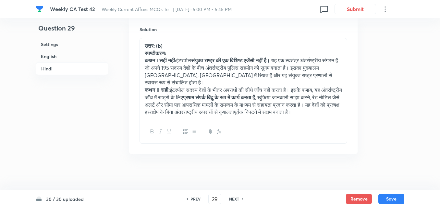
click at [236, 198] on h6 "NEXT" at bounding box center [234, 199] width 10 height 6
type input "30"
checkbox input "false"
checkbox input "true"
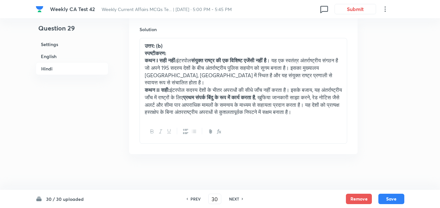
checkbox input "true"
